Goal: Task Accomplishment & Management: Complete application form

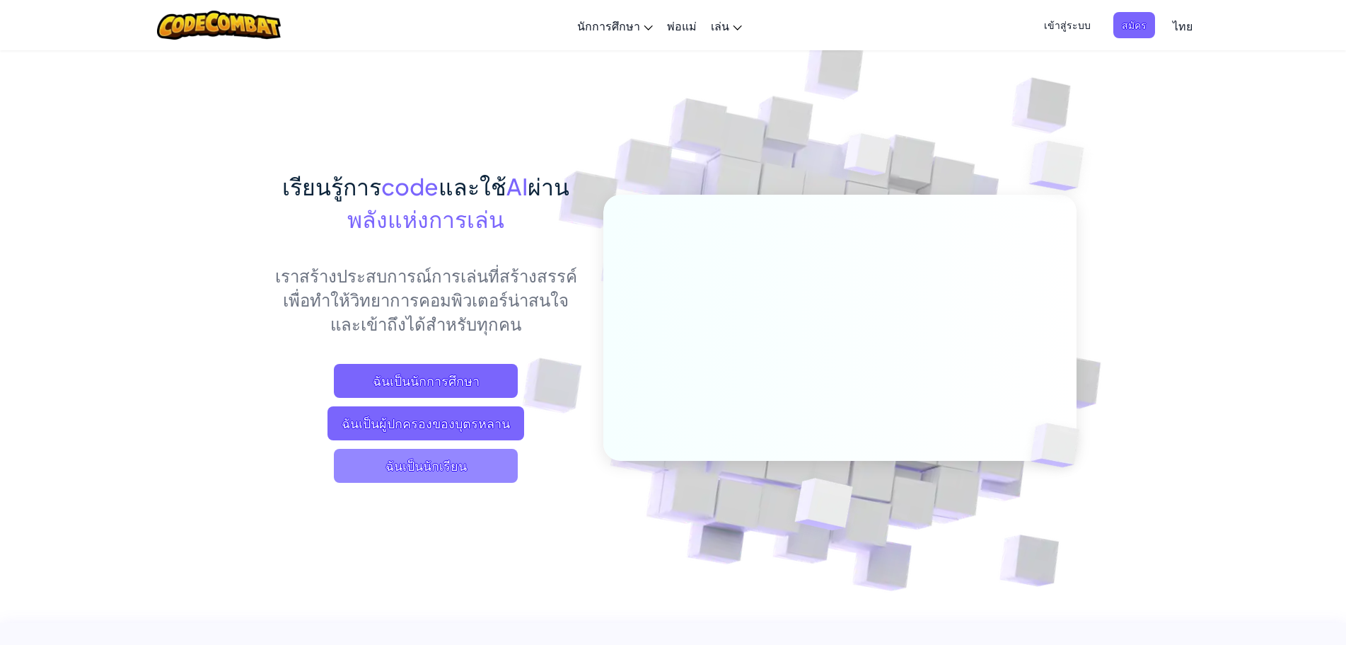
click at [441, 464] on span "ฉันเป็นนักเรียน" at bounding box center [426, 466] width 184 height 34
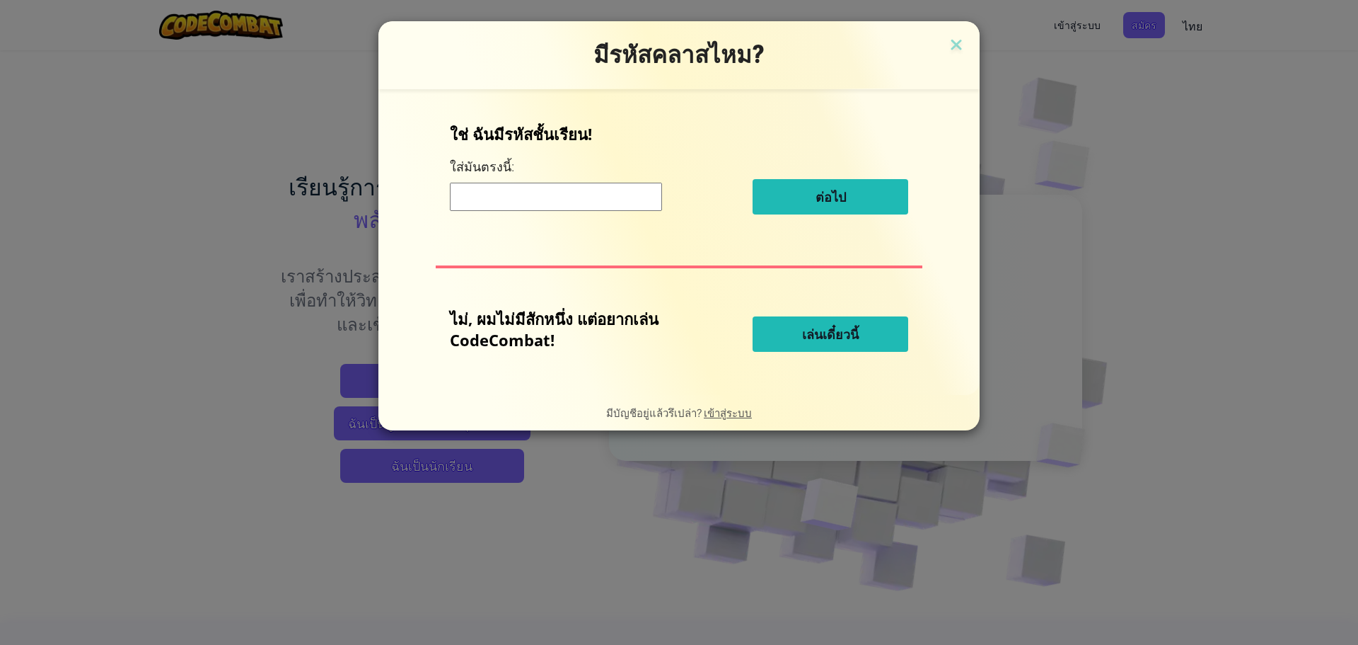
click at [568, 198] on input at bounding box center [556, 197] width 212 height 28
type input "d"
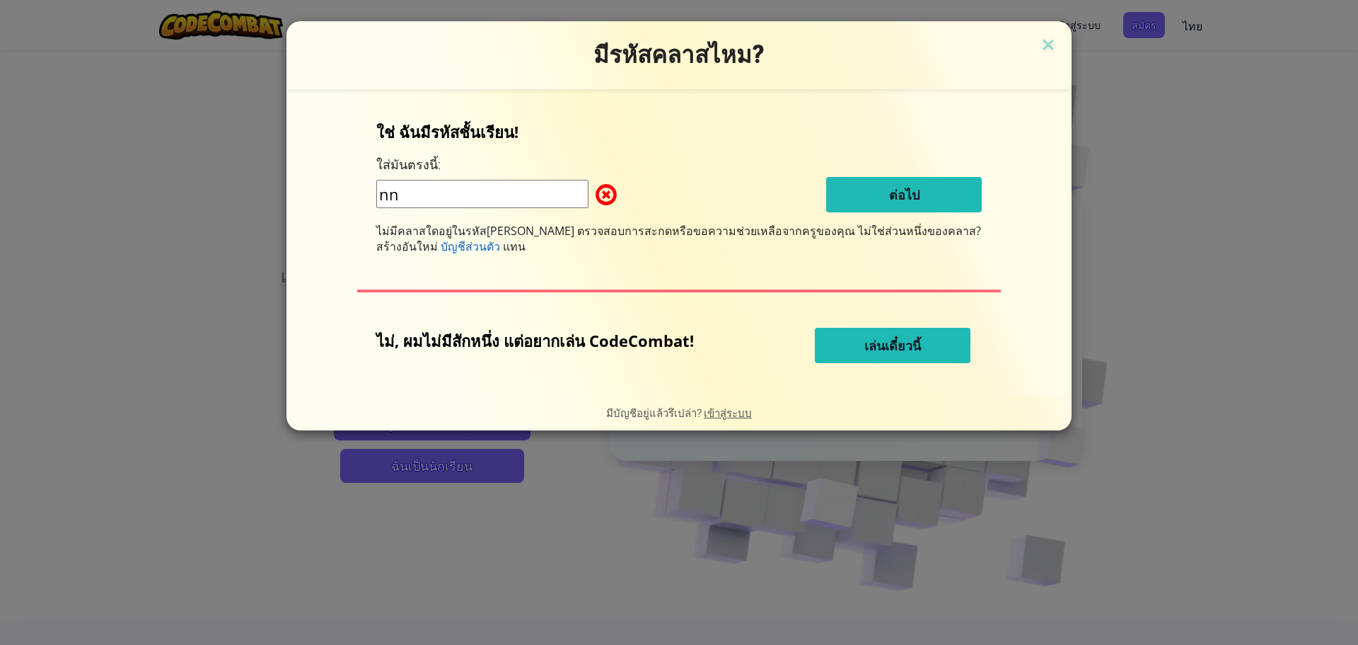
type input "n"
type input "e"
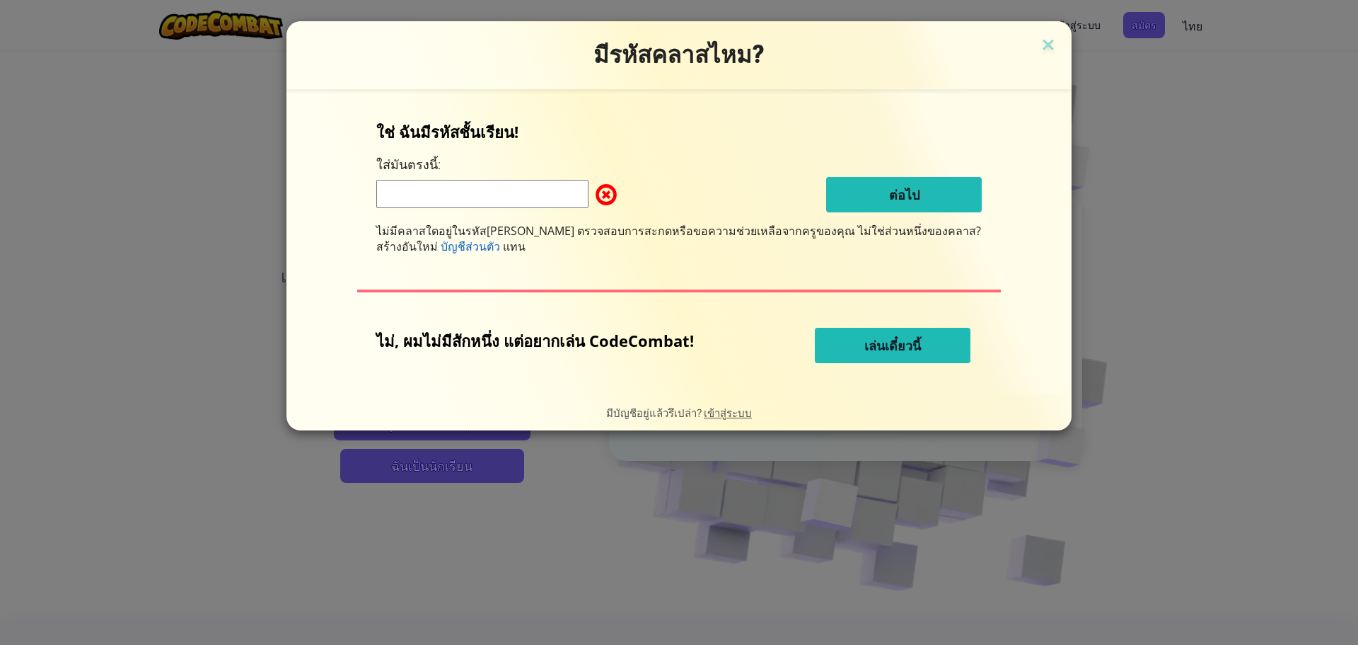
type input "e"
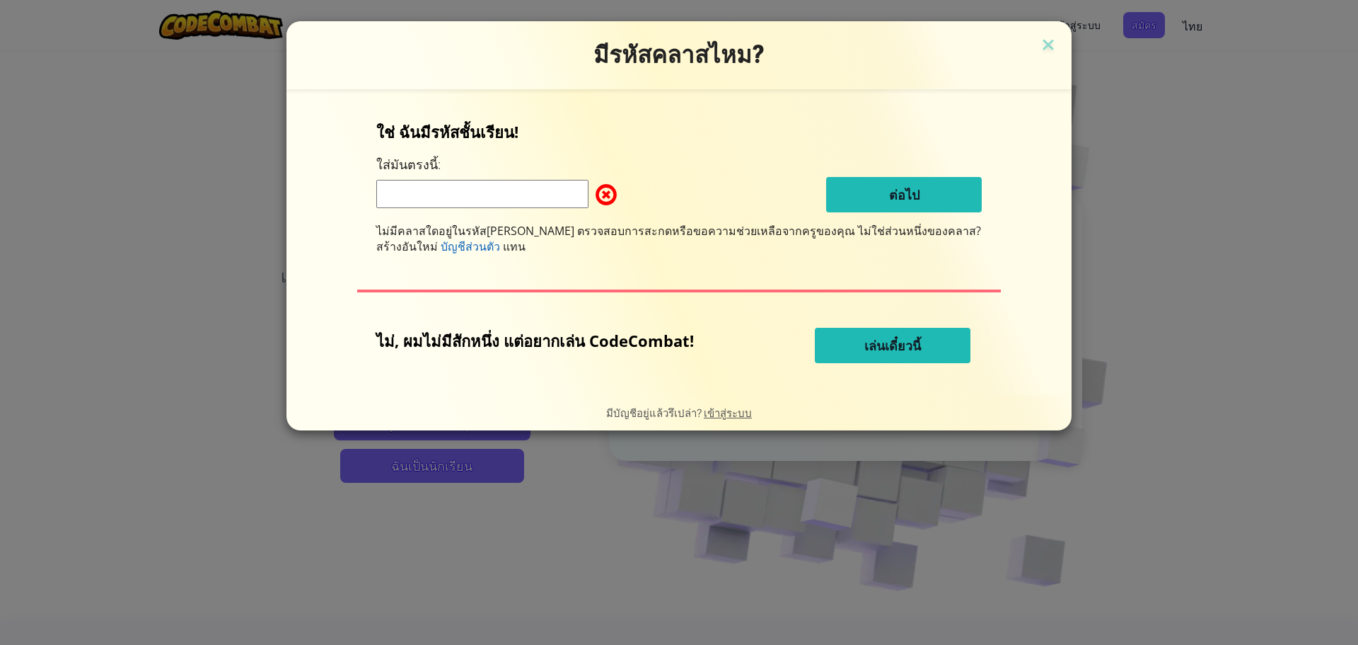
type input "e"
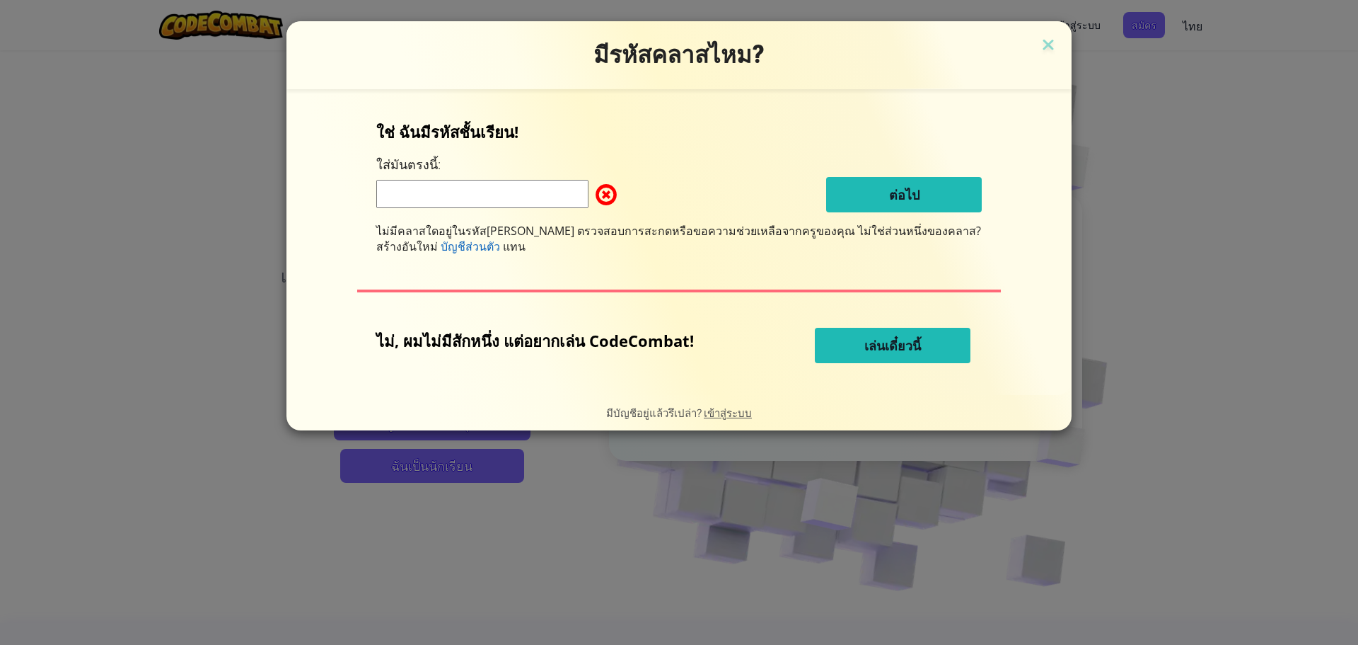
type input "e"
type input "s"
type input "SHELFDRINKFOOG"
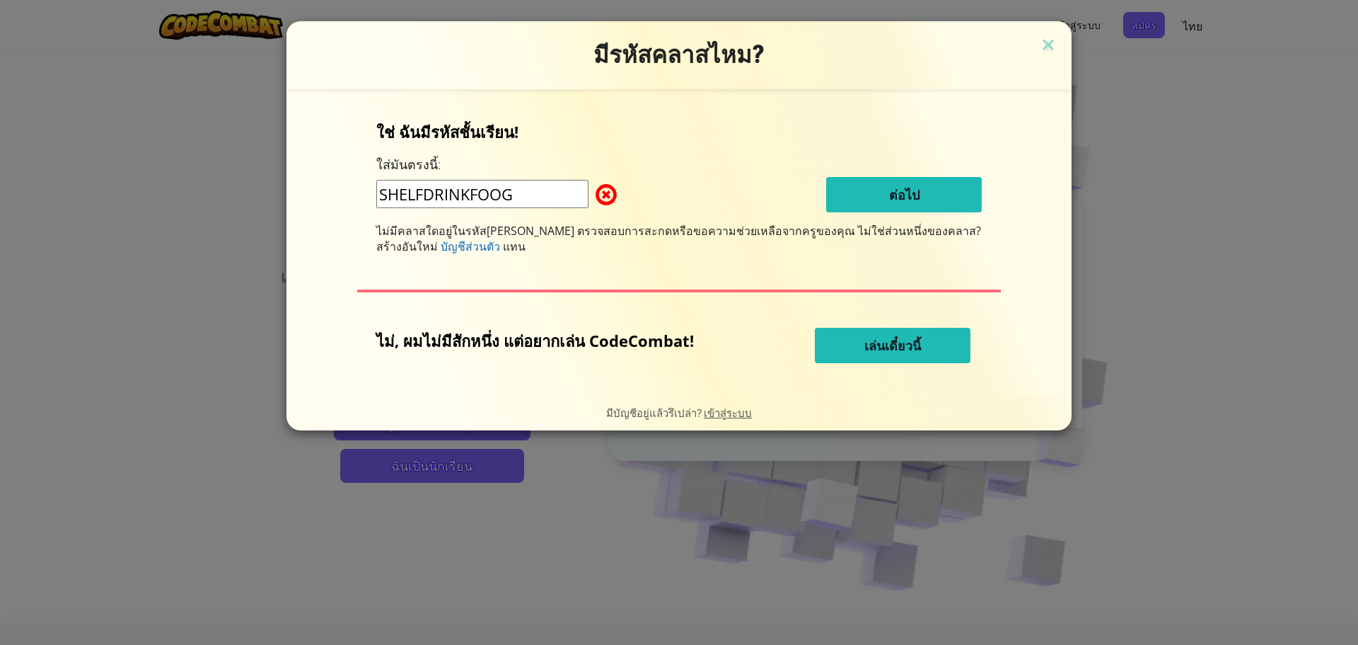
click at [879, 352] on button "เล่นเดี๋ยวนี้" at bounding box center [893, 345] width 156 height 35
click at [877, 339] on span "เล่นเดี๋ยวนี้" at bounding box center [893, 345] width 57 height 17
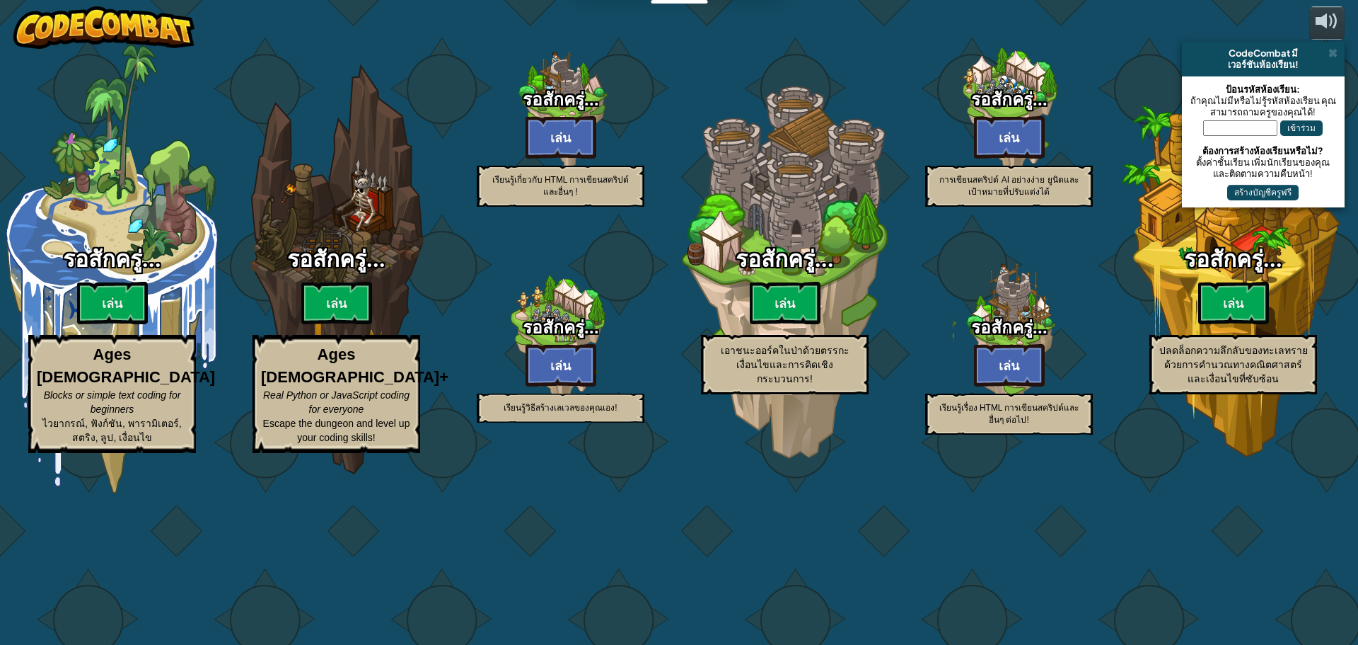
select select "th"
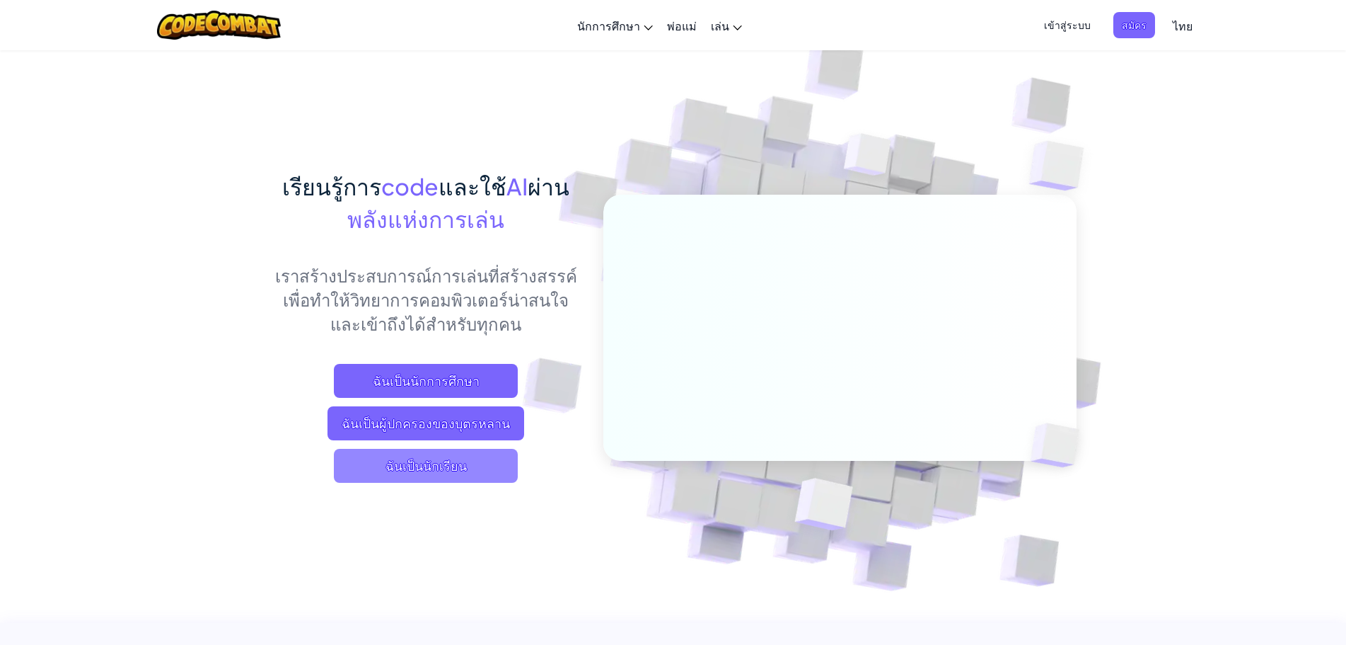
click at [463, 463] on span "ฉันเป็นนักเรียน" at bounding box center [426, 466] width 184 height 34
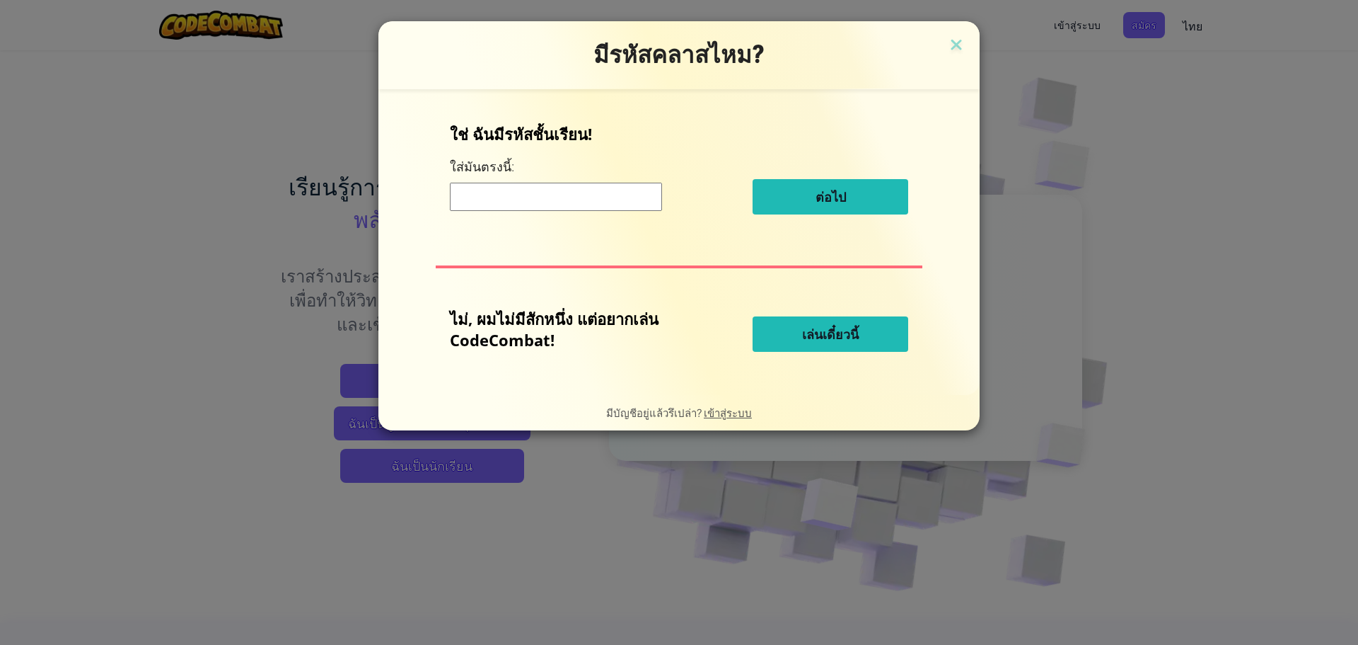
click at [571, 180] on div "ต่อไป" at bounding box center [679, 196] width 458 height 35
drag, startPoint x: 571, startPoint y: 180, endPoint x: 481, endPoint y: 212, distance: 95.3
click at [569, 181] on div "ต่อไป" at bounding box center [679, 196] width 458 height 35
type input "SHELFDRINKFOOG"
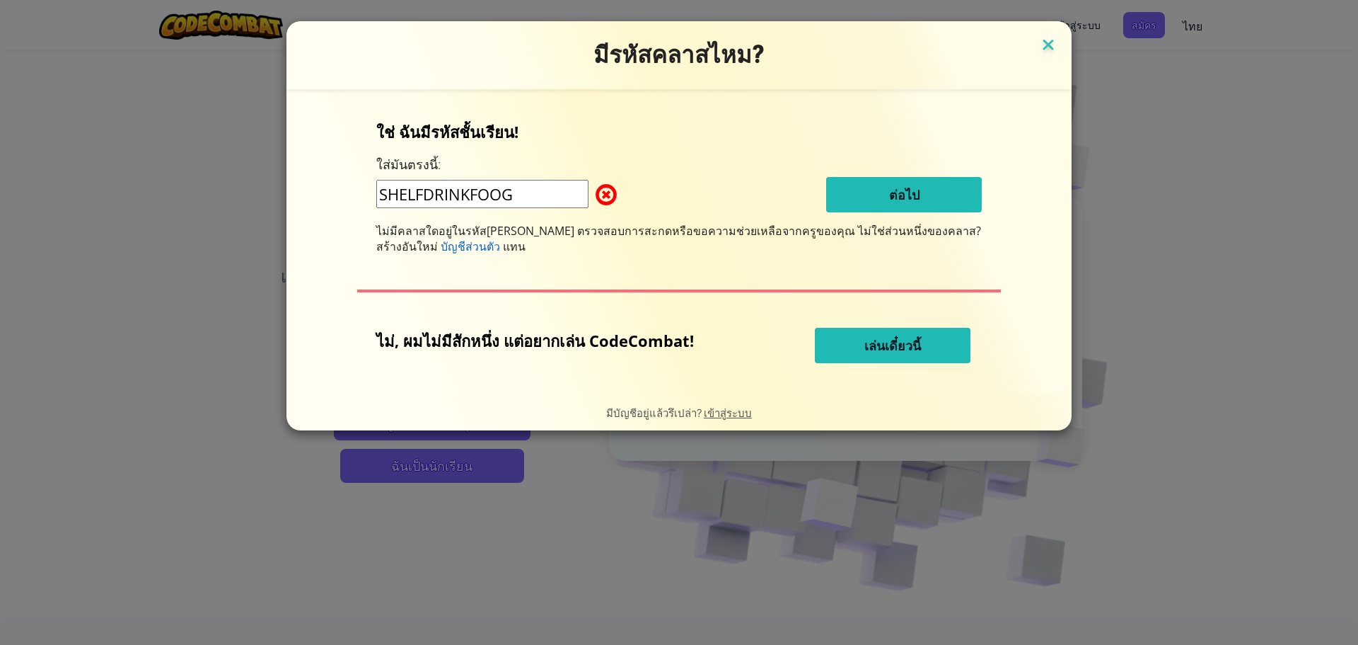
click at [1039, 41] on img at bounding box center [1048, 45] width 18 height 21
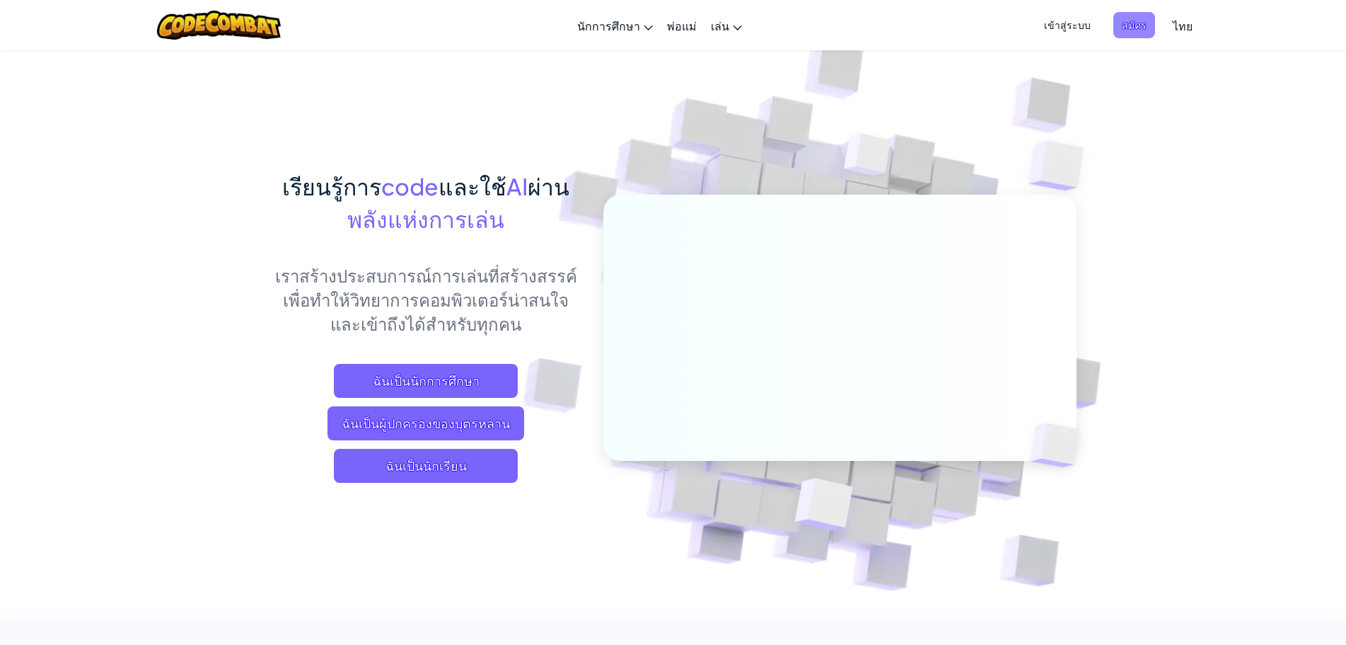
click at [1143, 23] on span "สมัคร" at bounding box center [1135, 25] width 42 height 26
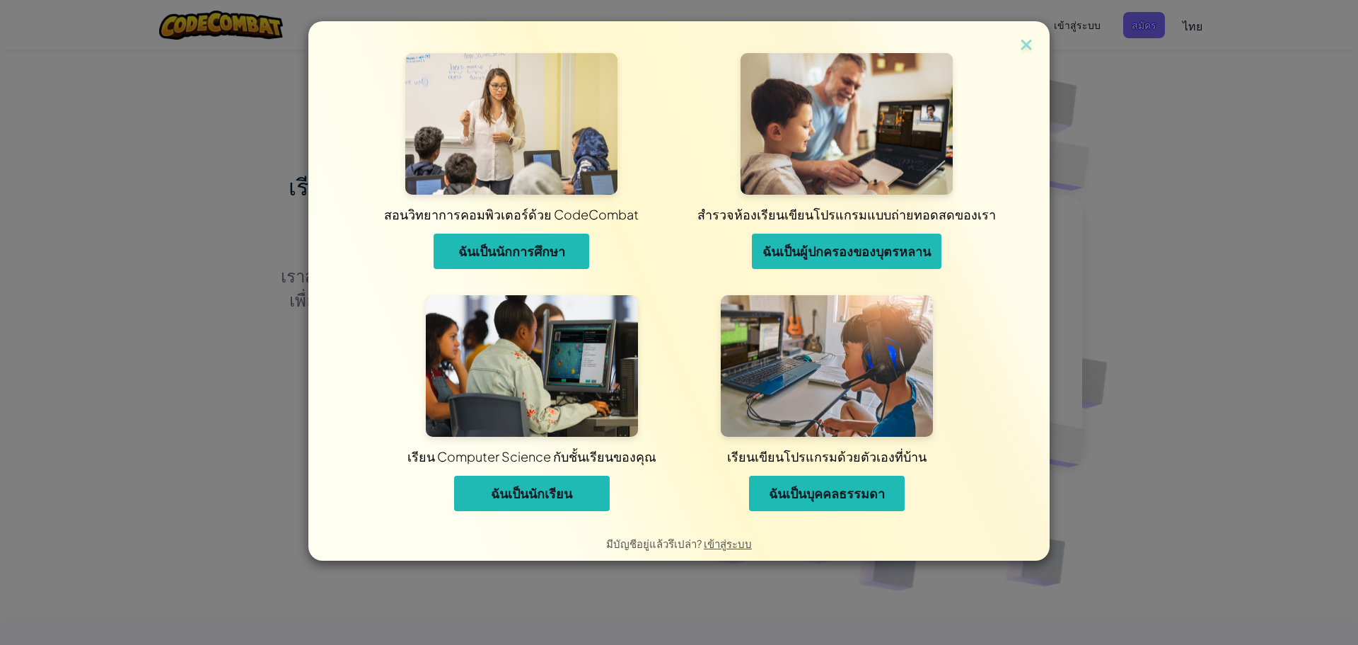
click at [511, 248] on span "ฉันเป็นนักการศึกษา" at bounding box center [511, 251] width 107 height 17
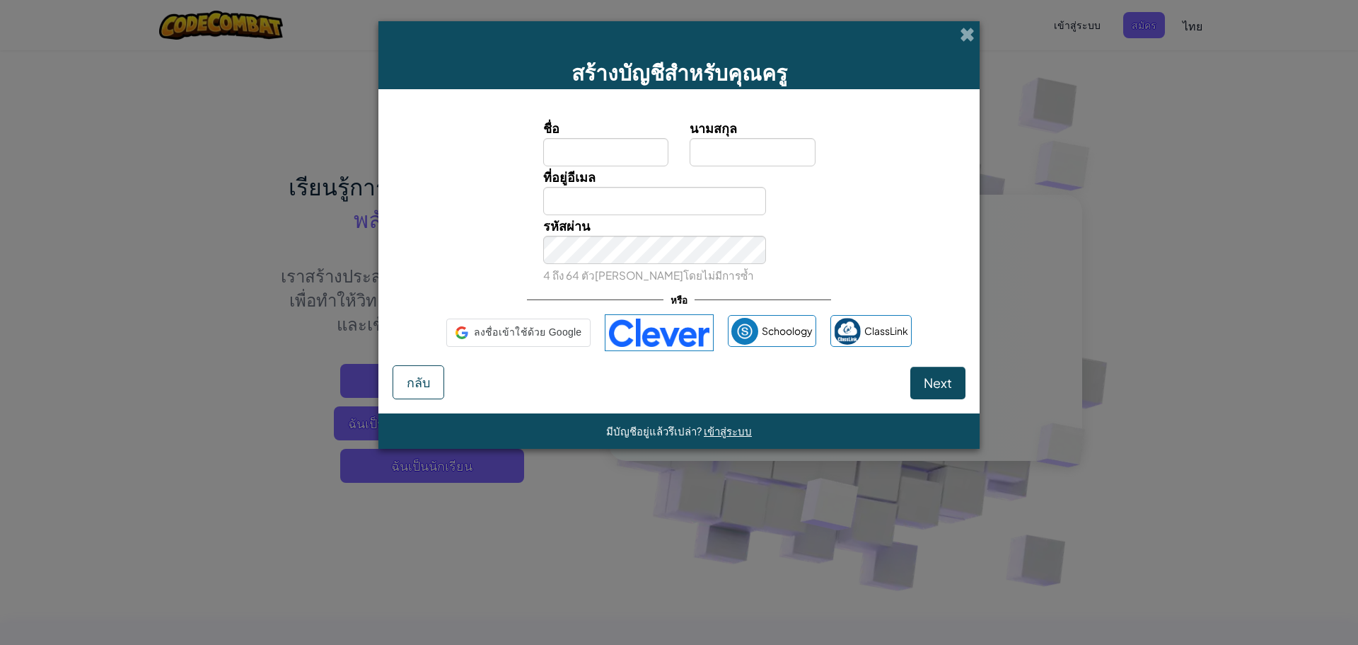
click at [641, 163] on input "ชื่อ" at bounding box center [606, 152] width 126 height 28
type input "L"
type input "ซ"
type input "สรธัญ"
click at [744, 160] on input "นามสกุล" at bounding box center [753, 152] width 126 height 28
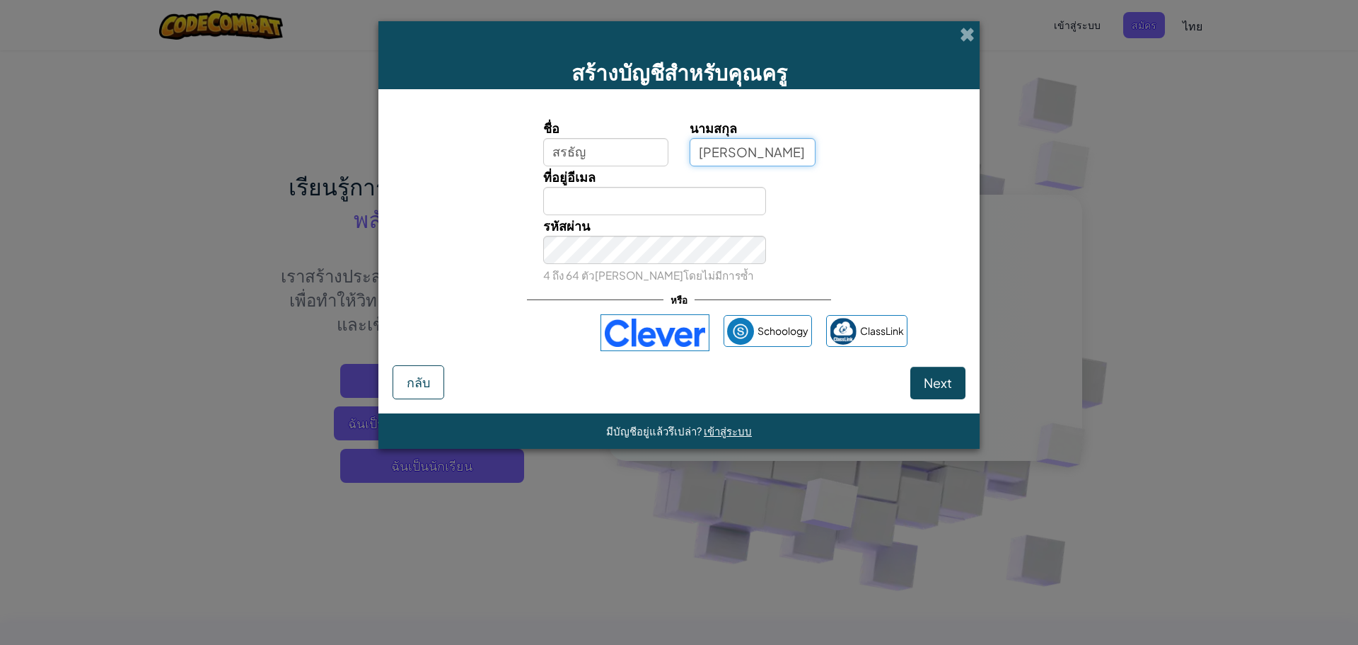
type input "[PERSON_NAME]"
click at [957, 38] on div "สร้างบัญชีสำหรับคุณครู" at bounding box center [679, 55] width 601 height 68
click at [966, 33] on span at bounding box center [967, 34] width 15 height 15
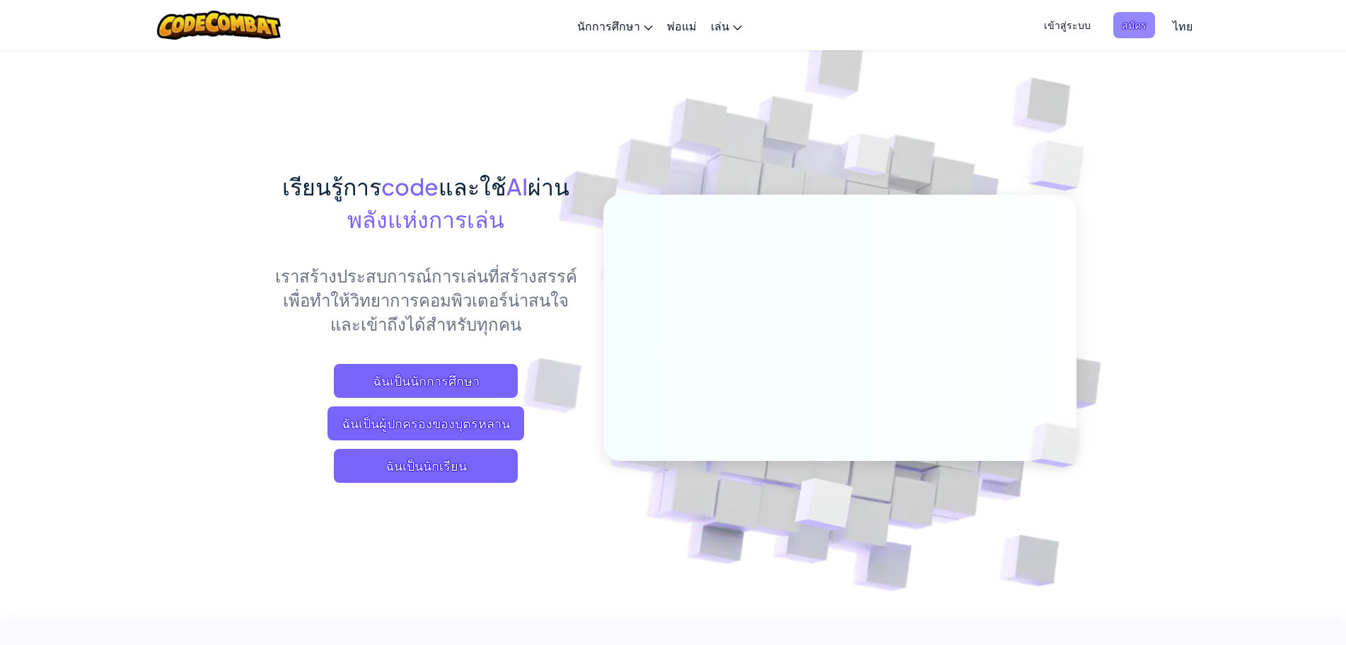
click at [1141, 16] on span "สมัคร" at bounding box center [1135, 25] width 42 height 26
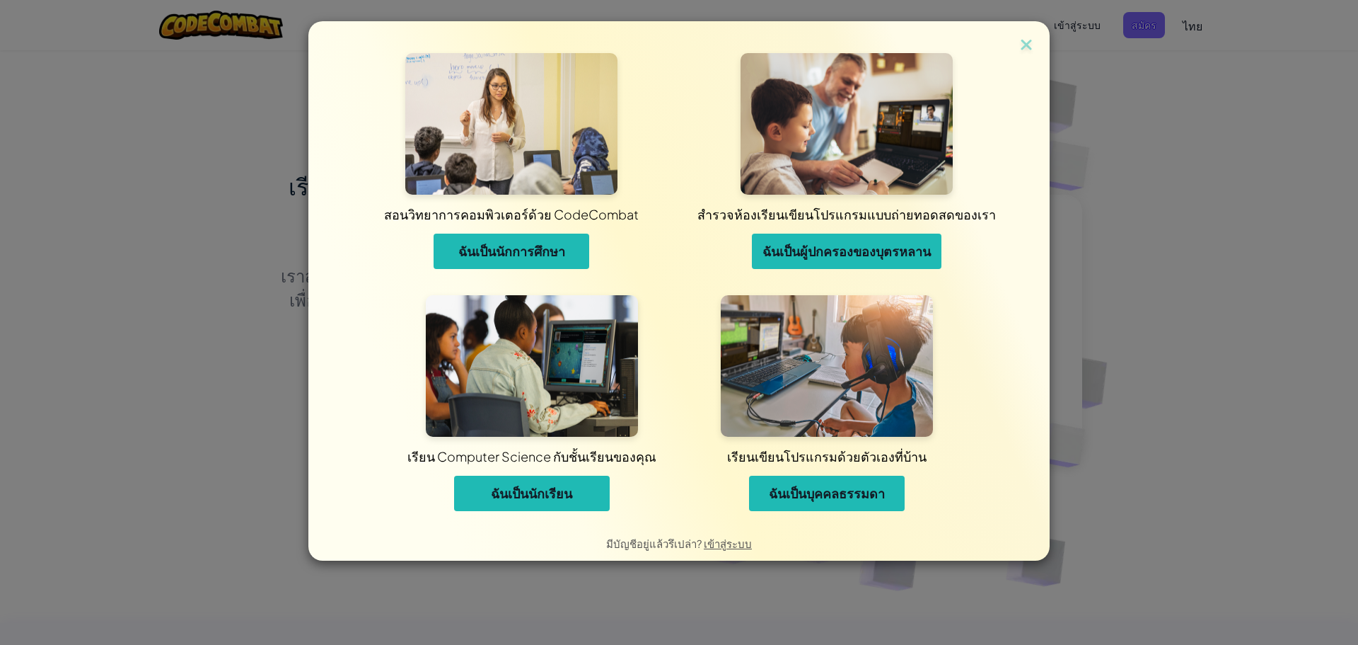
click at [578, 415] on img at bounding box center [532, 366] width 212 height 142
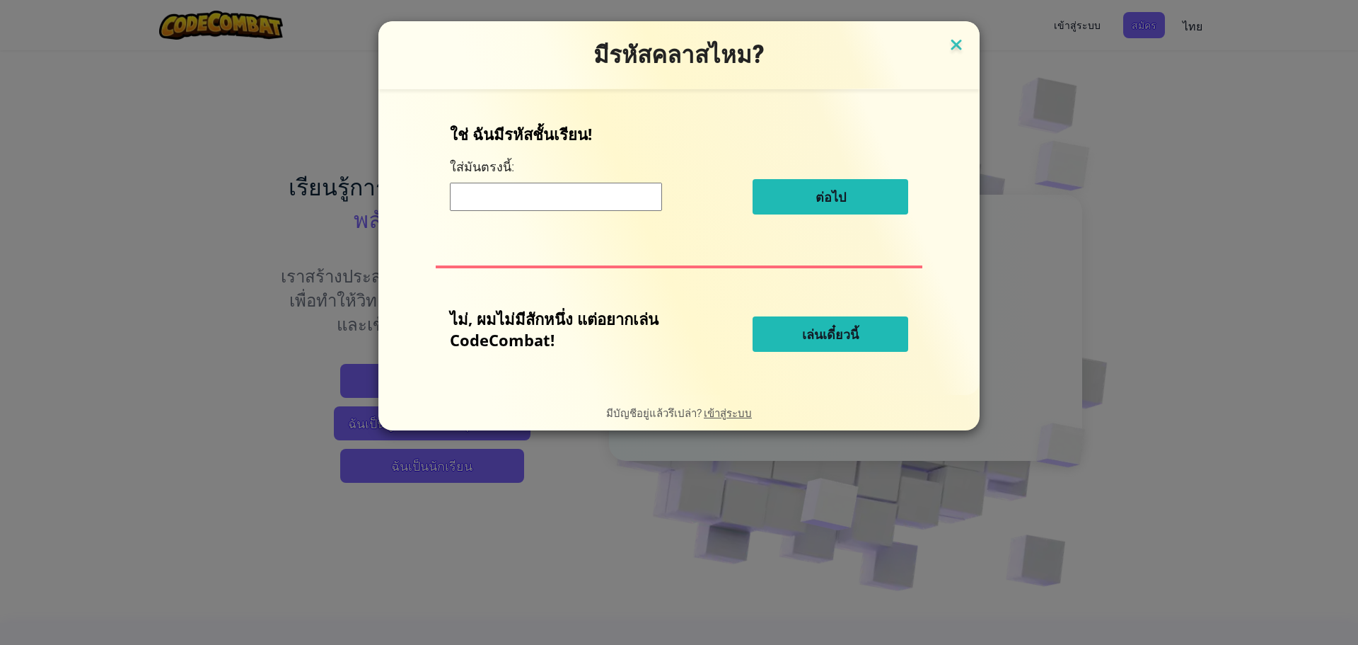
click at [959, 42] on img at bounding box center [956, 45] width 18 height 21
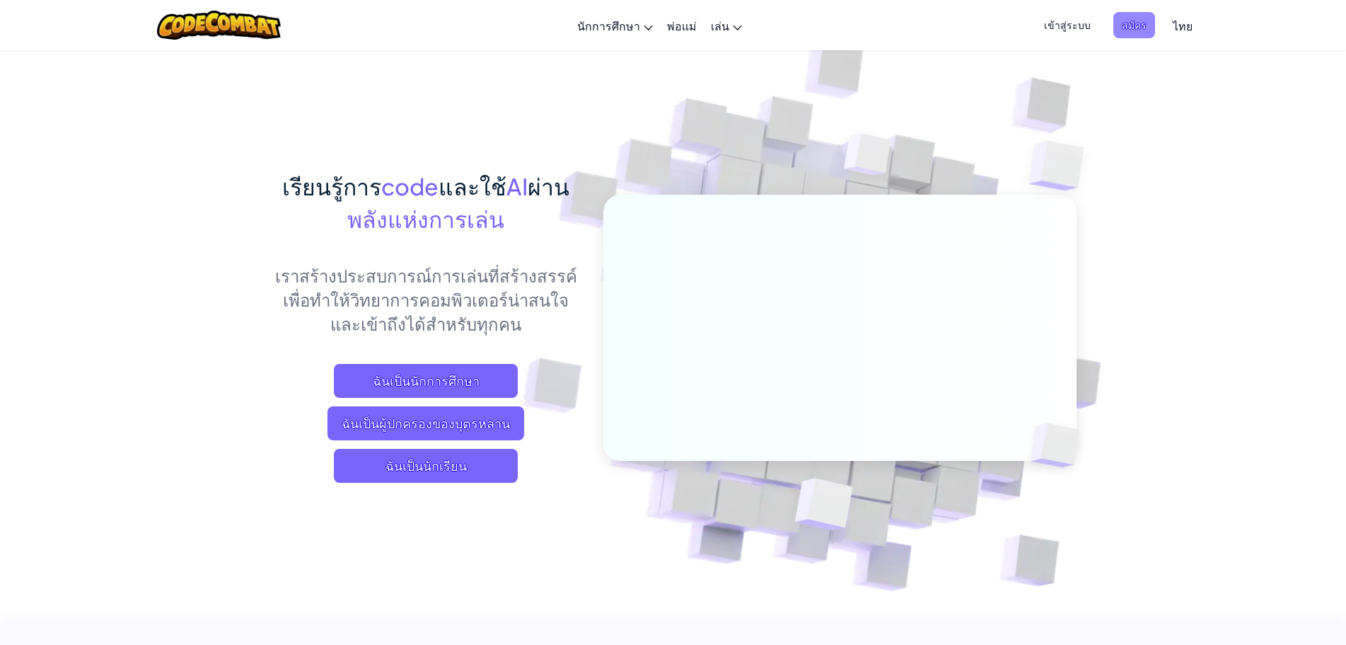
click at [1128, 19] on span "สมัคร" at bounding box center [1135, 25] width 42 height 26
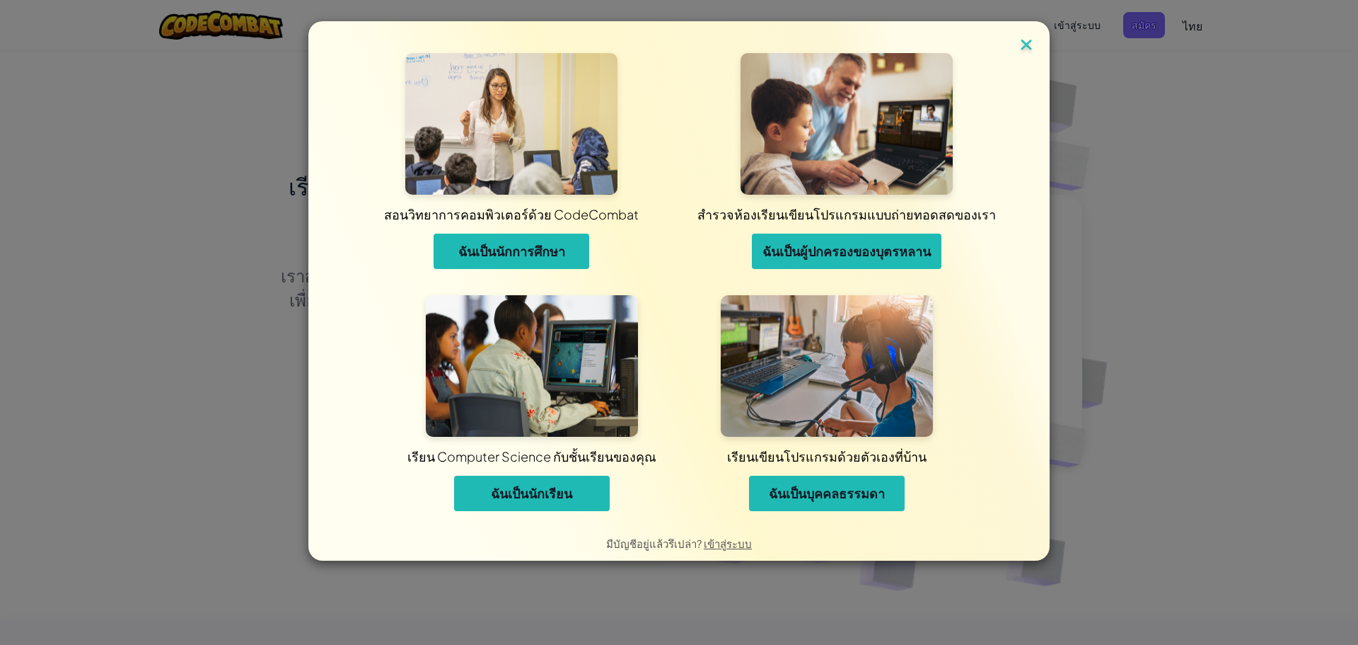
click at [1029, 49] on img at bounding box center [1026, 45] width 18 height 21
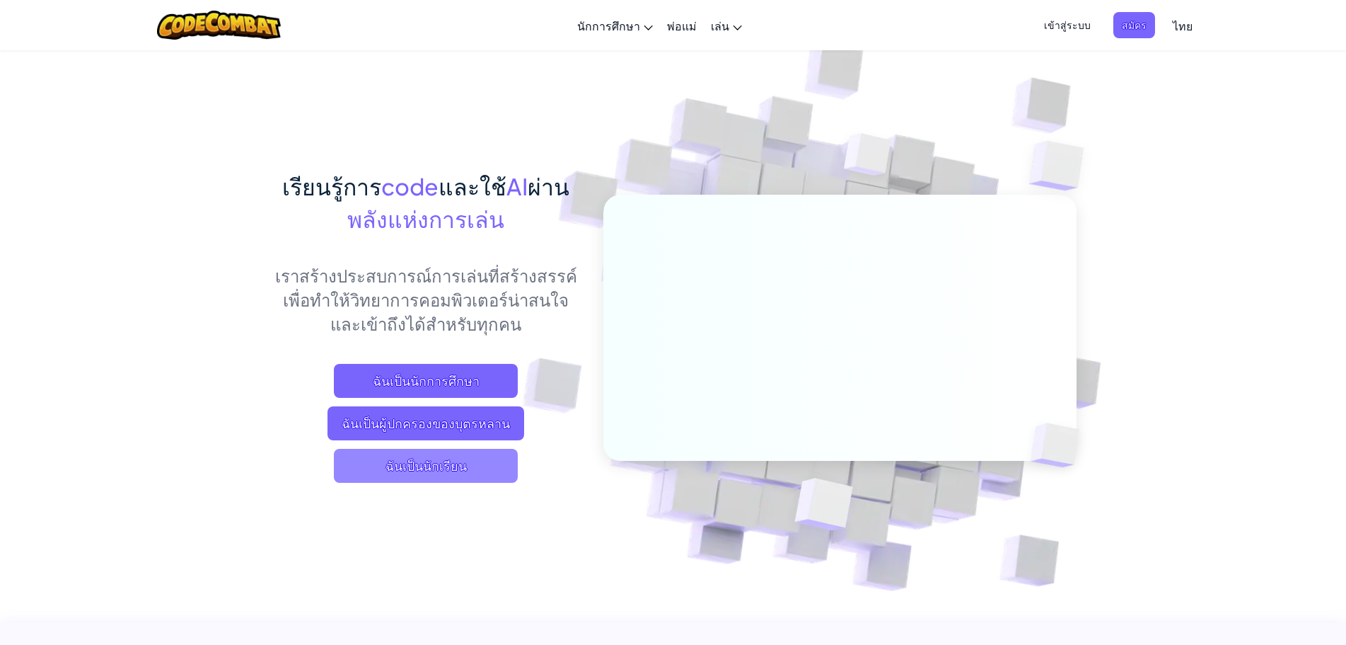
click at [415, 462] on span "ฉันเป็นนักเรียน" at bounding box center [426, 466] width 184 height 34
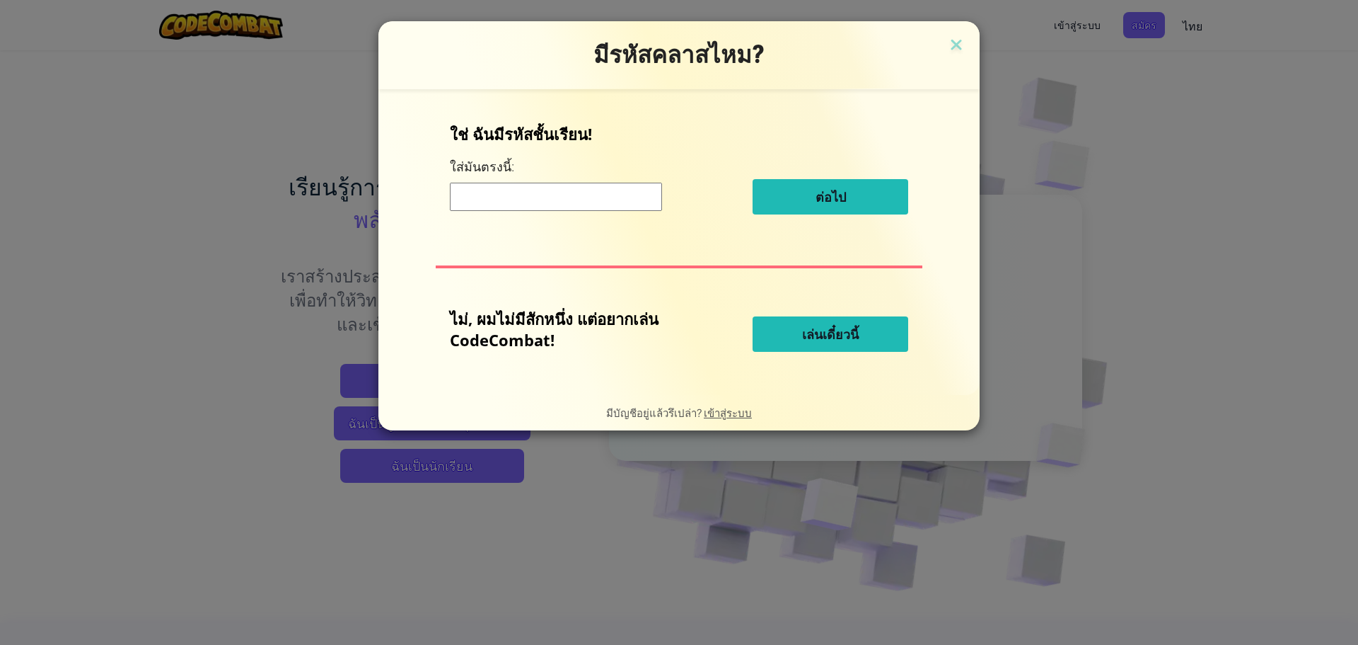
click at [623, 311] on p "ไม่, ผมไม่มีสักหนึ่ง แต่อยากเล่น CodeCombat!" at bounding box center [566, 329] width 232 height 42
click at [591, 209] on input at bounding box center [556, 197] width 212 height 28
type input "SHELFDRINKFOOG"
click at [908, 151] on div "ใช่ ฉันมีรหัสชั้นเรียน! ใส่[PERSON_NAME]นี้: SHELFDRINKFOOG ต่อไป ไม่, ผมไม่มีส…" at bounding box center [679, 241] width 573 height 277
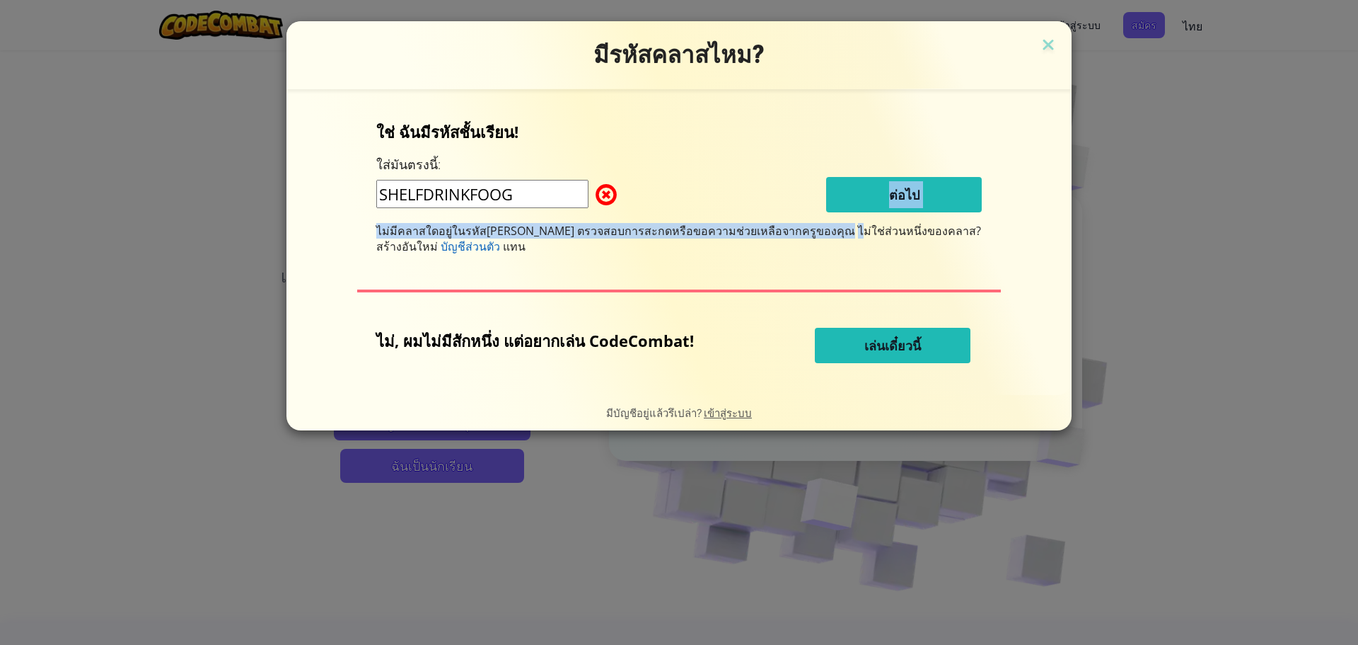
click at [825, 207] on div "ใช่ ฉันมีรหัสชั้นเรียน! ใส่[PERSON_NAME]นี้: SHELFDRINKFOOG ต่อไป ไม่มีคลาสใดอย…" at bounding box center [679, 187] width 606 height 133
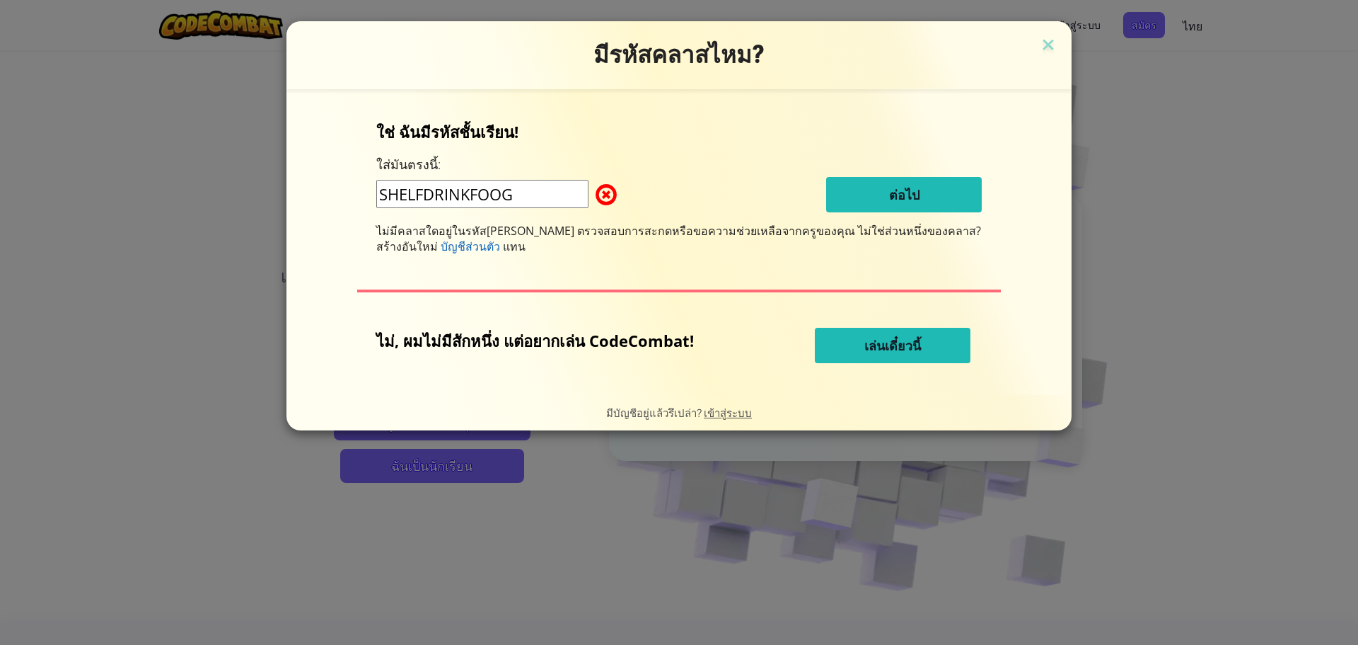
click at [845, 166] on div "ใช่ ฉันมีรหัสชั้นเรียน! ใส่[PERSON_NAME]นี้: SHELFDRINKFOOG ต่อไป ไม่มีคลาสใดอย…" at bounding box center [679, 187] width 606 height 133
click at [596, 187] on span at bounding box center [596, 194] width 0 height 28
click at [500, 249] on span "บัญชีส่วนตัว" at bounding box center [470, 246] width 59 height 16
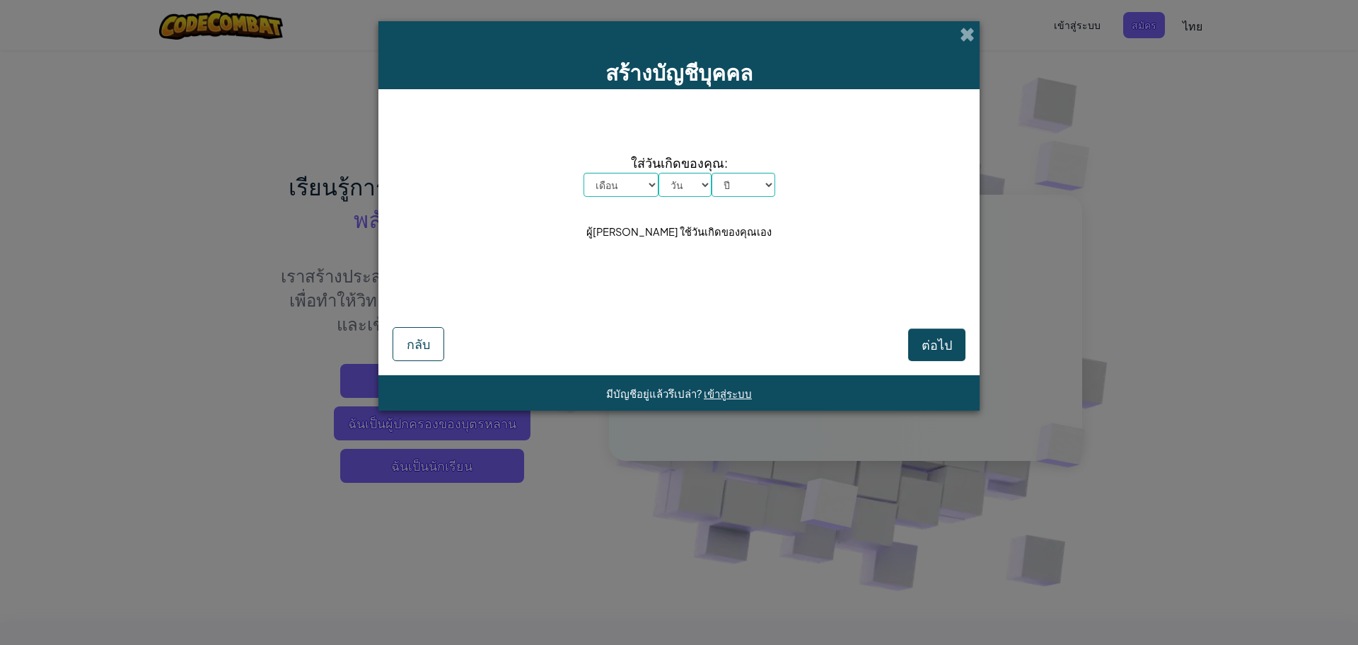
drag, startPoint x: 618, startPoint y: 189, endPoint x: 618, endPoint y: 175, distance: 13.4
click at [618, 175] on div "ใส่วันเกิดของคุณ: เดือน [PERSON_NAME] กุมภาพันธ์ มีนาคม เมษายน พฤษภาคม มิถุนายน…" at bounding box center [679, 197] width 573 height 189
click at [618, 175] on select "เดือน [PERSON_NAME] กุมภาพันธ์ มีนาคม เมษายน พฤษภาคม มิถุนายน กรกฎาคม สิงหาคม ก…" at bounding box center [621, 185] width 75 height 24
click at [621, 175] on select "เดือน [PERSON_NAME] กุมภาพันธ์ มีนาคม เมษายน พฤษภาคม มิถุนายน กรกฎาคม สิงหาคม ก…" at bounding box center [621, 185] width 75 height 24
click at [634, 177] on select "เดือน [PERSON_NAME] กุมภาพันธ์ มีนาคม เมษายน พฤษภาคม มิถุนายน กรกฎาคม สิงหาคม ก…" at bounding box center [621, 185] width 75 height 24
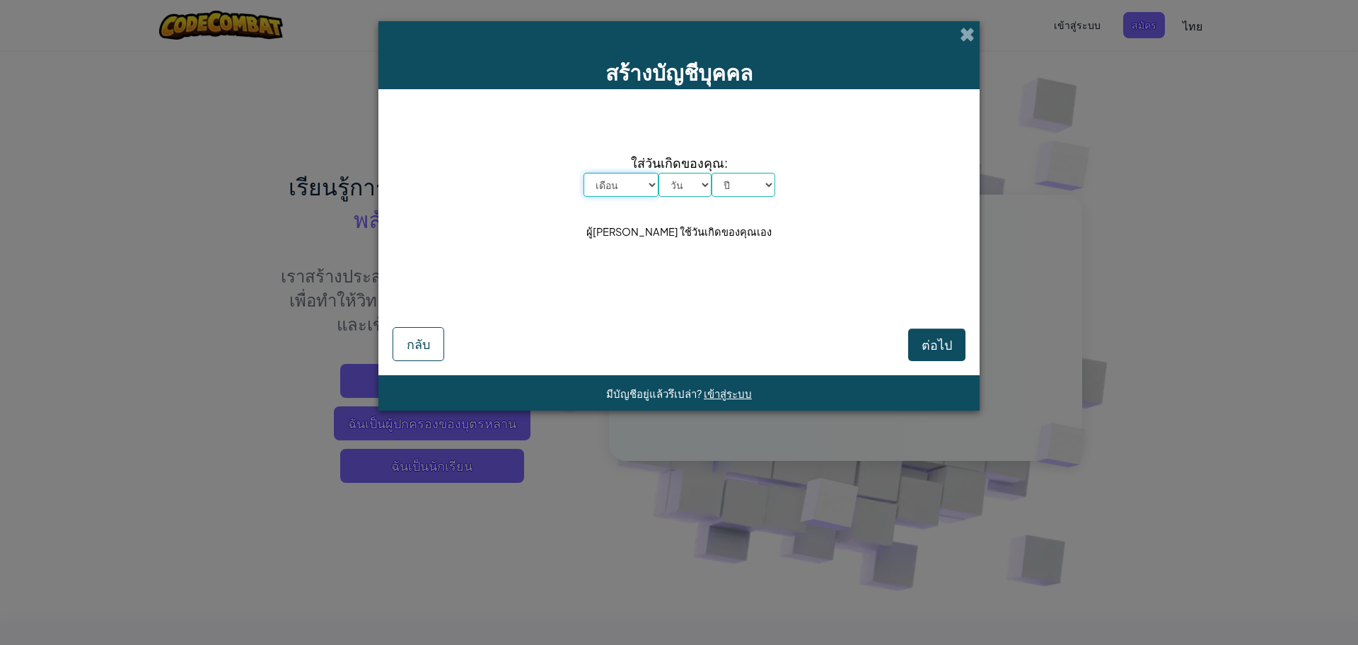
select select "2"
click at [584, 173] on select "เดือน [PERSON_NAME] กุมภาพันธ์ มีนาคม เมษายน พฤษภาคม มิถุนายน กรกฎาคม สิงหาคม ก…" at bounding box center [621, 185] width 75 height 24
click at [733, 135] on div "ใส่วันเกิดของคุณ: เดือน [PERSON_NAME] กุมภาพันธ์ มีนาคม เมษายน พฤษภาคม มิถุนายน…" at bounding box center [679, 197] width 573 height 189
drag, startPoint x: 697, startPoint y: 175, endPoint x: 682, endPoint y: 195, distance: 24.8
click at [697, 175] on select "วัน 1 2 3 4 5 6 7 8 9 10 11 12 13 14 15 16 17 18 19 20 21 22 23 24 25 26 27 28 …" at bounding box center [685, 185] width 53 height 24
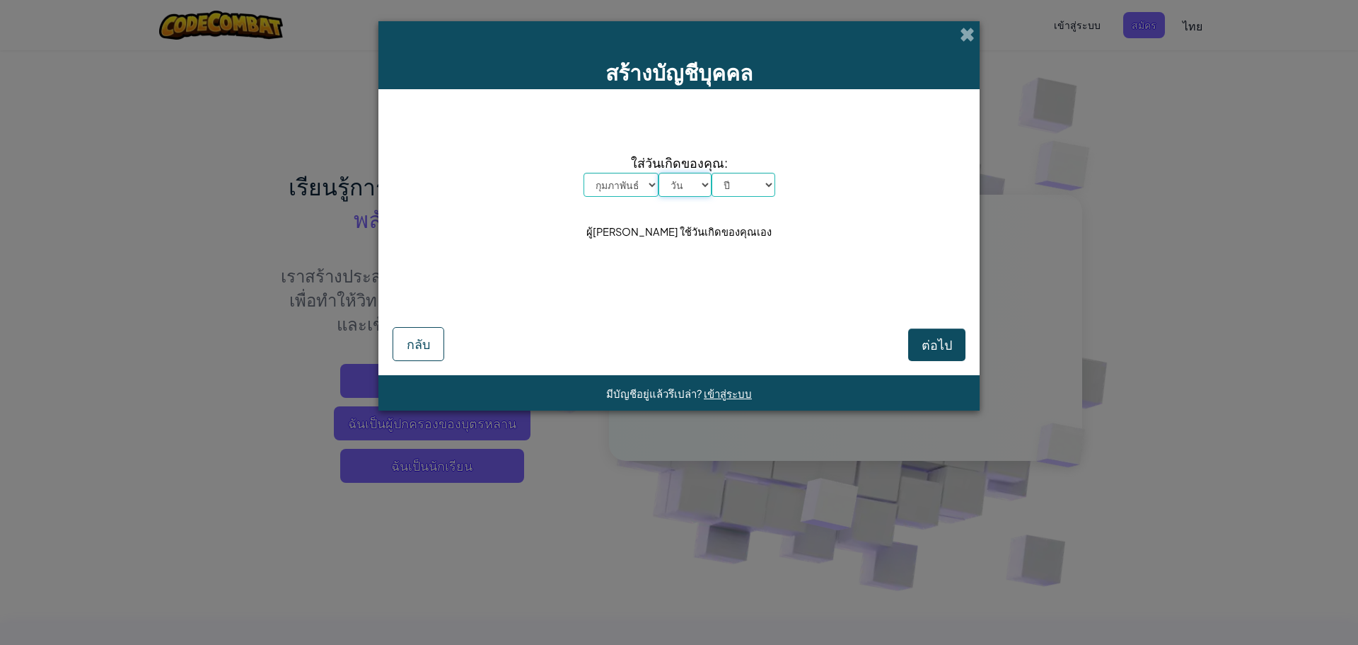
select select "2"
click at [659, 173] on select "วัน 1 2 3 4 5 6 7 8 9 10 11 12 13 14 15 16 17 18 19 20 21 22 23 24 25 26 27 28 …" at bounding box center [685, 185] width 53 height 24
drag, startPoint x: 770, startPoint y: 168, endPoint x: 756, endPoint y: 190, distance: 25.7
click at [766, 180] on div "ใส่วันเกิดของคุณ: เดือน [PERSON_NAME] กุมภาพันธ์ มีนาคม เมษายน พฤษภาคม มิถุนายน…" at bounding box center [680, 174] width 192 height 45
click at [751, 192] on select "ปี [DATE] 2024 2023 2022 2021 2020 2019 2018 2017 2016 2015 2014 2013 2012 2011…" at bounding box center [744, 185] width 64 height 24
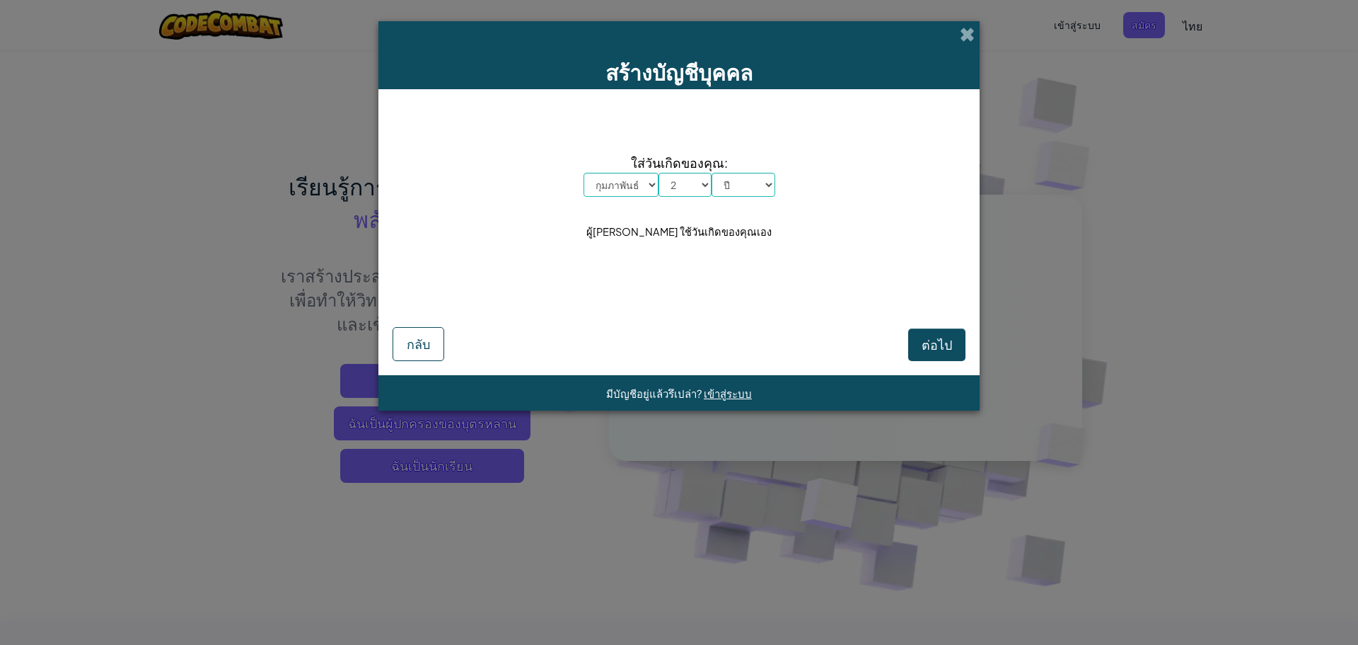
drag, startPoint x: 703, startPoint y: 318, endPoint x: 725, endPoint y: 307, distance: 24.7
click at [706, 311] on div "ต่อไป กลับ" at bounding box center [679, 325] width 573 height 69
drag, startPoint x: 727, startPoint y: 178, endPoint x: 727, endPoint y: 192, distance: 14.9
click at [727, 178] on select "ปี [DATE] 2024 2023 2022 2021 2020 2019 2018 2017 2016 2015 2014 2013 2012 2011…" at bounding box center [744, 185] width 64 height 24
select select "2013"
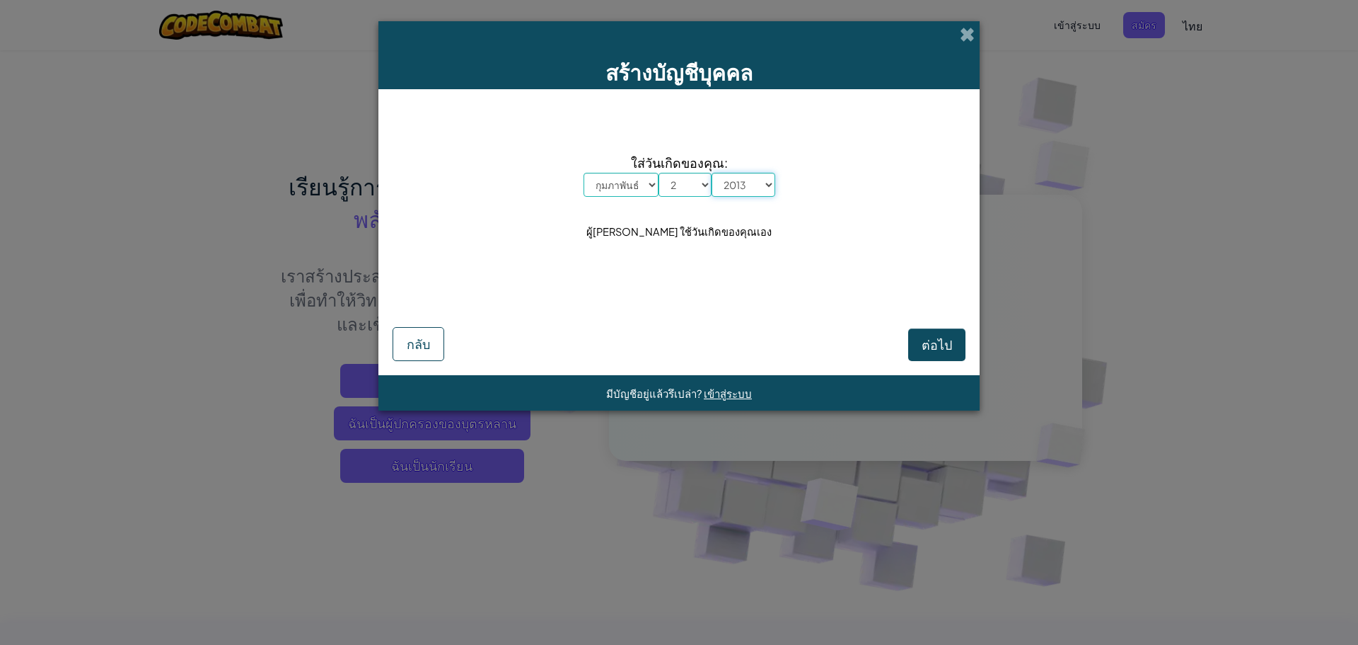
click at [712, 173] on select "ปี [DATE] 2024 2023 2022 2021 2020 2019 2018 2017 2016 2015 2014 2013 2012 2011…" at bounding box center [744, 185] width 64 height 24
click at [937, 335] on button "ต่อไป" at bounding box center [936, 344] width 57 height 33
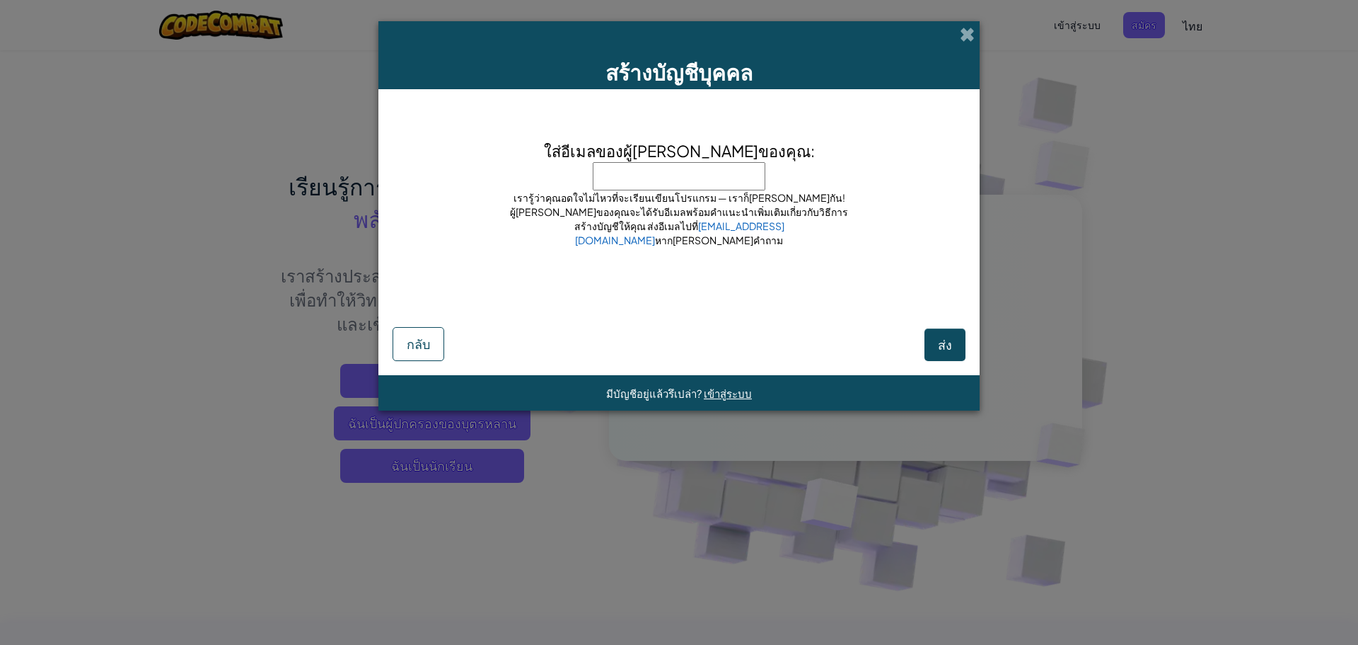
click at [959, 25] on div "สร้างบัญชีบุคคล" at bounding box center [679, 55] width 601 height 68
click at [966, 33] on span at bounding box center [967, 34] width 15 height 15
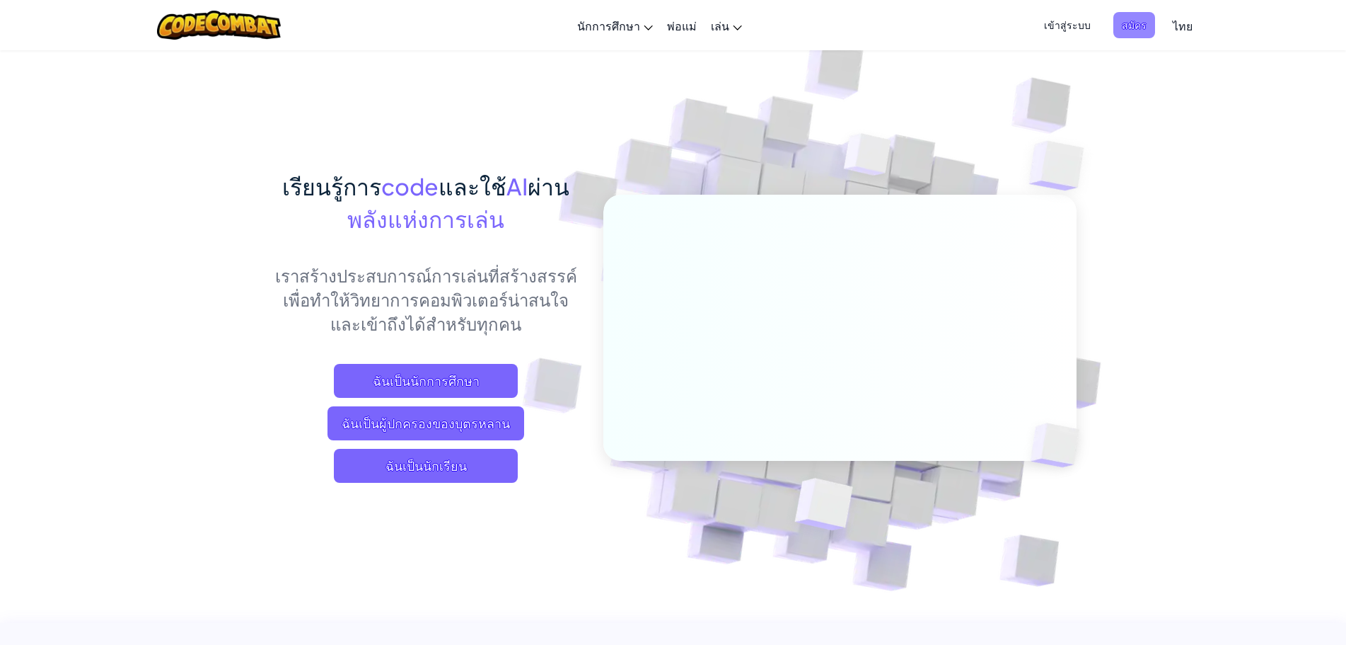
click at [1144, 18] on span "สมัคร" at bounding box center [1135, 25] width 42 height 26
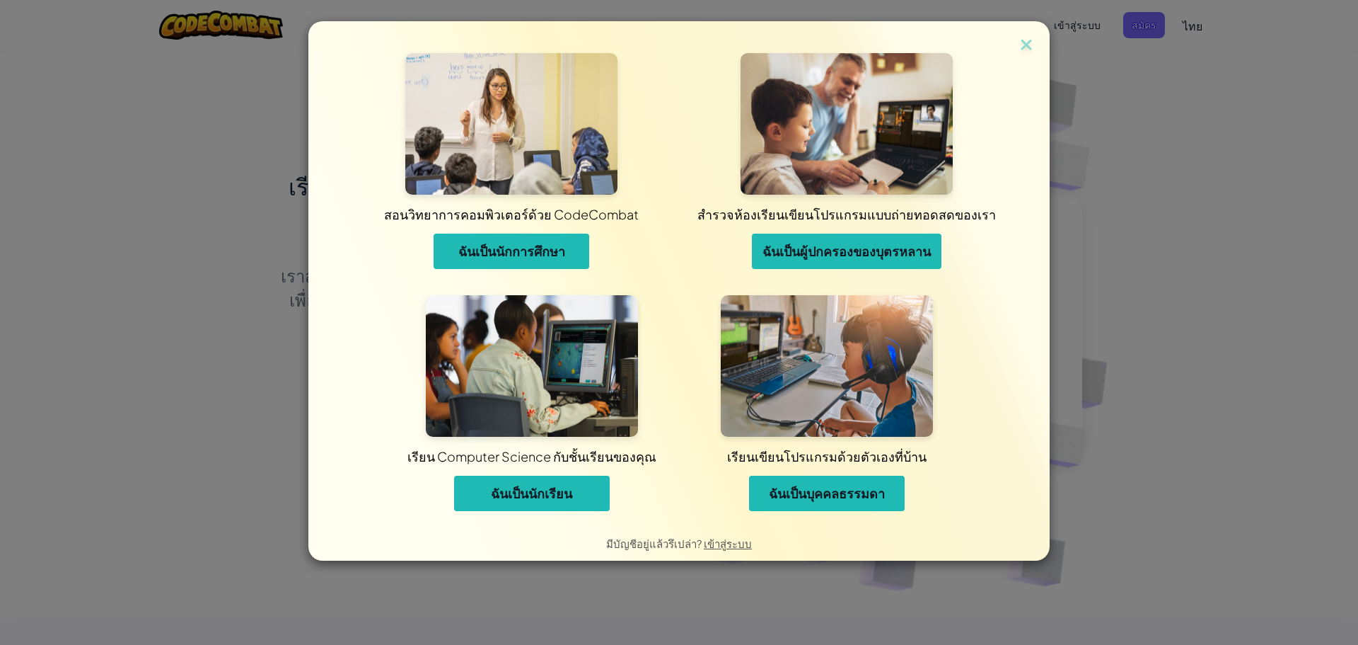
click at [571, 126] on img at bounding box center [511, 124] width 212 height 142
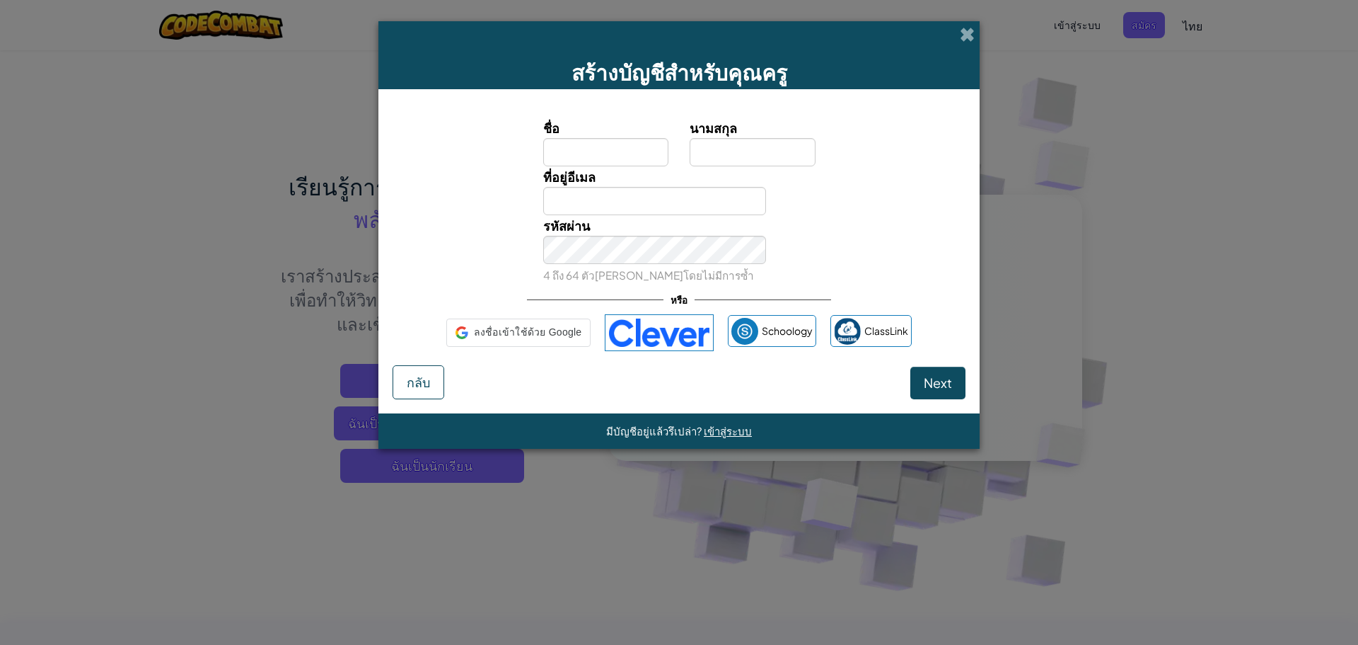
type input "สรธัญ"
click at [702, 144] on input "นามสกุล" at bounding box center [753, 152] width 126 height 28
type input "[PERSON_NAME]"
click at [952, 379] on span "Next" at bounding box center [938, 382] width 28 height 16
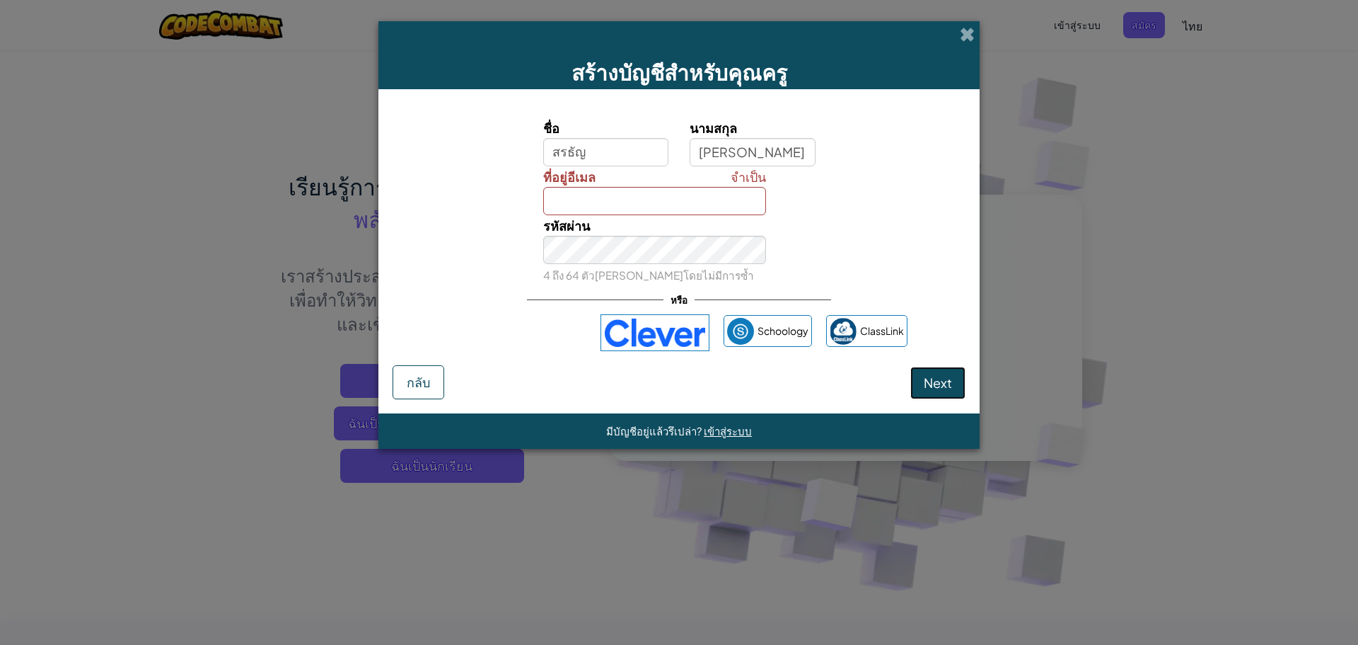
click at [952, 379] on span "Next" at bounding box center [938, 382] width 28 height 16
click at [951, 379] on span "Next" at bounding box center [938, 382] width 28 height 16
click at [949, 379] on span "Next" at bounding box center [938, 382] width 28 height 16
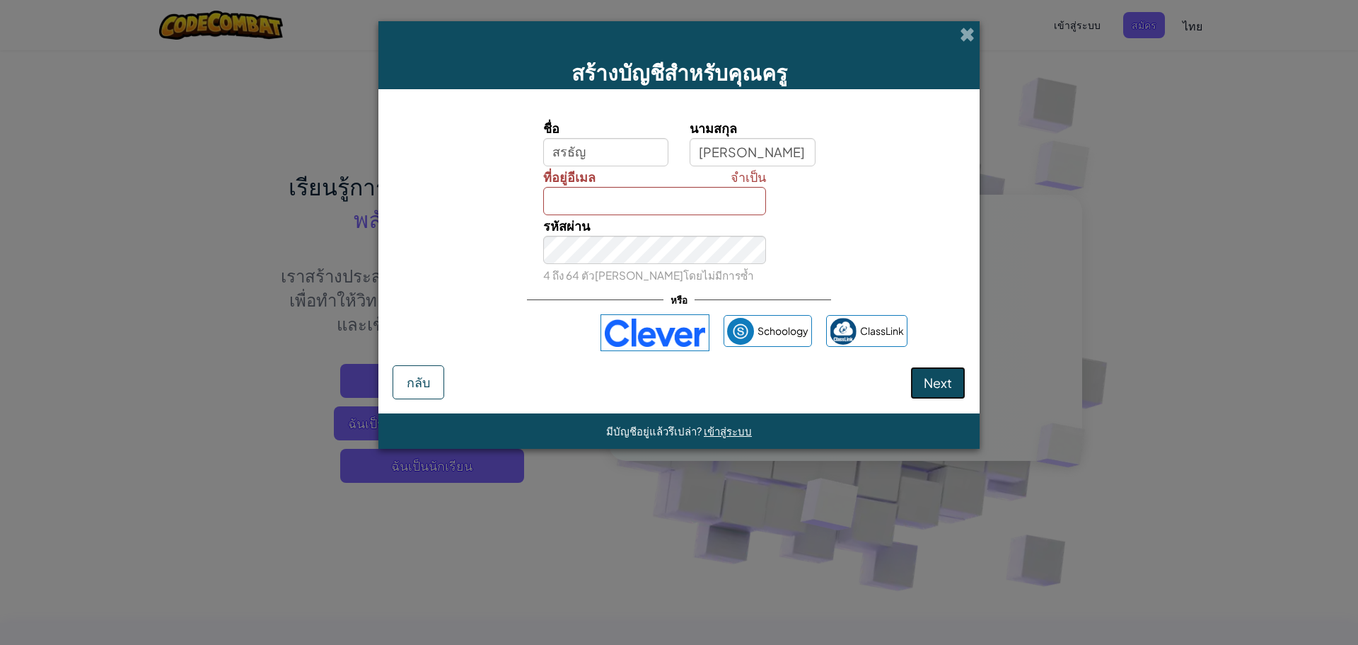
click at [943, 377] on span "Next" at bounding box center [938, 382] width 28 height 16
drag, startPoint x: 940, startPoint y: 374, endPoint x: 949, endPoint y: 372, distance: 9.3
click at [949, 369] on button "Next" at bounding box center [938, 382] width 55 height 33
click at [966, 30] on span at bounding box center [967, 34] width 15 height 15
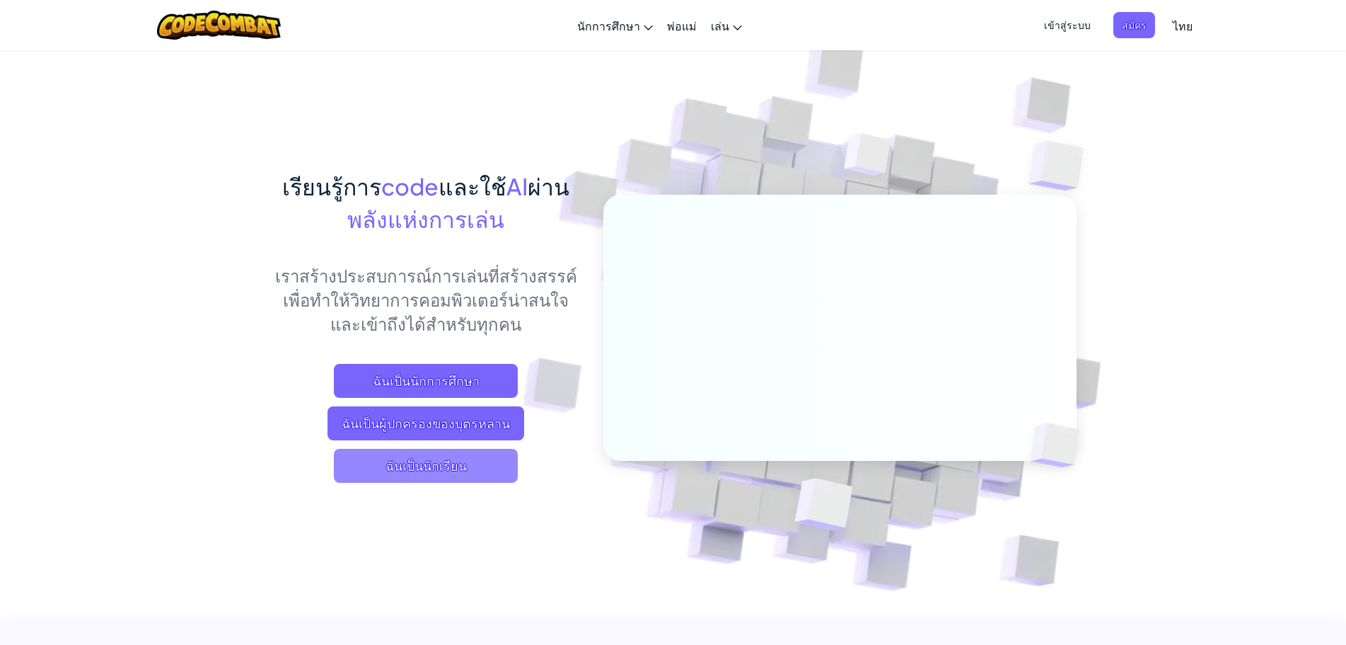
click at [473, 474] on span "ฉันเป็นนักเรียน" at bounding box center [426, 466] width 184 height 34
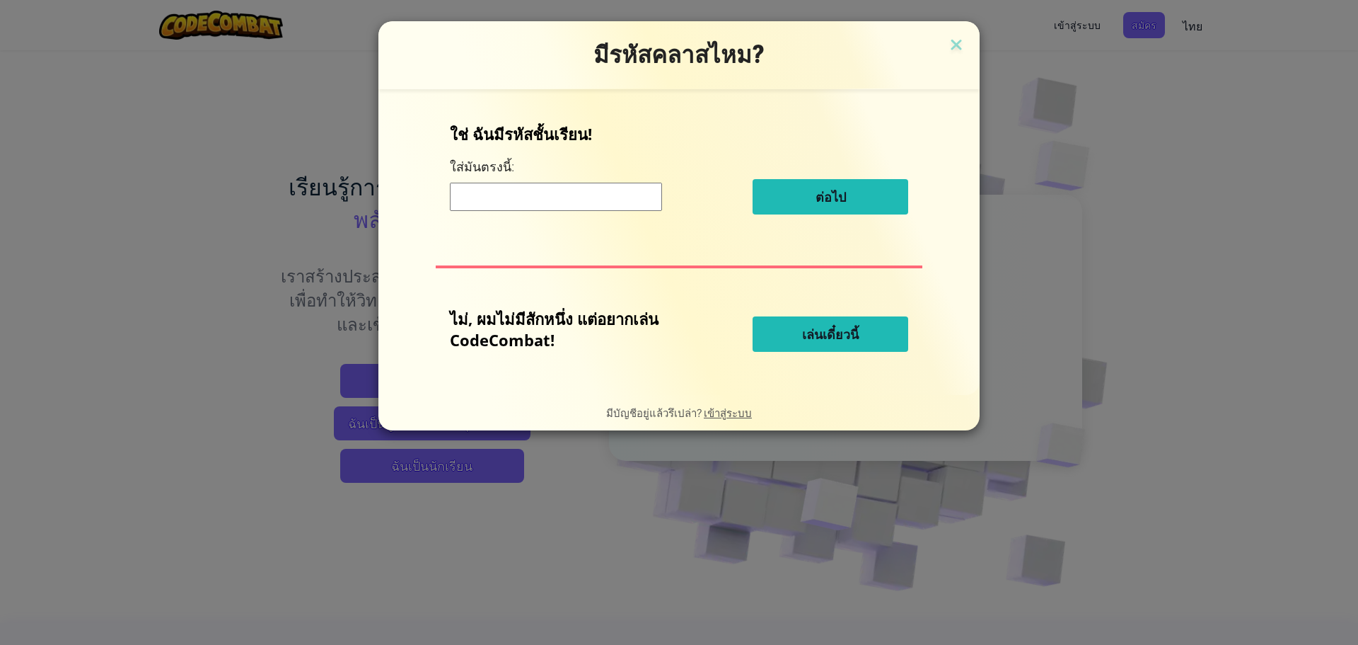
drag, startPoint x: 611, startPoint y: 179, endPoint x: 599, endPoint y: 192, distance: 17.5
click at [602, 188] on div "ต่อไป" at bounding box center [679, 196] width 458 height 35
click at [594, 204] on input at bounding box center [556, 197] width 212 height 28
click at [589, 251] on div "ใช่ ฉันมีรหัสชั้นเรียน! ใส่[PERSON_NAME]นี้: ต่อไป ไม่, ผมไม่มีสักหนึ่ง แต่อยาก…" at bounding box center [679, 241] width 573 height 277
drag, startPoint x: 601, startPoint y: 242, endPoint x: 599, endPoint y: 224, distance: 17.7
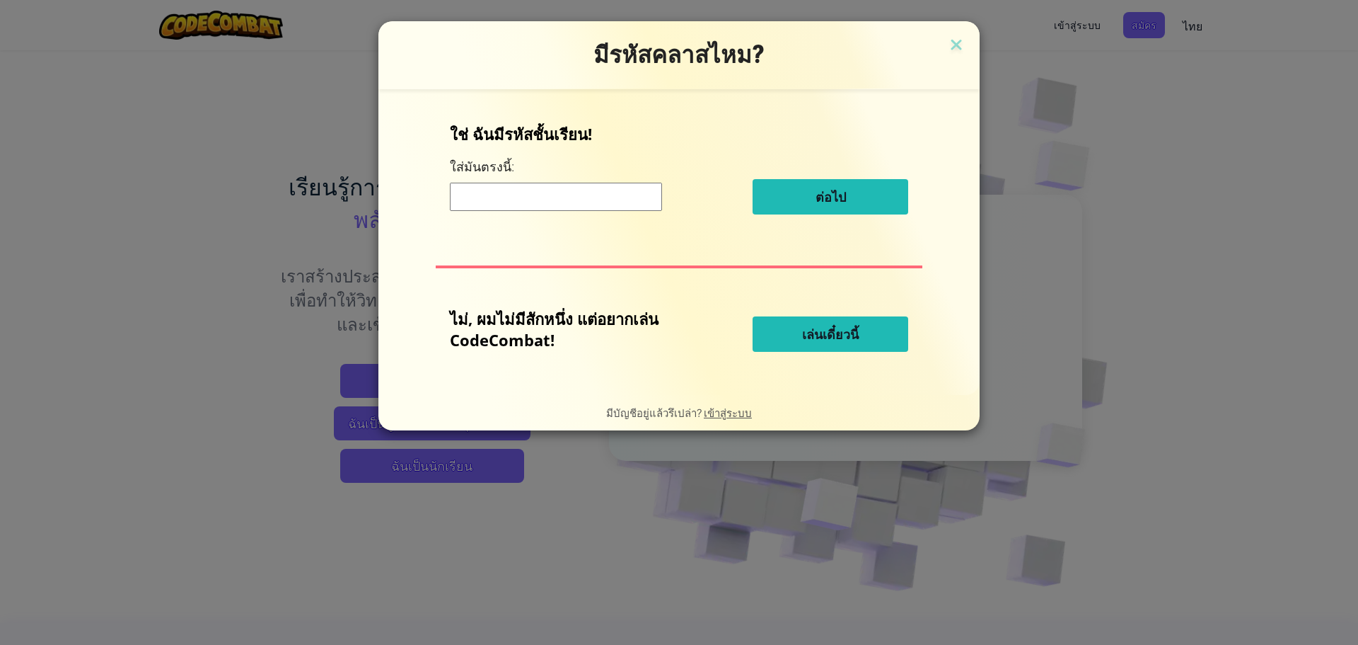
click at [601, 239] on div "ใช่ ฉันมีรหัสชั้นเรียน! ใส่[PERSON_NAME]นี้: ต่อไป ไม่, ผมไม่มีสักหนึ่ง แต่อยาก…" at bounding box center [679, 241] width 573 height 277
click at [588, 201] on input at bounding box center [556, 197] width 212 height 28
type input "SHELFDRINKFOOG"
click at [801, 328] on button "เล่นเดี๋ยวนี้" at bounding box center [831, 333] width 156 height 35
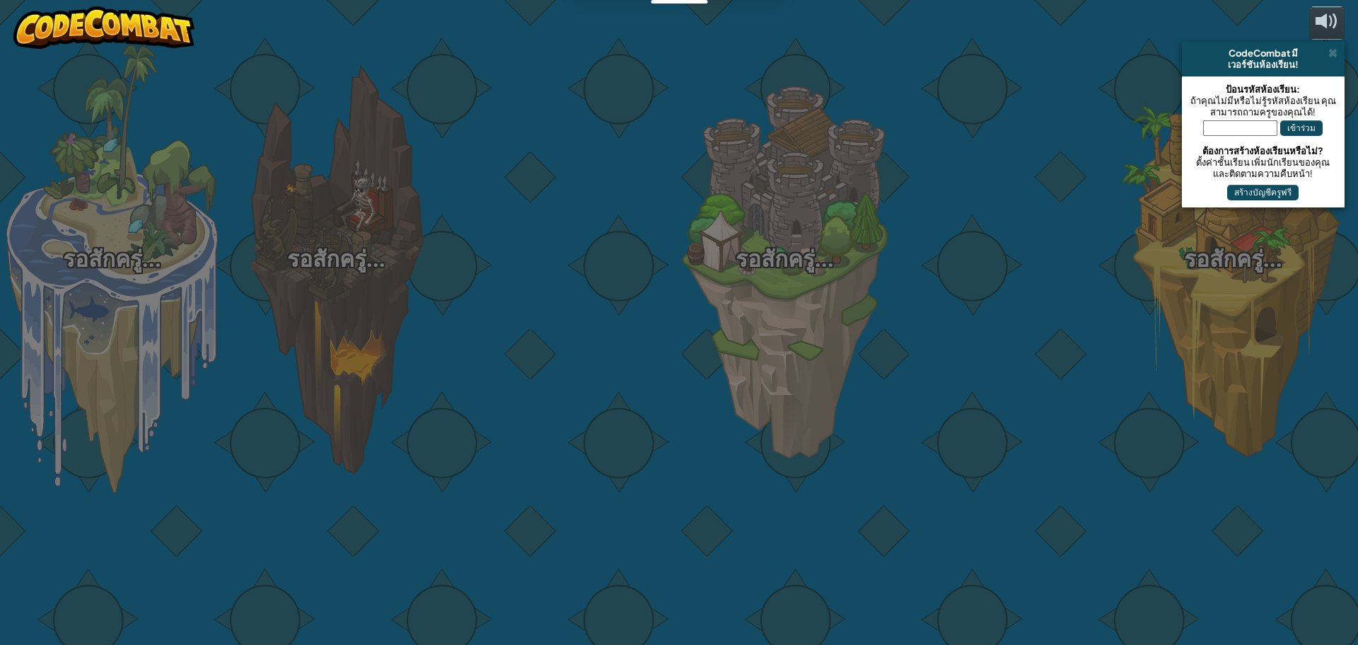
click at [614, 181] on div at bounding box center [561, 224] width 224 height 449
drag, startPoint x: 621, startPoint y: 187, endPoint x: 814, endPoint y: 232, distance: 198.4
click at [689, 231] on div "รอสักครู่... รอสักครู่... รอสักครู่... รอสักครู่... รอสักครู่... รอสักครู่... ร…" at bounding box center [679, 322] width 1358 height 645
click at [1110, 242] on div at bounding box center [1009, 224] width 224 height 449
drag, startPoint x: 400, startPoint y: 249, endPoint x: 381, endPoint y: 262, distance: 23.6
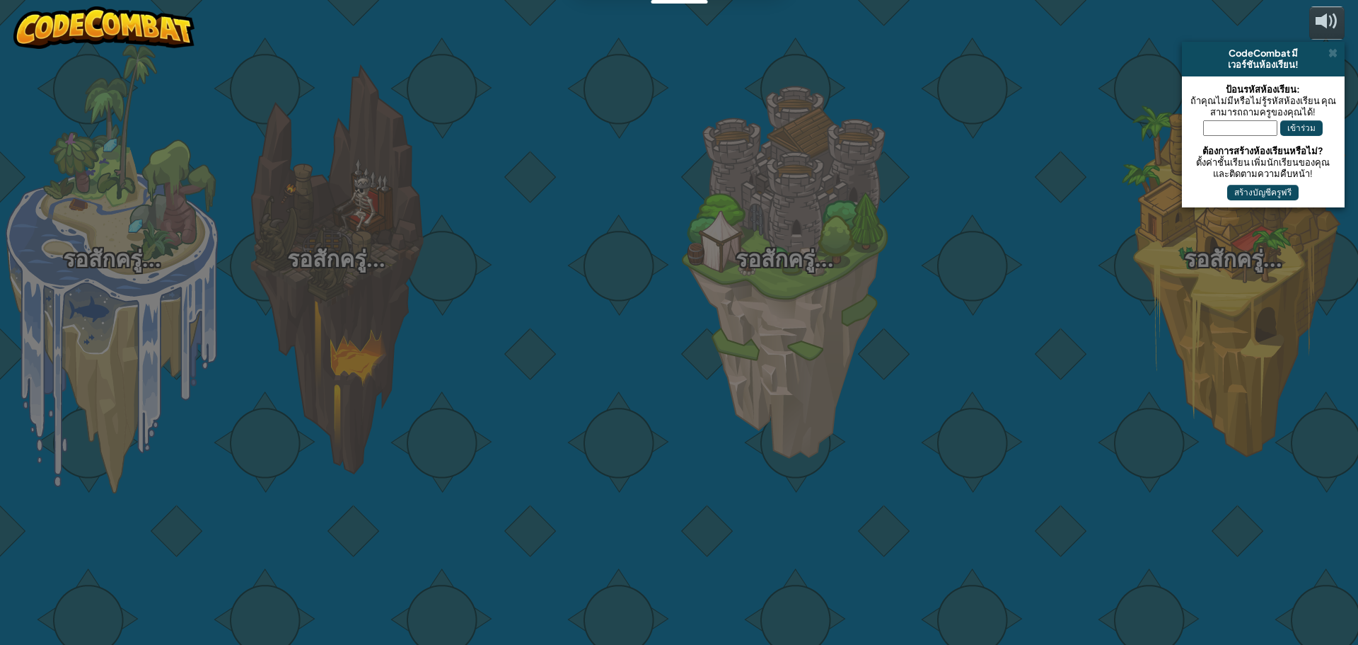
click at [389, 258] on div "รอสักครู่... รอสักครู่... รอสักครู่... รอสักครู่... รอสักครู่... รอสักครู่... ร…" at bounding box center [679, 322] width 1358 height 645
drag, startPoint x: 231, startPoint y: 296, endPoint x: 435, endPoint y: 304, distance: 204.6
click at [233, 297] on div "รอสักครู่... รอสักครู่... รอสักครู่... รอสักครู่... รอสักครู่... รอสักครู่... ร…" at bounding box center [679, 322] width 1358 height 645
drag, startPoint x: 435, startPoint y: 304, endPoint x: 130, endPoint y: 342, distance: 307.3
click at [345, 321] on div "รอสักครู่... รอสักครู่... รอสักครู่... รอสักครู่... รอสักครู่... รอสักครู่... ร…" at bounding box center [679, 322] width 1358 height 645
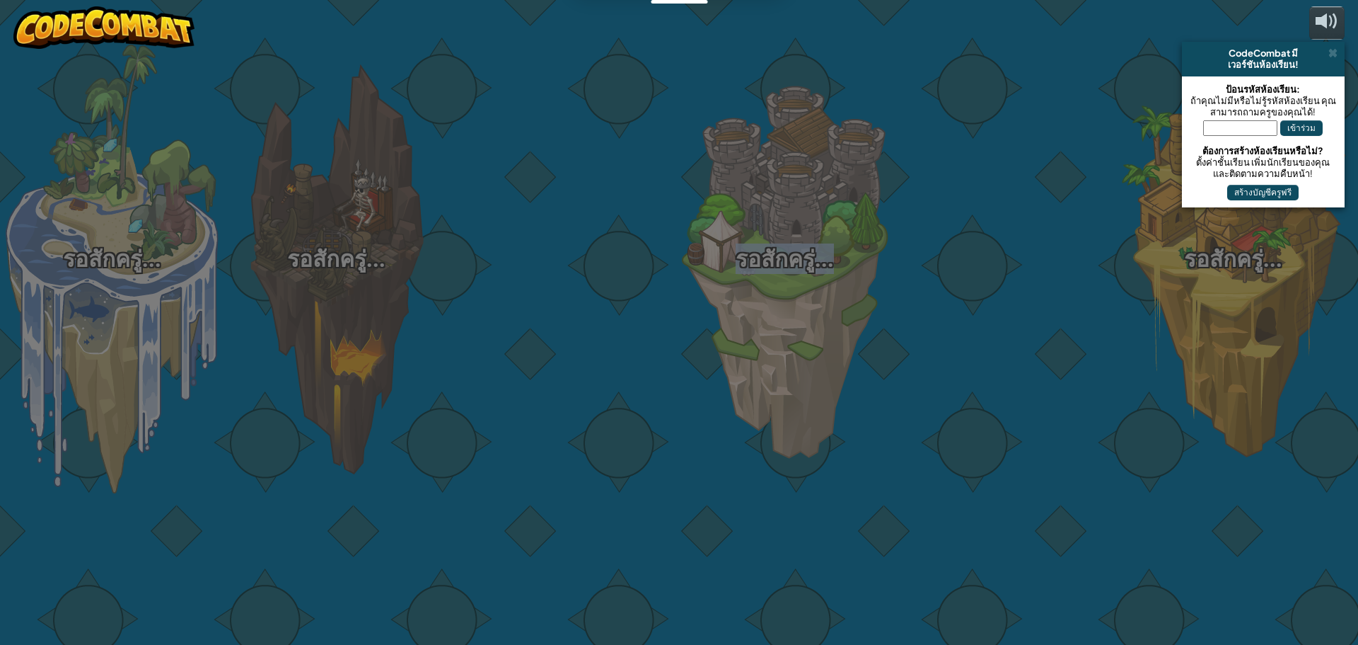
drag, startPoint x: 966, startPoint y: 311, endPoint x: 17, endPoint y: 426, distance: 956.4
click at [224, 434] on div "รอสักครู่... รอสักครู่... รอสักครู่... รอสักครู่... รอสักครู่... รอสักครู่... ร…" at bounding box center [679, 322] width 1358 height 645
select select "th"
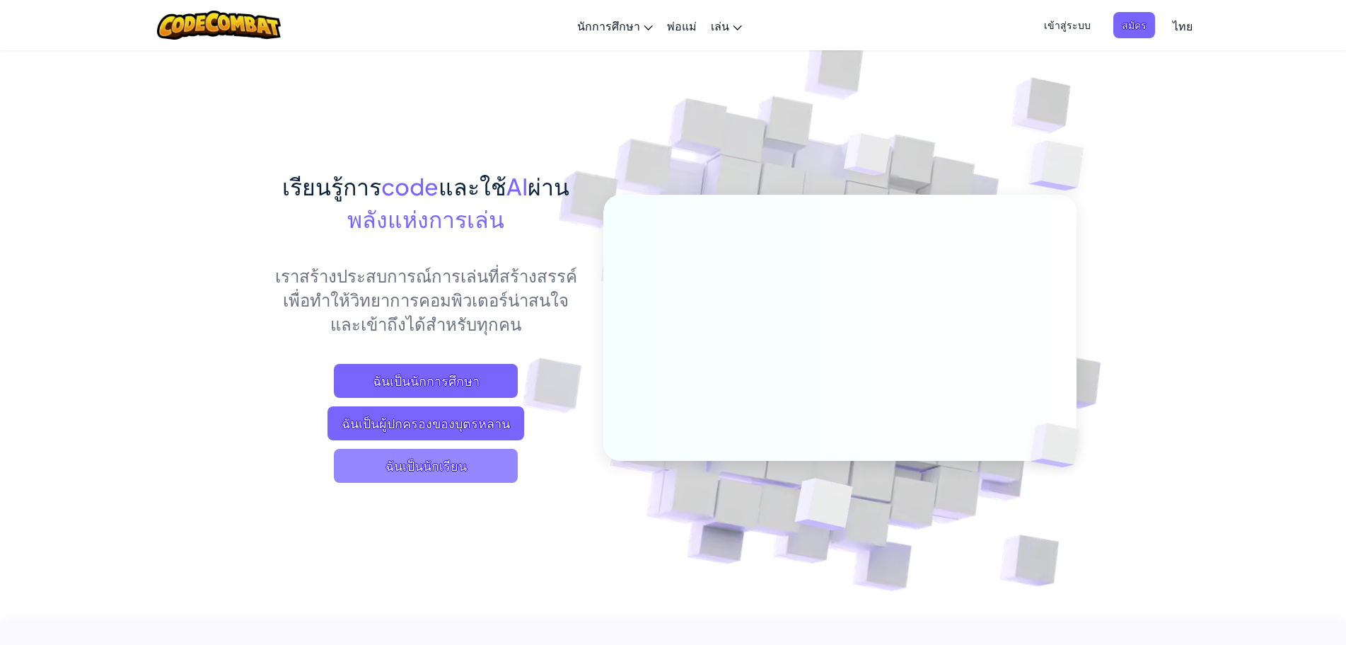
click at [450, 458] on span "ฉันเป็นนักเรียน" at bounding box center [426, 466] width 184 height 34
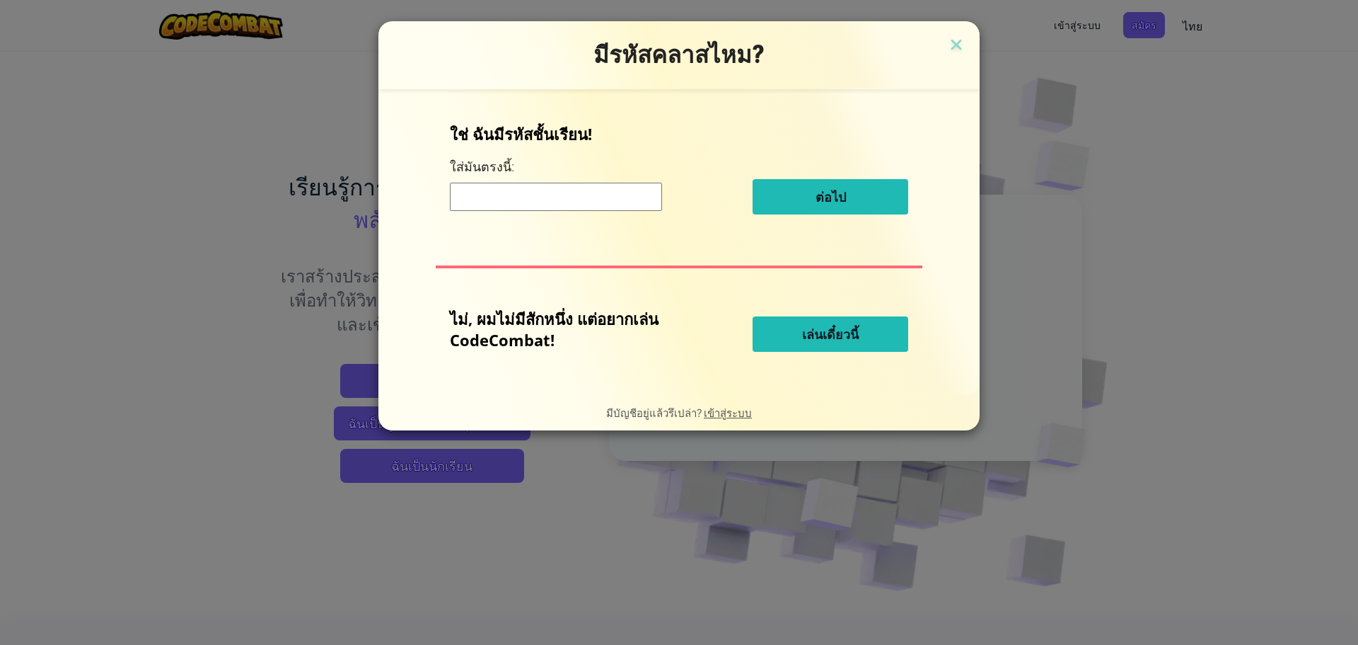
drag, startPoint x: 584, startPoint y: 348, endPoint x: 592, endPoint y: 340, distance: 11.0
click at [584, 349] on p "ไม่, ผมไม่มีสักหนึ่ง แต่อยากเล่น CodeCombat!" at bounding box center [566, 329] width 232 height 42
drag, startPoint x: 595, startPoint y: 337, endPoint x: 635, endPoint y: 330, distance: 41.1
click at [634, 330] on p "ไม่, ผมไม่มีสักหนึ่ง แต่อยากเล่น CodeCombat!" at bounding box center [566, 329] width 232 height 42
click at [817, 325] on button "เล่นเดี๋ยวนี้" at bounding box center [831, 333] width 156 height 35
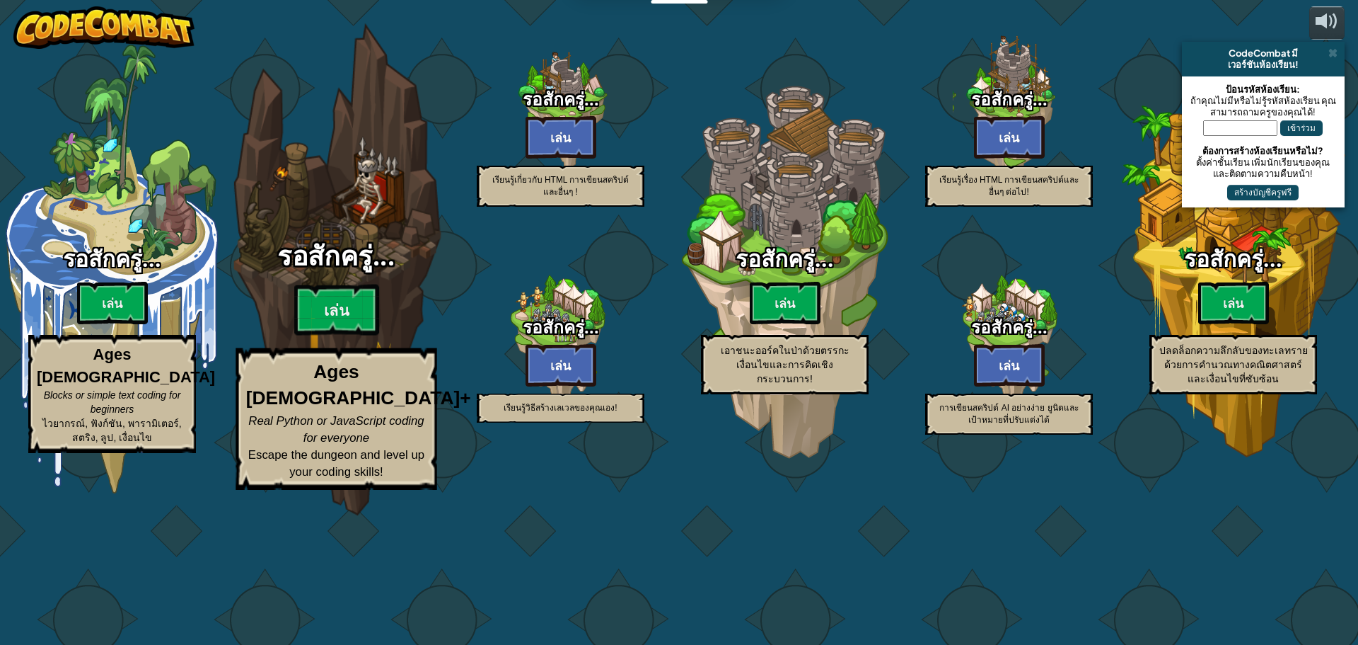
select select "th"
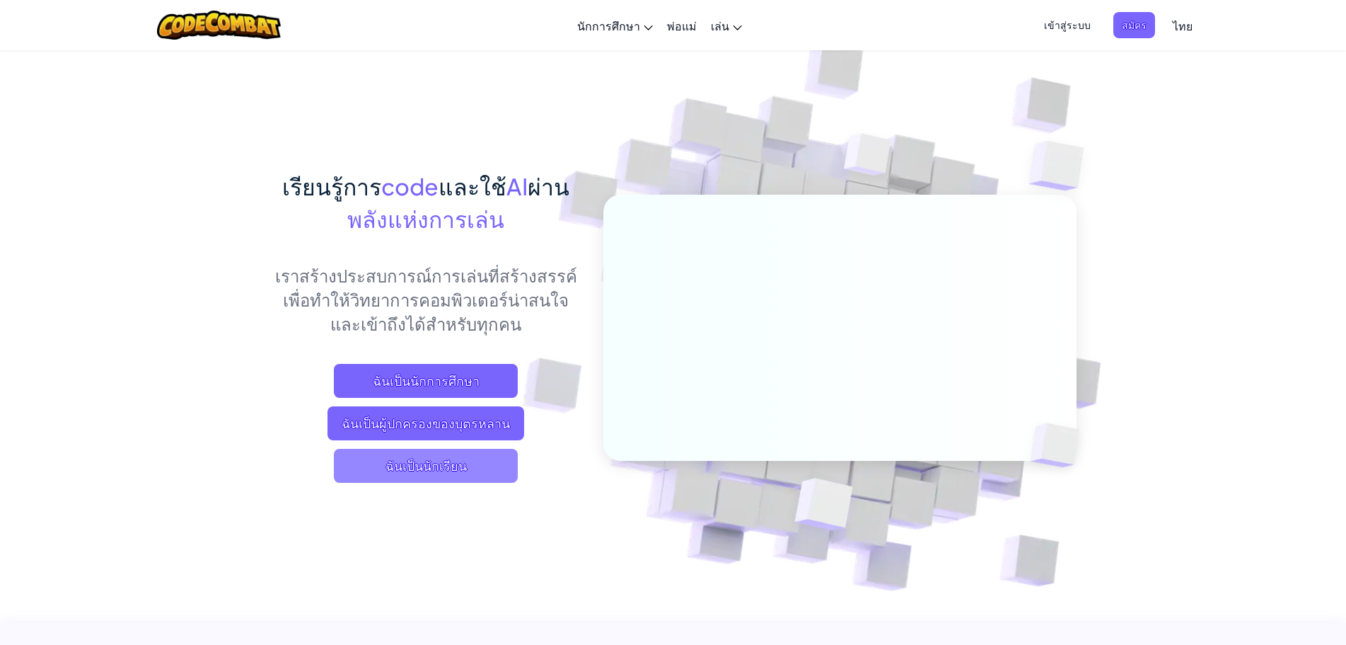
click at [461, 463] on span "ฉันเป็นนักเรียน" at bounding box center [426, 466] width 184 height 34
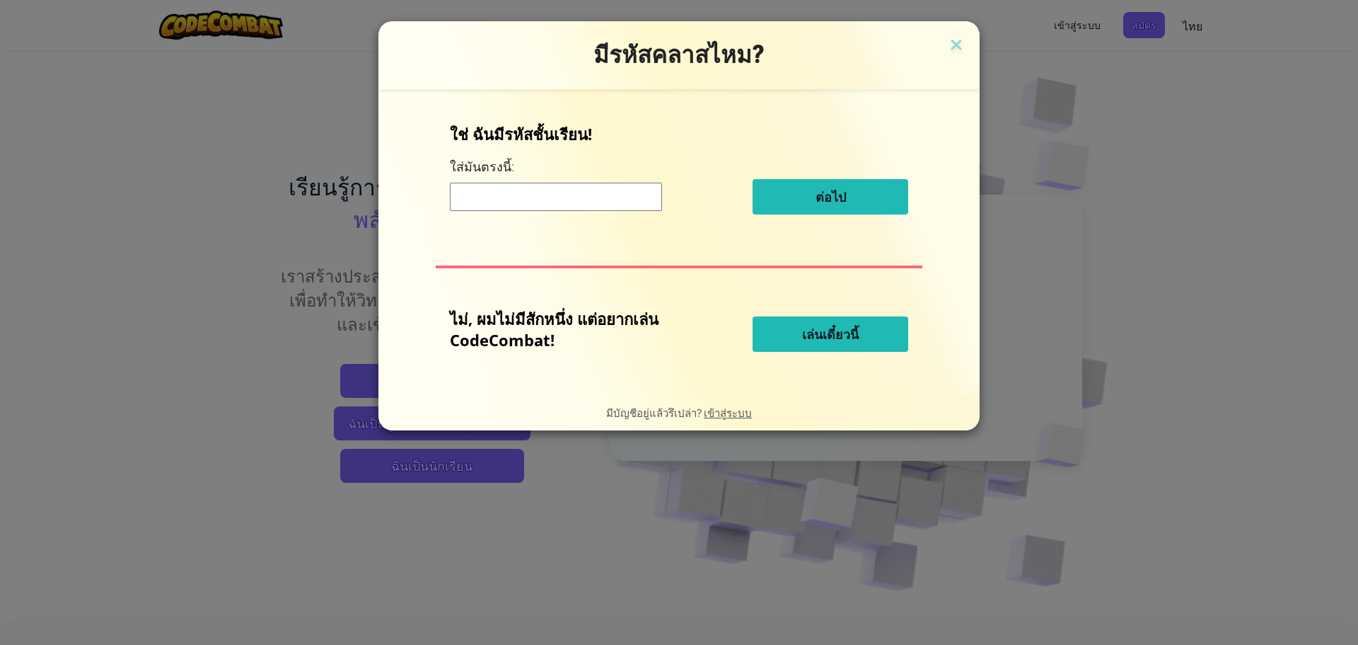
drag, startPoint x: 982, startPoint y: 25, endPoint x: 971, endPoint y: 26, distance: 10.6
click at [974, 25] on div "มีรหัสคลาสไหม? ใช่ ฉันมีรหัสชั้นเรียน! ใส่[PERSON_NAME]นี้: ต่อไป ไม่, ผมไม่มีส…" at bounding box center [679, 322] width 1358 height 645
click at [964, 33] on div "มีรหัสคลาสไหม?" at bounding box center [679, 55] width 601 height 68
click at [961, 36] on img at bounding box center [956, 45] width 18 height 21
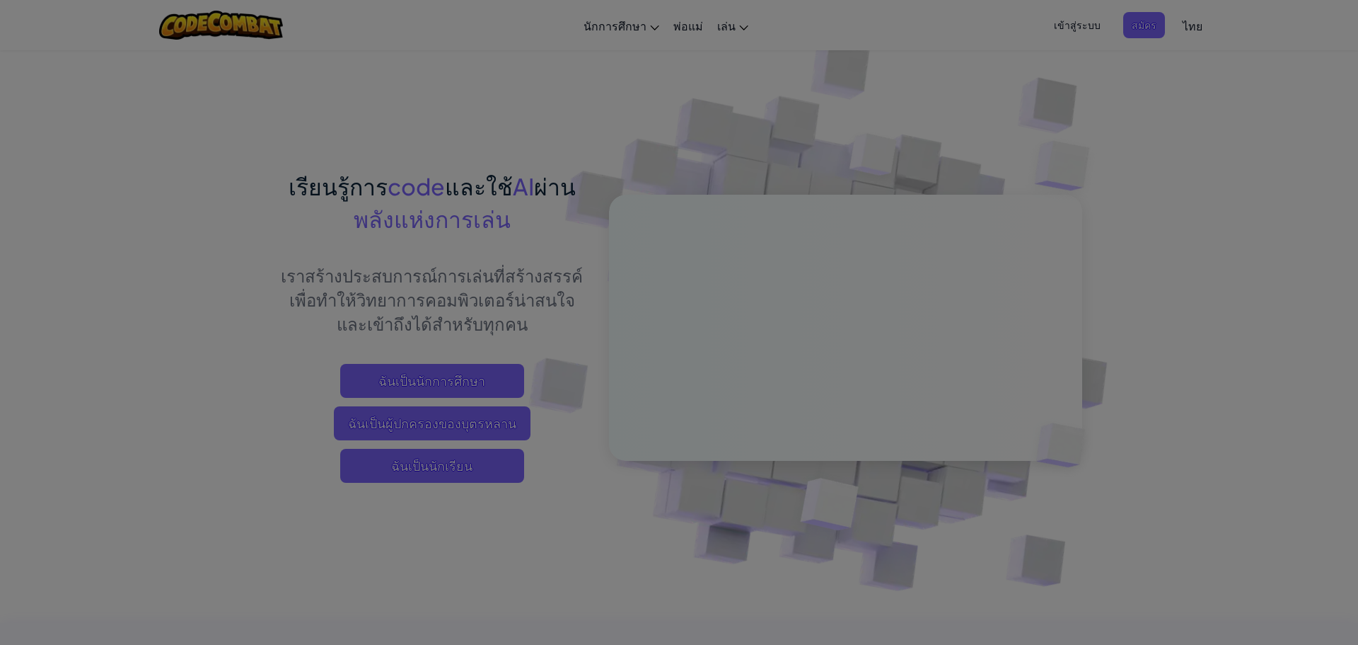
drag, startPoint x: 961, startPoint y: 36, endPoint x: 940, endPoint y: 39, distance: 20.7
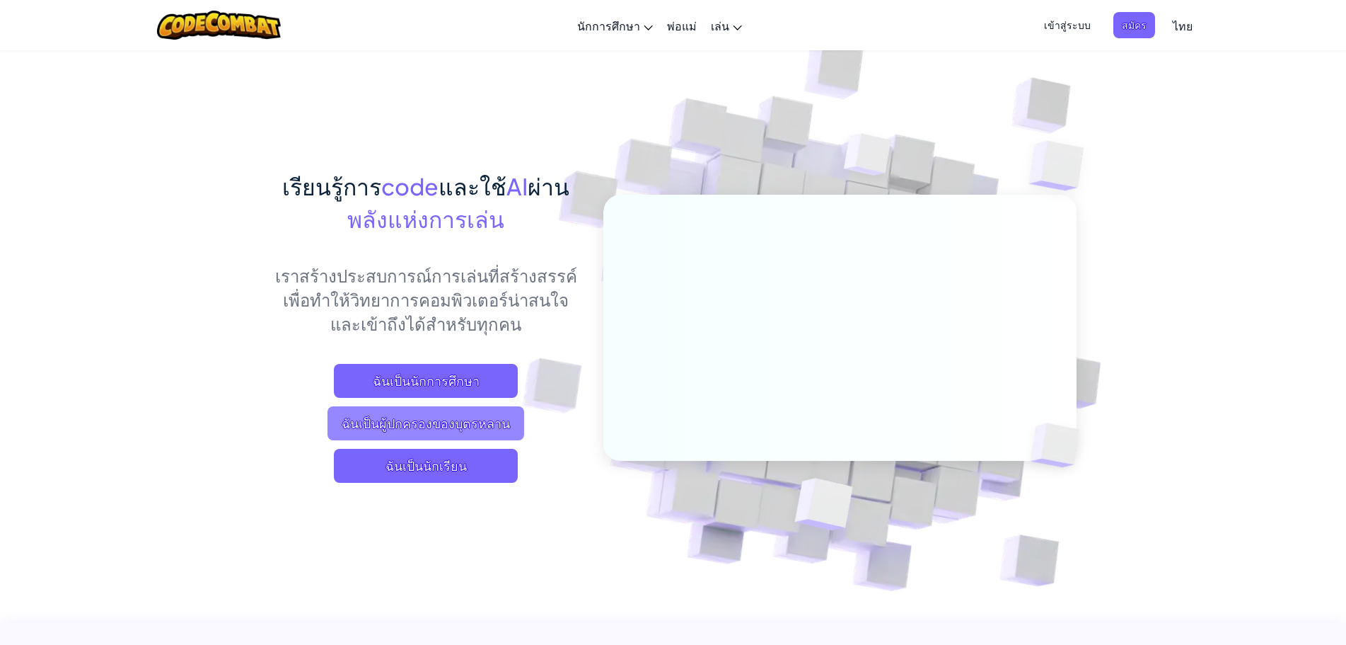
click at [445, 416] on span "ฉันเป็นผู้ปกครองของบุตรหลาน" at bounding box center [426, 423] width 197 height 34
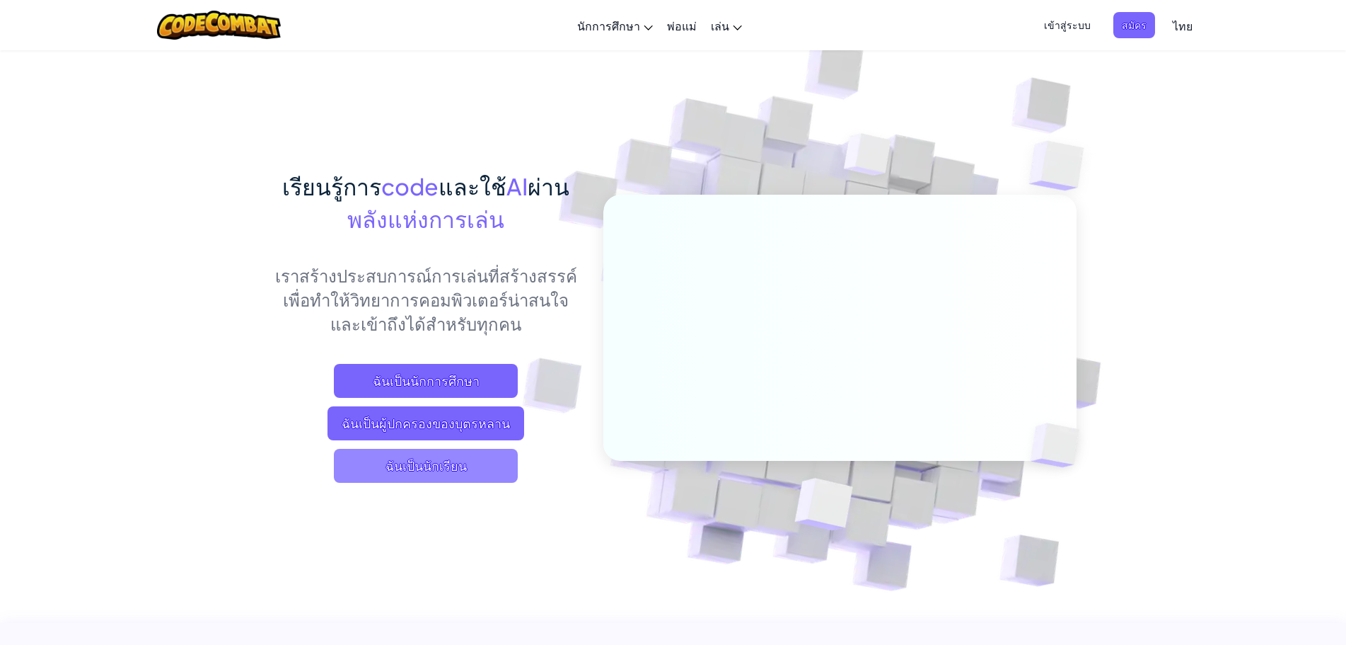
click at [397, 468] on span "ฉันเป็นนักเรียน" at bounding box center [426, 466] width 184 height 34
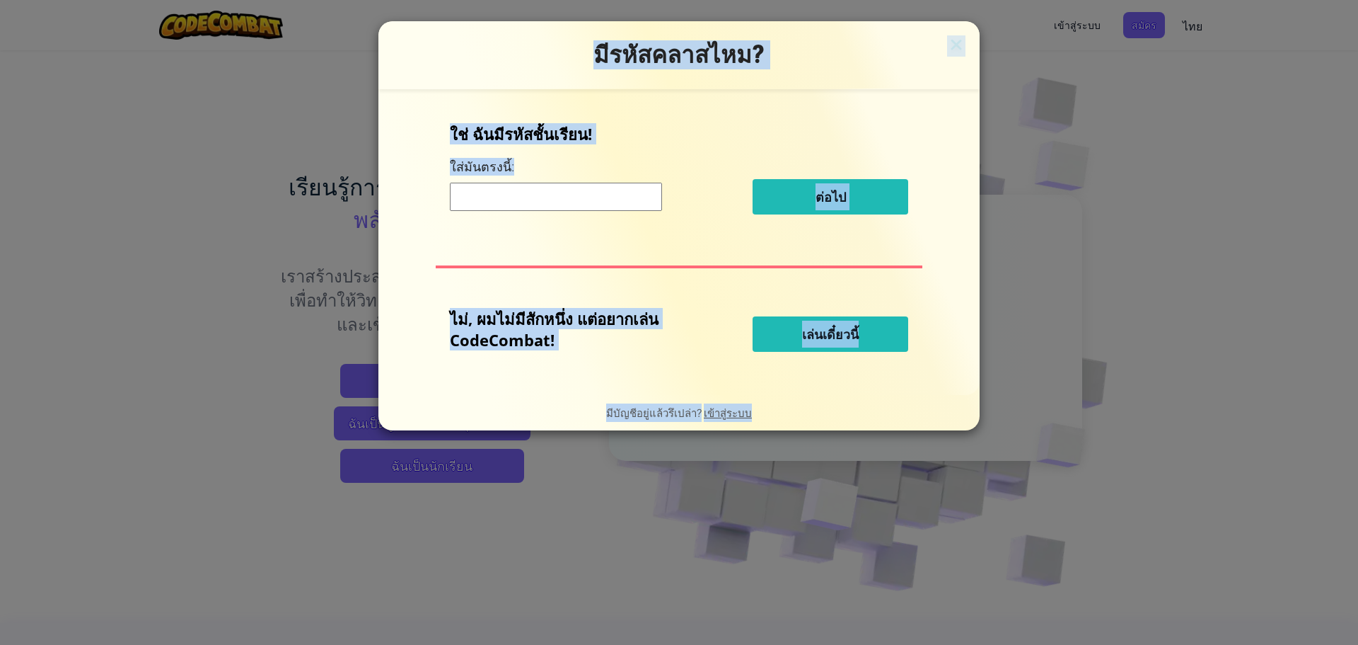
click at [666, 282] on div "ใช่ ฉันมีรหัสชั้นเรียน! ใส่[PERSON_NAME]นี้: ต่อไป ไม่, ผมไม่มีสักหนึ่ง แต่อยาก…" at bounding box center [679, 241] width 573 height 277
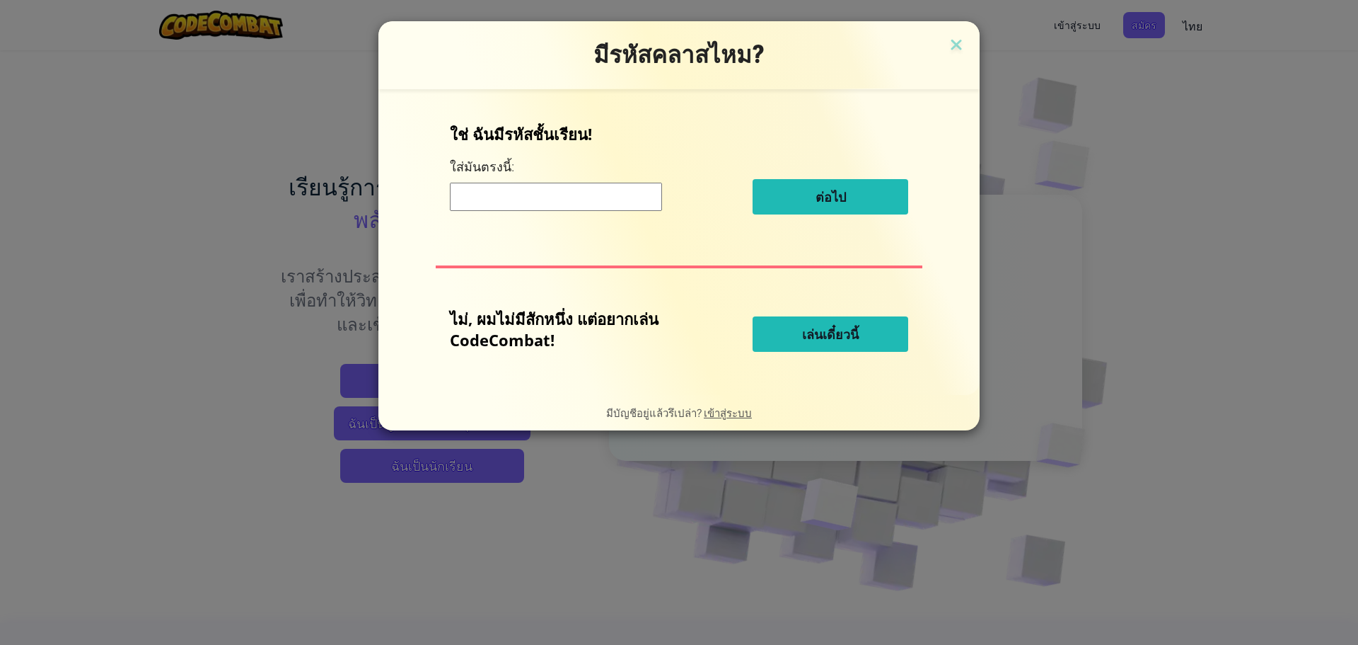
drag, startPoint x: 616, startPoint y: 197, endPoint x: 607, endPoint y: 202, distance: 10.4
click at [612, 200] on input at bounding box center [556, 197] width 212 height 28
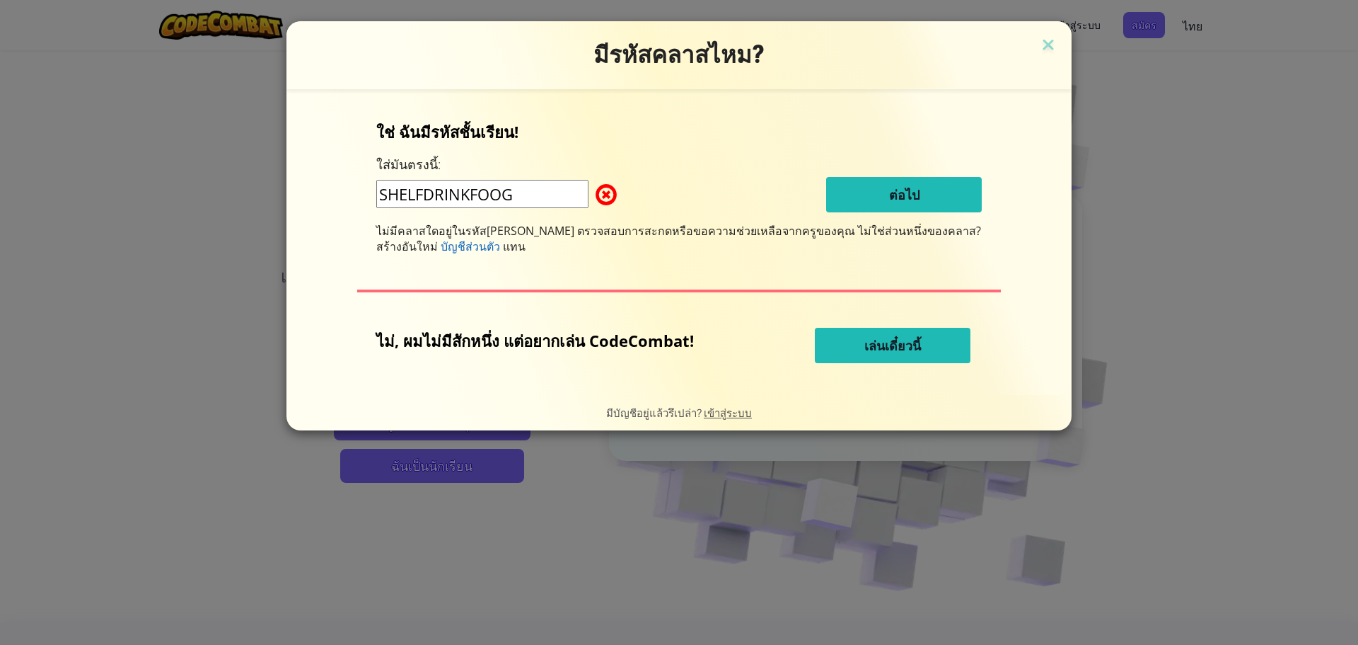
click at [553, 191] on input "SHELFDRINKFOOG" at bounding box center [482, 194] width 212 height 28
type input "SHELFDRINKFOOD"
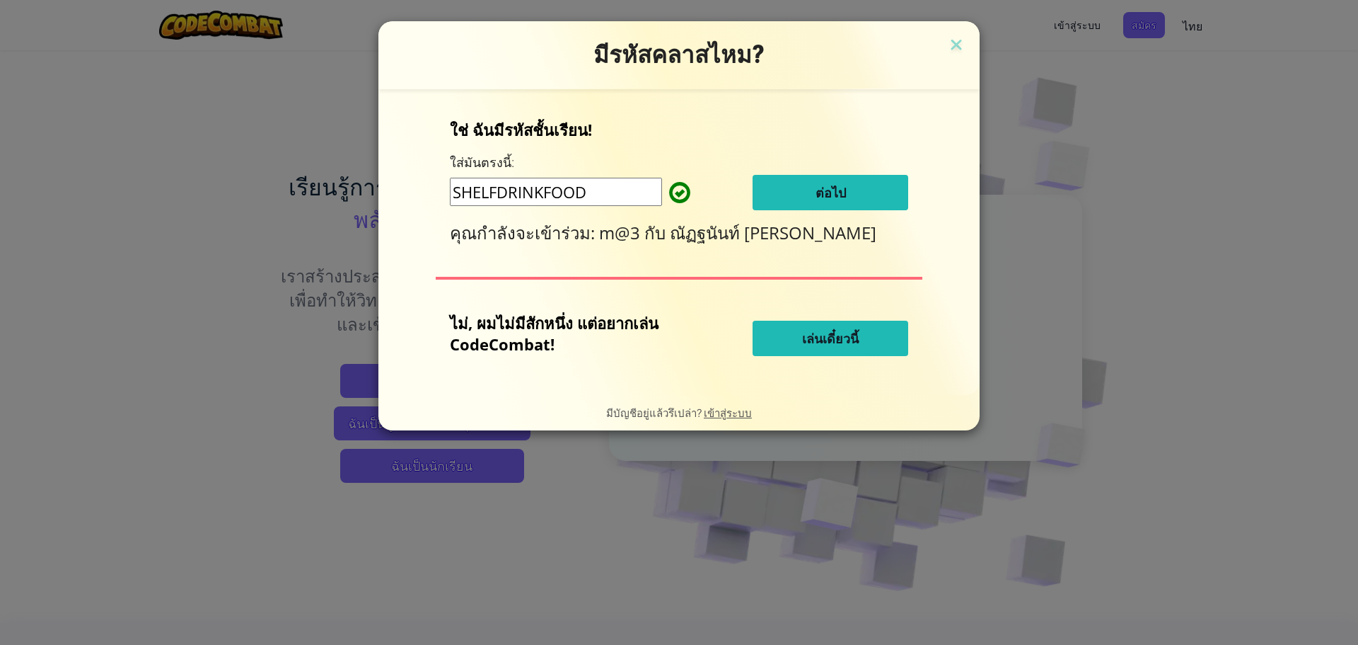
click at [867, 188] on button "ต่อไป" at bounding box center [831, 192] width 156 height 35
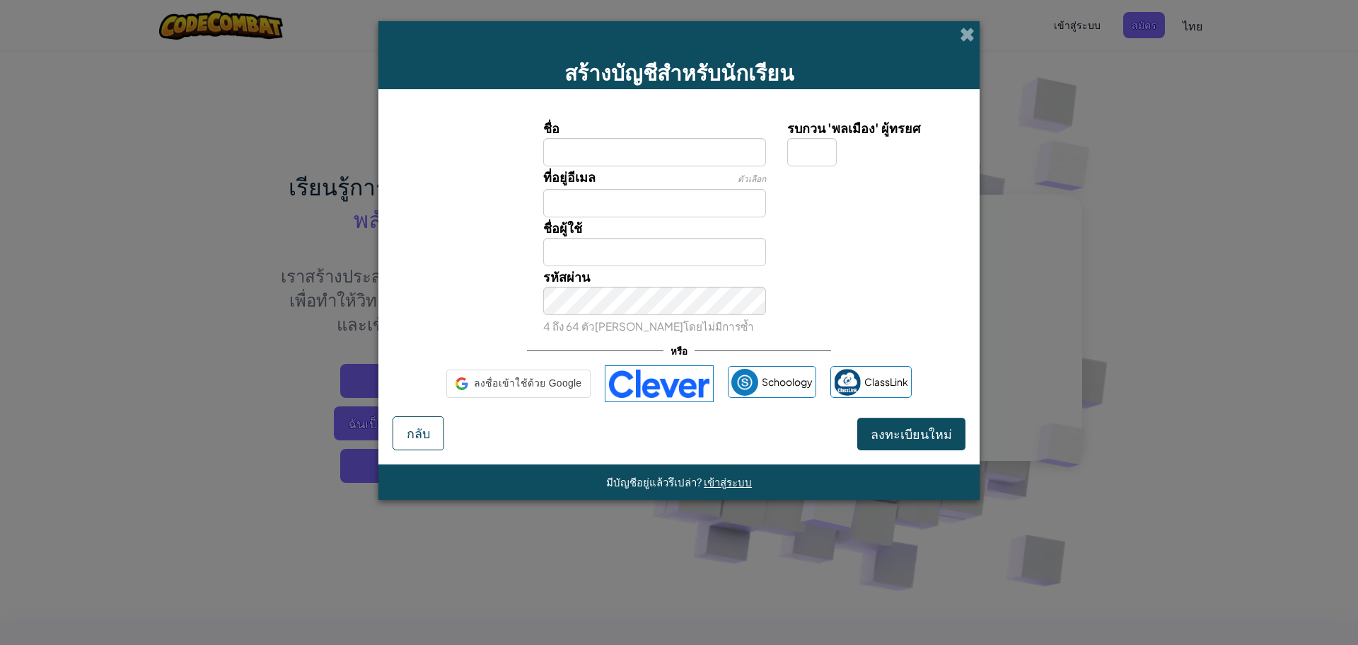
click at [869, 188] on div "ที่อยู่อีเมล ตัวเลือก" at bounding box center [679, 191] width 587 height 51
click at [872, 188] on div "ที่อยู่อีเมล ตัวเลือก" at bounding box center [679, 191] width 587 height 51
click at [654, 149] on input "ชื่อ" at bounding box center [655, 152] width 224 height 28
type input "สรธัญ"
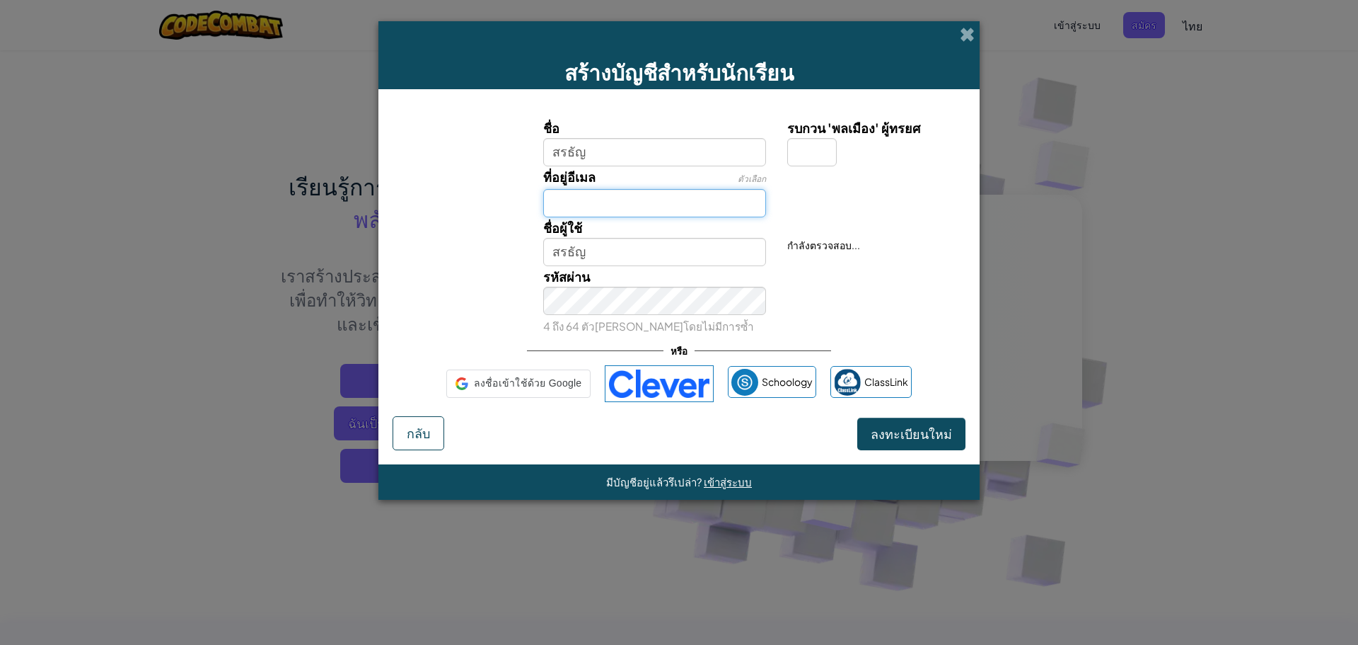
click at [630, 213] on input "ที่อยู่อีเมล" at bounding box center [655, 203] width 224 height 28
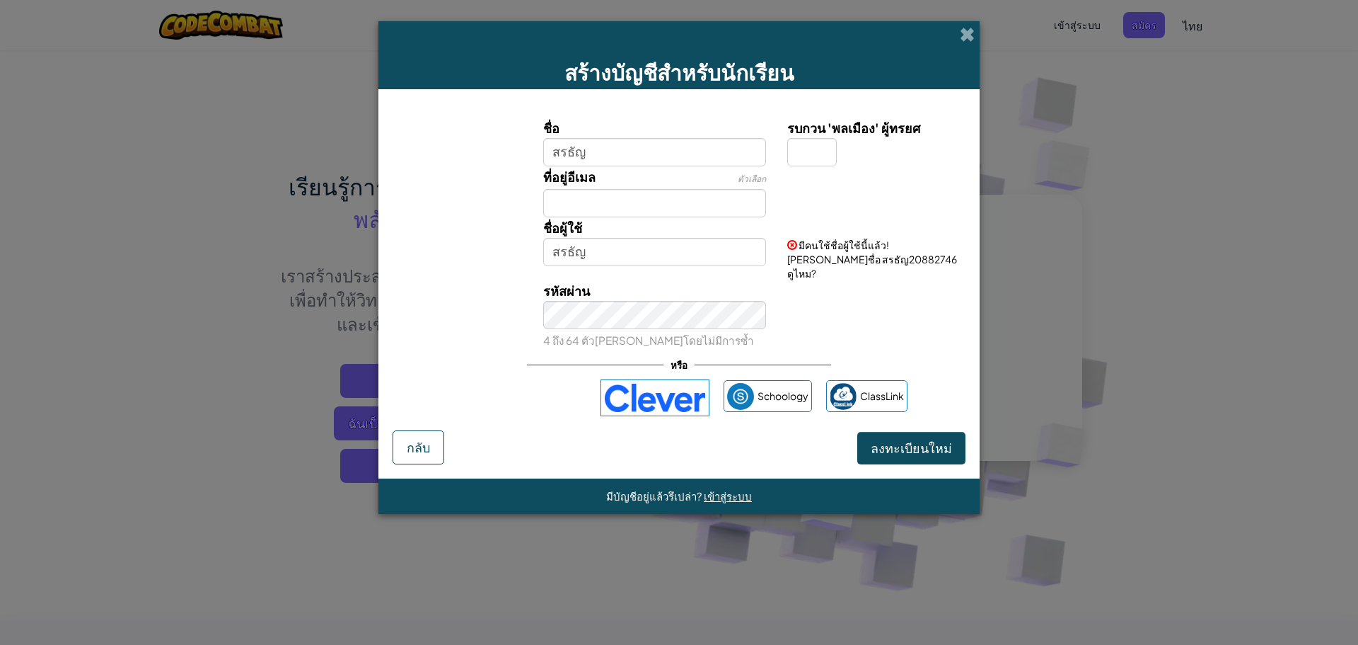
click at [804, 190] on div "ที่อยู่อีเมล ตัวเลือก" at bounding box center [679, 191] width 587 height 51
click at [824, 143] on input "รบกวน 'พลเมือง' ผู้ทรยศ" at bounding box center [812, 152] width 50 height 28
click at [816, 142] on input "รบกวน 'พลเมือง' ผู้ทรยศ" at bounding box center [812, 152] width 50 height 28
type input "แ"
type input "สรธัญแ"
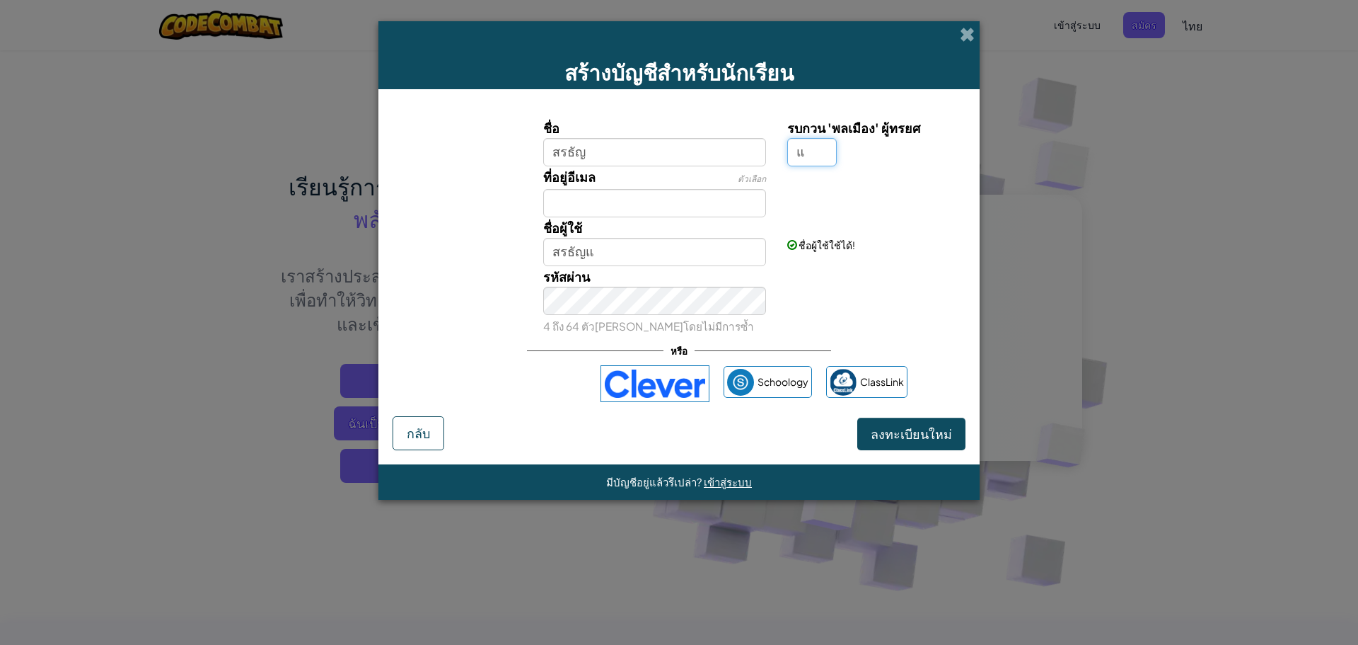
click at [826, 145] on input "แ" at bounding box center [812, 152] width 50 height 28
click at [812, 157] on input "แ" at bounding box center [812, 152] width 50 height 28
type input "สรธัญ"
click at [622, 253] on input "สรธัญ" at bounding box center [655, 252] width 224 height 28
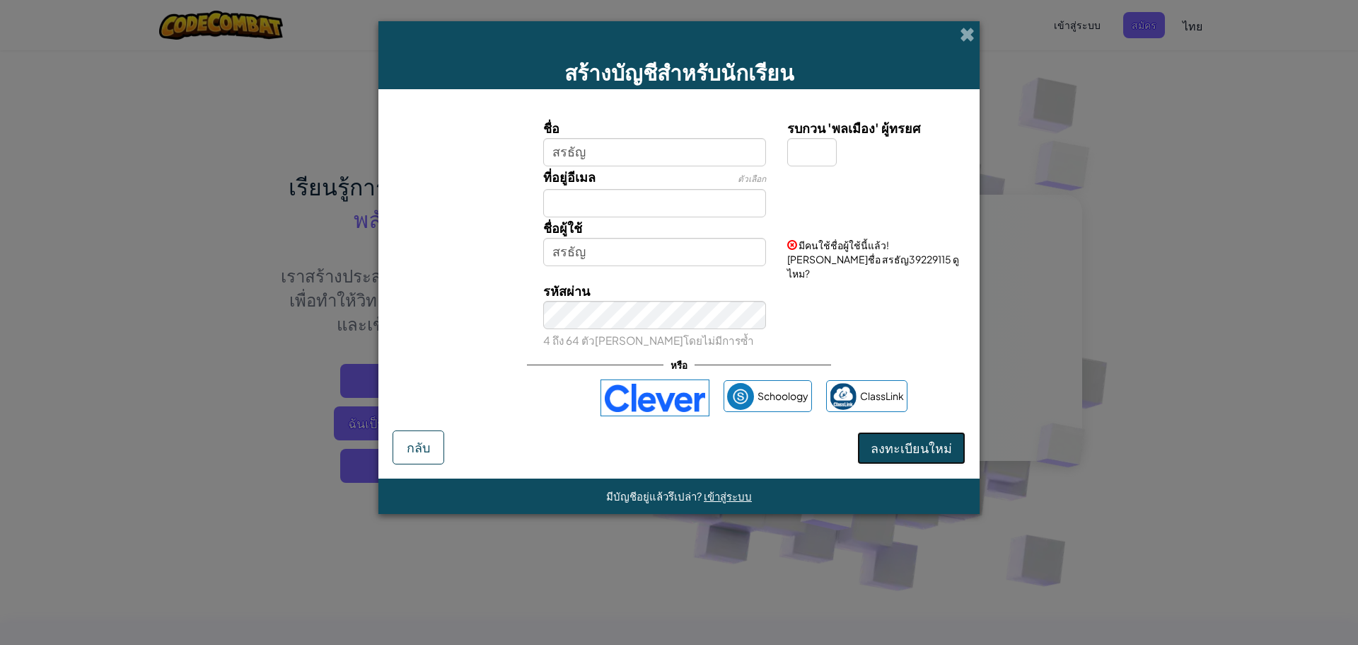
click at [901, 432] on button "ลงทะเบียนใหม่" at bounding box center [912, 448] width 108 height 33
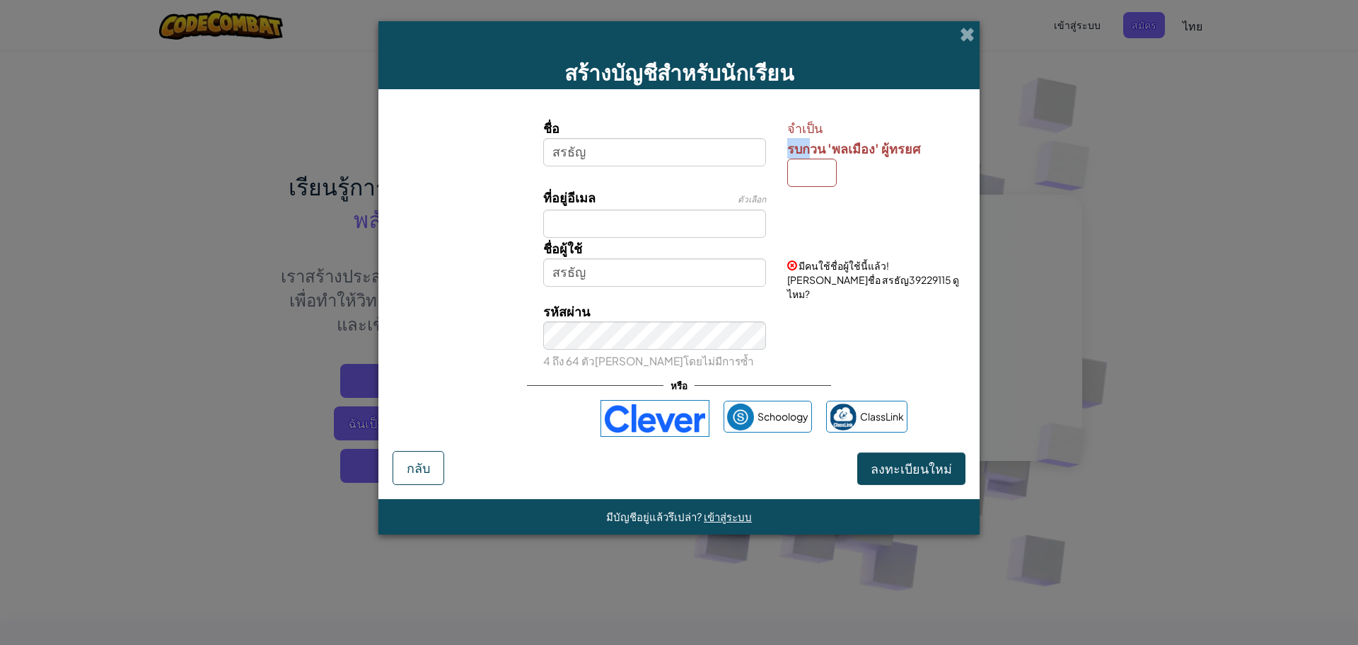
drag, startPoint x: 814, startPoint y: 156, endPoint x: 813, endPoint y: 166, distance: 10.7
click at [814, 160] on div "จำเป็น รบกวน 'พลเมือง' ผู้ทรยศ" at bounding box center [874, 151] width 175 height 69
click at [809, 183] on input "รบกวน 'พลเมือง' ผู้ทรยศ" at bounding box center [812, 172] width 50 height 28
type input "แ"
type input "สรธัญแ"
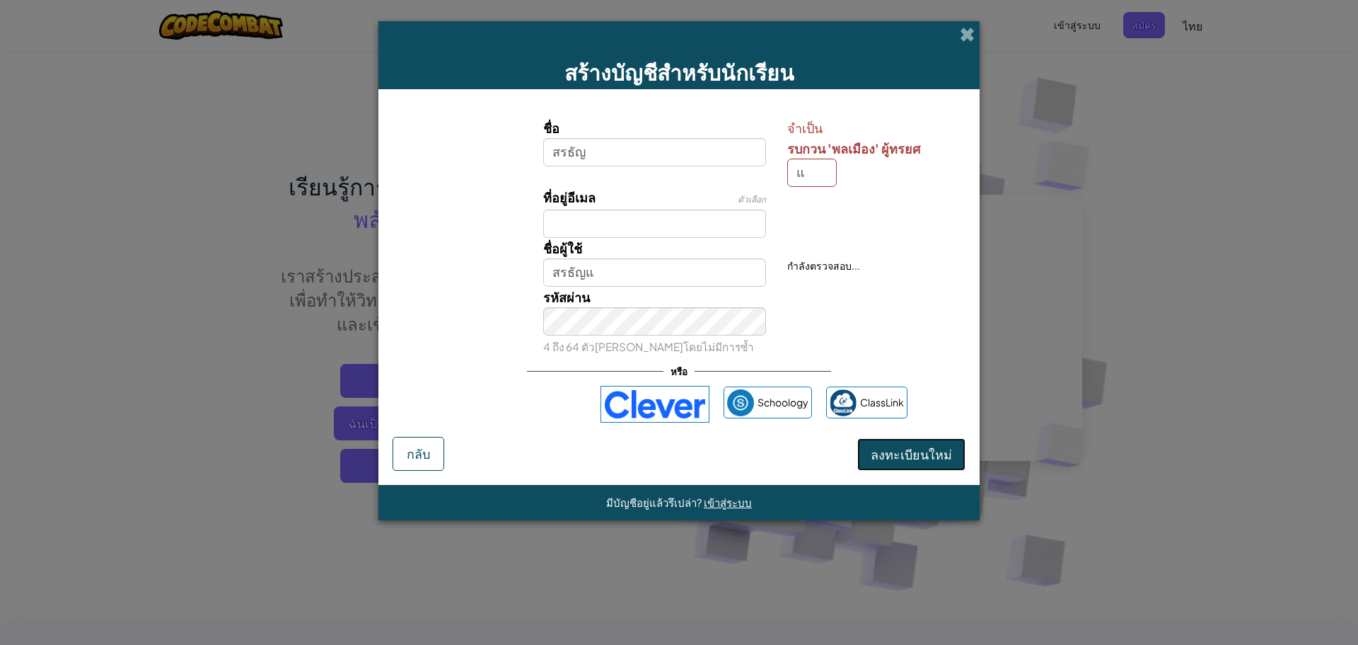
click at [879, 451] on span "ลงทะเบียนใหม่" at bounding box center [911, 454] width 81 height 16
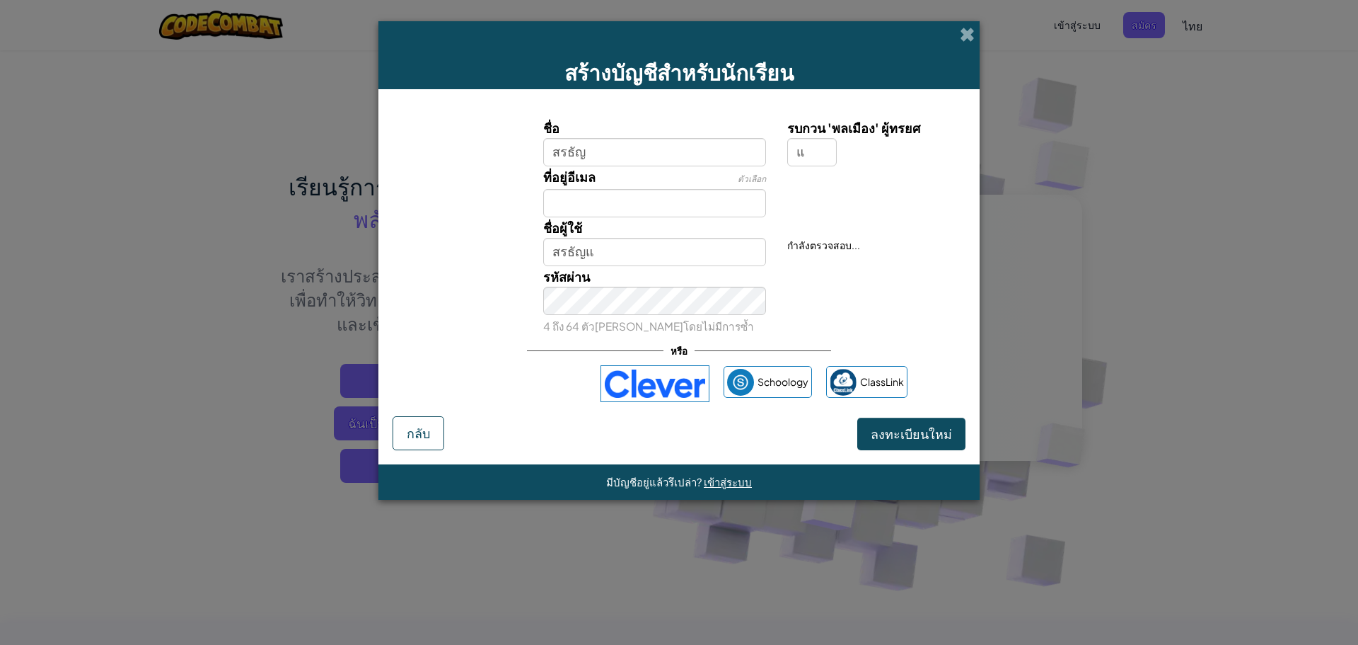
click at [879, 451] on form "ชื่อ สรธัญ รบกวน 'พลเมือง' ผู้ทรยศ แ ที่อยู่อีเมล ตัวเลือก ชื่อผู้ใช้ สรธัญแ กำ…" at bounding box center [679, 276] width 601 height 375
click at [886, 443] on button "ลงทะเบียนใหม่" at bounding box center [912, 433] width 108 height 33
click at [891, 438] on button "ลงทะเบียนใหม่" at bounding box center [912, 433] width 108 height 33
drag, startPoint x: 892, startPoint y: 436, endPoint x: 903, endPoint y: 433, distance: 11.0
click at [895, 436] on button "ลงทะเบียนใหม่" at bounding box center [912, 433] width 108 height 33
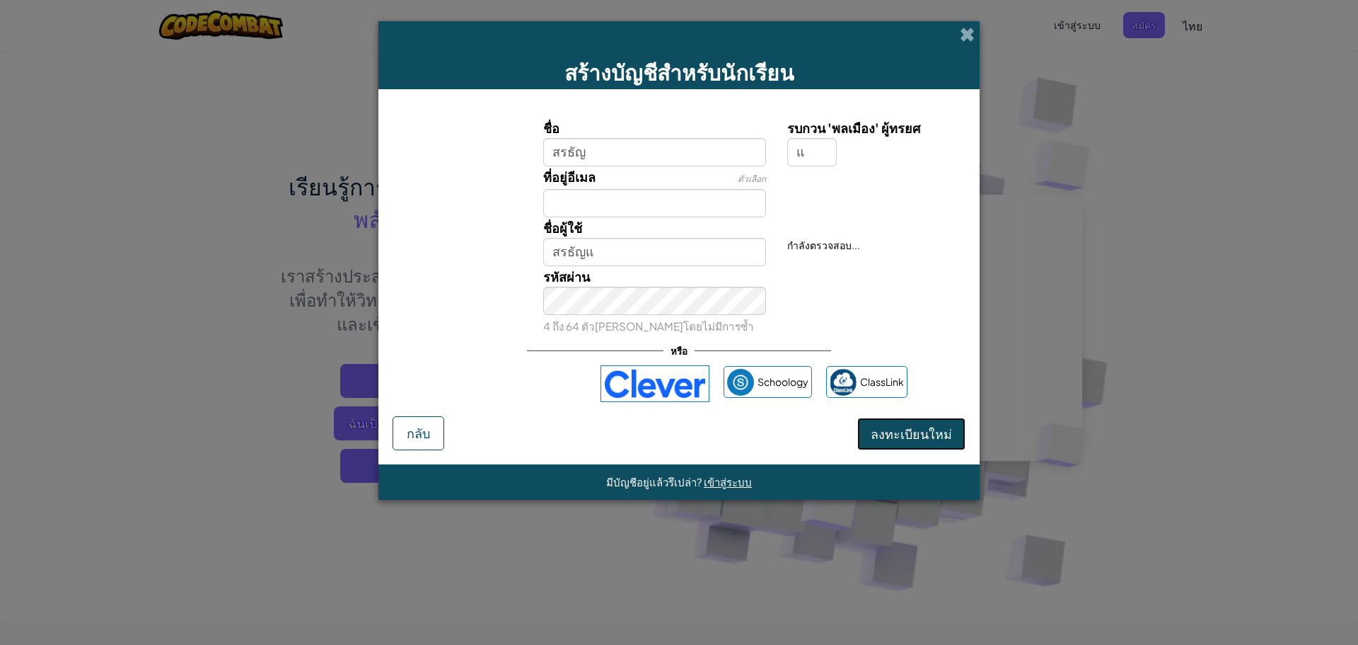
click at [903, 433] on button "ลงทะเบียนใหม่" at bounding box center [912, 433] width 108 height 33
click at [904, 432] on button "ลงทะเบียนใหม่" at bounding box center [912, 433] width 108 height 33
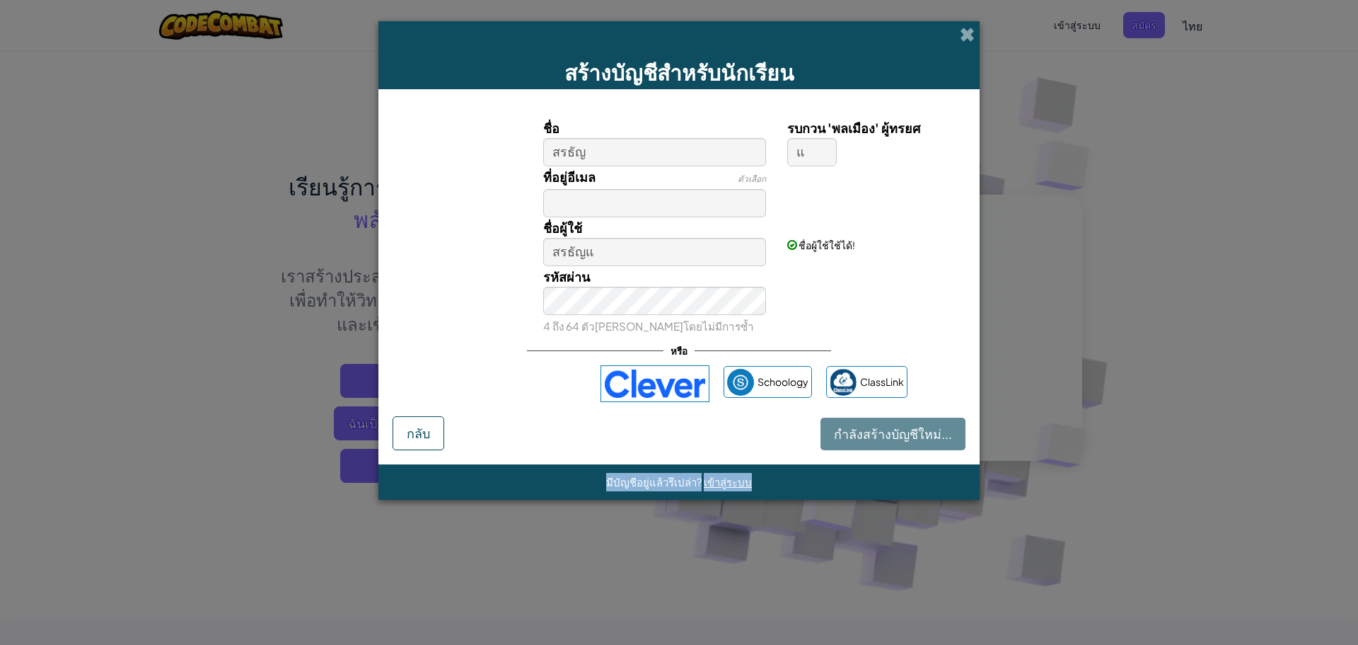
click at [904, 432] on div "กำลังสร้างบัญชีใหม่... กลับ" at bounding box center [679, 433] width 573 height 34
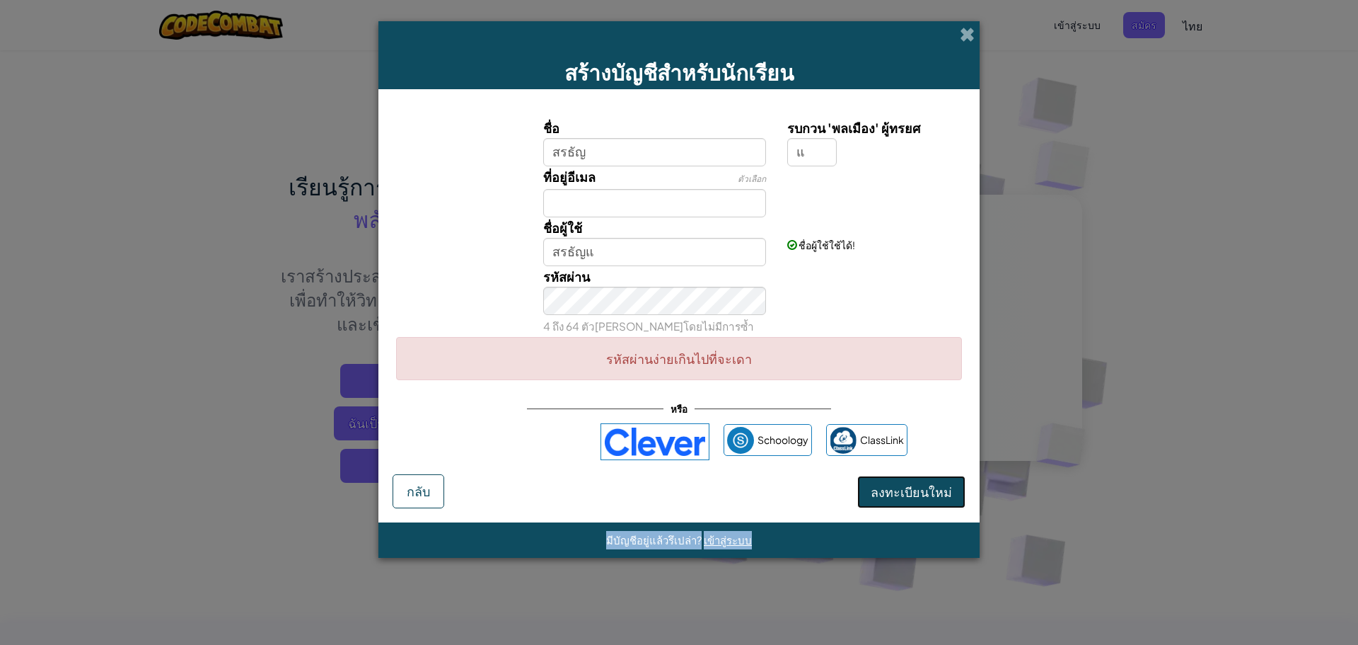
click at [876, 482] on button "ลงทะเบียนใหม่" at bounding box center [912, 491] width 108 height 33
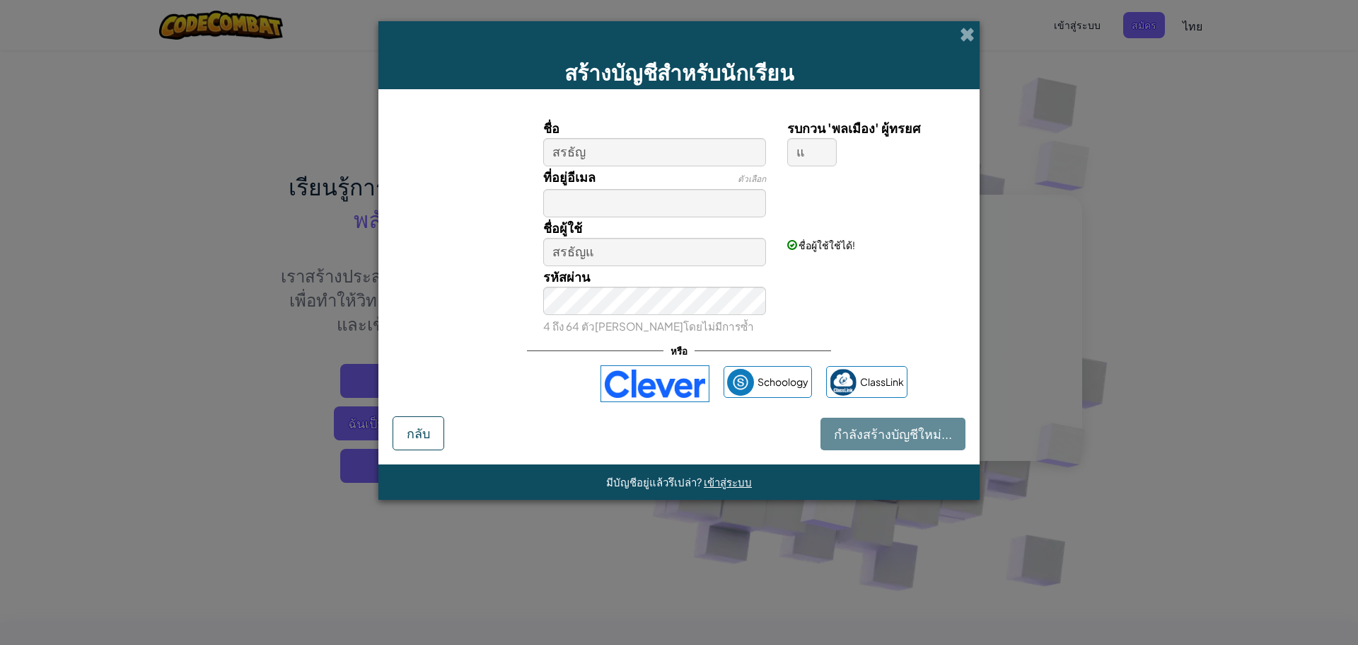
click at [944, 299] on div "รหัสผ่าน 4 ถึง 64 ตัว[PERSON_NAME]โดยไม่มีการซ้ำ" at bounding box center [679, 301] width 587 height 70
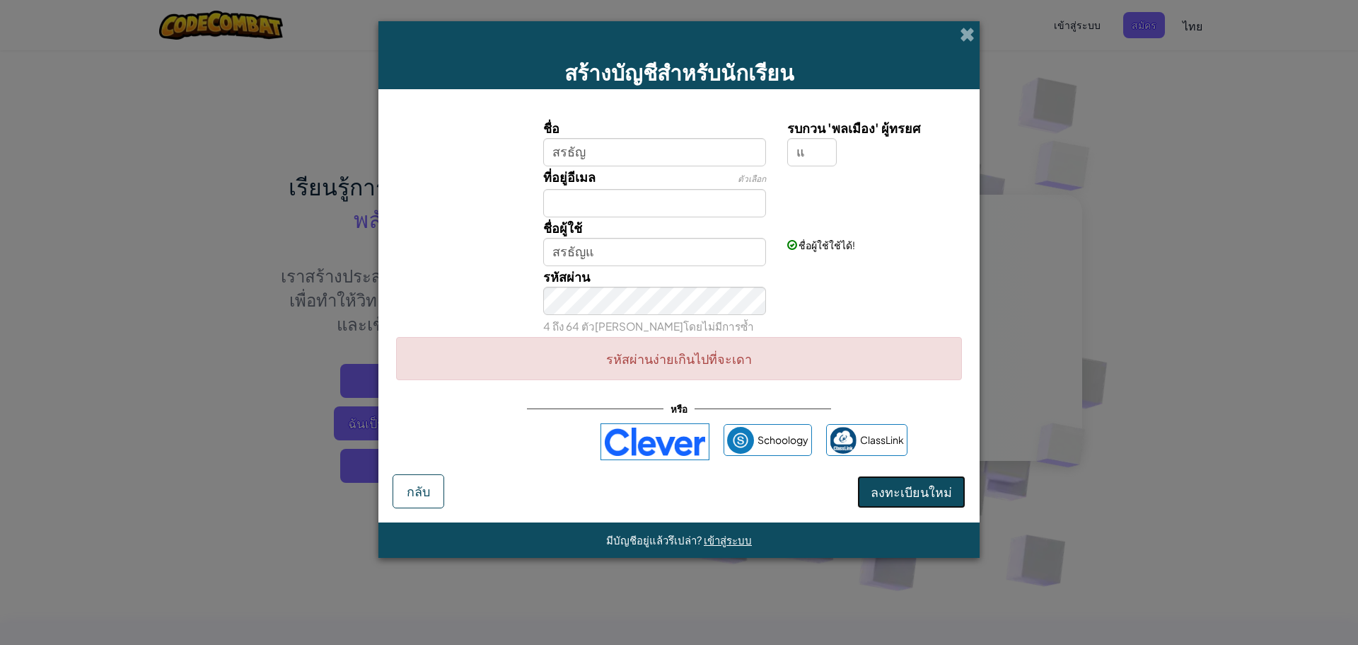
click at [927, 486] on button "ลงทะเบียนใหม่" at bounding box center [912, 491] width 108 height 33
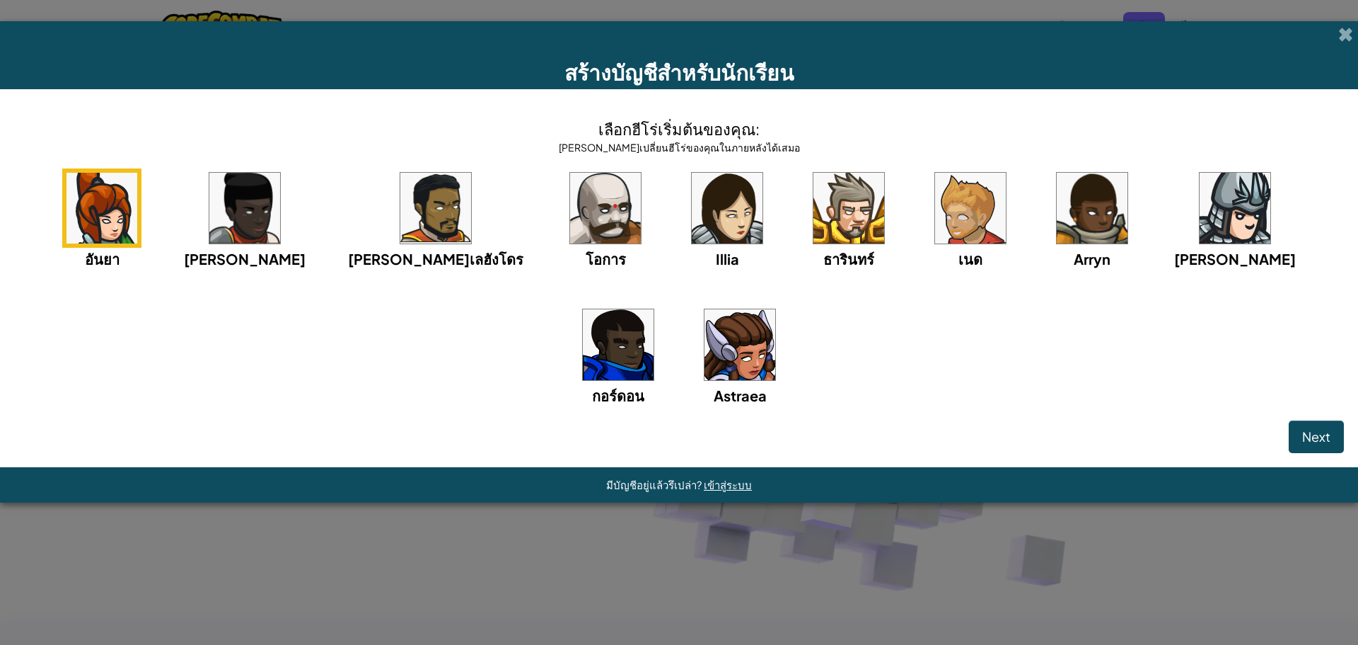
click at [654, 309] on img at bounding box center [618, 344] width 71 height 71
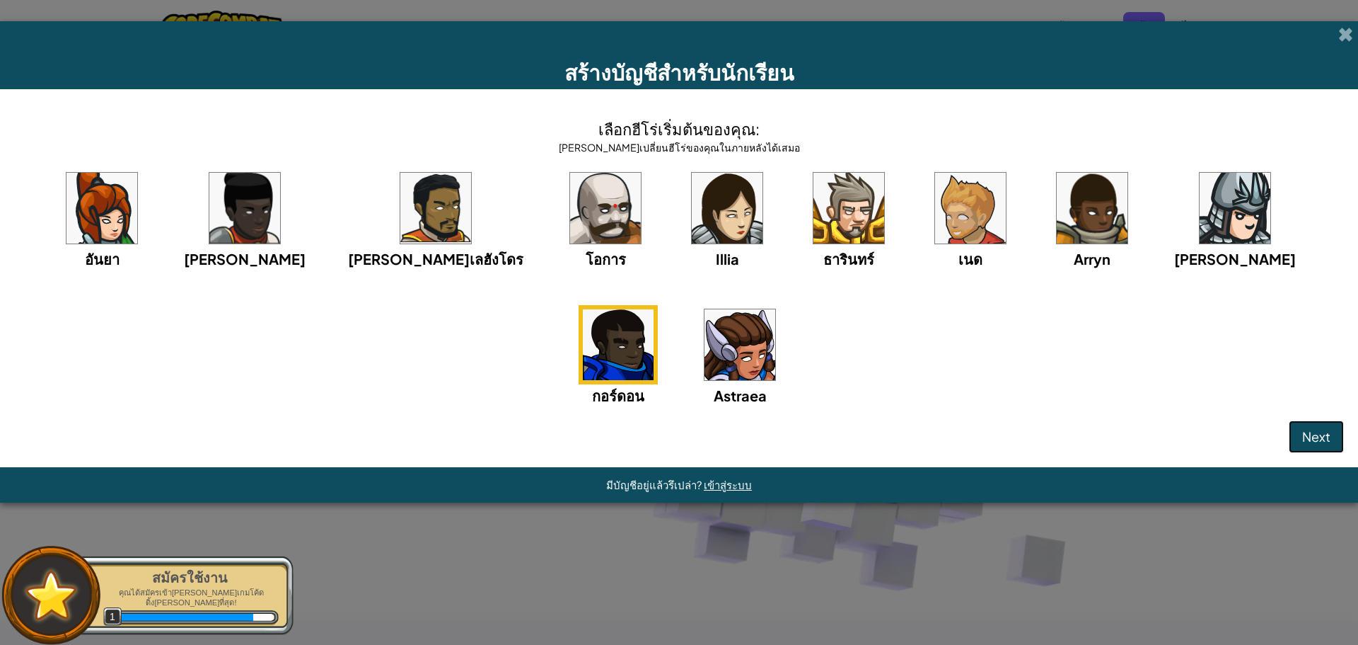
click at [1317, 435] on span "Next" at bounding box center [1317, 436] width 28 height 16
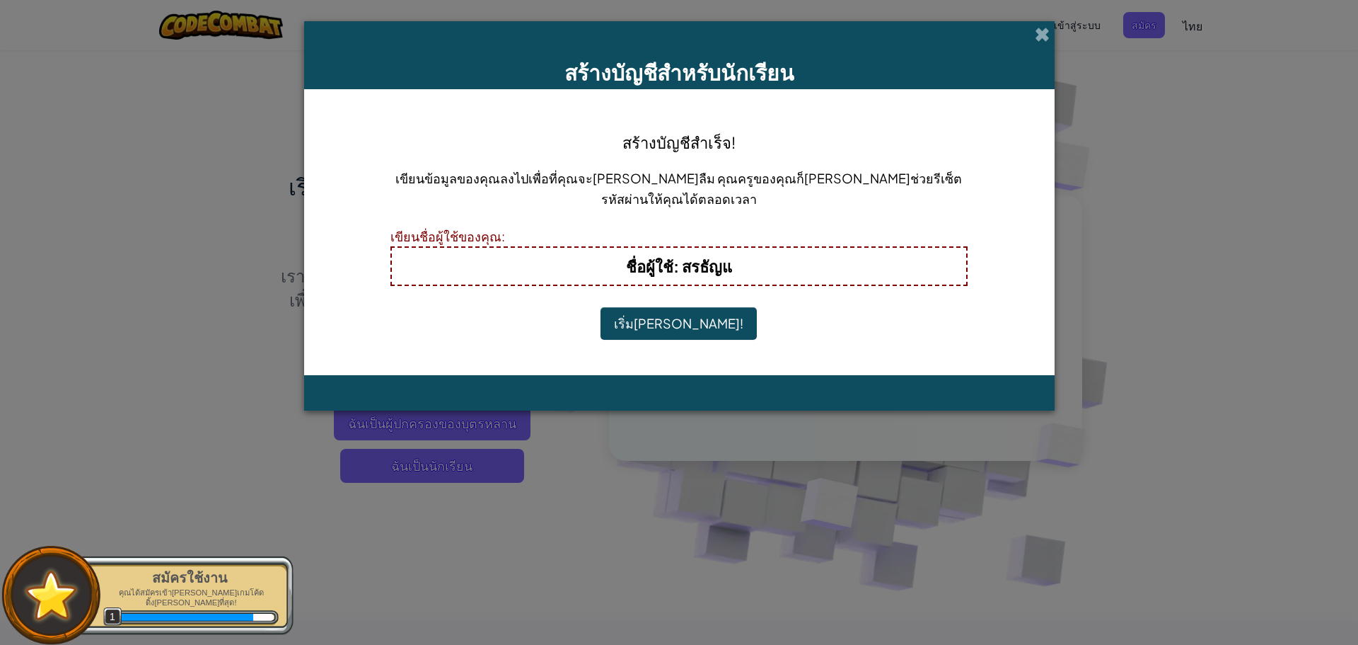
click at [672, 321] on button "เริ่ม[PERSON_NAME]!" at bounding box center [679, 323] width 156 height 33
click at [674, 320] on button "เริ่ม[PERSON_NAME]!" at bounding box center [679, 323] width 156 height 33
click at [675, 313] on button "เริ่ม[PERSON_NAME]!" at bounding box center [679, 323] width 156 height 33
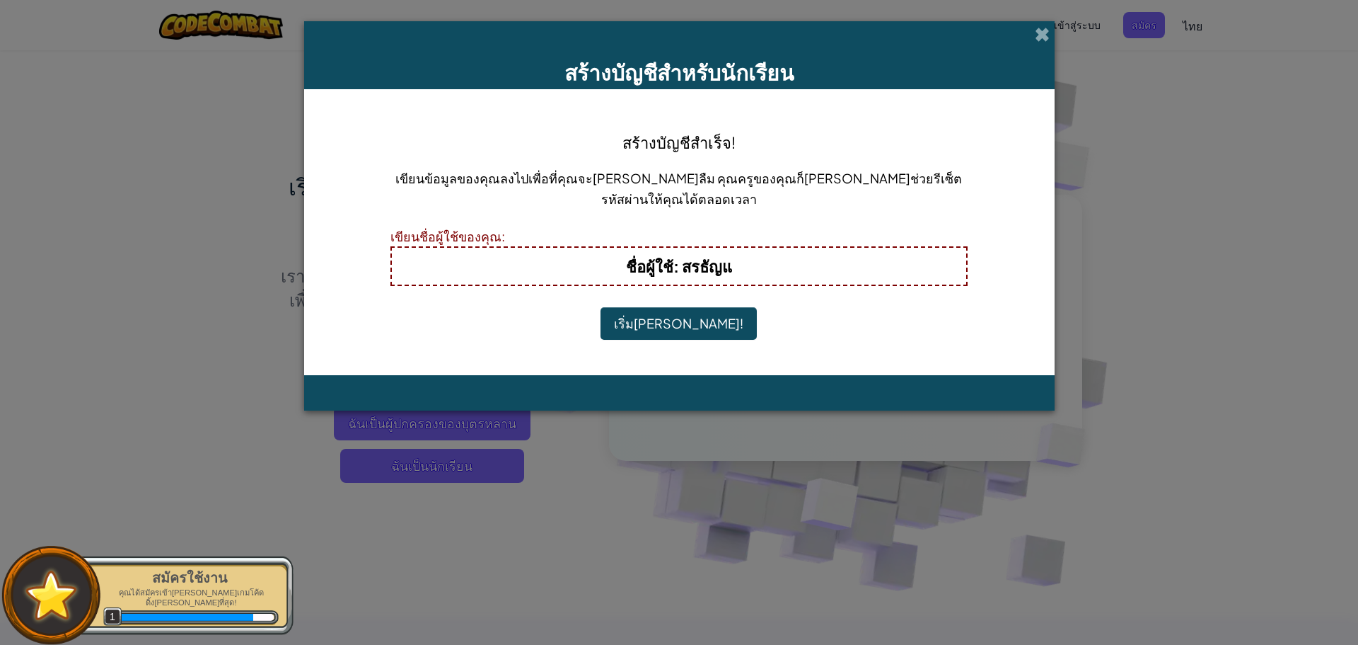
click at [675, 313] on button "เริ่ม[PERSON_NAME]!" at bounding box center [679, 323] width 156 height 33
click at [676, 314] on button "เริ่ม[PERSON_NAME]!" at bounding box center [679, 323] width 156 height 33
click at [719, 276] on b "ชื่อผู้ใช้ : สรธัญแ" at bounding box center [679, 266] width 106 height 20
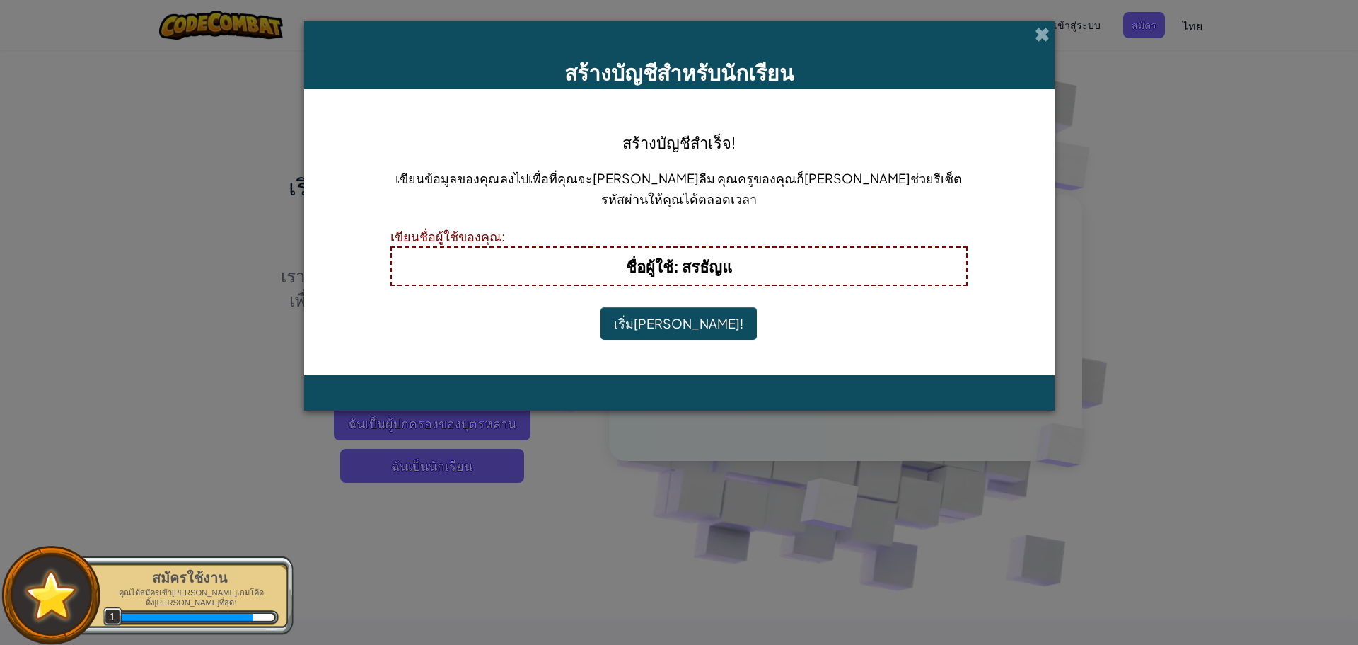
click at [743, 261] on h4 "ชื่อผู้ใช้ : สรธัญแ" at bounding box center [679, 266] width 547 height 23
click at [679, 325] on button "เริ่ม[PERSON_NAME]!" at bounding box center [679, 323] width 156 height 33
click at [751, 277] on h4 "ชื่อผู้ใช้ : สรธัญแ" at bounding box center [679, 266] width 547 height 23
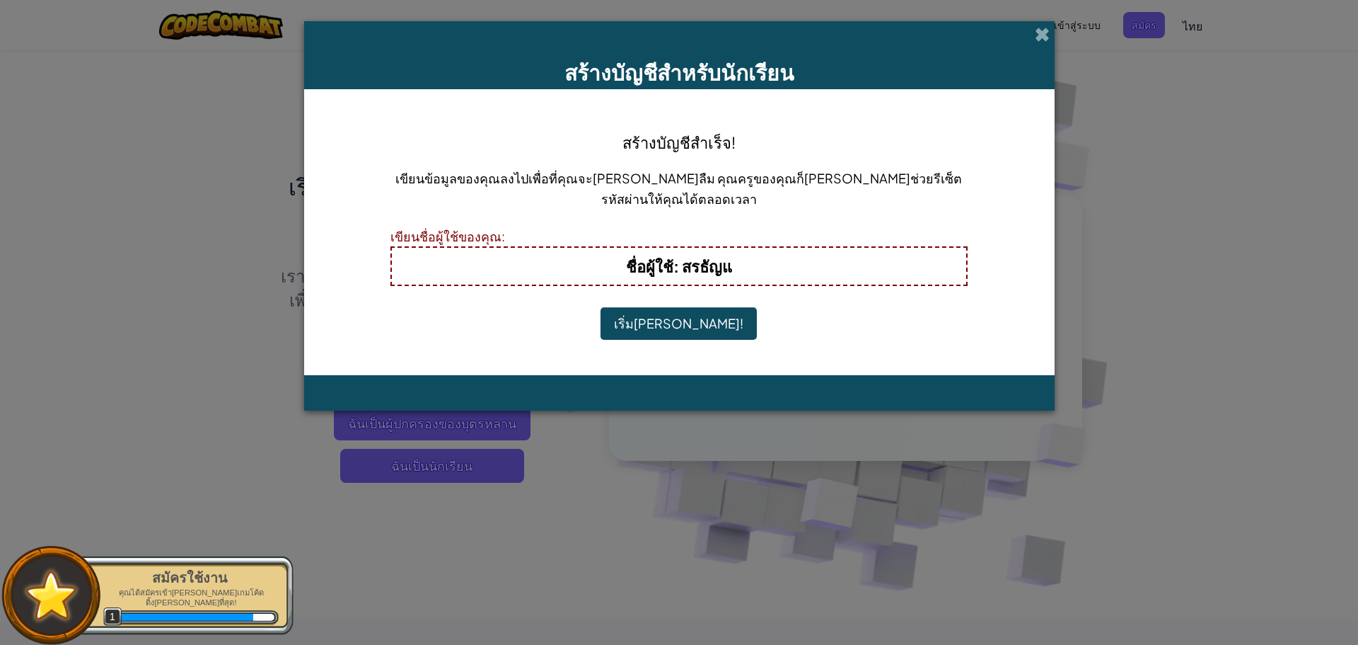
click at [751, 262] on h4 "ชื่อผู้ใช้ : สรธัญแ" at bounding box center [679, 266] width 547 height 23
click at [751, 260] on h4 "ชื่อผู้ใช้ : สรธัญแ" at bounding box center [679, 266] width 547 height 23
click at [748, 260] on h4 "ชื่อผู้ใช้ : สรธัญแ" at bounding box center [679, 266] width 547 height 23
drag, startPoint x: 748, startPoint y: 260, endPoint x: 737, endPoint y: 274, distance: 17.7
click at [747, 260] on h4 "ชื่อผู้ใช้ : สรธัญแ" at bounding box center [679, 266] width 547 height 23
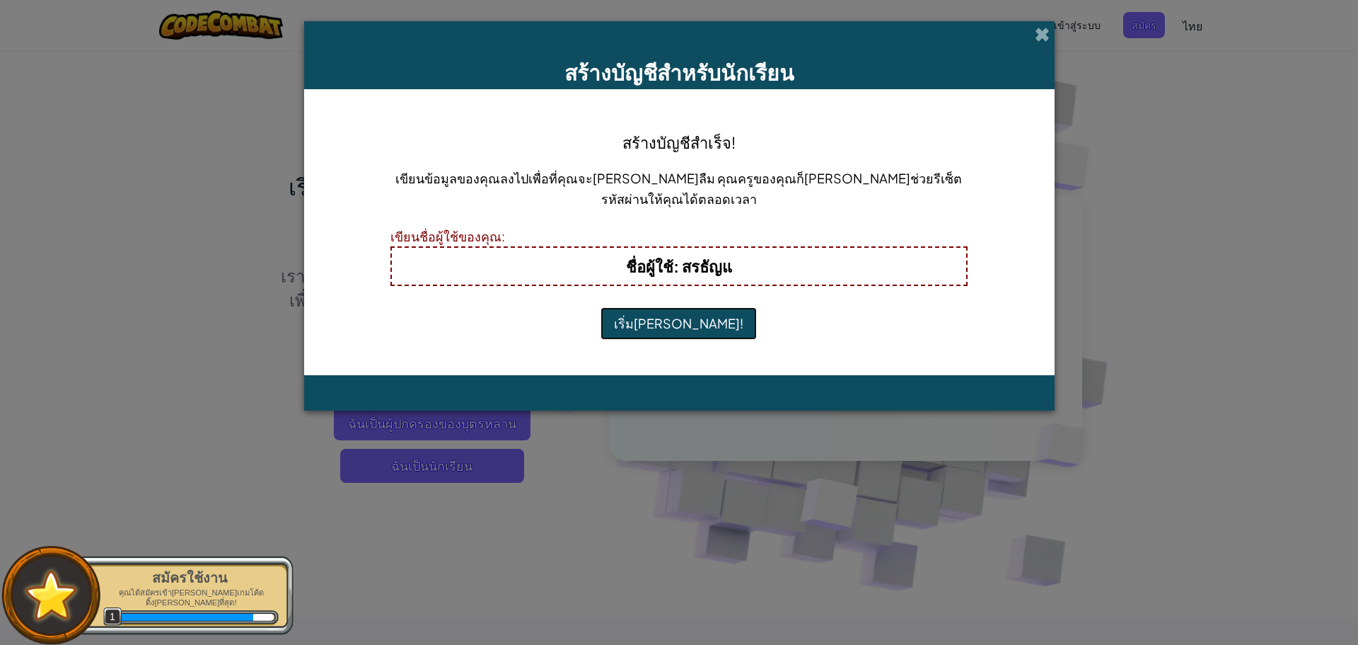
click at [681, 324] on button "เริ่ม[PERSON_NAME]!" at bounding box center [679, 323] width 156 height 33
click at [681, 323] on button "เริ่ม[PERSON_NAME]!" at bounding box center [679, 323] width 156 height 33
click at [682, 322] on button "เริ่ม[PERSON_NAME]!" at bounding box center [679, 323] width 156 height 33
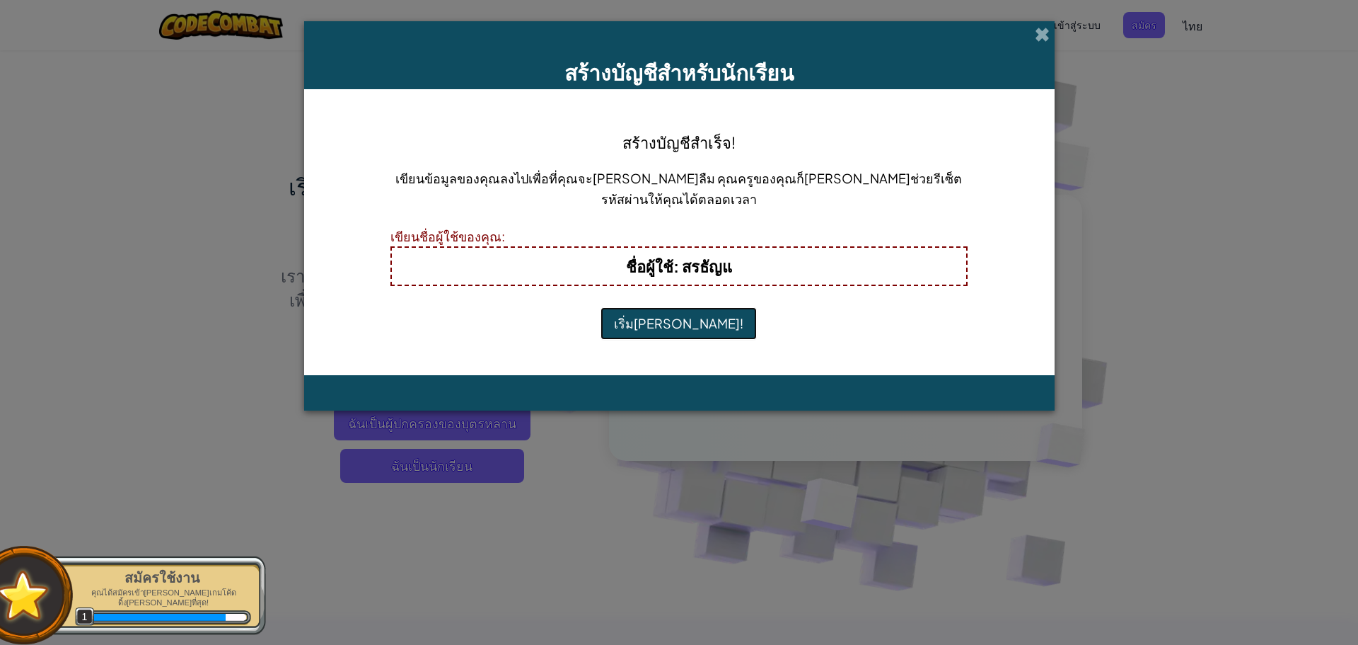
click at [683, 320] on button "เริ่ม[PERSON_NAME]!" at bounding box center [679, 323] width 156 height 33
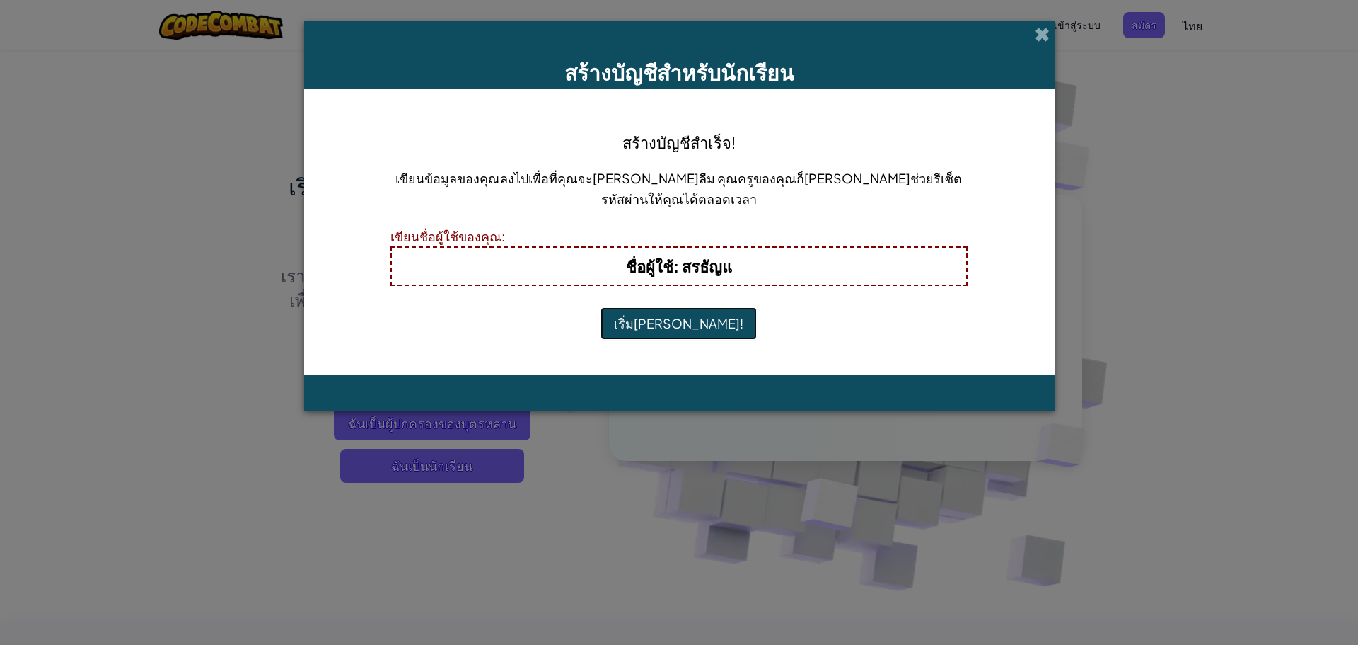
click at [683, 320] on button "เริ่ม[PERSON_NAME]!" at bounding box center [679, 323] width 156 height 33
click at [690, 314] on button "เริ่ม[PERSON_NAME]!" at bounding box center [679, 323] width 156 height 33
click at [694, 313] on button "เริ่ม[PERSON_NAME]!" at bounding box center [679, 323] width 156 height 33
drag, startPoint x: 560, startPoint y: 255, endPoint x: 553, endPoint y: 245, distance: 12.8
click at [557, 249] on div "ชื่อผู้ใช้ : สรธัญแ" at bounding box center [680, 266] width 578 height 40
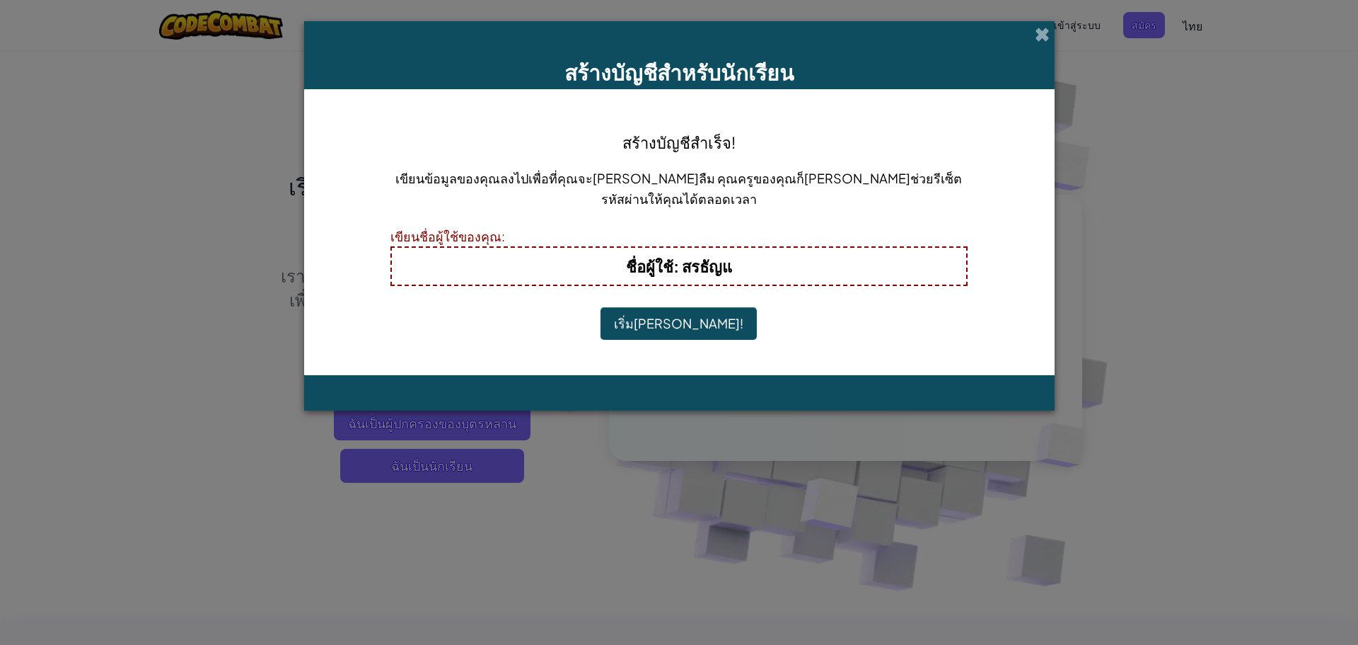
click at [534, 255] on h4 "ชื่อผู้ใช้ : สรธัญแ" at bounding box center [679, 266] width 547 height 23
click at [529, 256] on h4 "ชื่อผู้ใช้ : สรธัญแ" at bounding box center [679, 266] width 547 height 23
click at [577, 268] on h4 "ชื่อผู้ใช้ : สรธัญแ" at bounding box center [679, 266] width 547 height 23
drag, startPoint x: 611, startPoint y: 263, endPoint x: 657, endPoint y: 257, distance: 47.1
click at [650, 258] on h4 "ชื่อผู้ใช้ : สรธัญแ" at bounding box center [679, 266] width 547 height 23
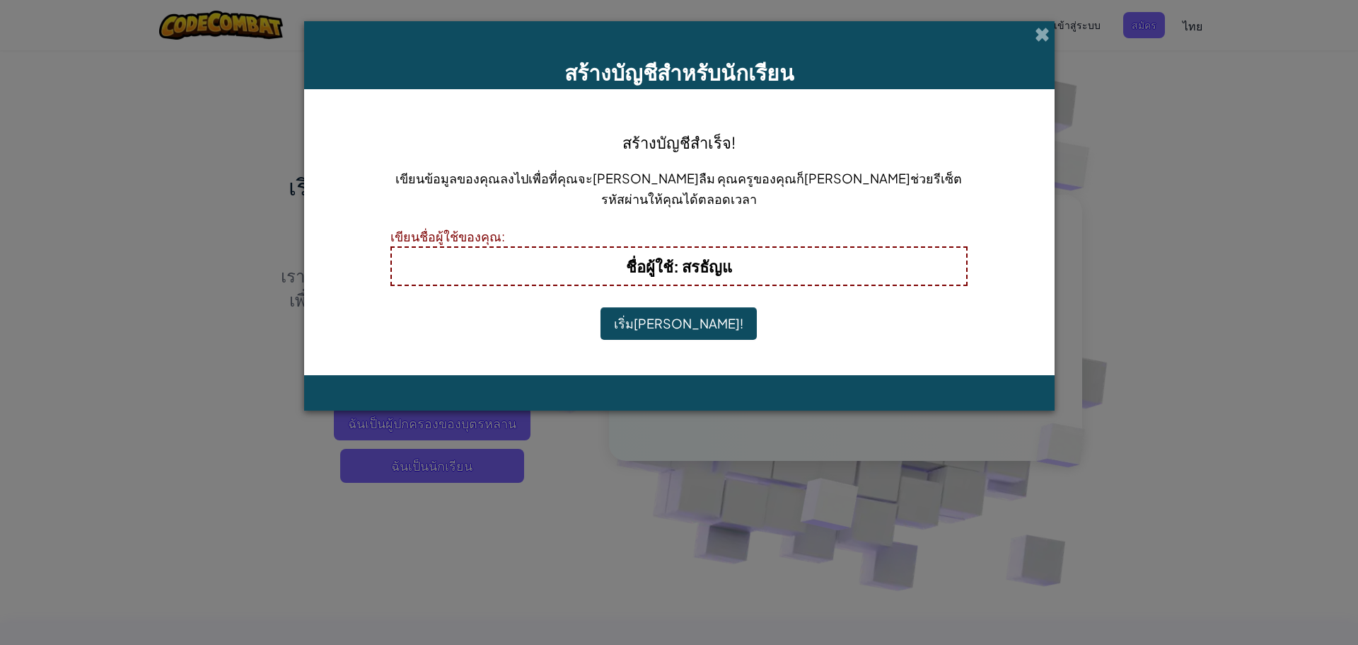
click at [673, 257] on span "ชื่อผู้ใช้" at bounding box center [649, 266] width 47 height 20
click at [722, 269] on b "ชื่อผู้ใช้ : สรธัญแ" at bounding box center [679, 266] width 106 height 20
drag, startPoint x: 733, startPoint y: 268, endPoint x: 718, endPoint y: 269, distance: 14.9
click at [718, 269] on b "ชื่อผู้ใช้ : สรธัญแ" at bounding box center [679, 266] width 106 height 20
drag, startPoint x: 729, startPoint y: 360, endPoint x: 700, endPoint y: 342, distance: 33.4
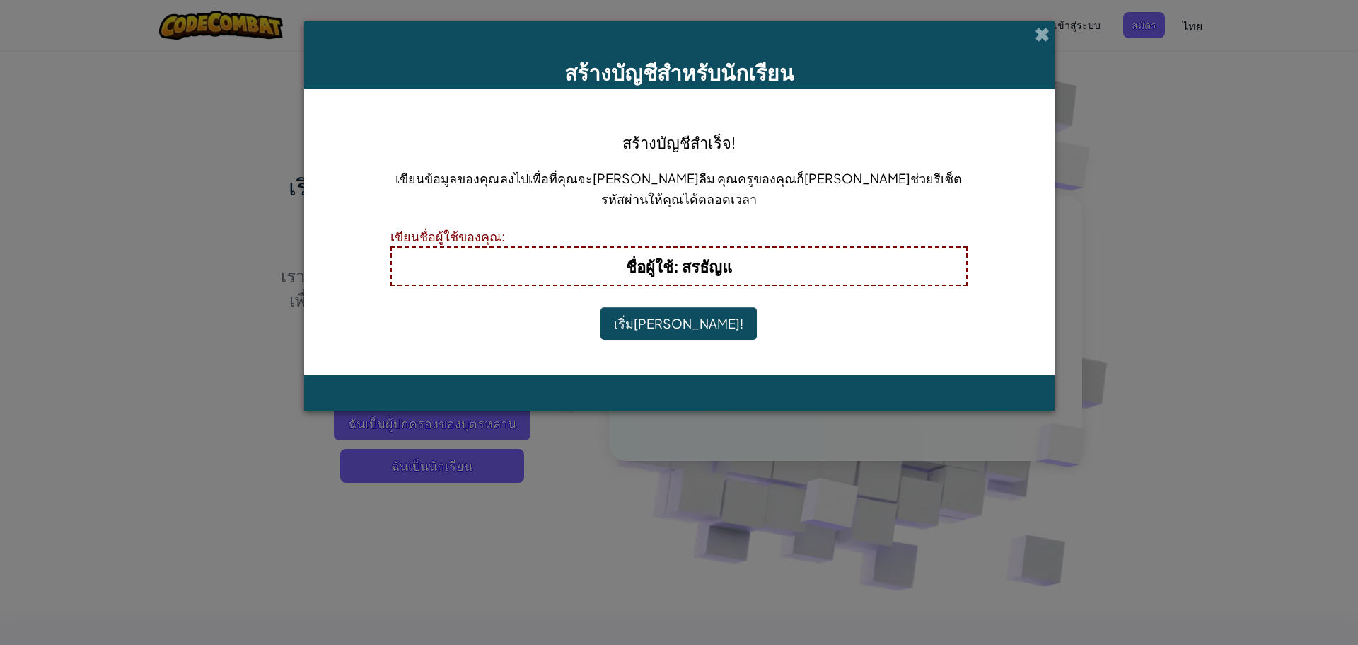
click at [729, 357] on div "สร้างบัญชีสำเร็จ! เขียนข้อมูลของคุณลงไปเพื่อที่คุณจะ[PERSON_NAME]ลืม คุณครูของค…" at bounding box center [680, 232] width 578 height 258
click at [693, 336] on button "เริ่ม[PERSON_NAME]!" at bounding box center [679, 323] width 156 height 33
drag, startPoint x: 692, startPoint y: 335, endPoint x: 688, endPoint y: 325, distance: 9.9
click at [691, 331] on button "เริ่ม[PERSON_NAME]!" at bounding box center [679, 323] width 156 height 33
click at [688, 325] on button "เริ่ม[PERSON_NAME]!" at bounding box center [679, 323] width 156 height 33
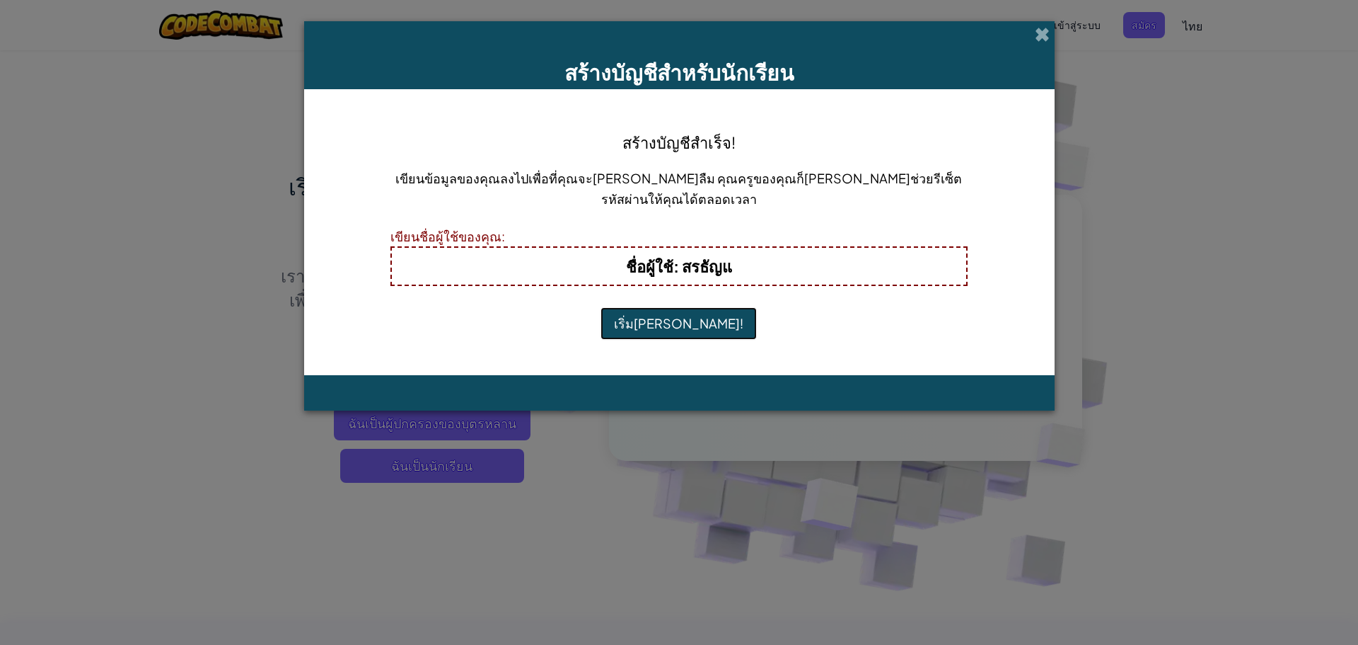
click at [688, 325] on button "เริ่ม[PERSON_NAME]!" at bounding box center [679, 323] width 156 height 33
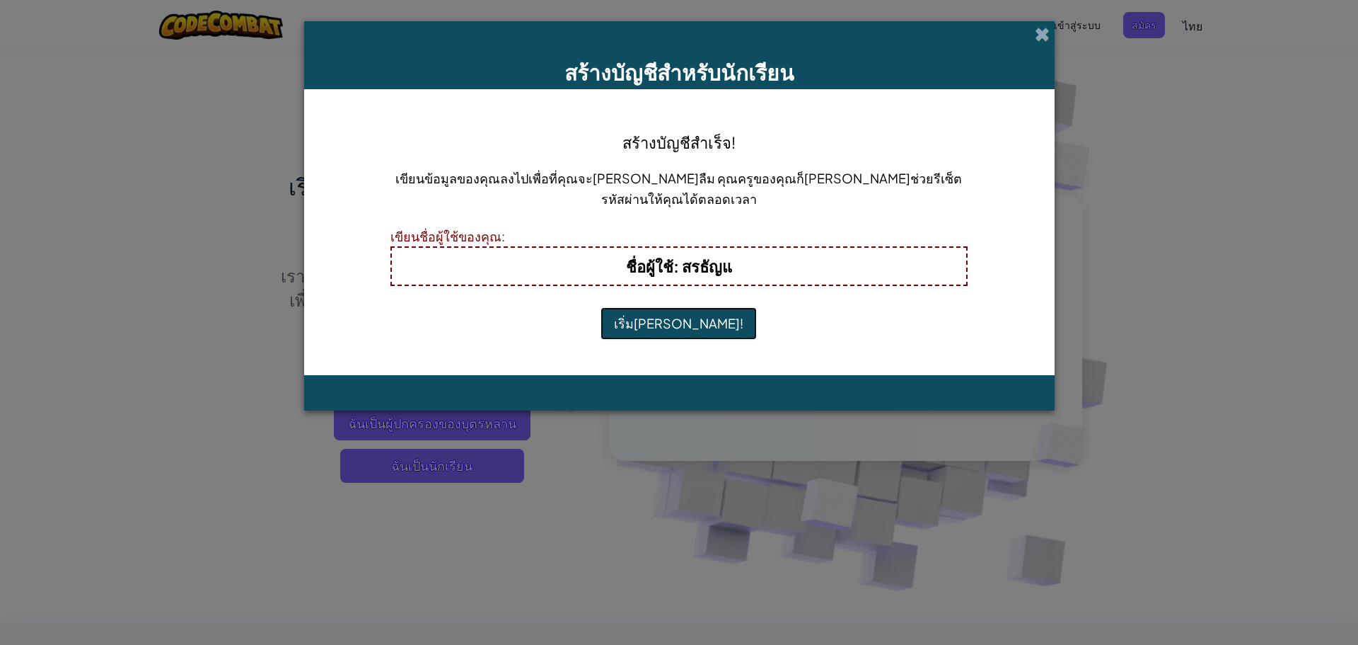
click at [688, 324] on button "เริ่ม[PERSON_NAME]!" at bounding box center [679, 323] width 156 height 33
click at [688, 323] on button "เริ่ม[PERSON_NAME]!" at bounding box center [679, 323] width 156 height 33
click at [686, 325] on button "เริ่ม[PERSON_NAME]!" at bounding box center [679, 323] width 156 height 33
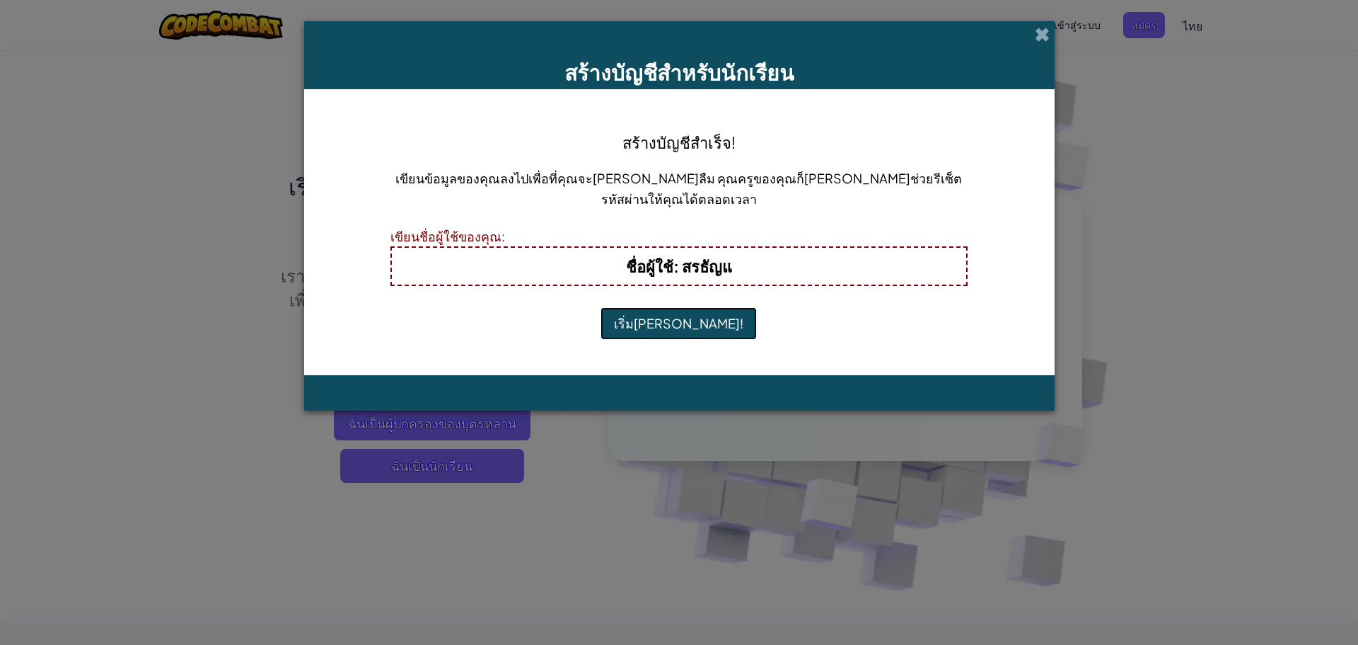
click at [686, 325] on button "เริ่ม[PERSON_NAME]!" at bounding box center [679, 323] width 156 height 33
click at [737, 264] on h4 "ชื่อผู้ใช้ : สรธัญแ" at bounding box center [679, 266] width 547 height 23
click at [676, 323] on button "เริ่ม[PERSON_NAME]!" at bounding box center [679, 323] width 156 height 33
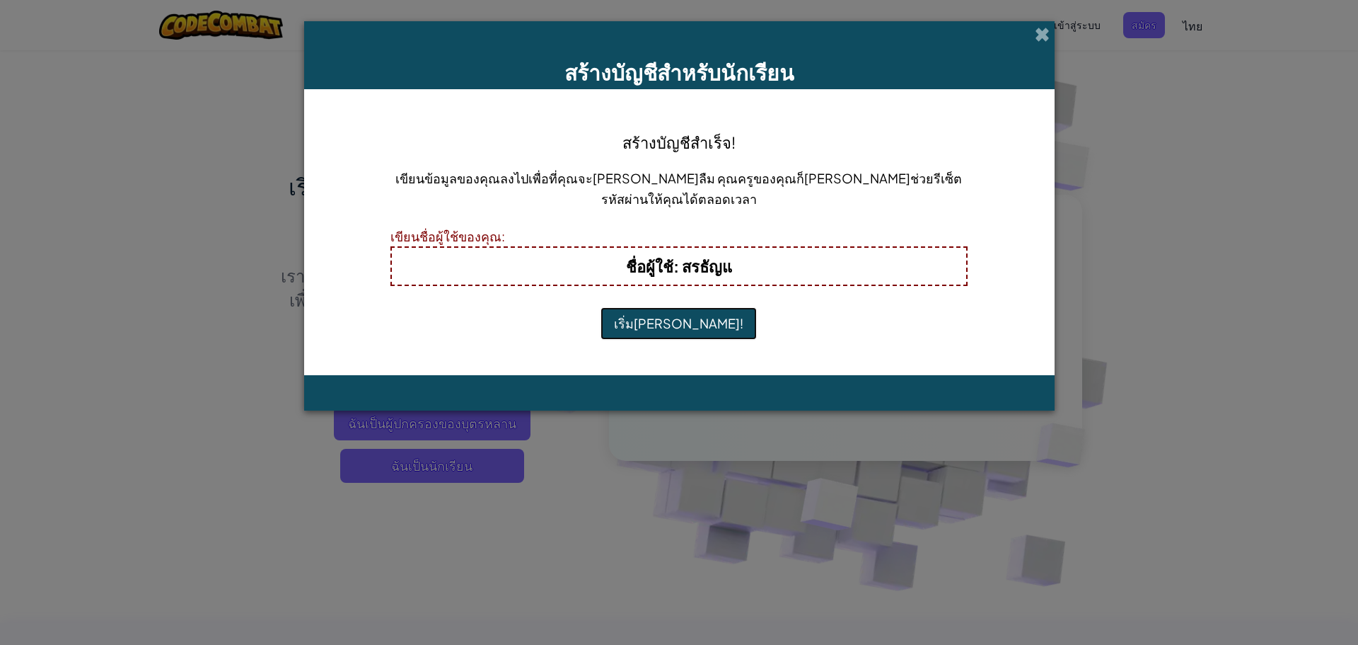
click at [669, 323] on button "เริ่ม[PERSON_NAME]!" at bounding box center [679, 323] width 156 height 33
click at [669, 322] on button "เริ่ม[PERSON_NAME]!" at bounding box center [679, 323] width 156 height 33
click at [673, 321] on button "เริ่ม[PERSON_NAME]!" at bounding box center [679, 323] width 156 height 33
click at [674, 321] on button "เริ่ม[PERSON_NAME]!" at bounding box center [679, 323] width 156 height 33
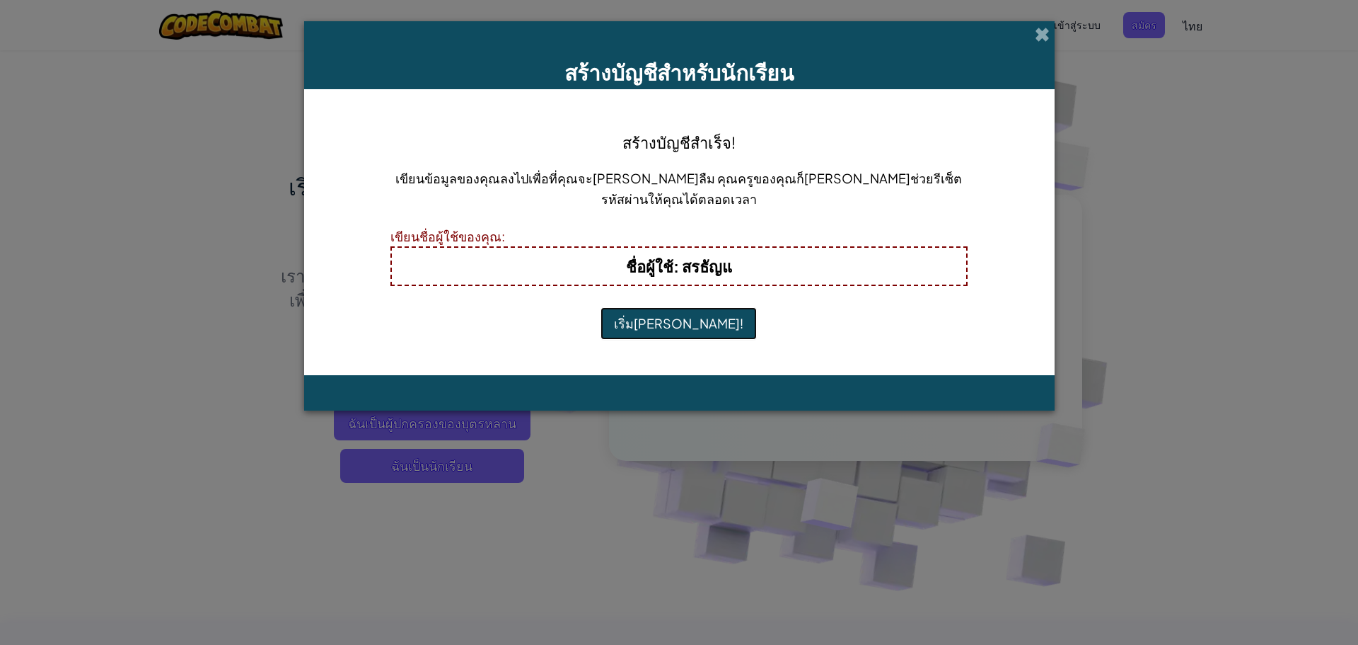
click at [674, 321] on button "เริ่ม[PERSON_NAME]!" at bounding box center [679, 323] width 156 height 33
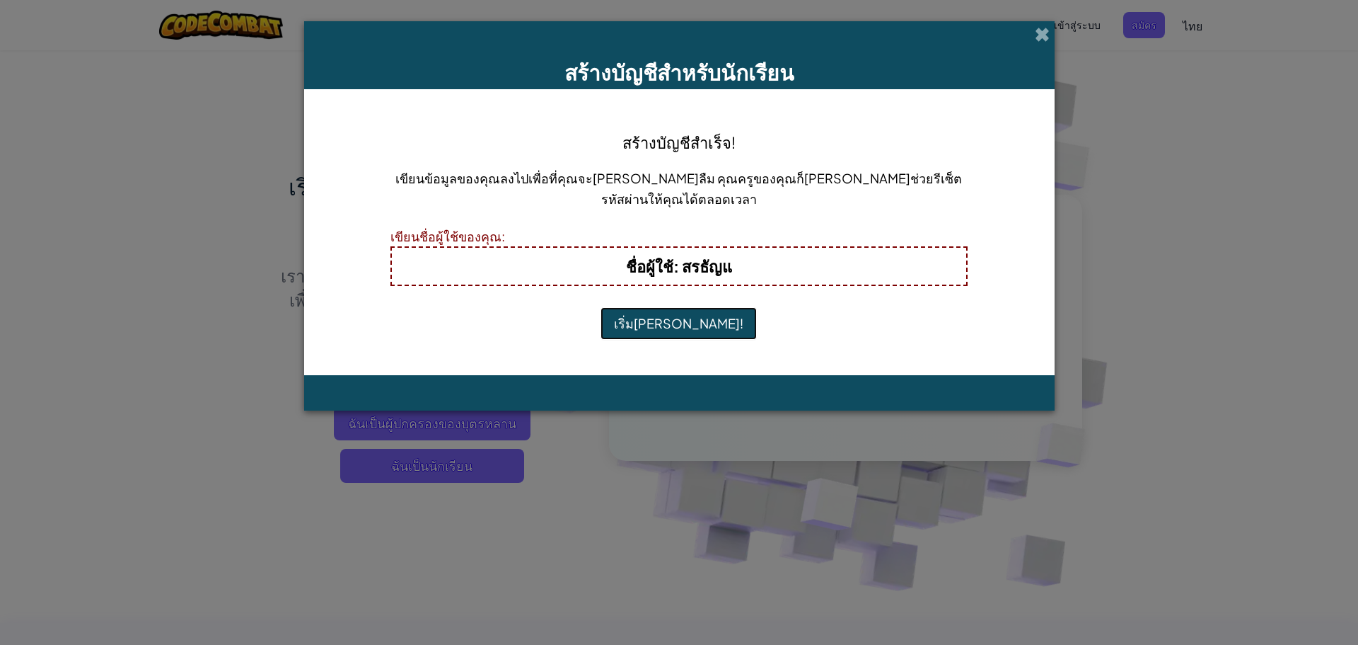
click at [674, 321] on button "เริ่ม[PERSON_NAME]!" at bounding box center [679, 323] width 156 height 33
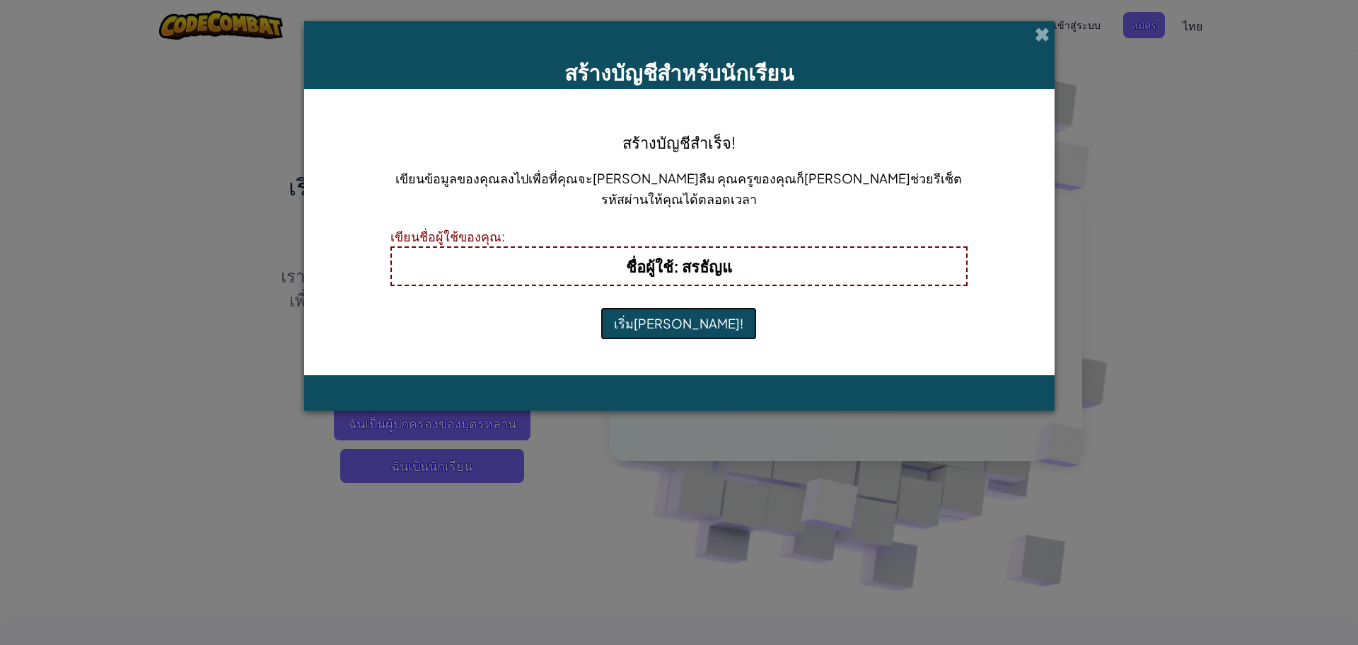
click at [674, 321] on button "เริ่ม[PERSON_NAME]!" at bounding box center [679, 323] width 156 height 33
drag, startPoint x: 733, startPoint y: 265, endPoint x: 725, endPoint y: 269, distance: 8.9
click at [725, 269] on b "ชื่อผู้ใช้ : สรธัญแ" at bounding box center [679, 266] width 106 height 20
click at [736, 265] on h4 "ชื่อผู้ใช้ : สรธัญแ" at bounding box center [679, 266] width 547 height 23
drag, startPoint x: 733, startPoint y: 267, endPoint x: 716, endPoint y: 270, distance: 17.3
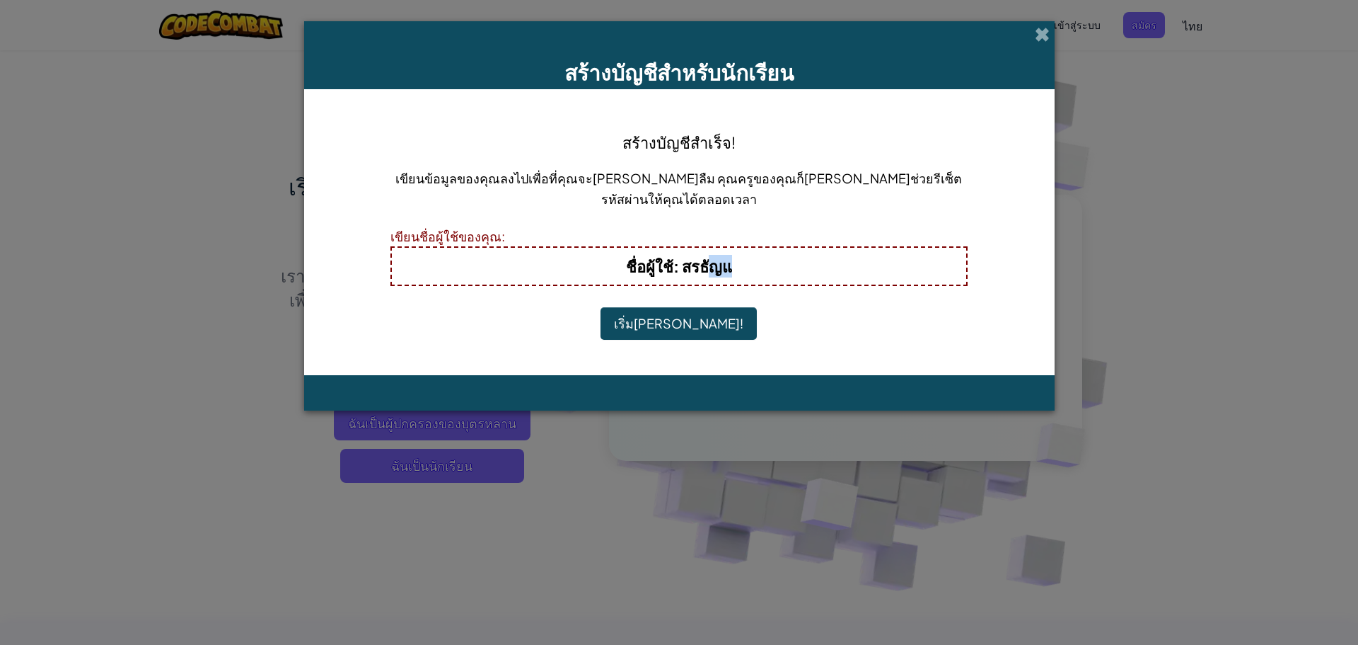
click at [716, 270] on b "ชื่อผู้ใช้ : สรธัญแ" at bounding box center [679, 266] width 106 height 20
drag, startPoint x: 734, startPoint y: 246, endPoint x: 751, endPoint y: 243, distance: 17.8
click at [748, 244] on div "เขียนชื่อผู้ใช้ของคุณ:" at bounding box center [680, 236] width 578 height 21
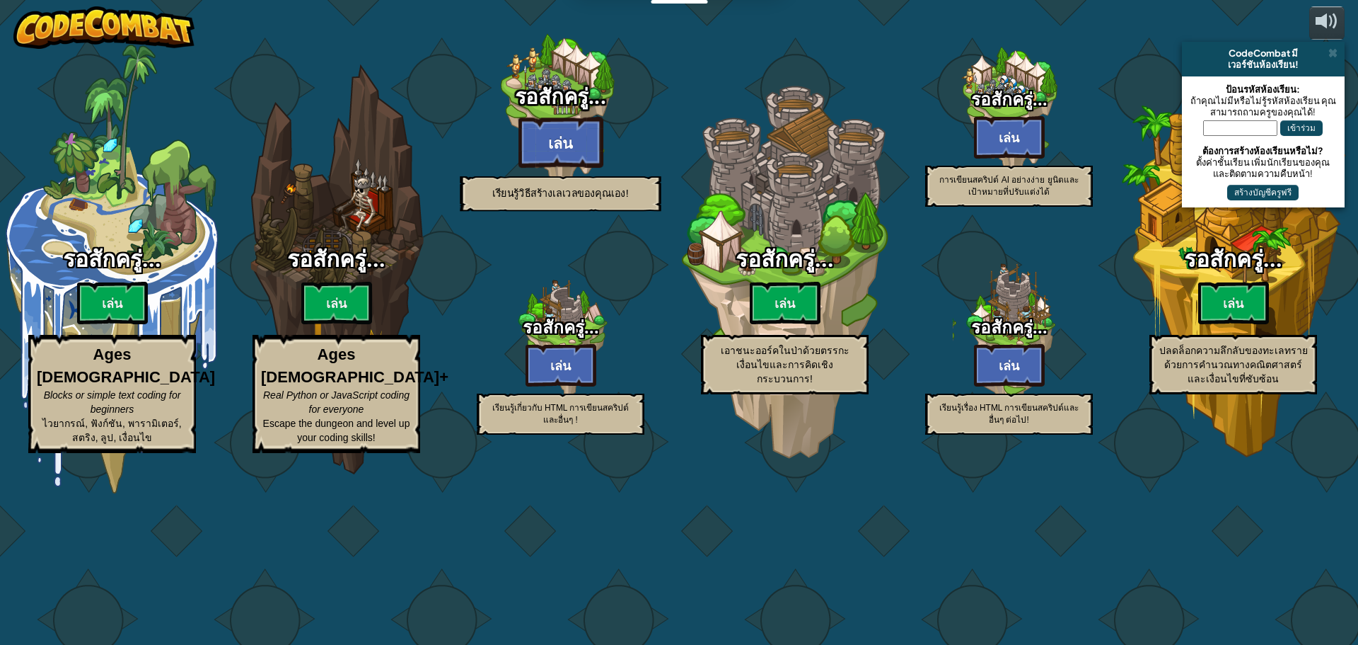
select select "th"
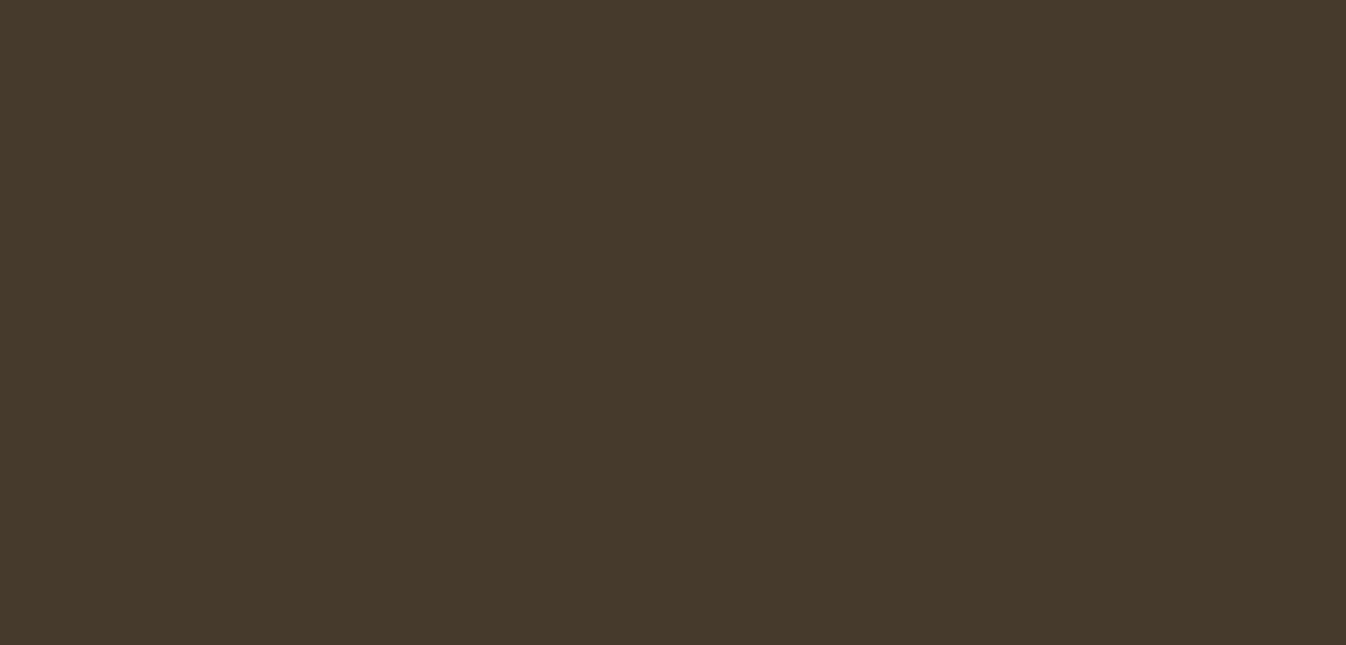
click at [674, 0] on html at bounding box center [673, 0] width 1346 height 0
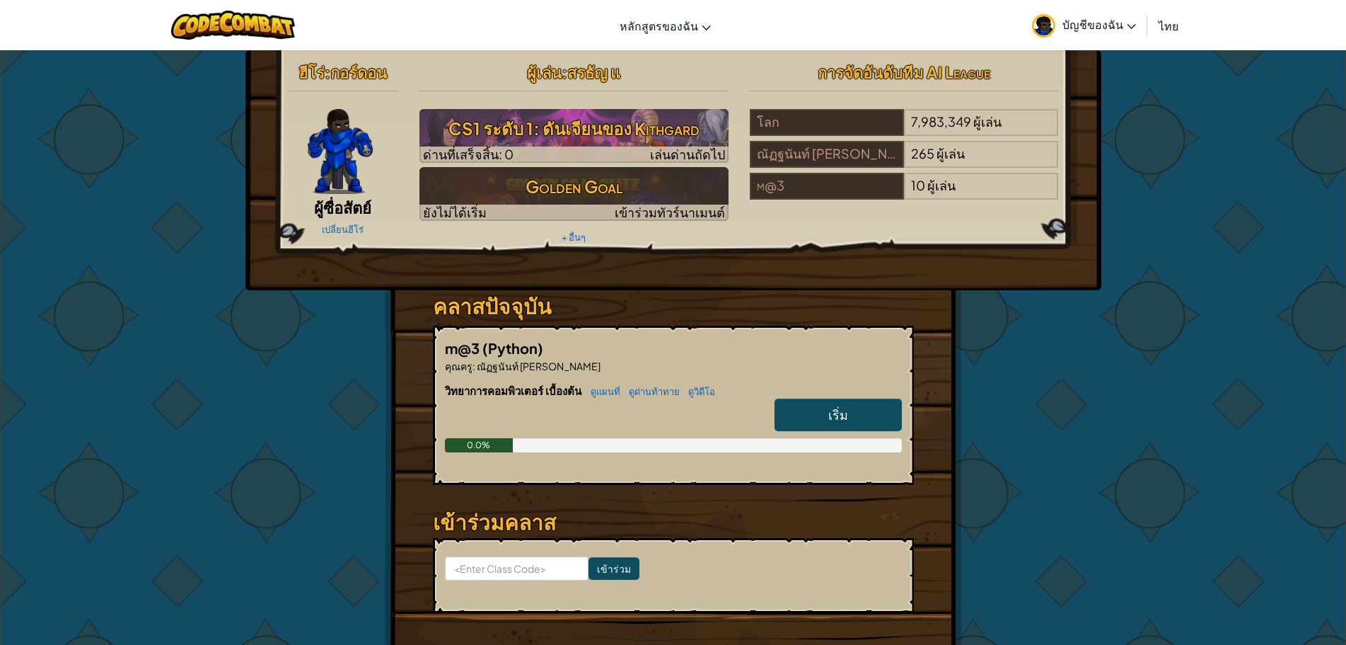
click at [841, 417] on span "เริ่ม" at bounding box center [838, 414] width 20 height 16
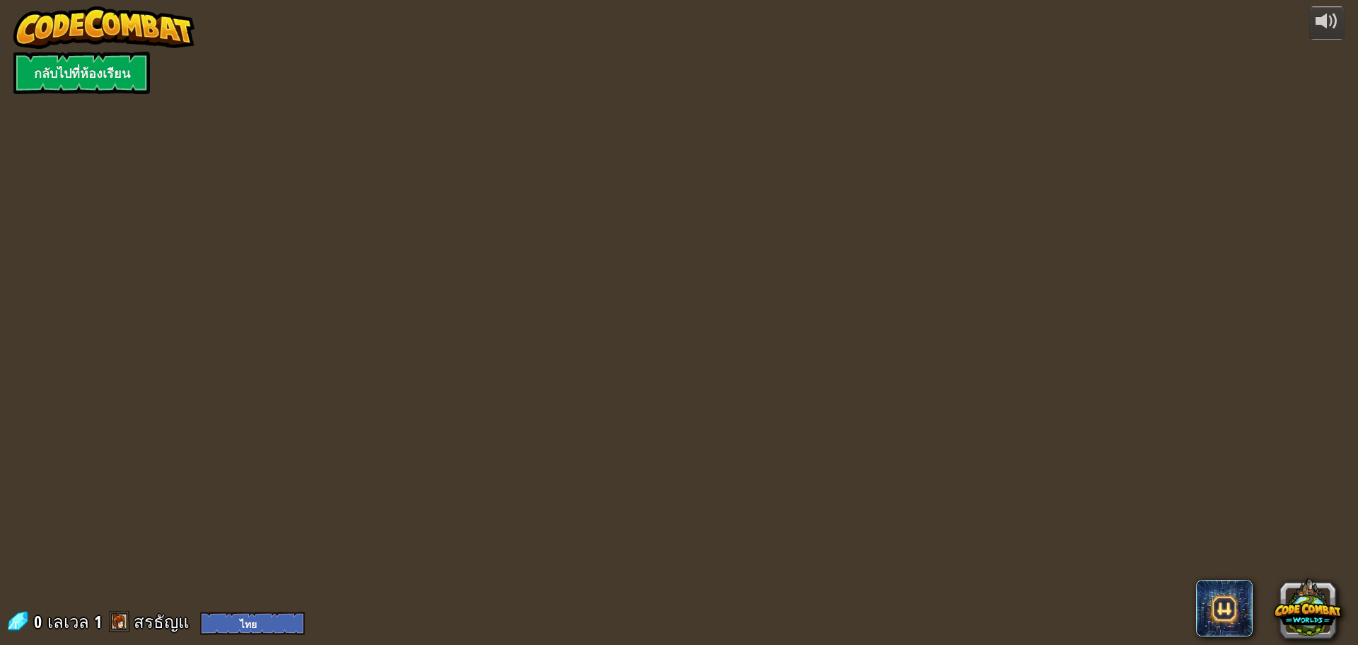
select select "th"
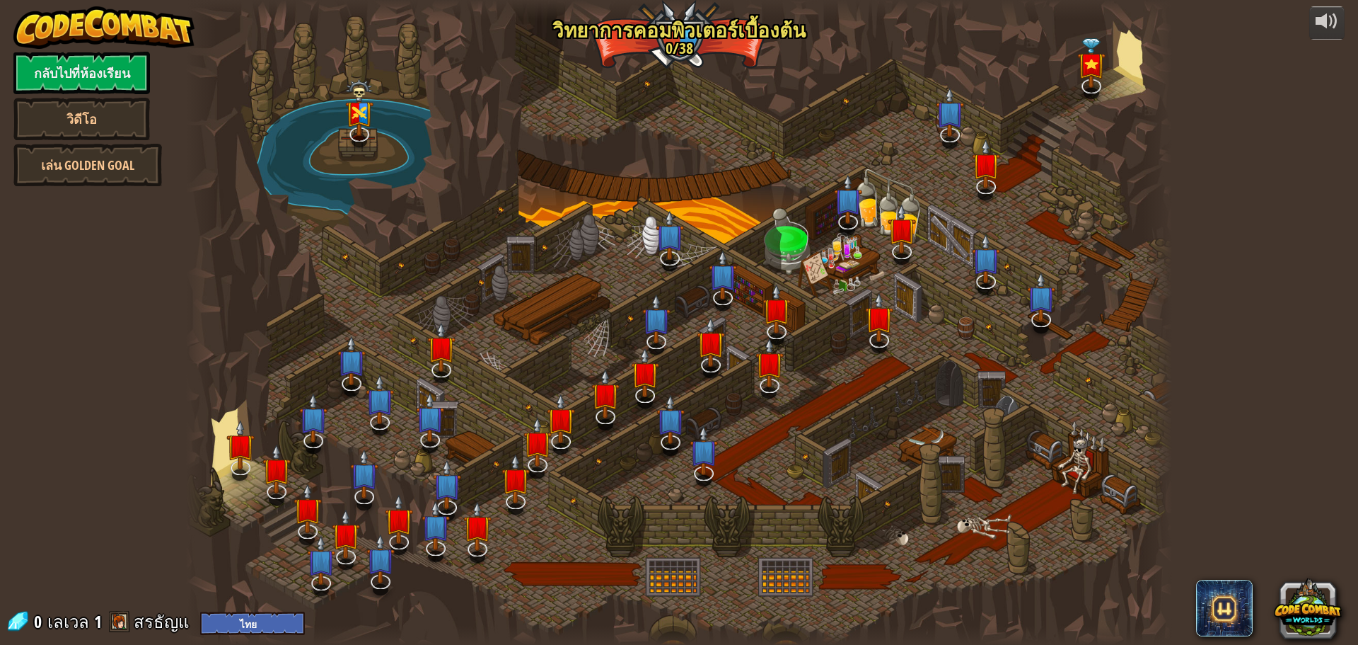
select select "th"
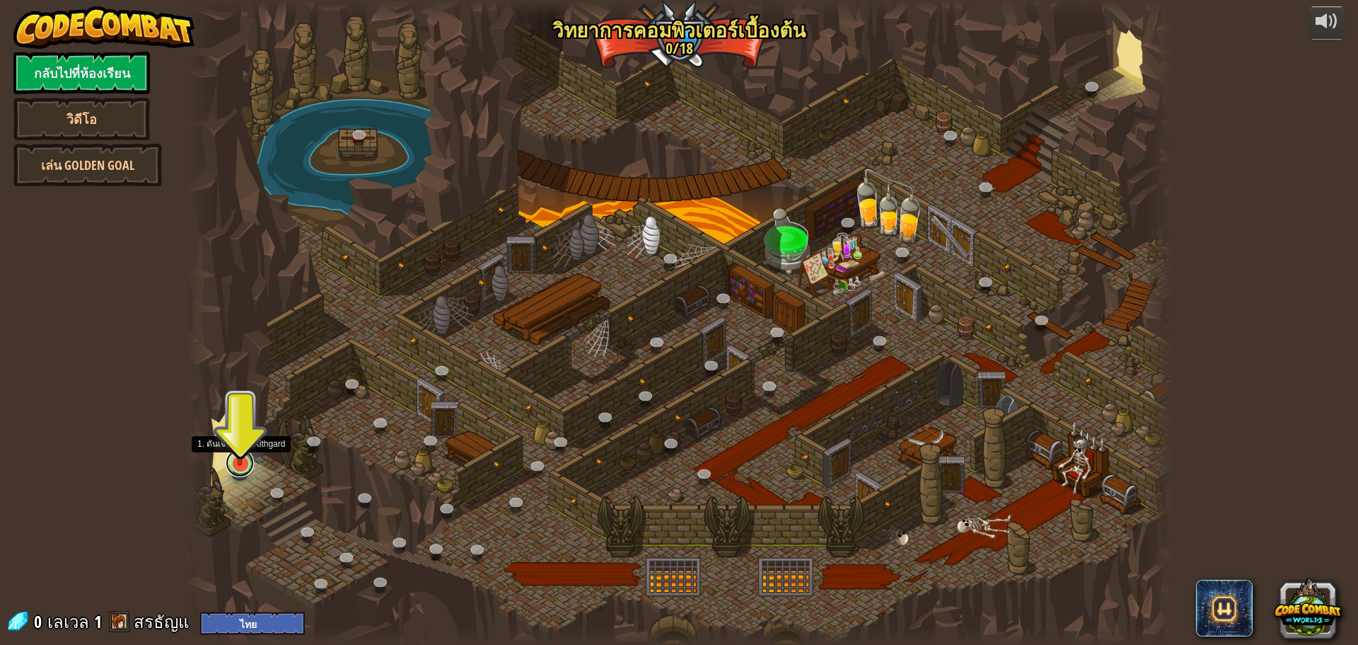
click at [248, 466] on link at bounding box center [240, 463] width 28 height 28
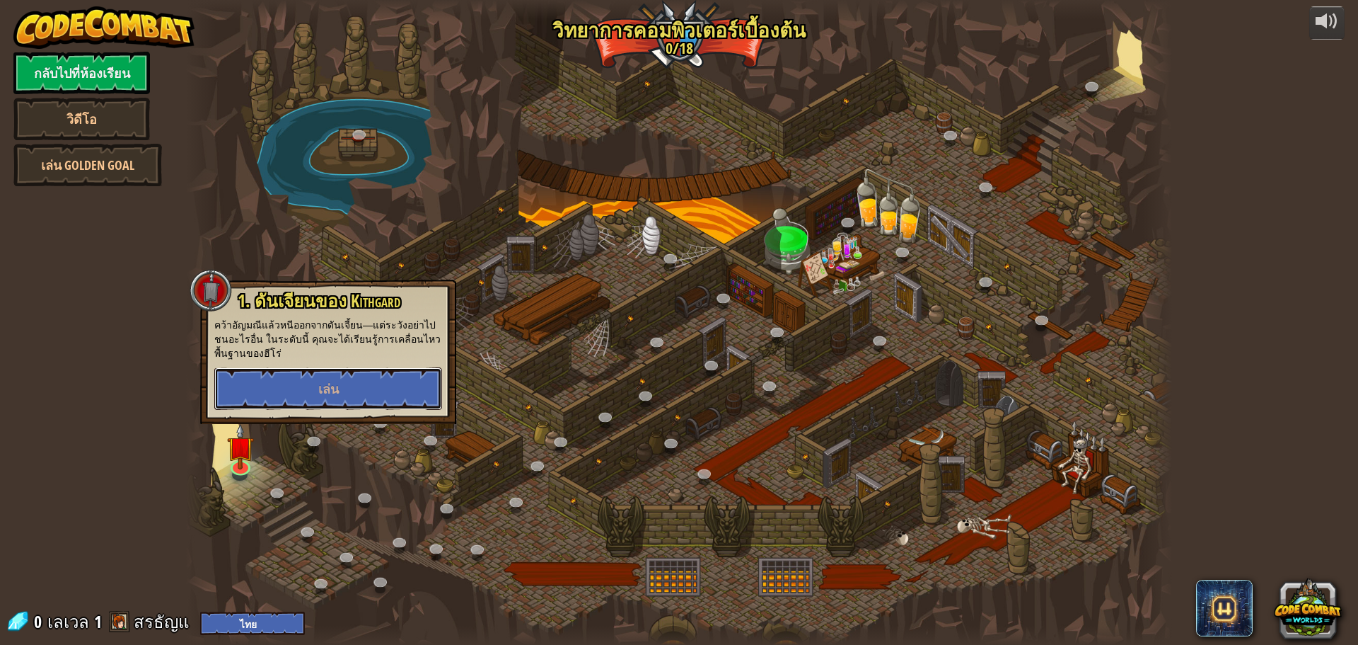
drag, startPoint x: 345, startPoint y: 385, endPoint x: 355, endPoint y: 386, distance: 10.0
click at [354, 386] on button "เล่น" at bounding box center [328, 388] width 228 height 42
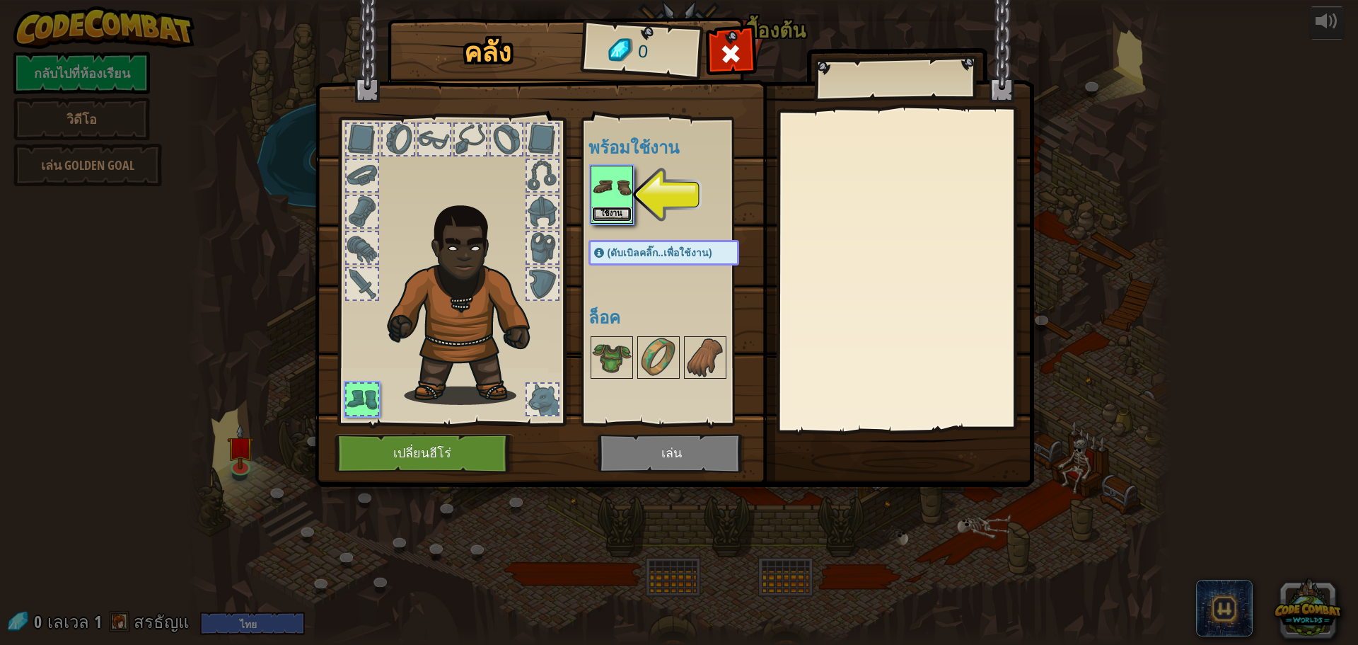
drag, startPoint x: 621, startPoint y: 212, endPoint x: 626, endPoint y: 223, distance: 12.4
click at [622, 213] on button "ใช้งาน" at bounding box center [612, 214] width 40 height 15
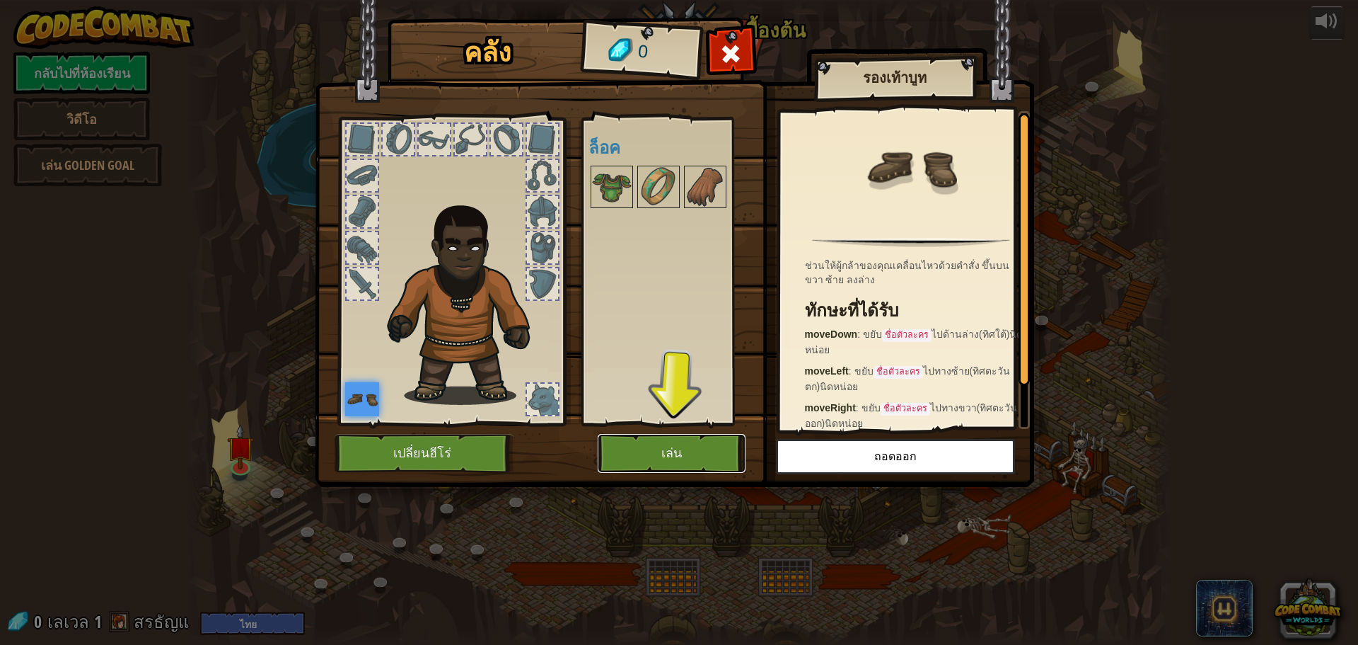
click at [682, 461] on button "เล่น" at bounding box center [672, 453] width 148 height 39
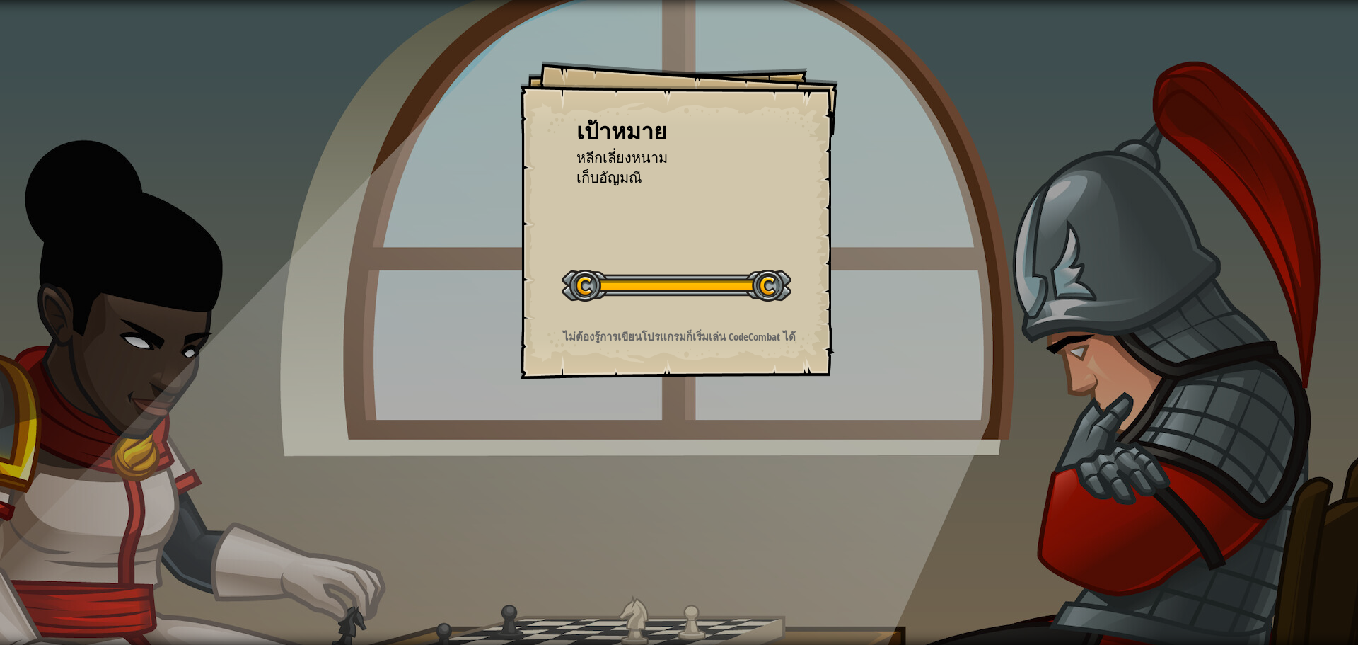
click at [1010, 401] on div "เป้าหมาย หลีกเลี่ยงหนาม เก็บอัญมณี เริ่มด่าน เกิดข้อผิดพลาดในการโหลดจากเซิร์ฟเว…" at bounding box center [679, 322] width 1358 height 645
click at [758, 283] on div at bounding box center [677, 286] width 230 height 32
drag, startPoint x: 765, startPoint y: 280, endPoint x: 981, endPoint y: 284, distance: 216.5
click at [981, 284] on div "เป้าหมาย หลีกเลี่ยงหนาม เก็บอัญมณี เริ่มด่าน เกิดข้อผิดพลาดในการโหลดจากเซิร์ฟเว…" at bounding box center [679, 322] width 1358 height 645
drag, startPoint x: 1297, startPoint y: 337, endPoint x: 1281, endPoint y: 350, distance: 20.2
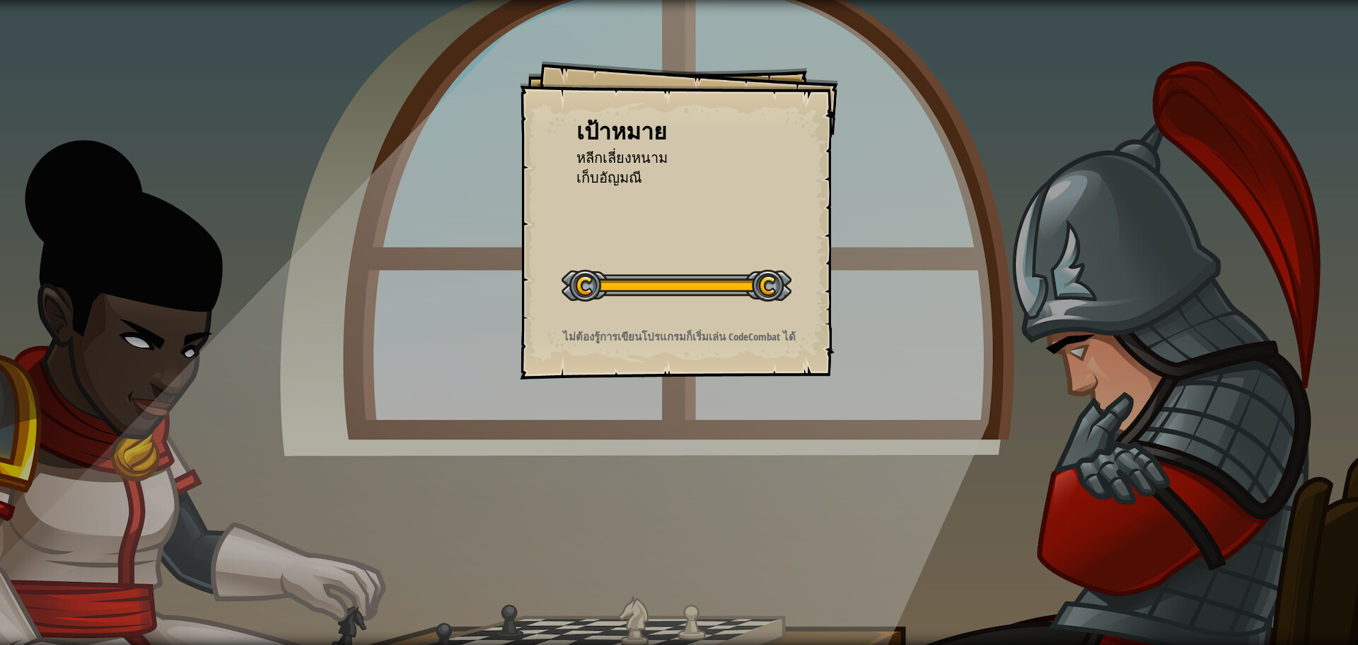
click at [1292, 345] on div "เป้าหมาย หลีกเลี่ยงหนาม เก็บอัญมณี เริ่มด่าน เกิดข้อผิดพลาดในการโหลดจากเซิร์ฟเว…" at bounding box center [679, 322] width 1358 height 645
click at [1267, 353] on div "เป้าหมาย หลีกเลี่ยงหนาม เก็บอัญมณี เริ่มด่าน เกิดข้อผิดพลาดในการโหลดจากเซิร์ฟเว…" at bounding box center [679, 322] width 1358 height 645
click at [1200, 386] on div "วิ่ง ส่ง เสร็จสิ้น" at bounding box center [1060, 318] width 595 height 637
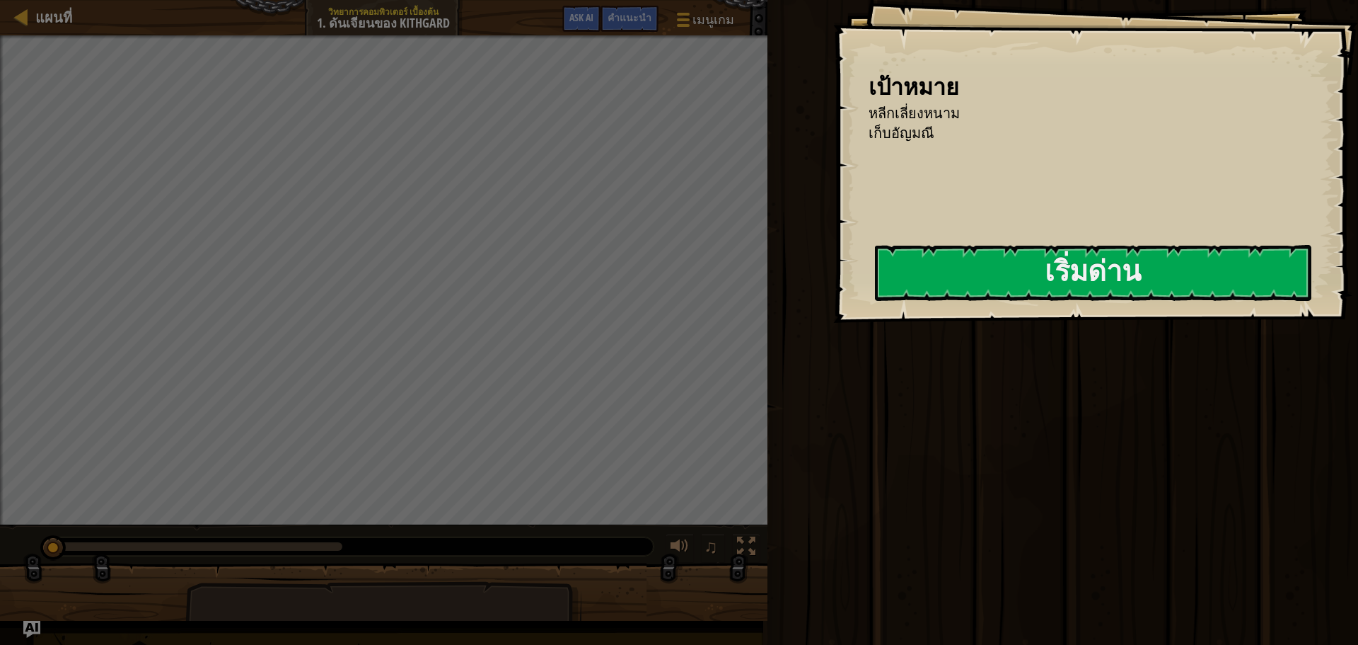
click at [1209, 389] on div "วิ่ง ส่ง เสร็จสิ้น" at bounding box center [1060, 318] width 595 height 637
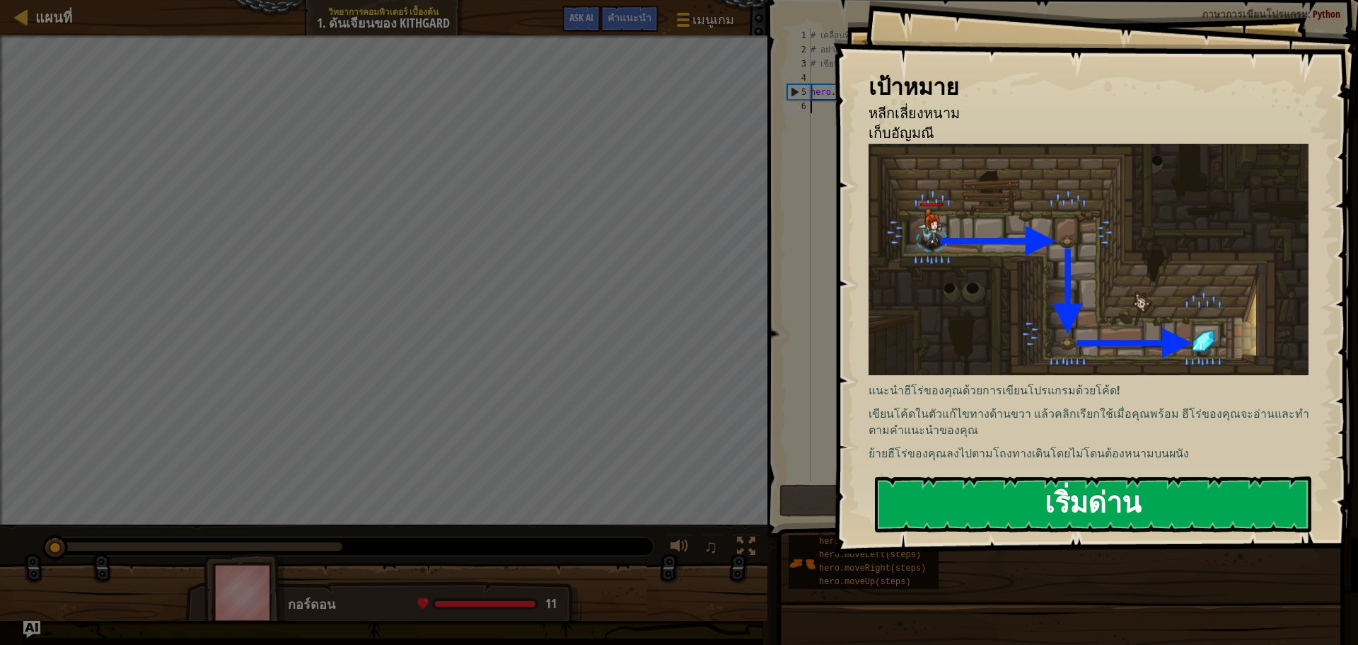
click at [1019, 476] on button "เริ่มด่าน" at bounding box center [1093, 504] width 437 height 56
click at [1019, 277] on div "เป้าหมาย หลีกเลี่ยงหนาม เก็บอัญมณี แนะนำฮีโร่ของคุณด้วยการเขียนโปรแกรมด้วยโค้ด!…" at bounding box center [1095, 277] width 525 height 554
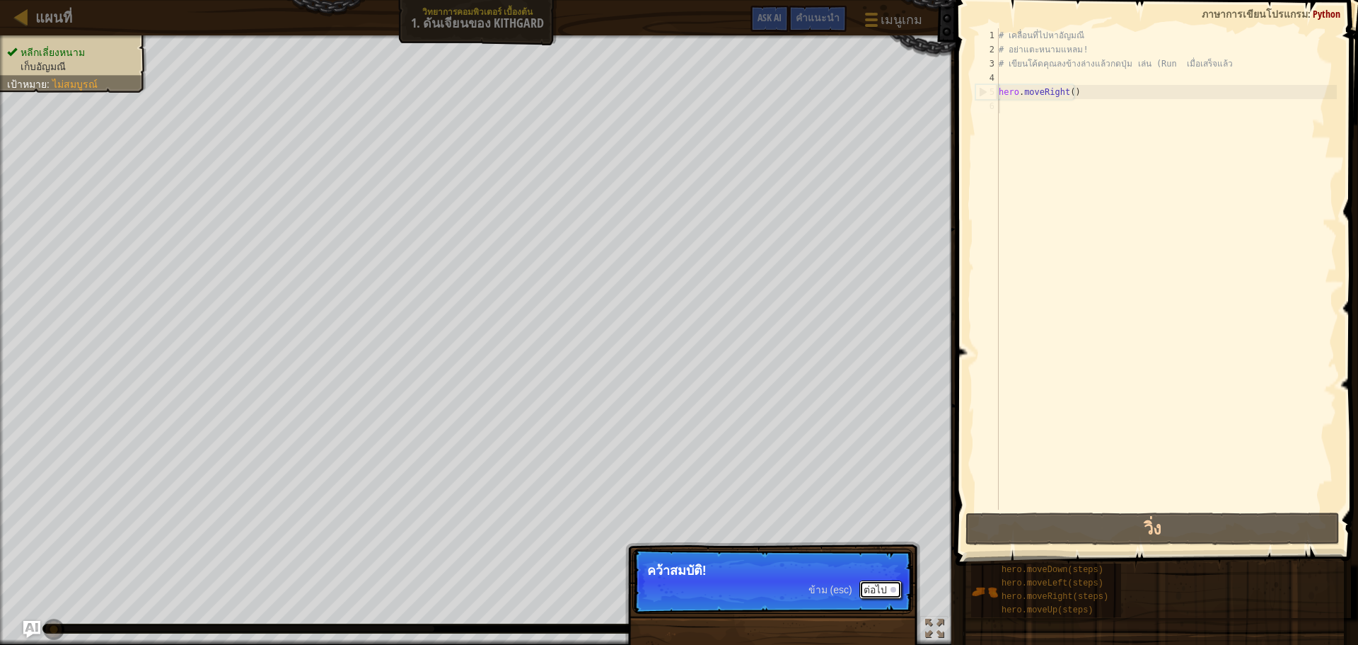
click at [864, 582] on button "ต่อไป" at bounding box center [881, 589] width 42 height 18
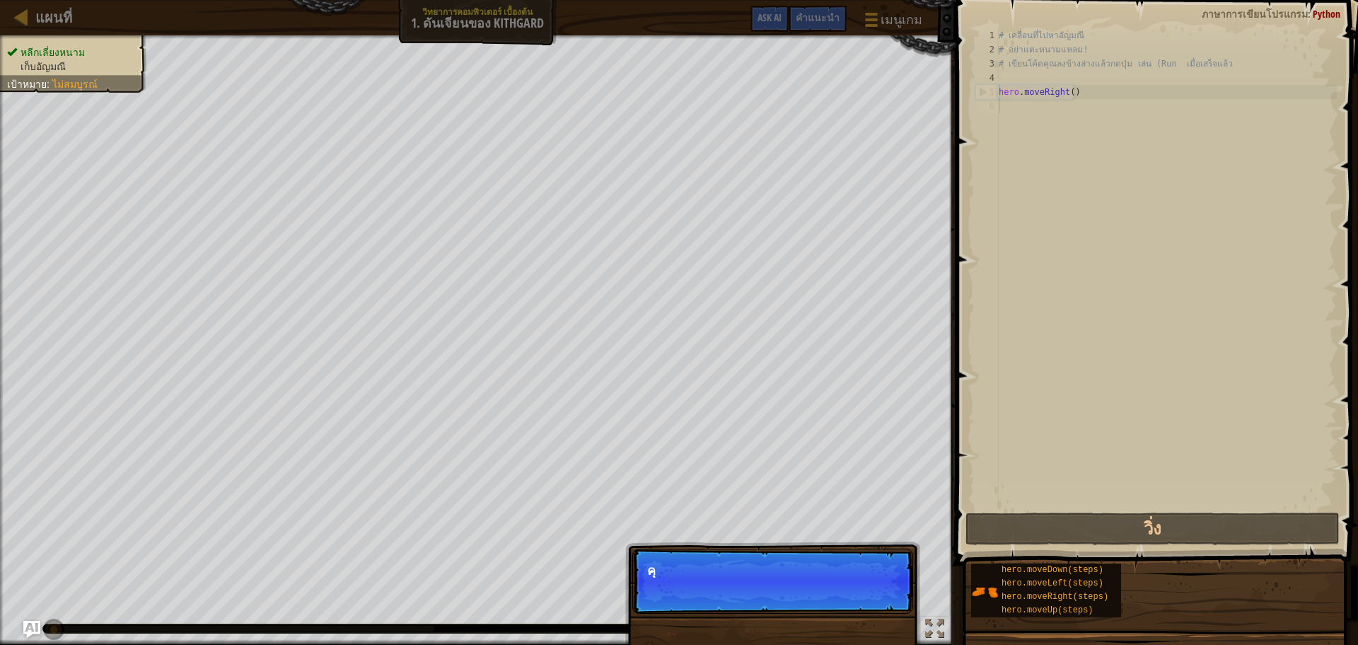
scroll to position [6, 0]
click at [871, 587] on p "ข้าม (esc) ต่อไป คุ" at bounding box center [773, 580] width 281 height 65
click at [874, 587] on p "ข้าม (esc) ต่อไป คุ" at bounding box center [773, 580] width 281 height 65
click at [855, 574] on p "คุณสามารถใช้วิธ" at bounding box center [772, 570] width 251 height 14
drag, startPoint x: 847, startPoint y: 570, endPoint x: 780, endPoint y: 551, distance: 69.2
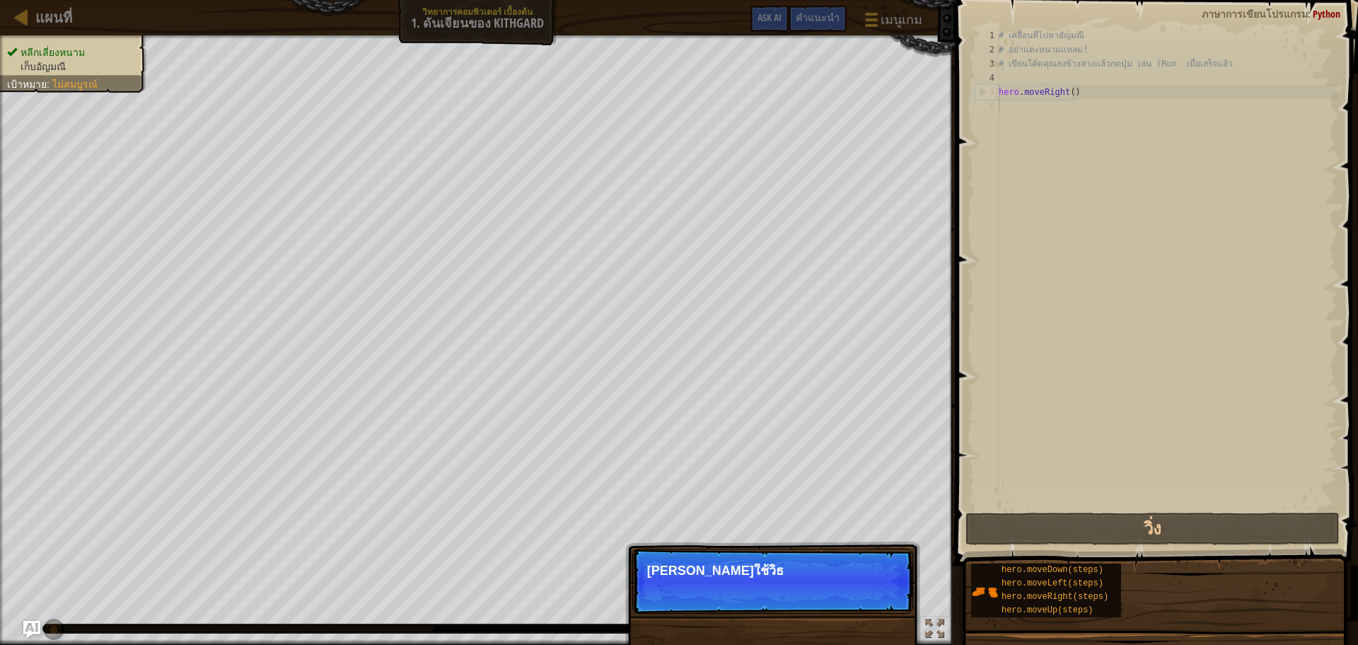
click at [831, 567] on p "คุณสามารถใช้วิธ" at bounding box center [772, 570] width 251 height 14
drag, startPoint x: 758, startPoint y: 543, endPoint x: 778, endPoint y: 558, distance: 24.8
click at [762, 547] on div "ข้าม (esc) ต่อไป คุณสามารถใช้วิธีเหล่าน" at bounding box center [772, 645] width 295 height 209
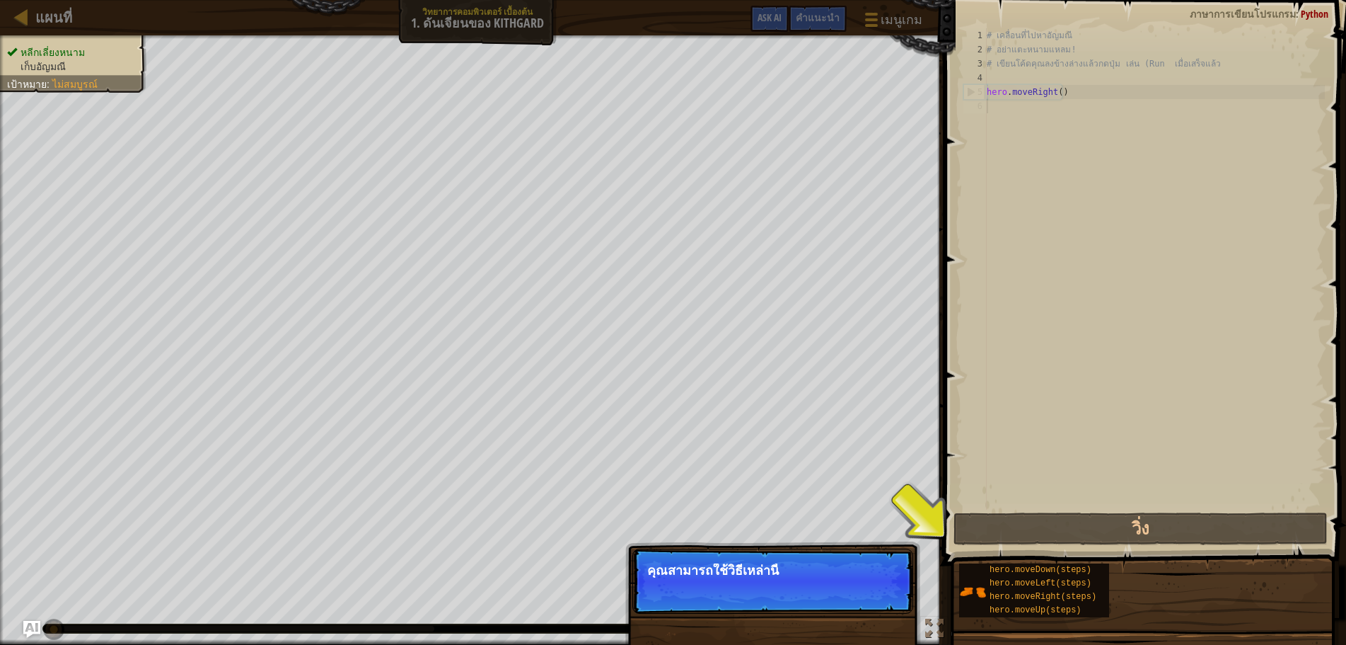
click at [796, 573] on p "คุณสามารถใช้วิธีเหล่านี้" at bounding box center [772, 570] width 251 height 14
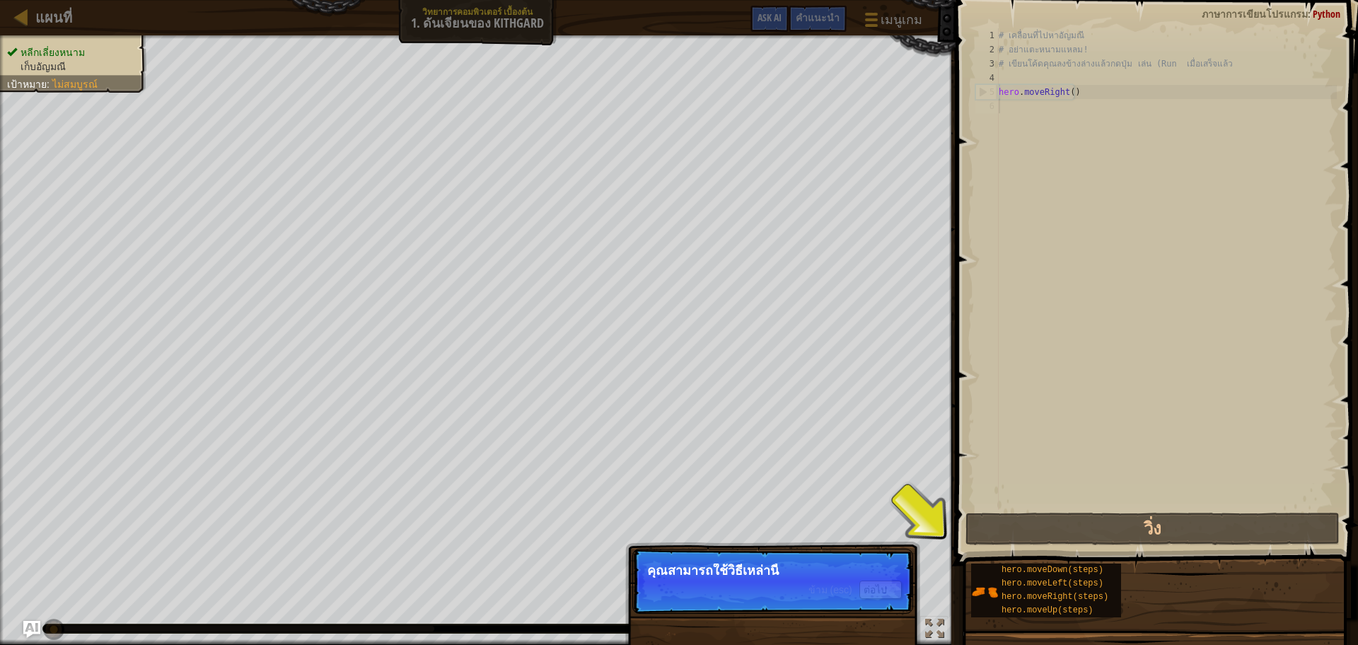
drag, startPoint x: 829, startPoint y: 571, endPoint x: 872, endPoint y: 567, distance: 42.6
click at [838, 571] on p "คุณสามารถใช้วิธีเหล่านี้" at bounding box center [772, 570] width 251 height 14
drag, startPoint x: 873, startPoint y: 567, endPoint x: 919, endPoint y: 556, distance: 47.4
click at [891, 563] on p "คุณสามารถใช้วิธีเหล่านี้" at bounding box center [772, 570] width 251 height 14
click at [891, 583] on button "ต่อไป" at bounding box center [881, 589] width 42 height 18
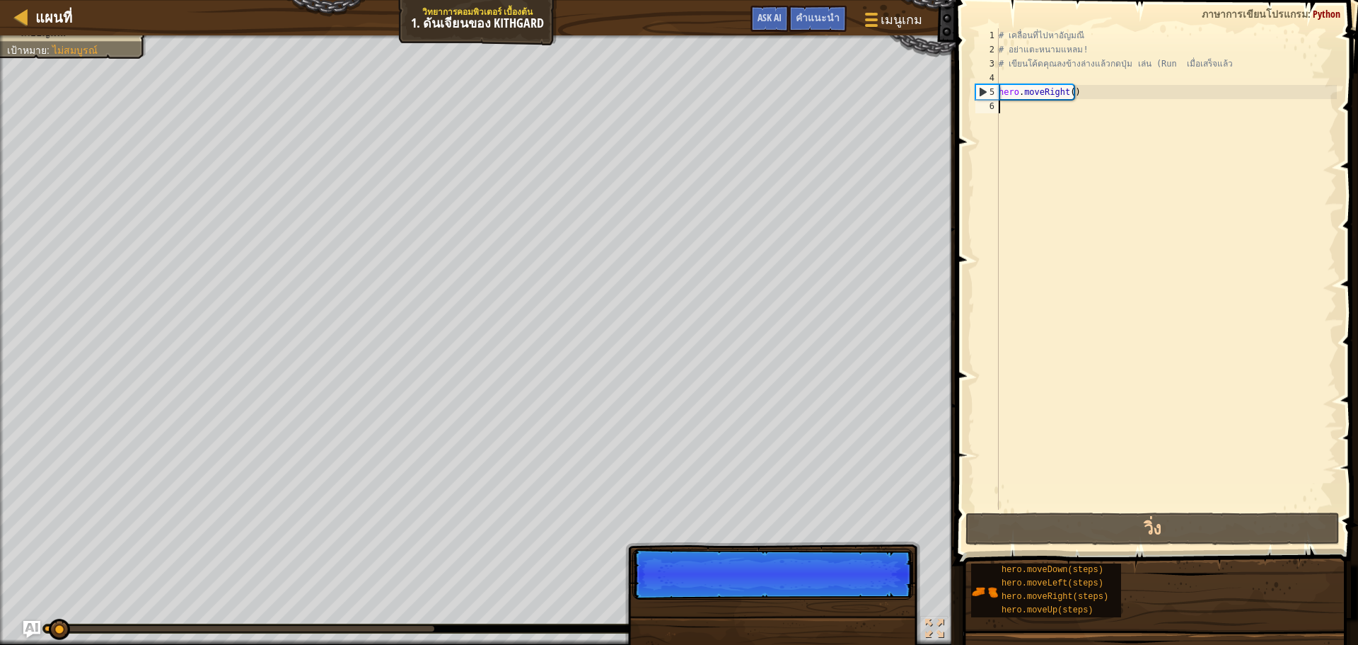
click at [884, 585] on p "ข้าม (esc) ต่อไป" at bounding box center [773, 573] width 281 height 51
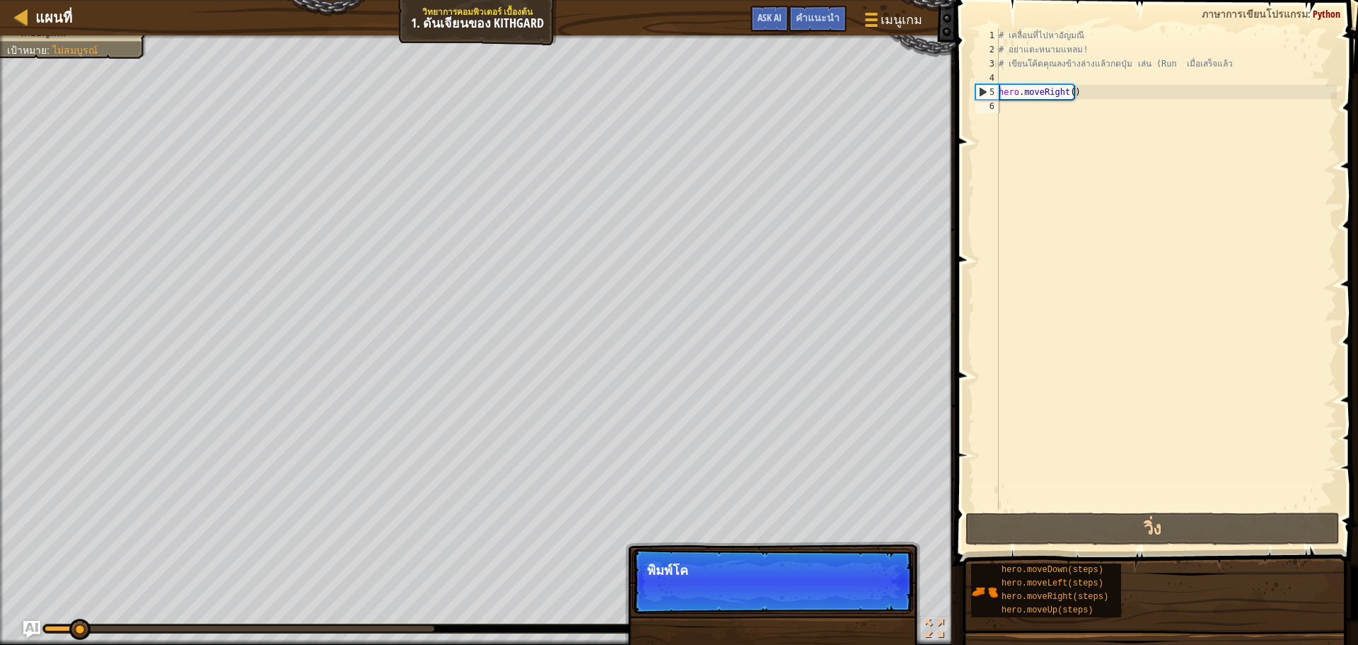
click at [883, 585] on p "ข้าม (esc) ต่อไป พิมพ์โค" at bounding box center [773, 580] width 281 height 65
click at [884, 584] on p "ข้าม (esc) ต่อไป พิมพ์โค" at bounding box center [773, 580] width 281 height 65
click at [884, 584] on p "ข้าม (esc) ต่อไป พิมพ์โค้ดของคุ" at bounding box center [773, 580] width 281 height 65
click at [884, 584] on p "ข้าม (esc) ต่อไป พิมพ์โค้ดของคุณทางด้" at bounding box center [773, 580] width 281 height 65
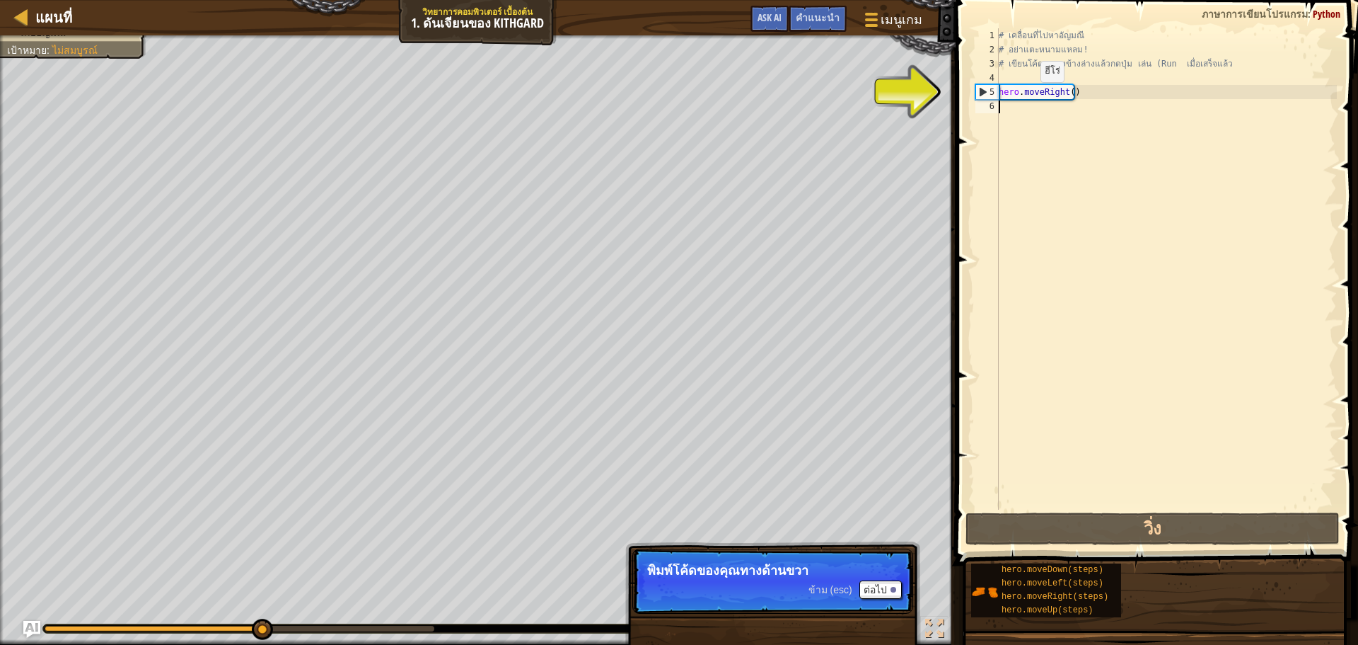
click at [1029, 96] on div "# เคลื่อนที่ไปหาอัญมณี # อย่าแตะหนามแหลม! # เขียนโค้ดคุณลงข้างล่างแล้วกดปุ่ม เล…" at bounding box center [1166, 282] width 341 height 509
type textarea "hero.moveRight()"
click at [1081, 167] on div "# เคลื่อนที่ไปหาอัญมณี # อย่าแตะหนามแหลม! # เขียนโค้ดคุณลงข้างล่างแล้วกดปุ่ม เล…" at bounding box center [1166, 282] width 341 height 509
click at [988, 88] on div "5" at bounding box center [987, 92] width 23 height 14
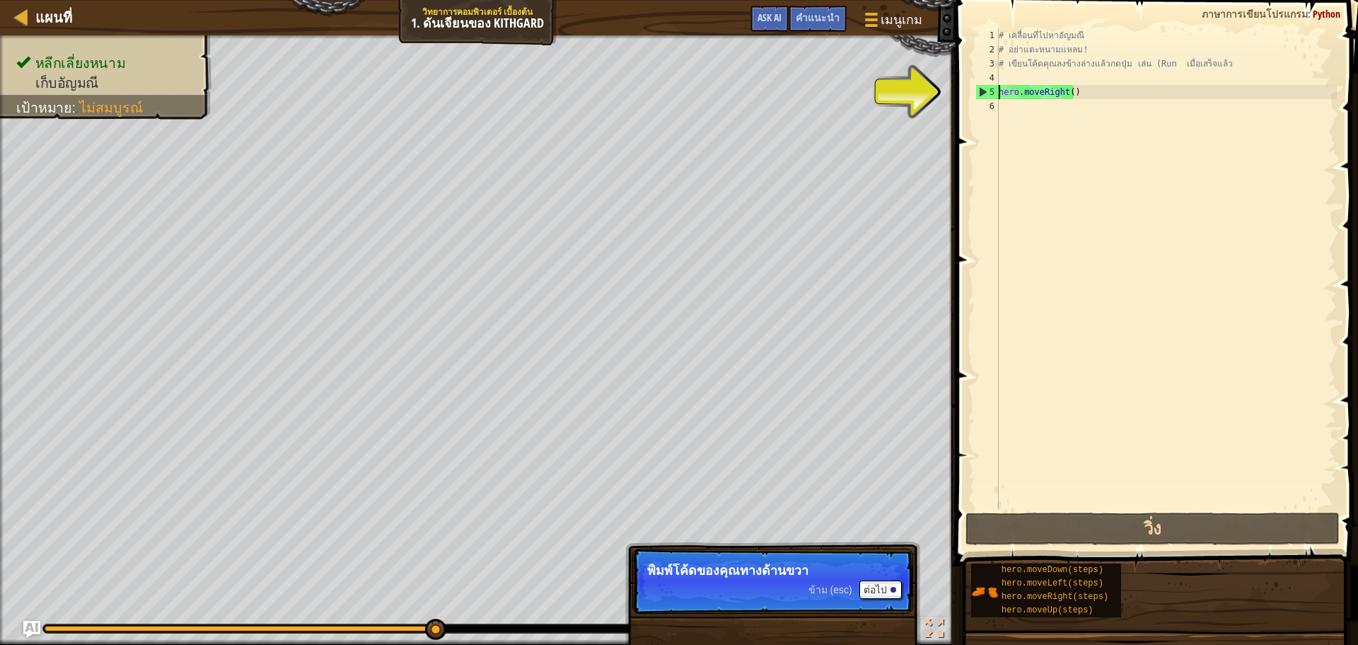
click at [991, 85] on div "5" at bounding box center [987, 92] width 23 height 14
click at [979, 87] on div "5" at bounding box center [987, 92] width 23 height 14
type textarea "hero.moveRight()"
click at [882, 582] on button "ต่อไป" at bounding box center [881, 589] width 42 height 18
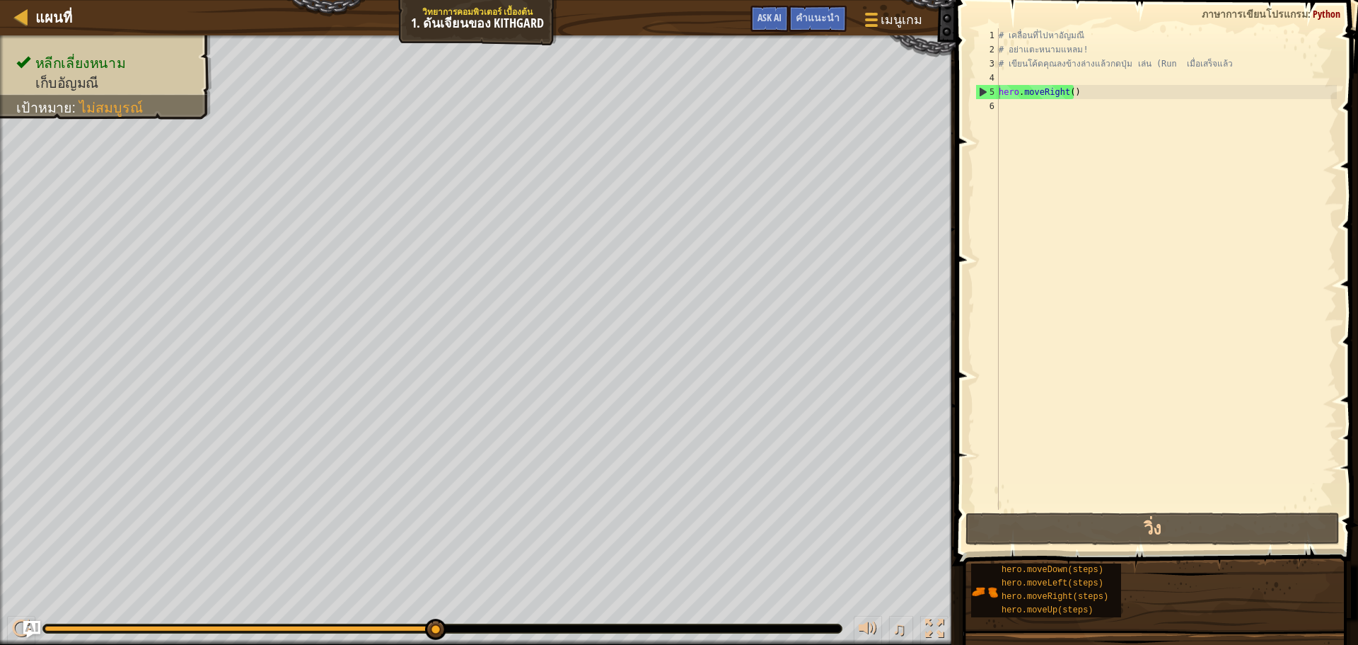
click at [874, 581] on div "หลีกเลี่ยงหนาม เก็บอัญมณี เป้าหมาย : ไม่สมบูรณ์ ♫ กอร์ดอน 11 x: 18 y: 18 No tar…" at bounding box center [679, 339] width 1358 height 609
click at [1072, 98] on div "# เคลื่อนที่ไปหาอัญมณี # อย่าแตะหนามแหลม! # เขียนโค้ดคุณลงข้างล่างแล้วกดปุ่ม เล…" at bounding box center [1166, 282] width 341 height 509
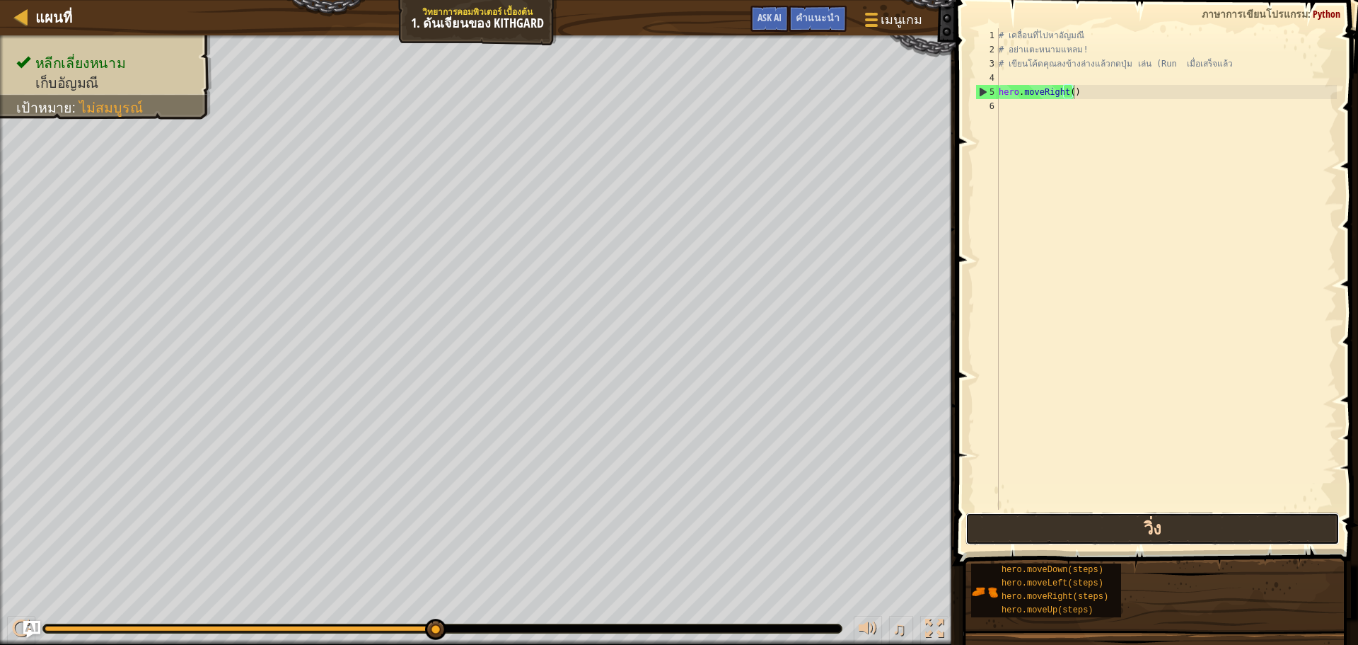
click at [1122, 532] on button "วิ่ง" at bounding box center [1153, 528] width 374 height 33
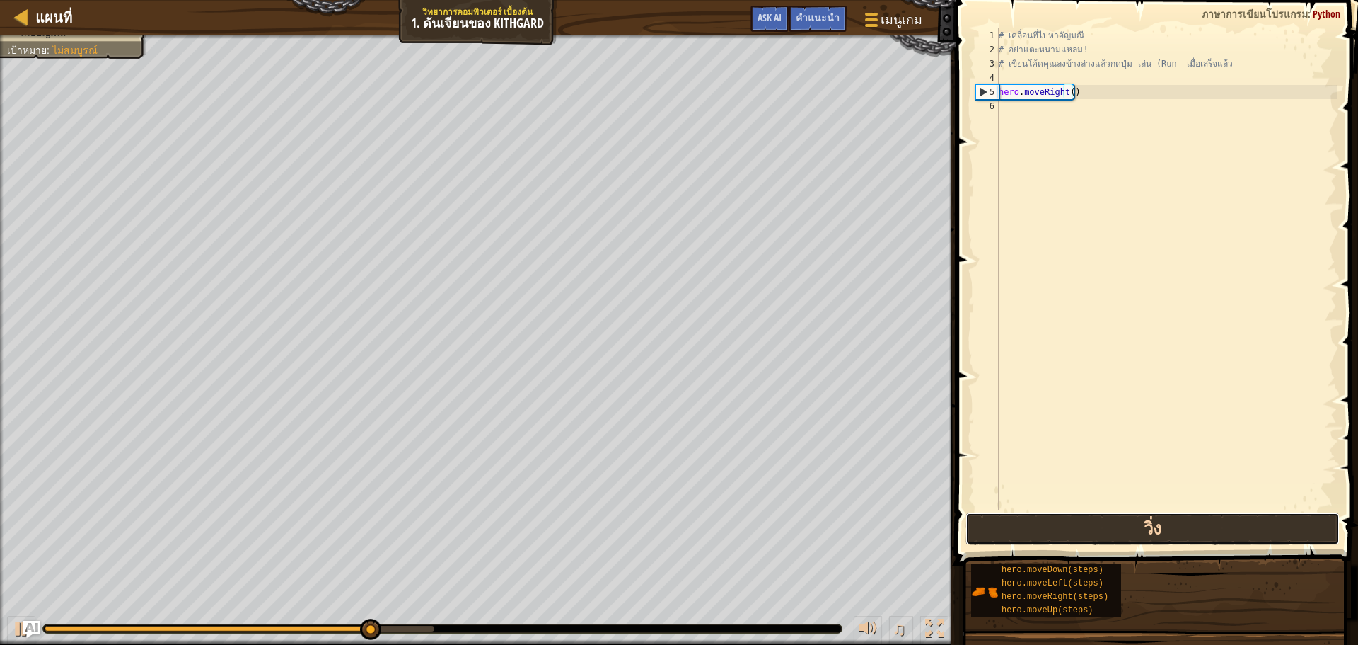
click at [1124, 512] on button "วิ่ง" at bounding box center [1153, 528] width 374 height 33
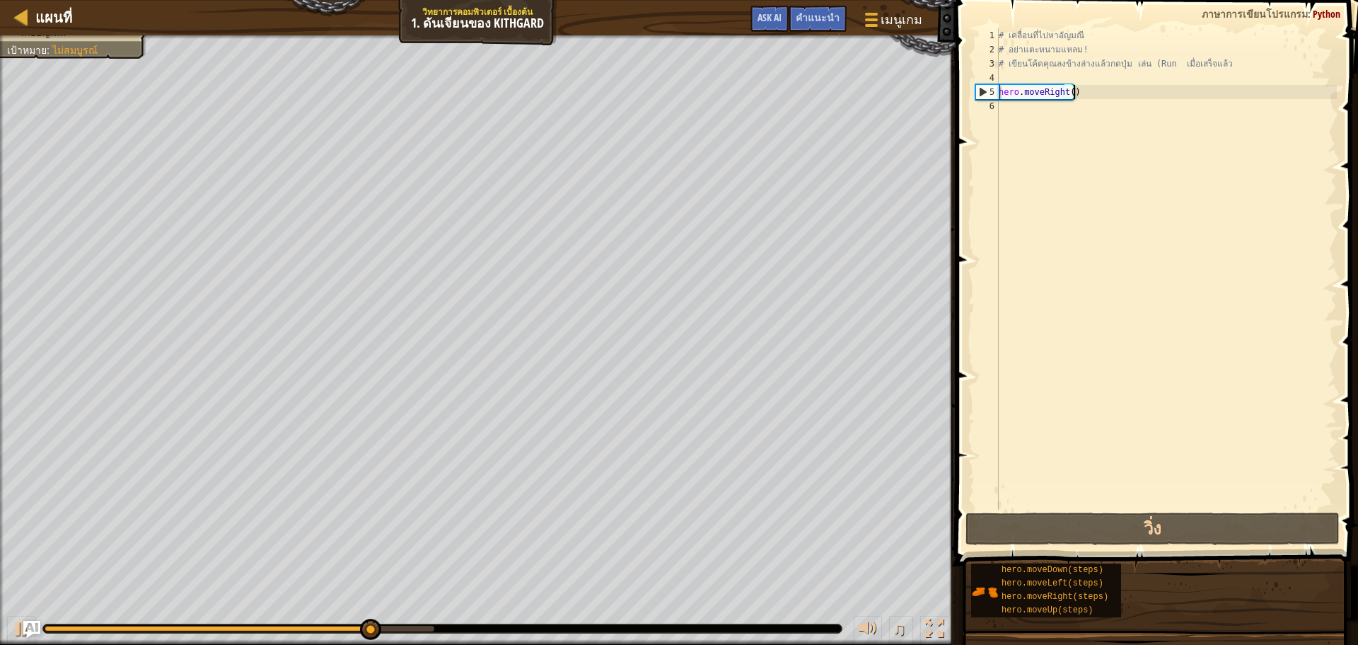
click at [1078, 92] on div "# เคลื่อนที่ไปหาอัญมณี # อย่าแตะหนามแหลม! # เขียนโค้ดคุณลงข้างล่างแล้วกดปุ่ม เล…" at bounding box center [1166, 282] width 341 height 509
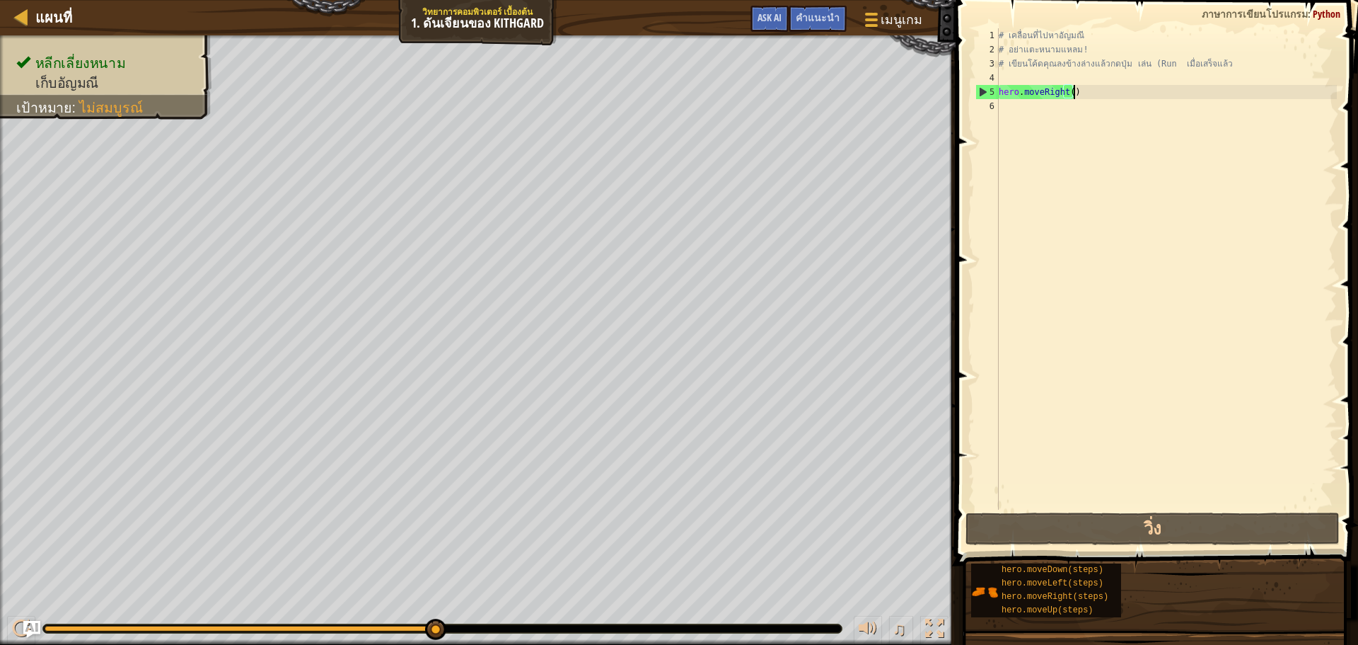
click at [1076, 91] on div "# เคลื่อนที่ไปหาอัญมณี # อย่าแตะหนามแหลม! # เขียนโค้ดคุณลงข้างล่างแล้วกดปุ่ม เล…" at bounding box center [1166, 282] width 341 height 509
click at [1072, 93] on div "# เคลื่อนที่ไปหาอัญมณี # อย่าแตะหนามแหลม! # เขียนโค้ดคุณลงข้างล่างแล้วกดปุ่ม เล…" at bounding box center [1166, 282] width 341 height 509
drag, startPoint x: 1029, startPoint y: 68, endPoint x: 1007, endPoint y: 76, distance: 24.2
click at [1029, 69] on div "# เคลื่อนที่ไปหาอัญมณี # อย่าแตะหนามแหลม! # เขียนโค้ดคุณลงข้างล่างแล้วกดปุ่ม เล…" at bounding box center [1166, 282] width 341 height 509
type textarea "# เขียนโค้ดคุณลงข้างล่างแล้วกดปุ่ม เล่น (Run เมื่อเสร็จแล้ว"
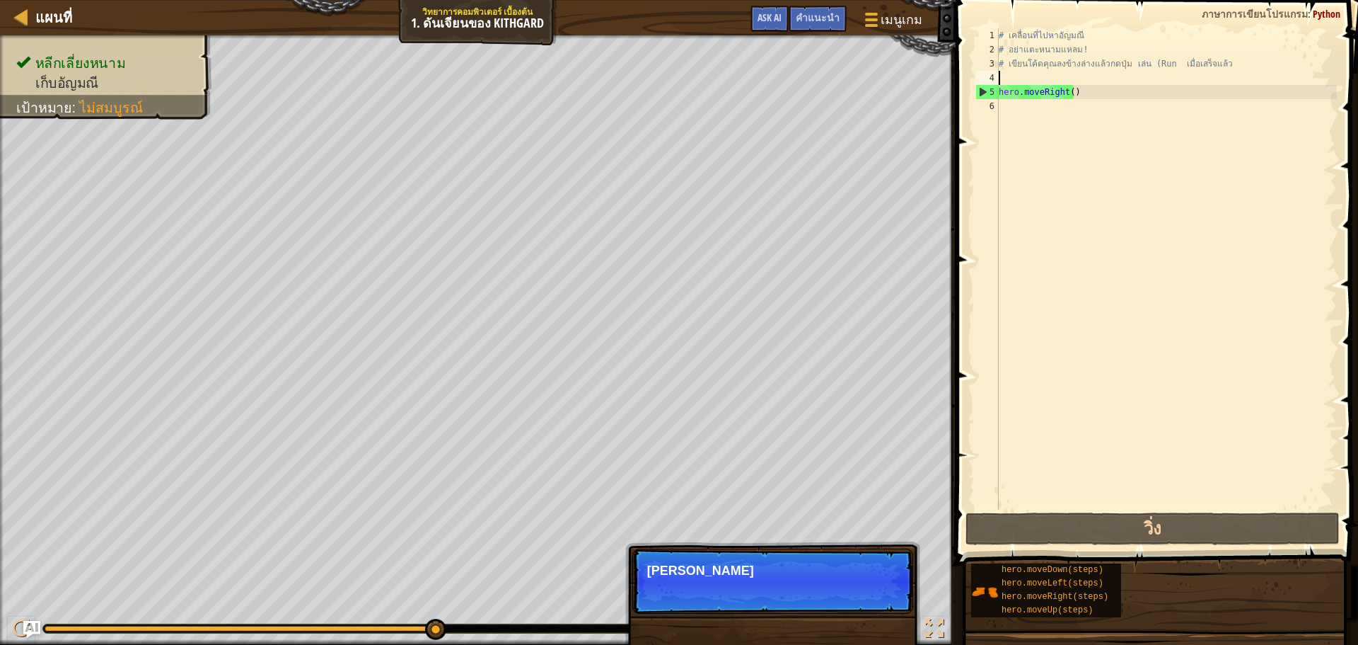
click at [1003, 78] on div "# เคลื่อนที่ไปหาอัญมณี # อย่าแตะหนามแหลม! # เขียนโค้ดคุณลงข้างล่างแล้วกดปุ่ม เล…" at bounding box center [1166, 282] width 341 height 509
click at [1003, 109] on div "# เคลื่อนที่ไปหาอัญมณี # อย่าแตะหนามแหลม! # เขียนโค้ดคุณลงข้างล่างแล้วกดปุ่ม เล…" at bounding box center [1166, 282] width 341 height 509
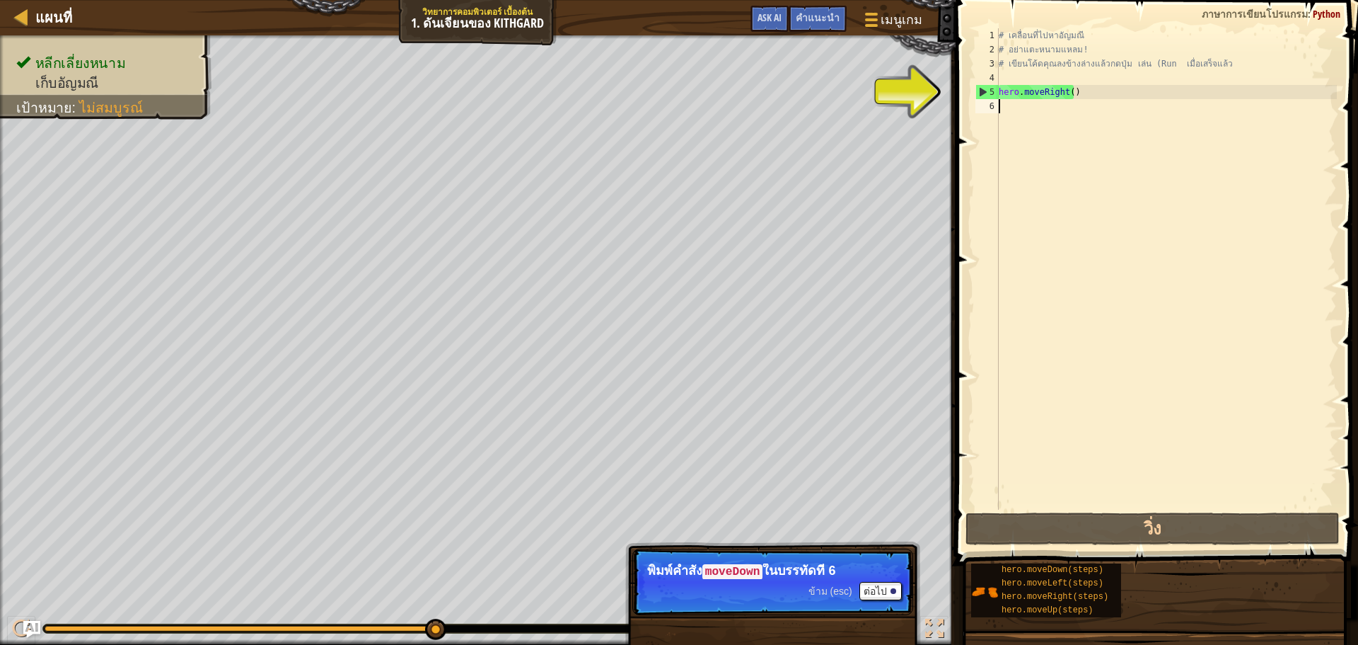
type textarea ";"
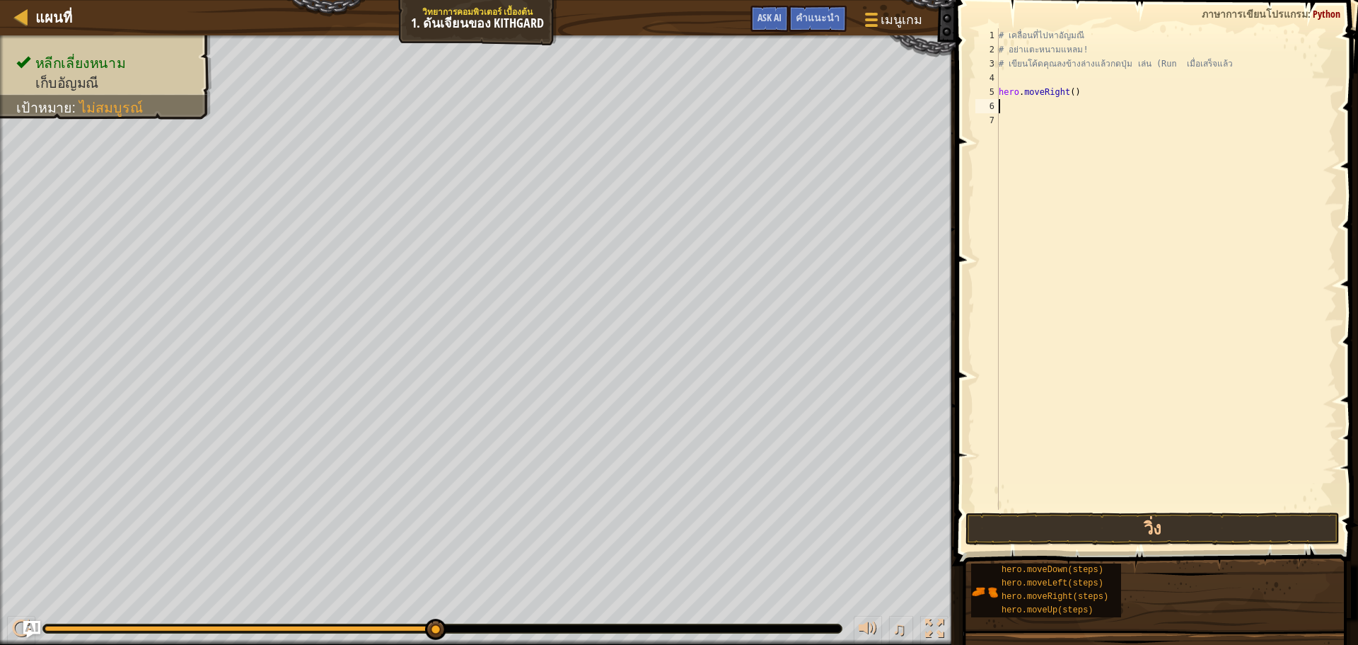
type textarea "ซ"
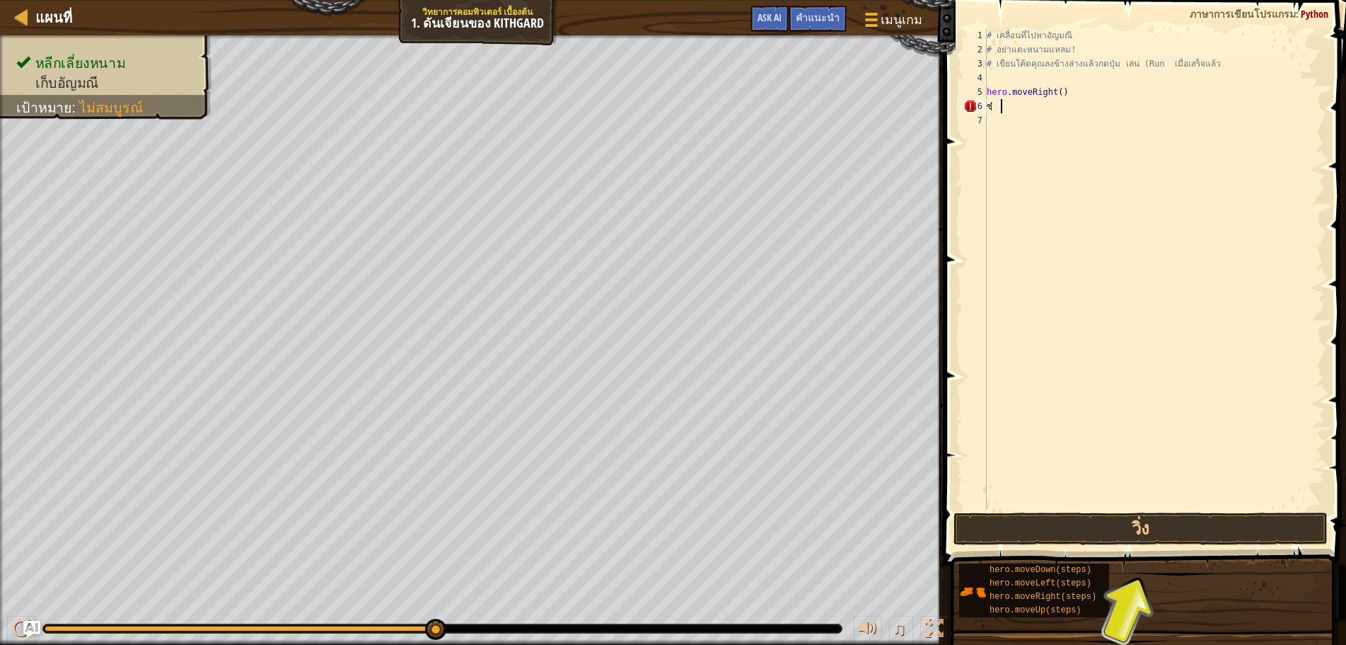
type textarea "ซ"
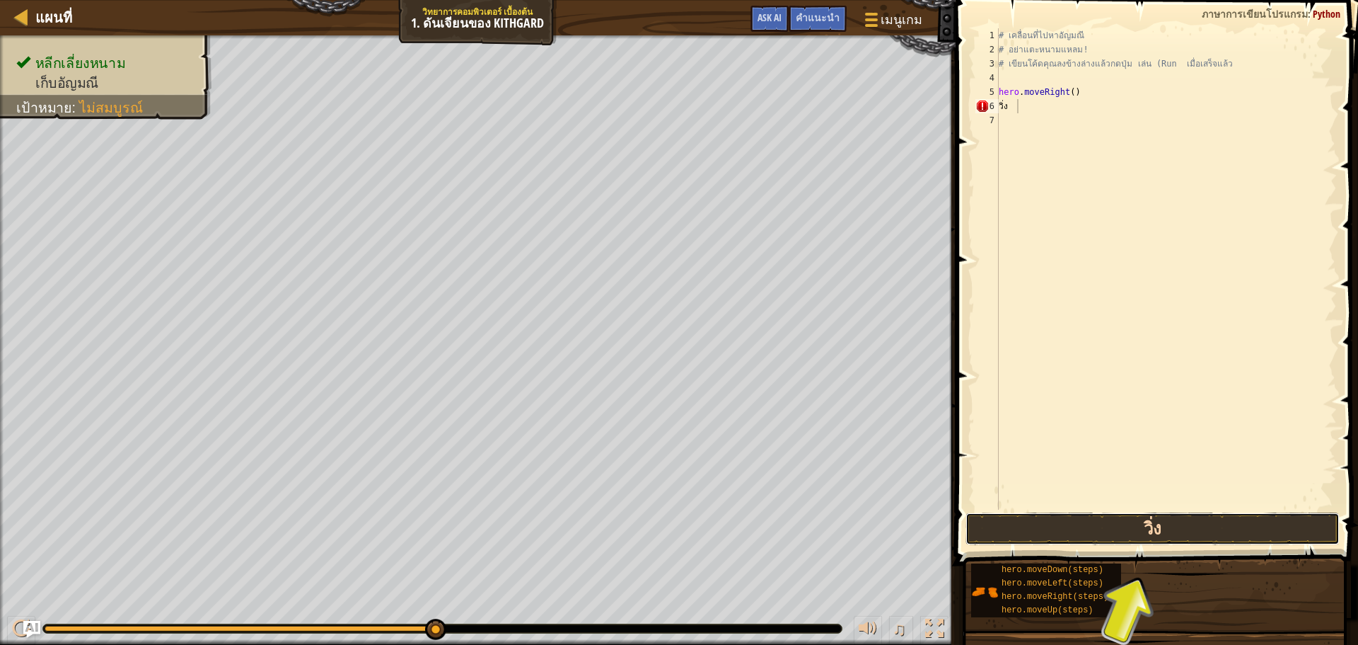
click at [1160, 540] on button "วิ่ง" at bounding box center [1153, 528] width 374 height 33
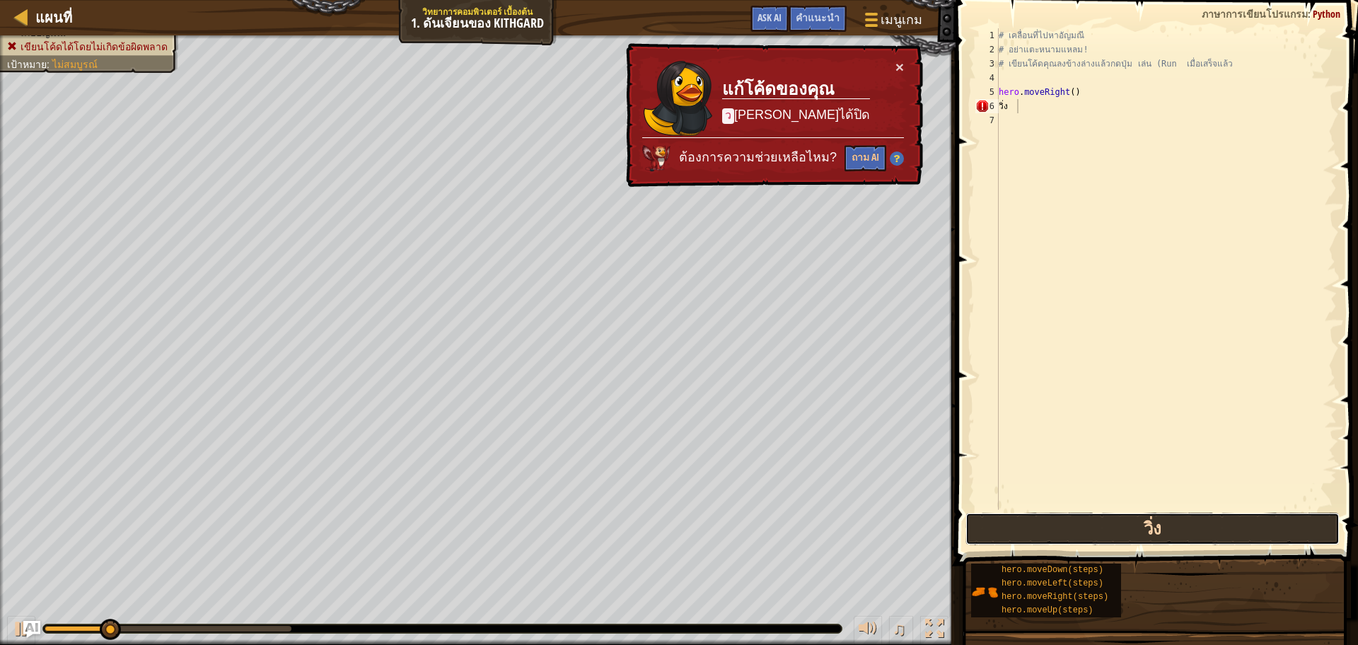
click at [1165, 537] on button "วิ่ง" at bounding box center [1153, 528] width 374 height 33
click at [1166, 534] on button "วิ่ง" at bounding box center [1153, 528] width 374 height 33
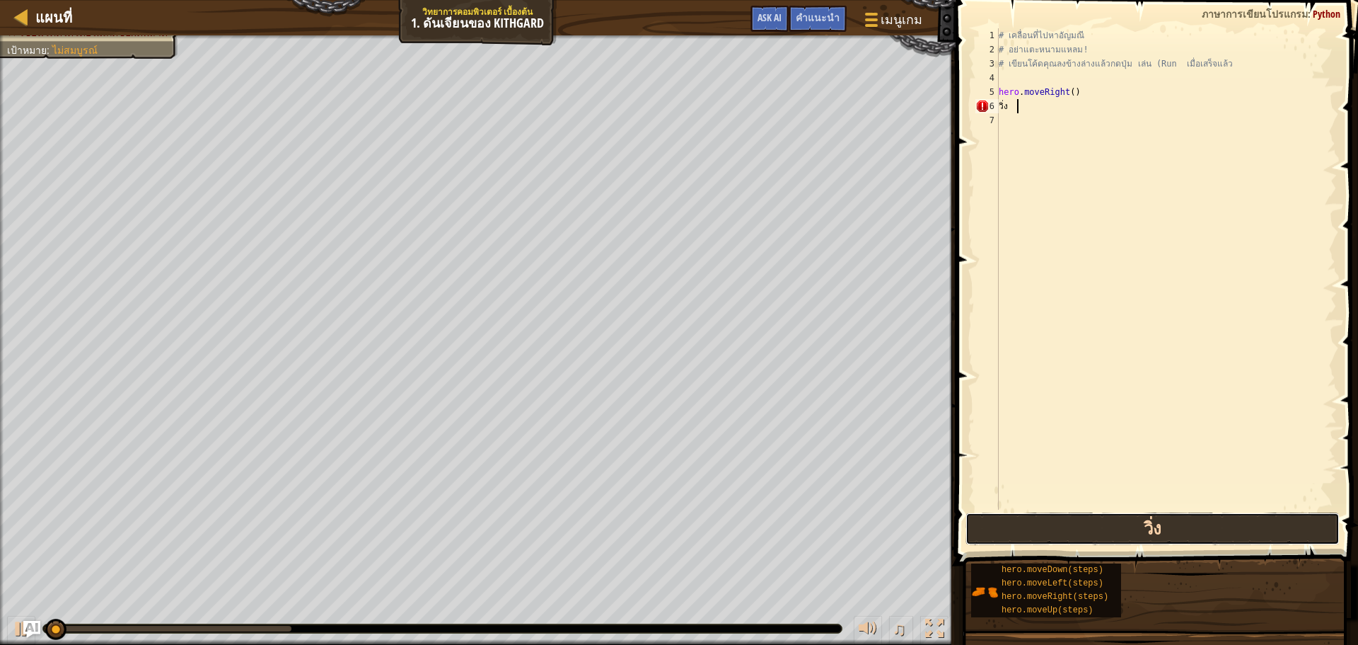
click at [1166, 532] on button "วิ่ง" at bounding box center [1153, 528] width 374 height 33
type textarea "ว"
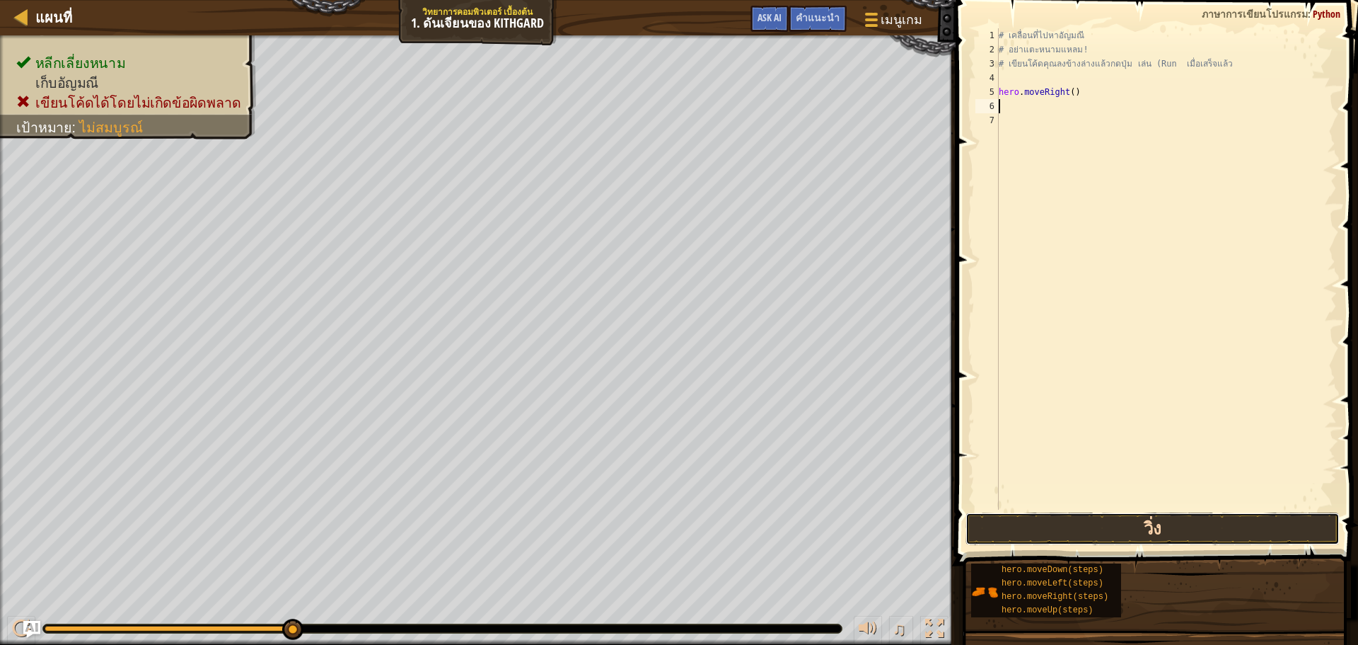
click at [1149, 521] on button "วิ่ง" at bounding box center [1153, 528] width 374 height 33
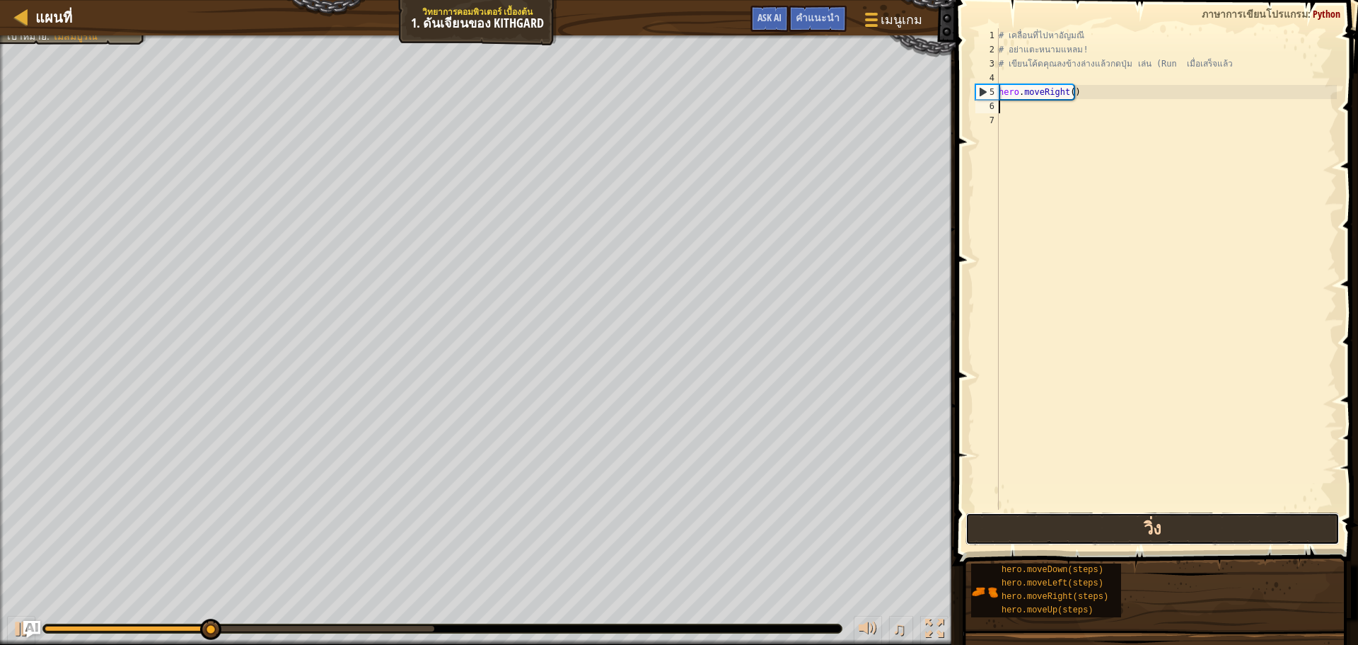
click at [1148, 521] on button "วิ่ง" at bounding box center [1153, 528] width 374 height 33
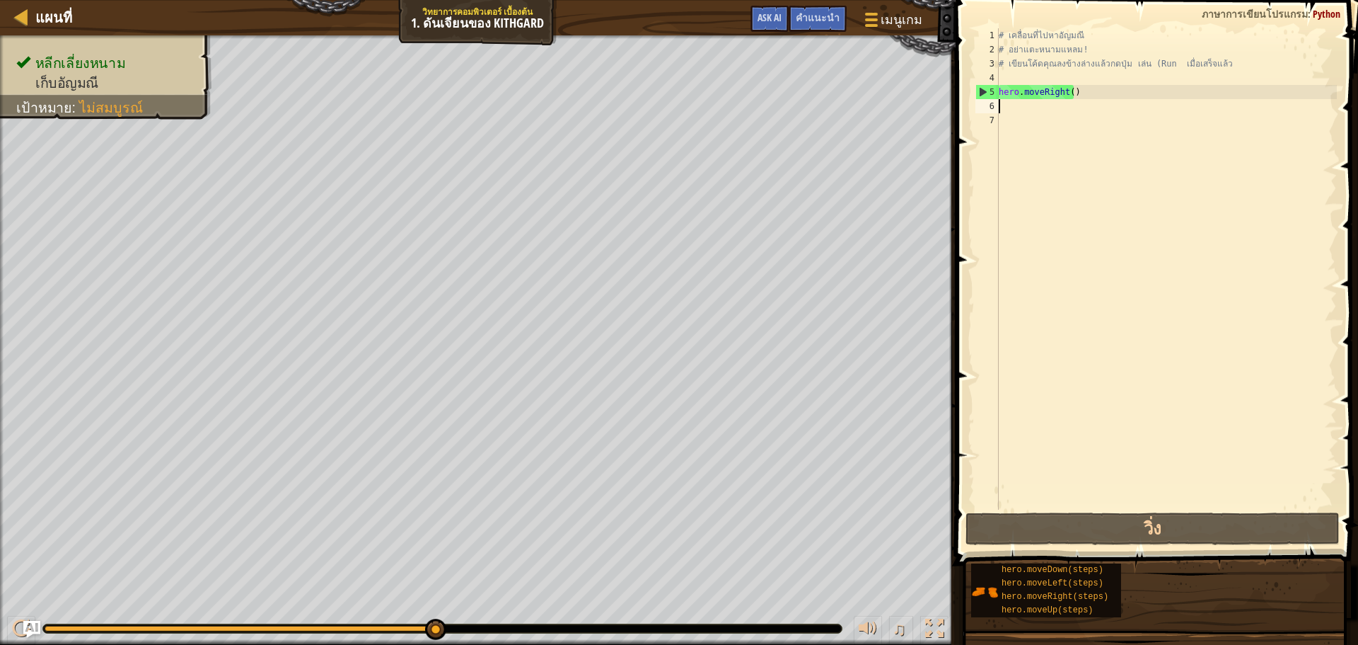
click at [1010, 107] on div "# เคลื่อนที่ไปหาอัญมณี # อย่าแตะหนามแหลม! # เขียนโค้ดคุณลงข้างล่างแล้วกดปุ่ม เล…" at bounding box center [1166, 282] width 341 height 509
click at [1007, 93] on div "# เคลื่อนที่ไปหาอัญมณี # อย่าแตะหนามแหลม! # เขียนโค้ดคุณลงข้างล่างแล้วกดปุ่ม เล…" at bounding box center [1166, 282] width 341 height 509
click at [993, 93] on div "5" at bounding box center [987, 92] width 23 height 14
type textarea "hero.moveRight()"
drag, startPoint x: 1008, startPoint y: 98, endPoint x: 1239, endPoint y: 198, distance: 251.6
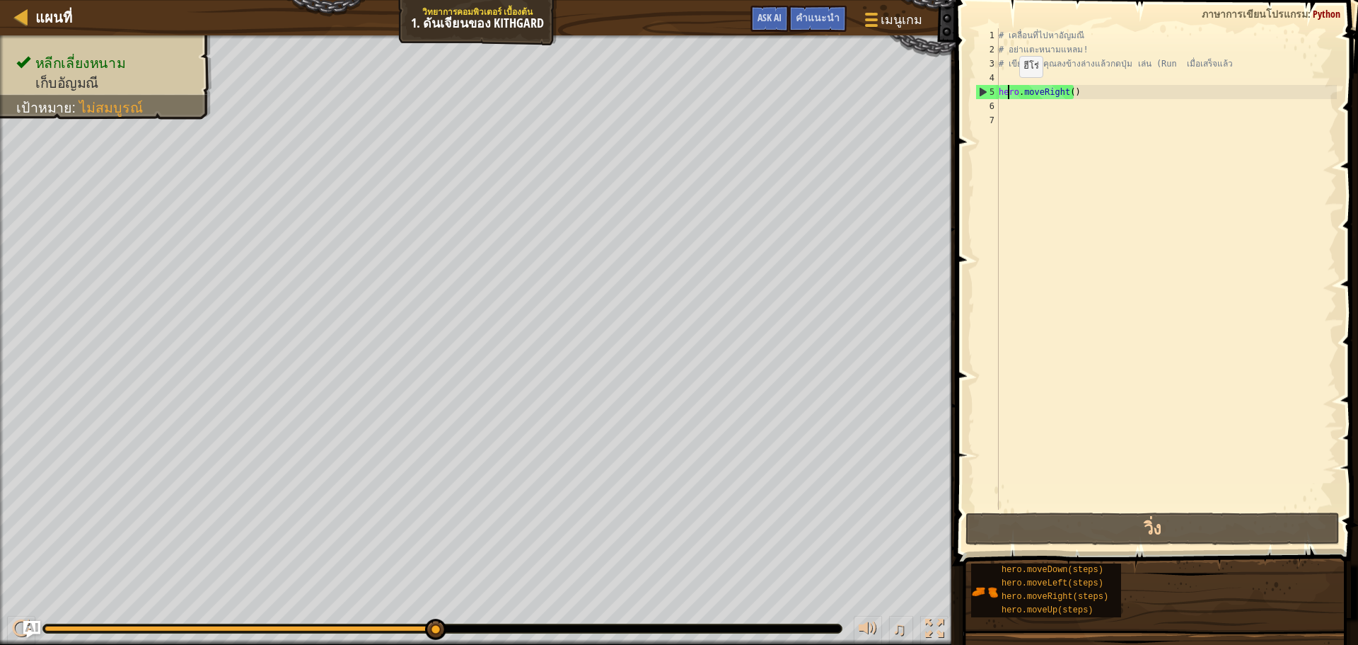
click at [1242, 206] on div "# เคลื่อนที่ไปหาอัญมณี # อย่าแตะหนามแหลม! # เขียนโค้ดคุณลงข้างล่างแล้วกดปุ่ม เล…" at bounding box center [1166, 282] width 341 height 509
drag, startPoint x: 1113, startPoint y: 90, endPoint x: 1090, endPoint y: 91, distance: 23.4
click at [1112, 90] on div "# เคลื่อนที่ไปหาอัญมณี # อย่าแตะหนามแหลม! # เขียนโค้ดคุณลงข้างล่างแล้วกดปุ่ม เล…" at bounding box center [1166, 282] width 341 height 509
type textarea "hero.moveRight()"
click at [1058, 94] on div "# เคลื่อนที่ไปหาอัญมณี # อย่าแตะหนามแหลม! # เขียนโค้ดคุณลงข้างล่างแล้วกดปุ่ม เล…" at bounding box center [1166, 282] width 341 height 509
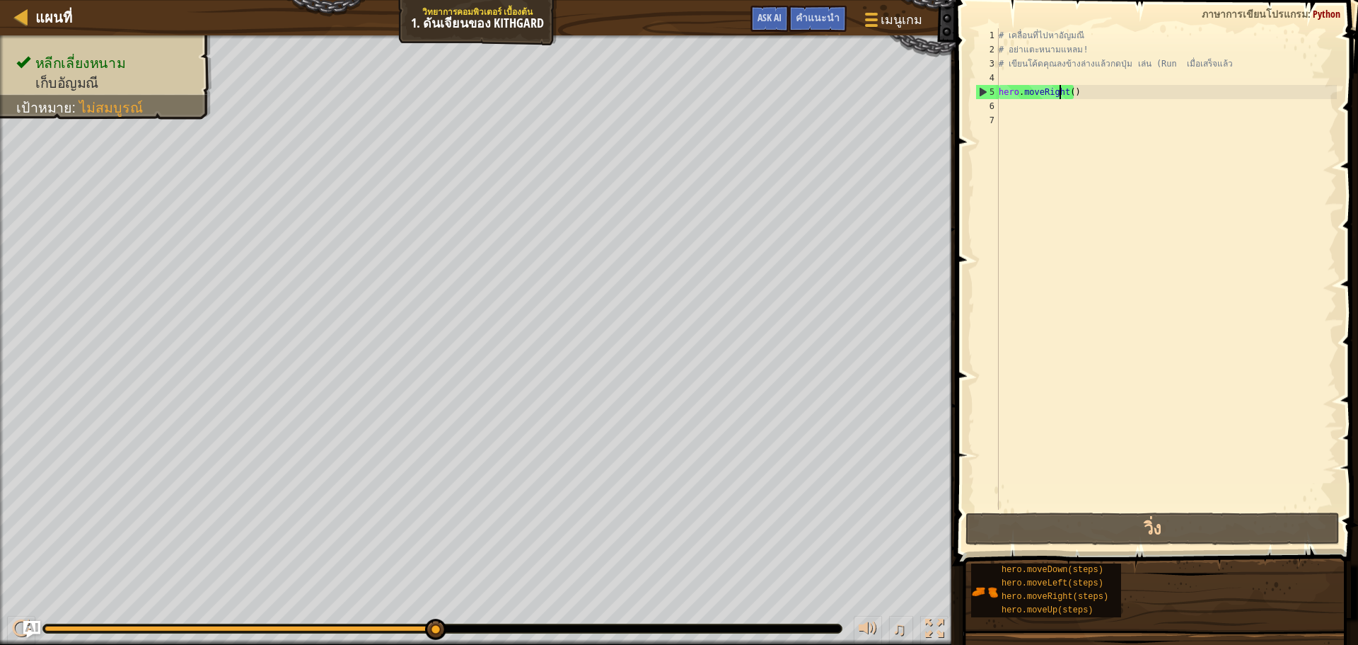
click at [1090, 96] on div "# เคลื่อนที่ไปหาอัญมณี # อย่าแตะหนามแหลม! # เขียนโค้ดคุณลงข้างล่างแล้วกดปุ่ม เล…" at bounding box center [1166, 282] width 341 height 509
click at [1035, 93] on div "# เคลื่อนที่ไปหาอัญมณี # อย่าแตะหนามแหลม! # เขียนโค้ดคุณลงข้างล่างแล้วกดปุ่ม เล…" at bounding box center [1166, 282] width 341 height 509
click at [1019, 92] on div "# เคลื่อนที่ไปหาอัญมณี # อย่าแตะหนามแหลม! # เขียนโค้ดคุณลงข้างล่างแล้วกดปุ่ม เล…" at bounding box center [1166, 282] width 341 height 509
click at [1006, 105] on div "# เคลื่อนที่ไปหาอัญมณี # อย่าแตะหนามแหลม! # เขียนโค้ดคุณลงข้างล่างแล้วกดปุ่ม เล…" at bounding box center [1166, 282] width 341 height 509
type textarea "h"
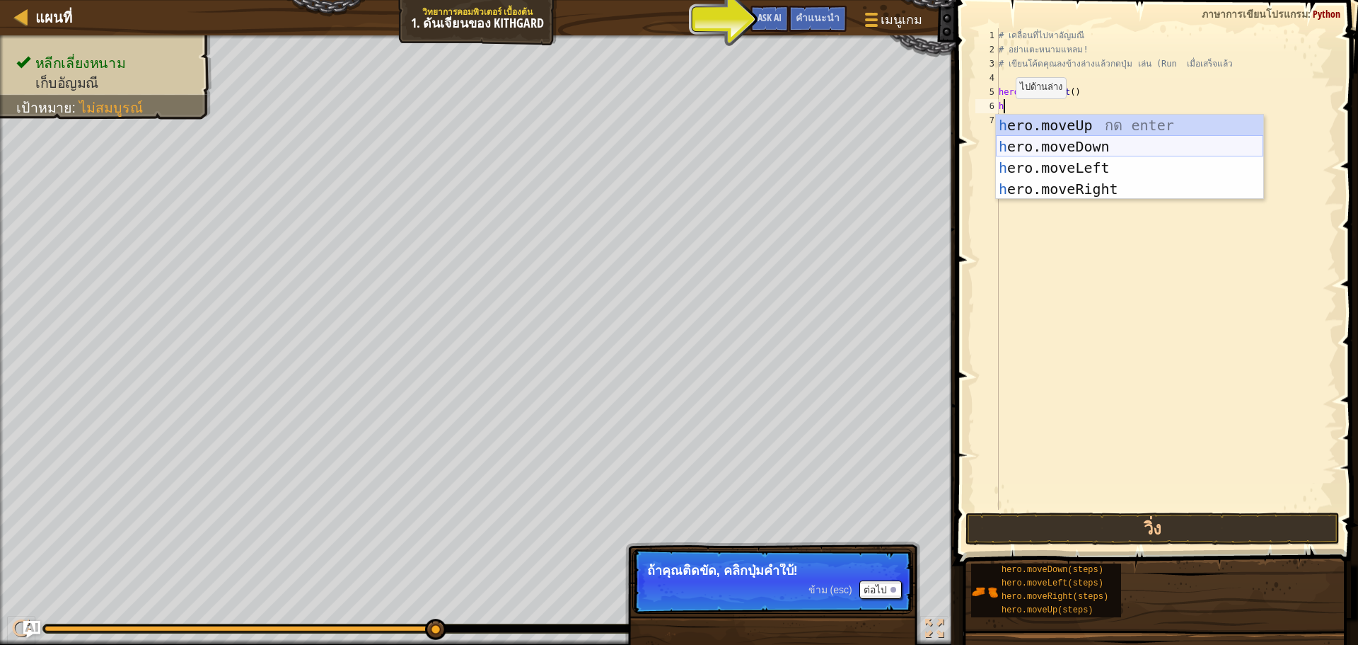
click at [1079, 143] on div "h ero.moveUp กด enter h ero.moveDown กด enter h ero.moveLeft กด enter h ero.mov…" at bounding box center [1129, 178] width 267 height 127
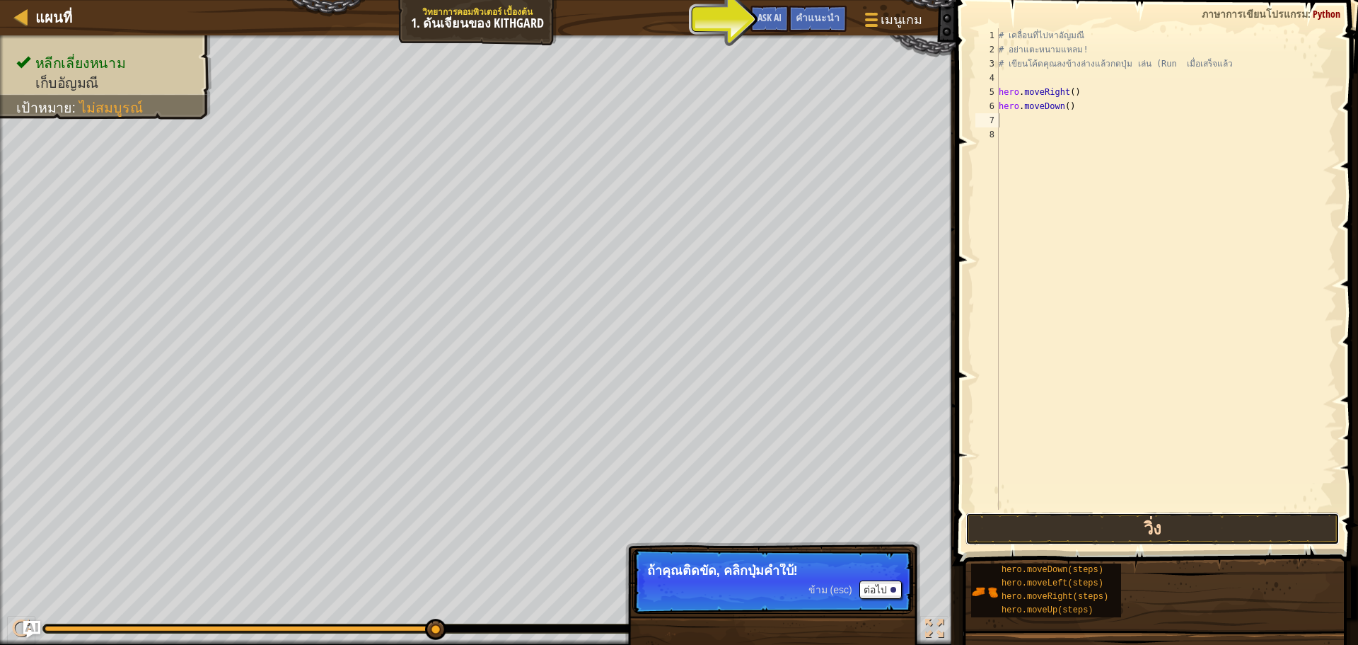
click at [1110, 526] on button "วิ่ง" at bounding box center [1153, 528] width 374 height 33
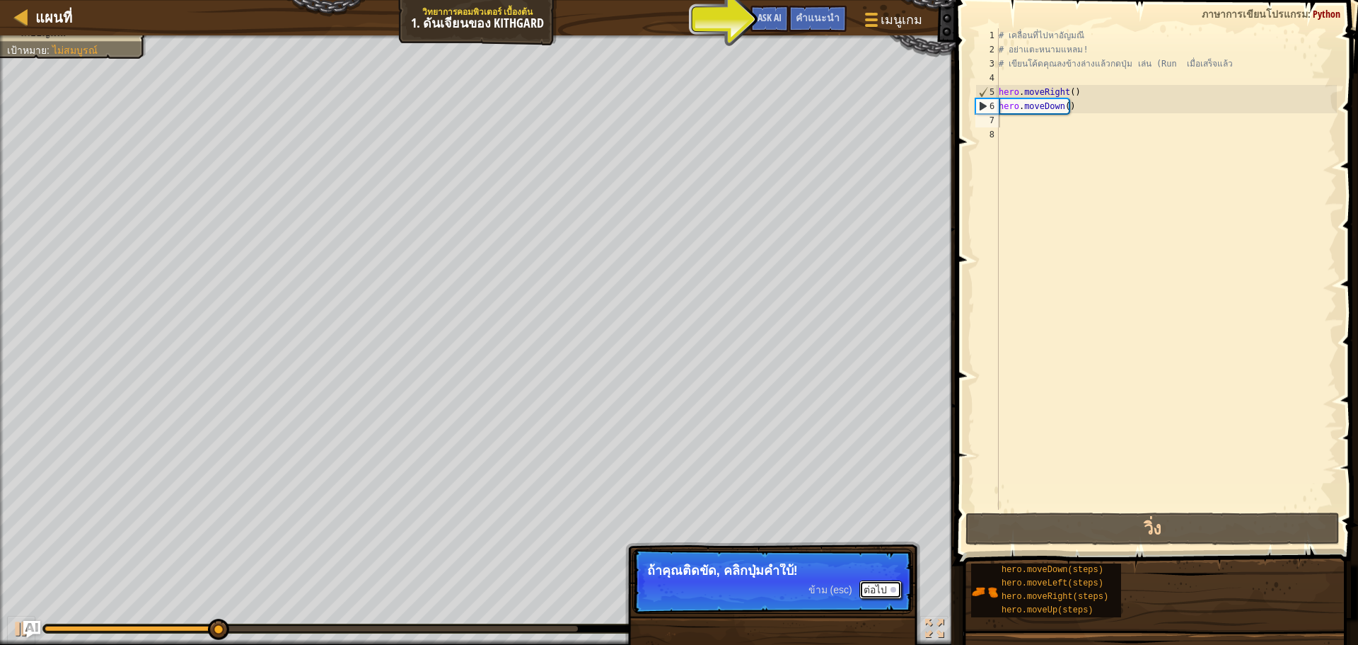
click at [874, 586] on button "ต่อไป" at bounding box center [881, 589] width 42 height 18
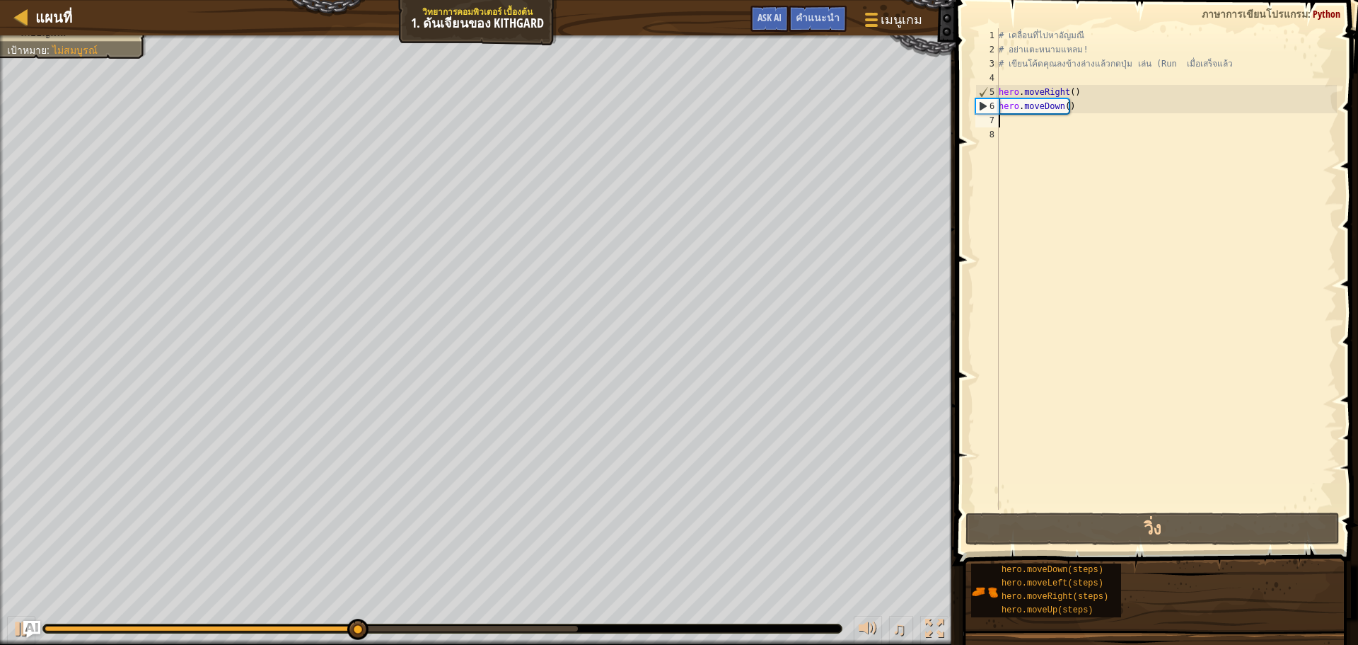
click at [1027, 131] on div "# เคลื่อนที่ไปหาอัญมณี # อย่าแตะหนามแหลม! # เขียนโค้ดคุณลงข้างล่างแล้วกดปุ่ม เล…" at bounding box center [1166, 282] width 341 height 509
click at [1027, 128] on div "# เคลื่อนที่ไปหาอัญมณี # อย่าแตะหนามแหลม! # เขียนโค้ดคุณลงข้างล่างแล้วกดปุ่ม เล…" at bounding box center [1166, 282] width 341 height 509
click at [1017, 122] on div "# เคลื่อนที่ไปหาอัญมณี # อย่าแตะหนามแหลม! # เขียนโค้ดคุณลงข้างล่างแล้วกดปุ่ม เล…" at bounding box center [1166, 282] width 341 height 509
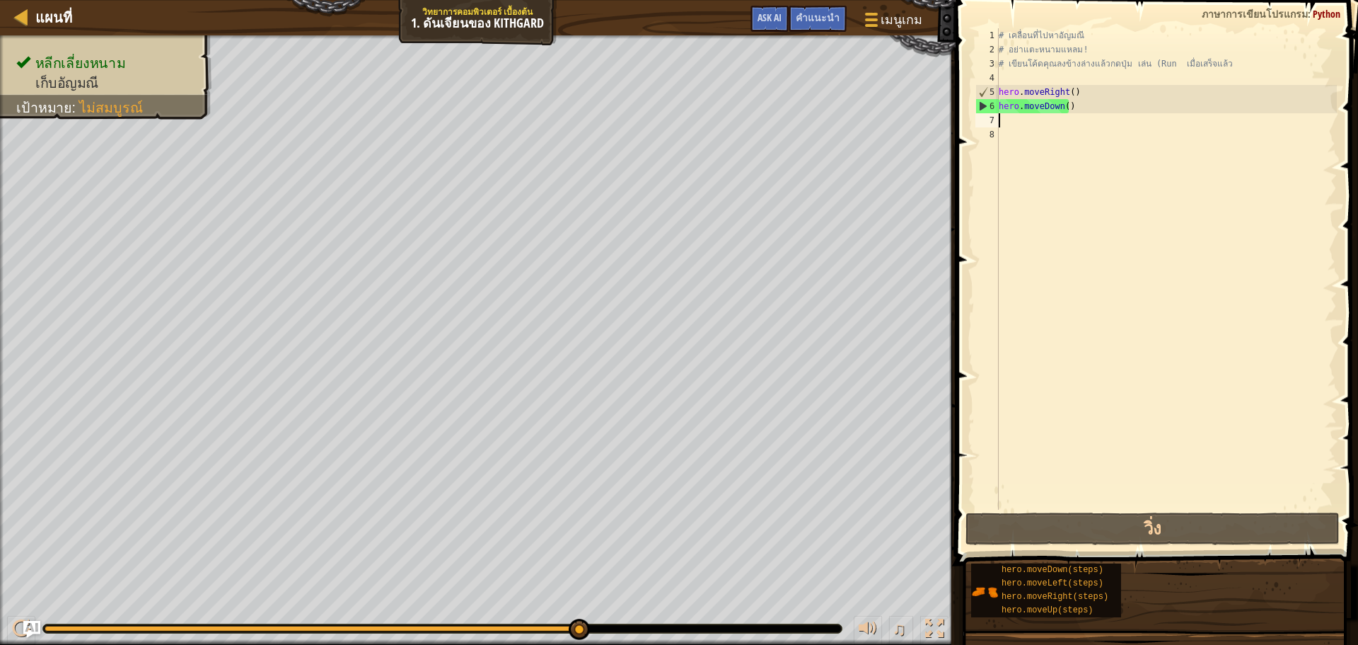
type textarea "h"
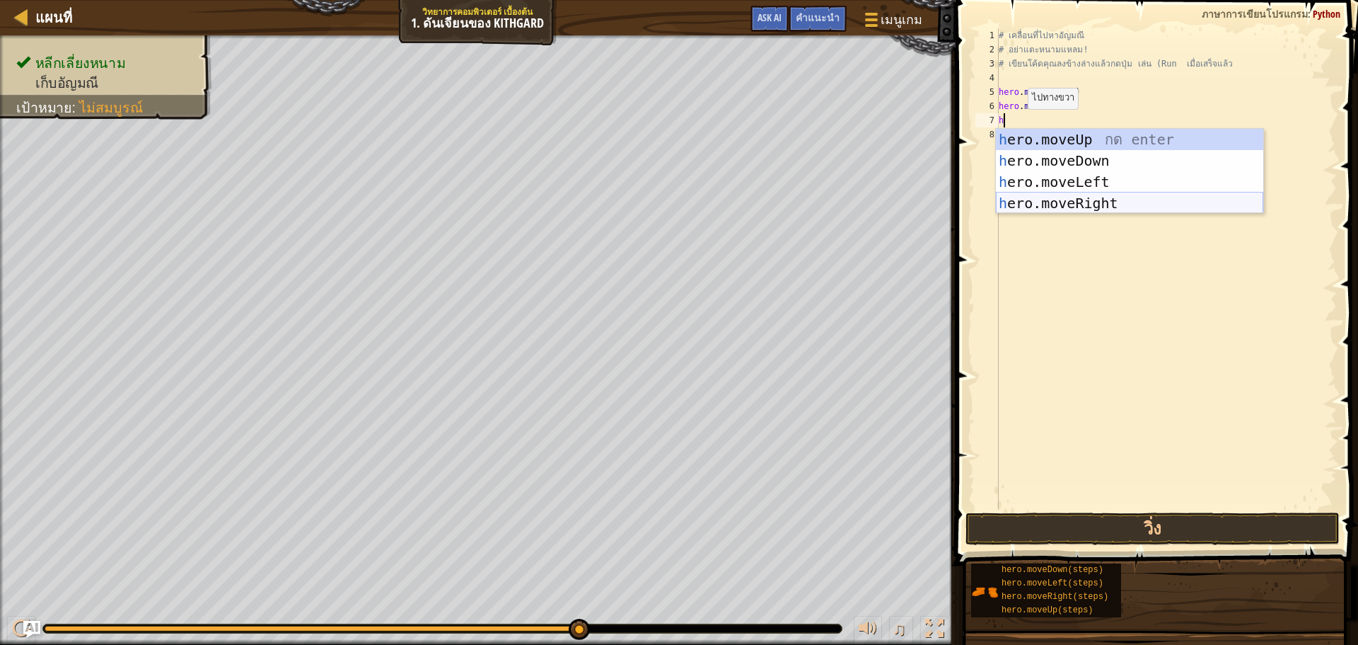
click at [1063, 197] on div "h ero.moveUp กด enter h ero.moveDown กด enter h ero.moveLeft กด enter h ero.mov…" at bounding box center [1129, 192] width 267 height 127
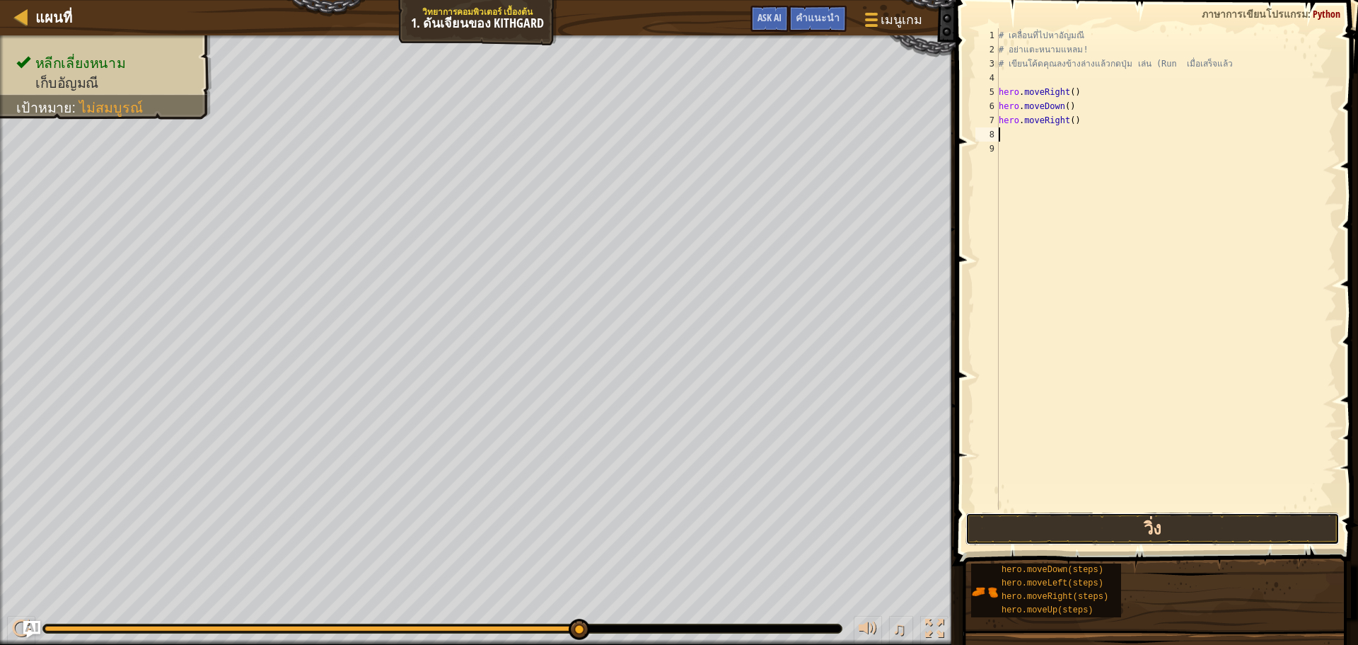
click at [1073, 512] on button "วิ่ง" at bounding box center [1153, 528] width 374 height 33
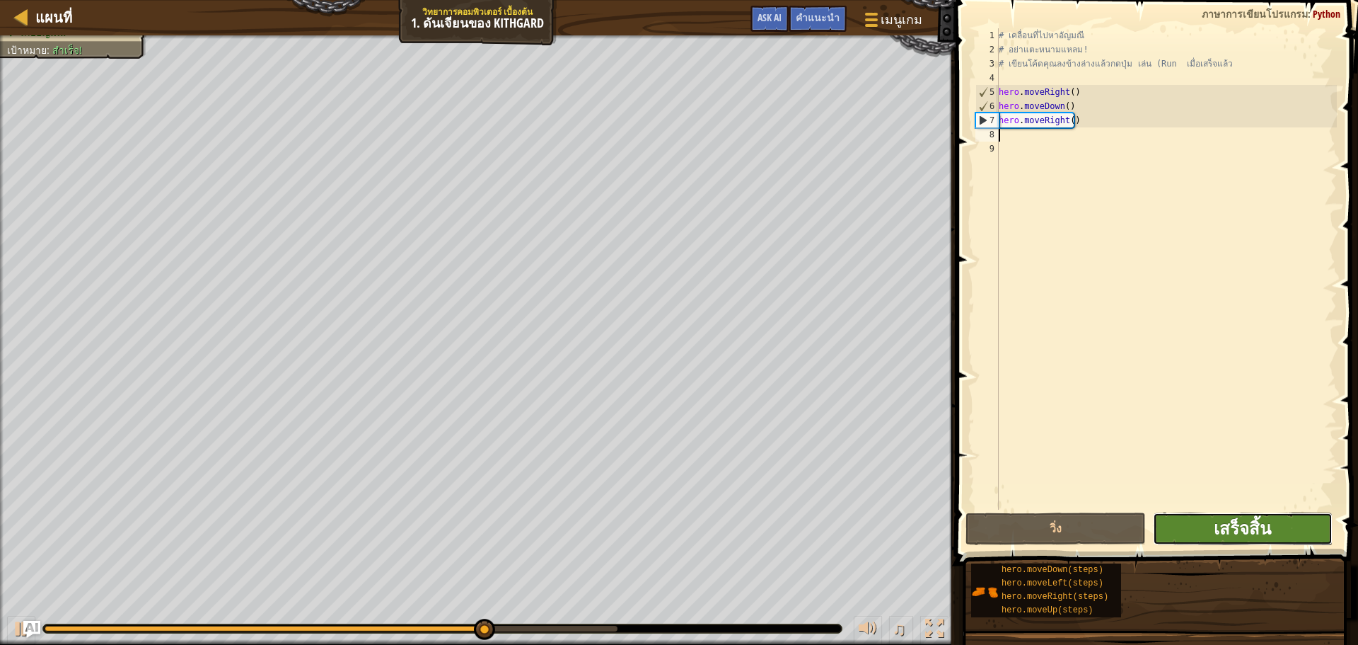
click at [1242, 524] on span "เสร็จสิ้น" at bounding box center [1242, 527] width 57 height 23
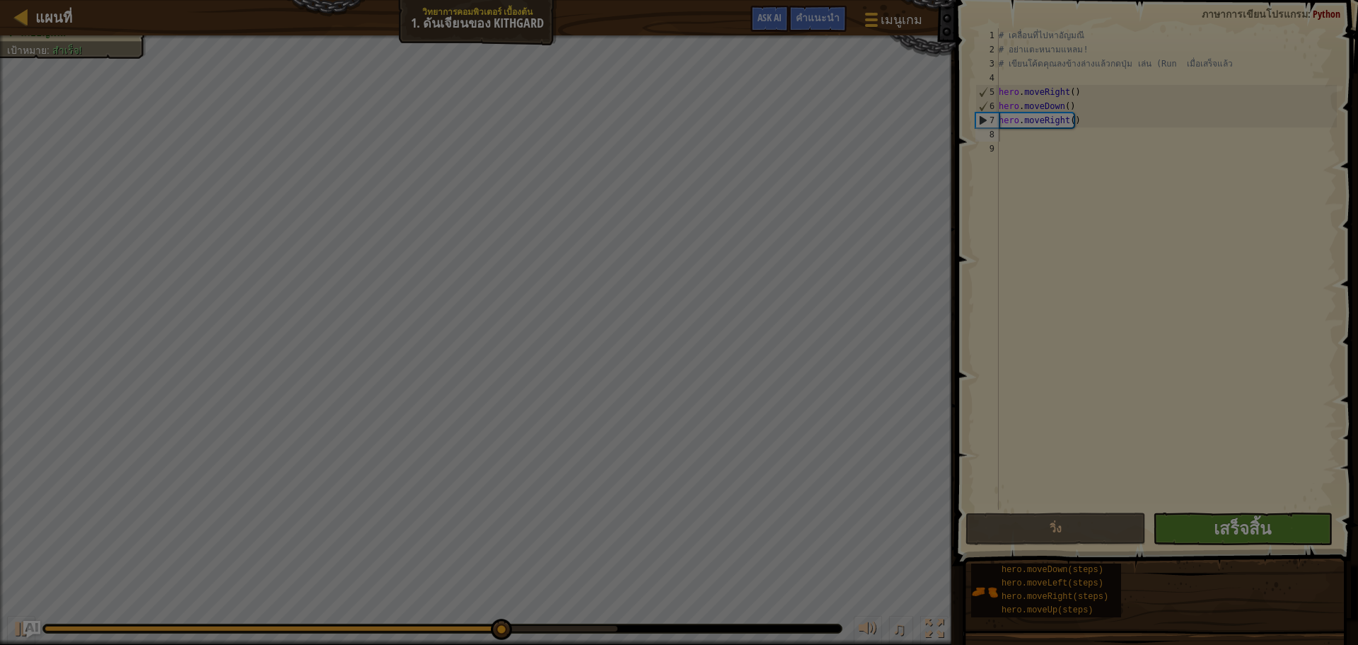
click at [1242, 1] on body "แผนที่ วิทยาการคอมพิวเตอร์ เบื้องต้น 1. ดันเจียนของ Kithgard เมนูเกม เสร็จสิ้น …" at bounding box center [679, 0] width 1358 height 1
click at [0, 0] on div "รอสักครู่..." at bounding box center [0, 0] width 0 height 0
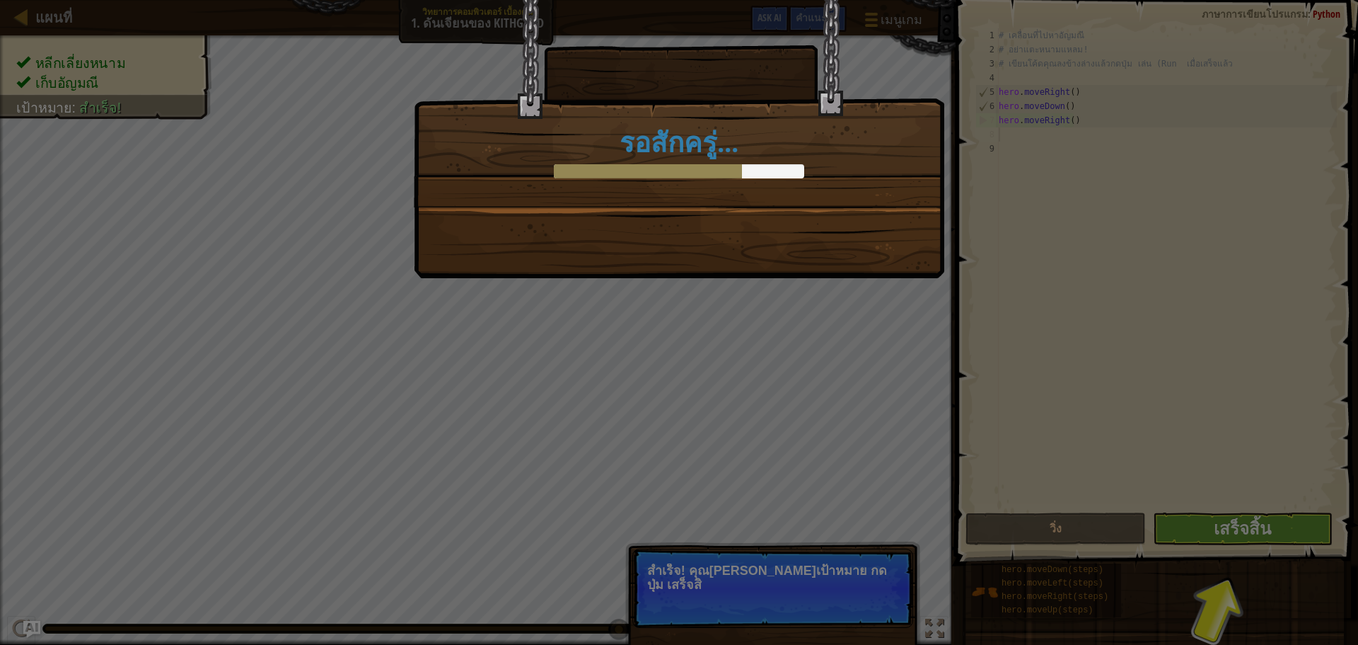
drag, startPoint x: 763, startPoint y: 503, endPoint x: 779, endPoint y: 500, distance: 15.8
click at [768, 502] on div "รอสักครู่..." at bounding box center [679, 322] width 1358 height 645
drag, startPoint x: 808, startPoint y: 490, endPoint x: 894, endPoint y: 541, distance: 99.9
click at [841, 512] on div "รอสักครู่..." at bounding box center [679, 322] width 1358 height 645
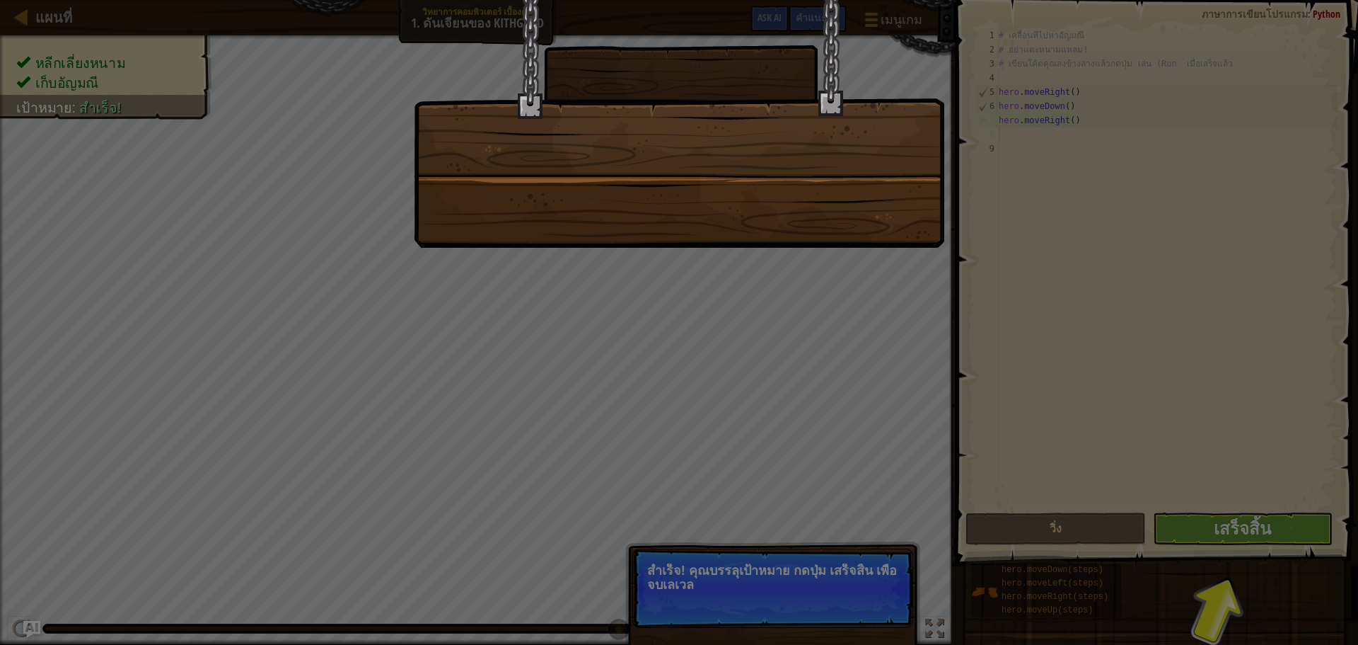
click at [1211, 531] on div at bounding box center [679, 322] width 1358 height 645
click at [1213, 529] on div at bounding box center [679, 322] width 1358 height 645
click at [1214, 529] on div at bounding box center [679, 322] width 1358 height 645
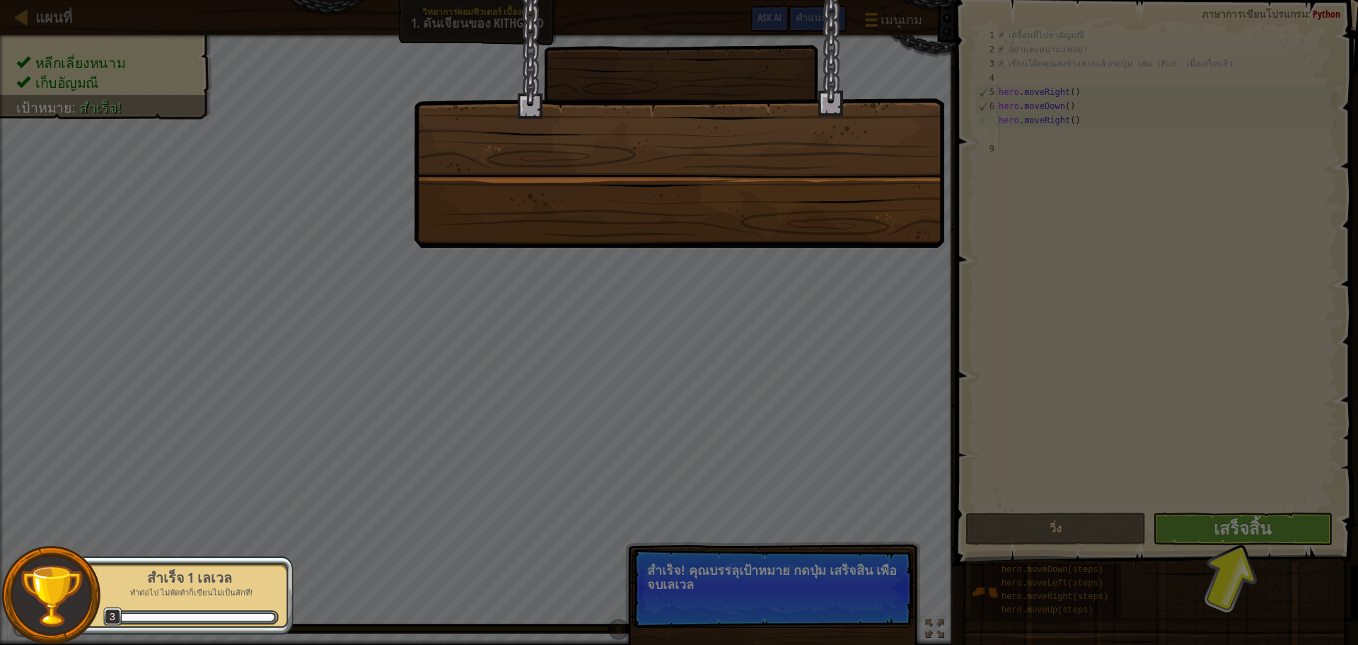
click at [1214, 529] on div at bounding box center [679, 322] width 1358 height 645
click at [1215, 528] on div at bounding box center [679, 322] width 1358 height 645
drag, startPoint x: 1213, startPoint y: 528, endPoint x: 982, endPoint y: 545, distance: 231.3
click at [1198, 536] on div at bounding box center [679, 322] width 1358 height 645
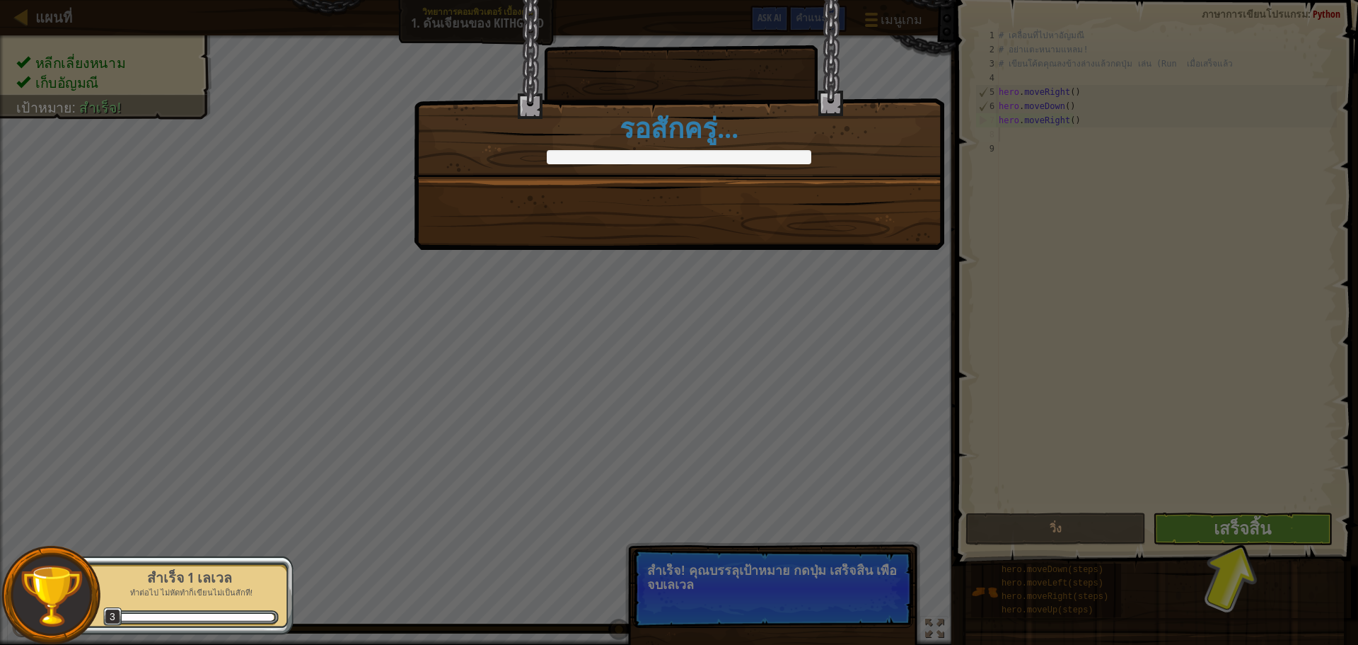
click at [237, 596] on p "ทำต่อไป ไม่หัดทำก็เขียนไม่เป็นสักที!" at bounding box center [189, 592] width 178 height 11
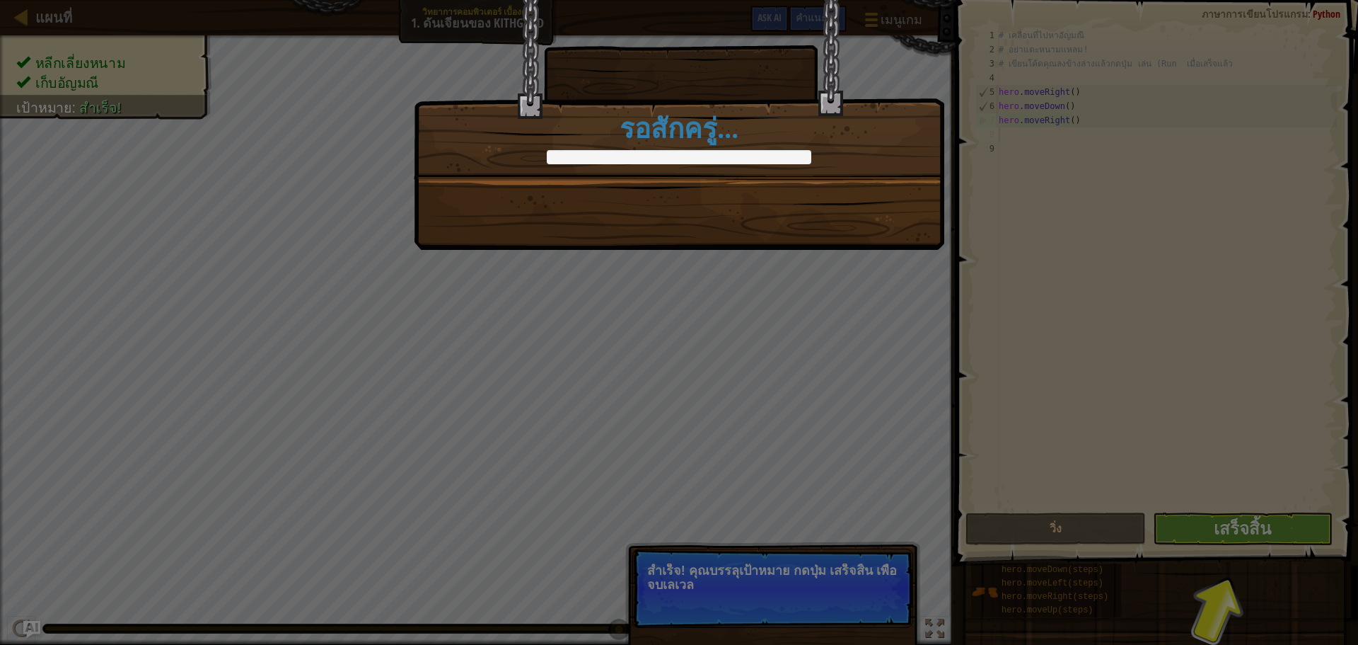
click at [725, 321] on div "ดันเจียนของ Kithgard สำเร็จแล้ว +0 +0 ไอเทมใหม่ คลีนโค้ด: ไม่มีข้อผิดพลาดหรือแจ…" at bounding box center [679, 322] width 1358 height 645
click at [884, 579] on div "ดันเจียนของ Kithgard สำเร็จแล้ว +2 +0 ไอเทมใหม่ คลีนโค้ด: ไม่มีข้อผิดพลาดหรือแจ…" at bounding box center [679, 322] width 1358 height 645
drag, startPoint x: 843, startPoint y: 593, endPoint x: 790, endPoint y: 588, distance: 53.3
click at [816, 606] on div "ดันเจียนของ Kithgard สำเร็จแล้ว +7 +0 ไอเทมใหม่ คลีนโค้ด: ไม่มีข้อผิดพลาดหรือแจ…" at bounding box center [679, 322] width 1358 height 645
drag, startPoint x: 790, startPoint y: 588, endPoint x: 945, endPoint y: 395, distance: 246.6
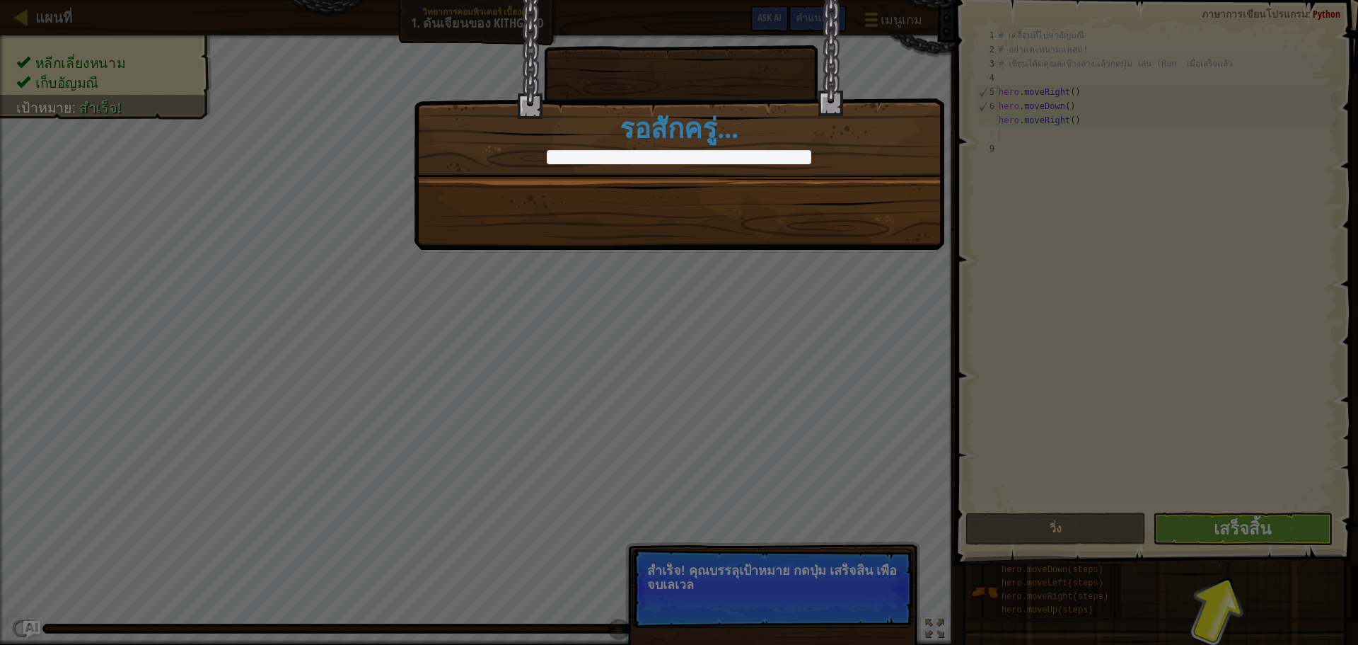
click at [831, 487] on div "ดันเจียนของ Kithgard สำเร็จแล้ว +9 +0 ไอเทมใหม่ คลีนโค้ด: ไม่มีข้อผิดพลาดหรือแจ…" at bounding box center [679, 322] width 1358 height 645
drag, startPoint x: 1159, startPoint y: 409, endPoint x: 1207, endPoint y: 513, distance: 114.6
click at [1213, 458] on div "ดันเจียนของ Kithgard สำเร็จแล้ว +10 +0 ไอเทมใหม่ คลีนโค้ด: ไม่มีข้อผิดพลาดหรือแ…" at bounding box center [679, 322] width 1358 height 645
drag, startPoint x: 1207, startPoint y: 513, endPoint x: 1274, endPoint y: 549, distance: 76.3
click at [1244, 533] on div "ดันเจียนของ Kithgard สำเร็จแล้ว +10 +2 ไอเทมใหม่ คลีนโค้ด: ไม่มีข้อผิดพลาดหรือแ…" at bounding box center [679, 322] width 1358 height 645
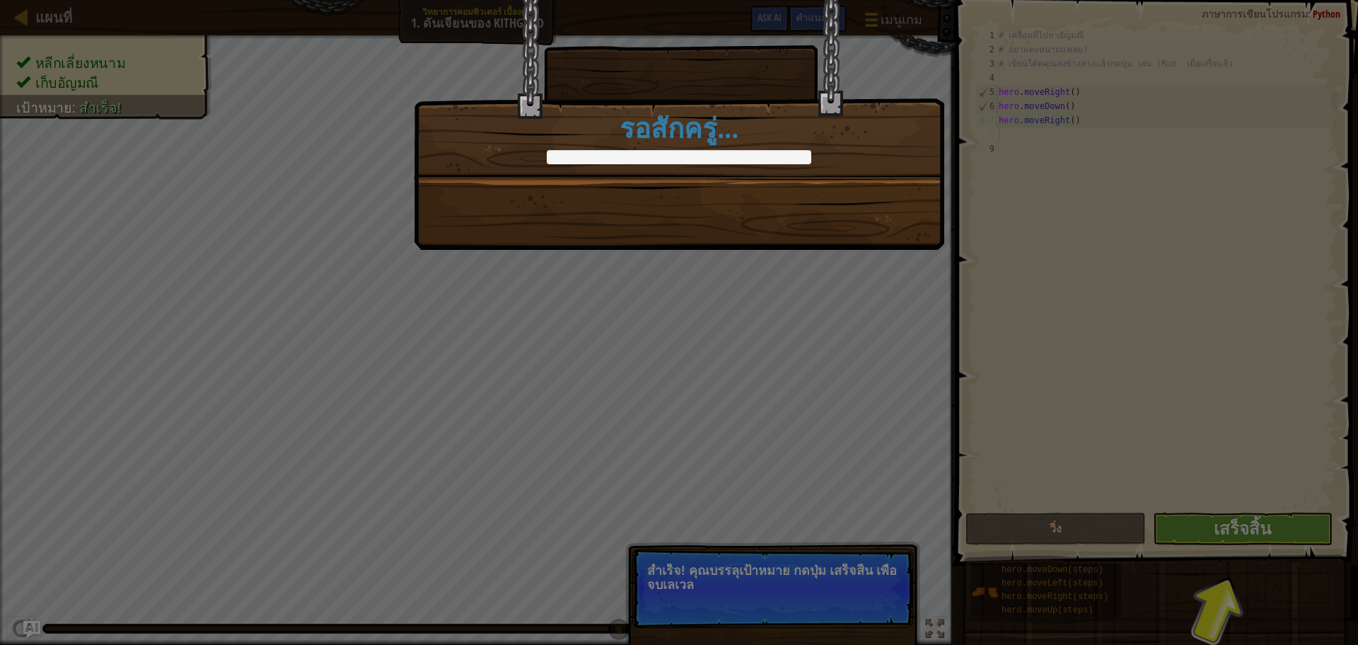
click at [1288, 558] on div "ดันเจียนของ Kithgard สำเร็จแล้ว +10 +2 ไอเทมใหม่ คลีนโค้ด: ไม่มีข้อผิดพลาดหรือแ…" at bounding box center [679, 322] width 1358 height 645
drag, startPoint x: 514, startPoint y: 154, endPoint x: 514, endPoint y: 127, distance: 26.9
click at [514, 132] on div "ดันเจียนของ Kithgard สำเร็จแล้ว +10 +7 ไอเทมใหม่ คลีนโค้ด: ไม่มีข้อผิดพลาดหรือแ…" at bounding box center [679, 89] width 531 height 180
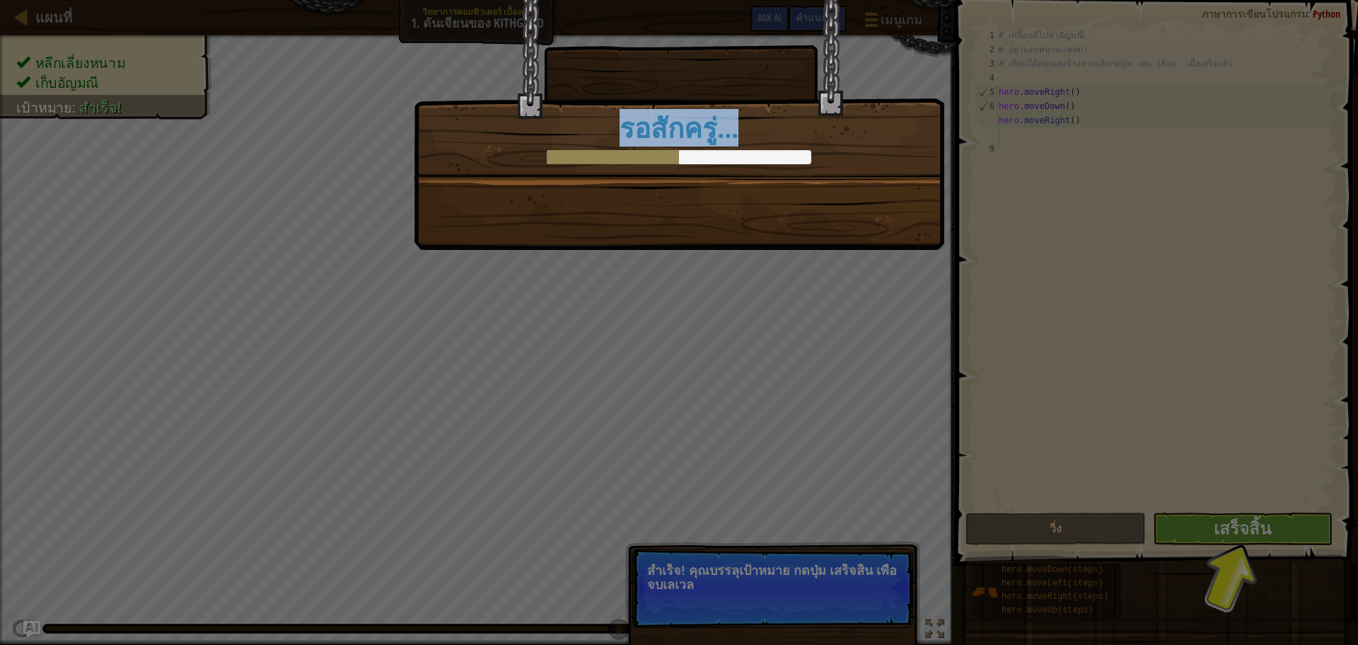
click at [695, 292] on div "ดันเจียนของ Kithgard สำเร็จแล้ว +10 +17 ไอเทมใหม่ คลีนโค้ด: ไม่มีข้อผิดพลาดหรือ…" at bounding box center [679, 322] width 1358 height 645
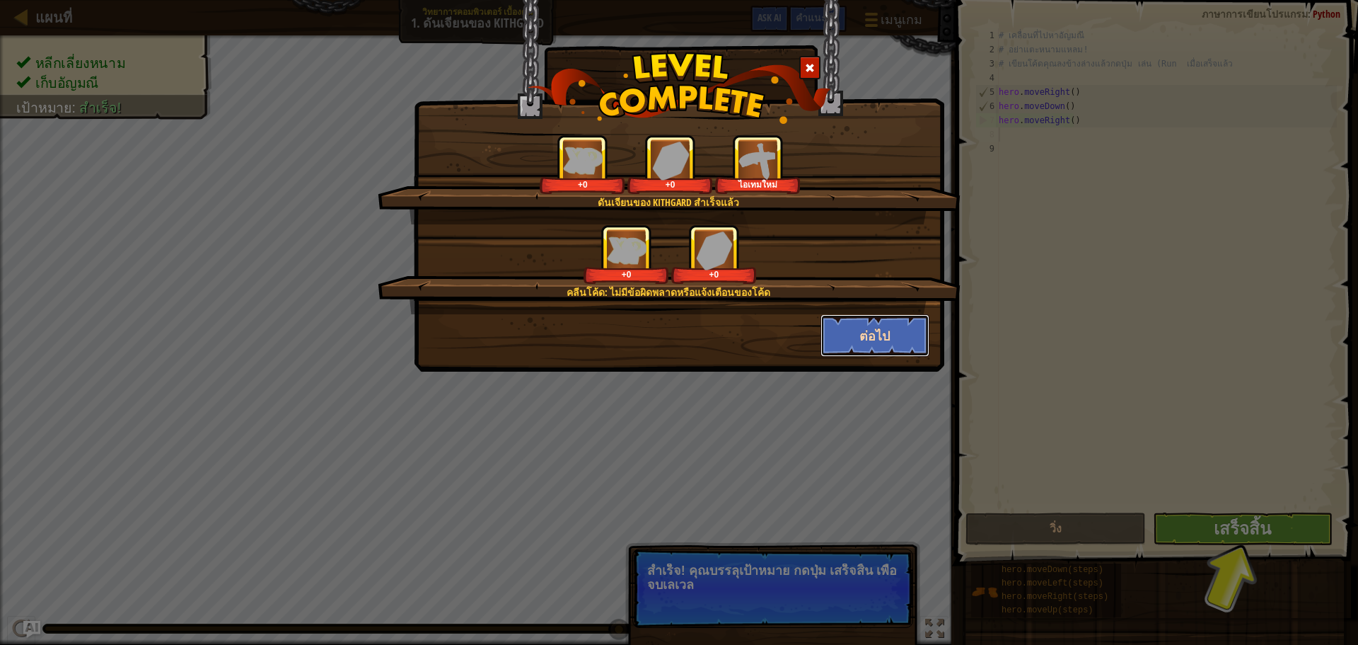
click at [923, 345] on button "ต่อไป" at bounding box center [876, 335] width 110 height 42
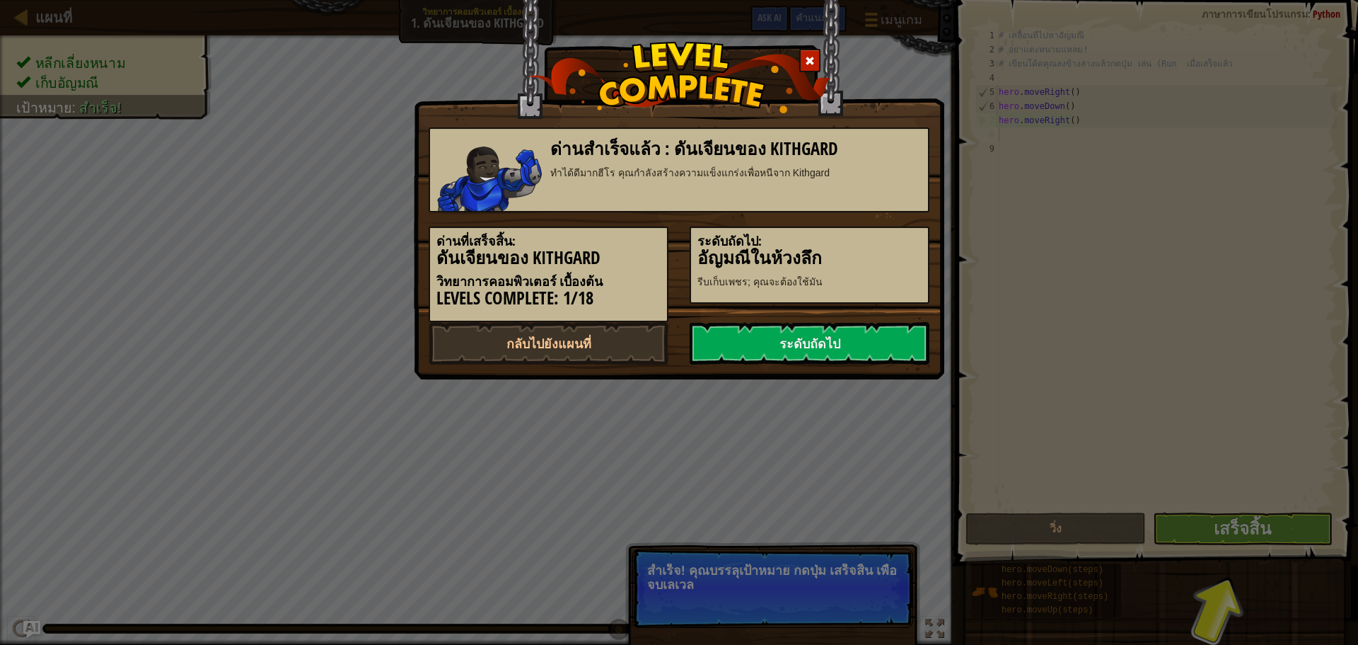
click at [913, 336] on link "ระดับถัดไป" at bounding box center [810, 343] width 240 height 42
click at [909, 336] on link "ระดับถัดไป" at bounding box center [810, 343] width 240 height 42
click at [827, 345] on link "ระดับถัดไป" at bounding box center [810, 343] width 240 height 42
click at [826, 345] on link "ระดับถัดไป" at bounding box center [810, 343] width 240 height 42
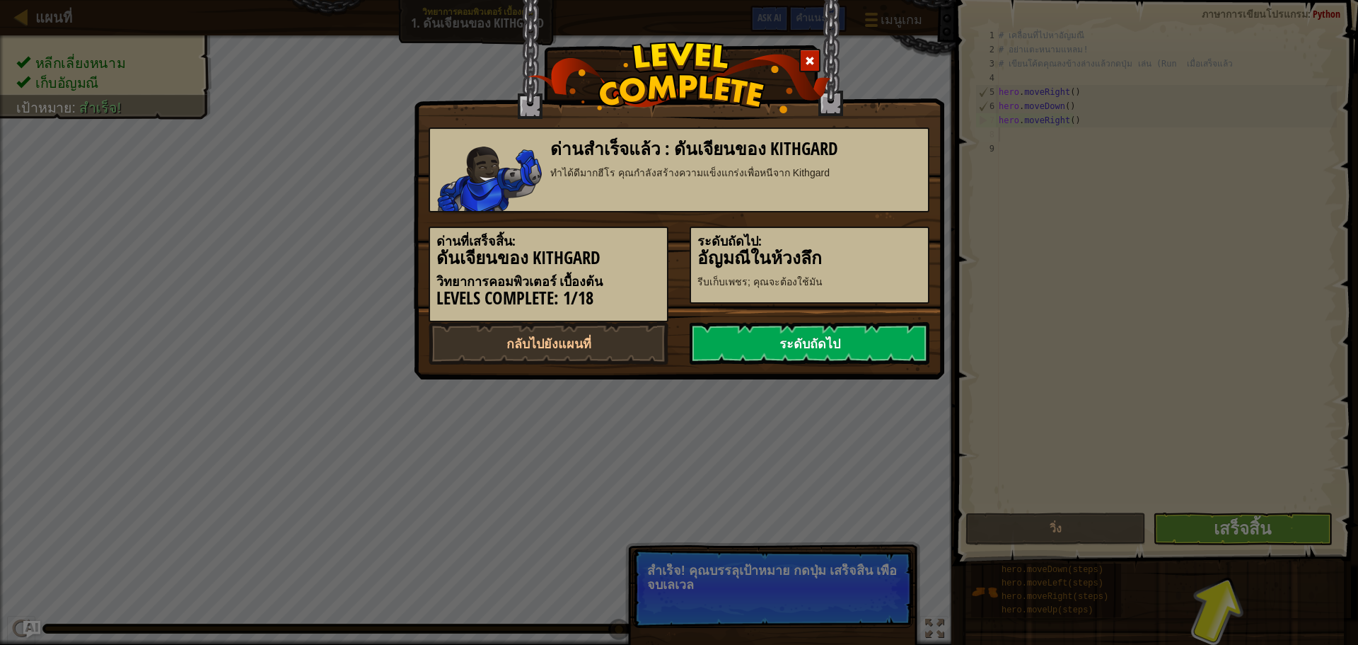
click at [826, 345] on link "ระดับถัดไป" at bounding box center [810, 343] width 240 height 42
drag, startPoint x: 826, startPoint y: 345, endPoint x: 813, endPoint y: 345, distance: 12.7
click at [824, 345] on link "ระดับถัดไป" at bounding box center [810, 343] width 240 height 42
click at [813, 345] on link "ระดับถัดไป" at bounding box center [810, 343] width 240 height 42
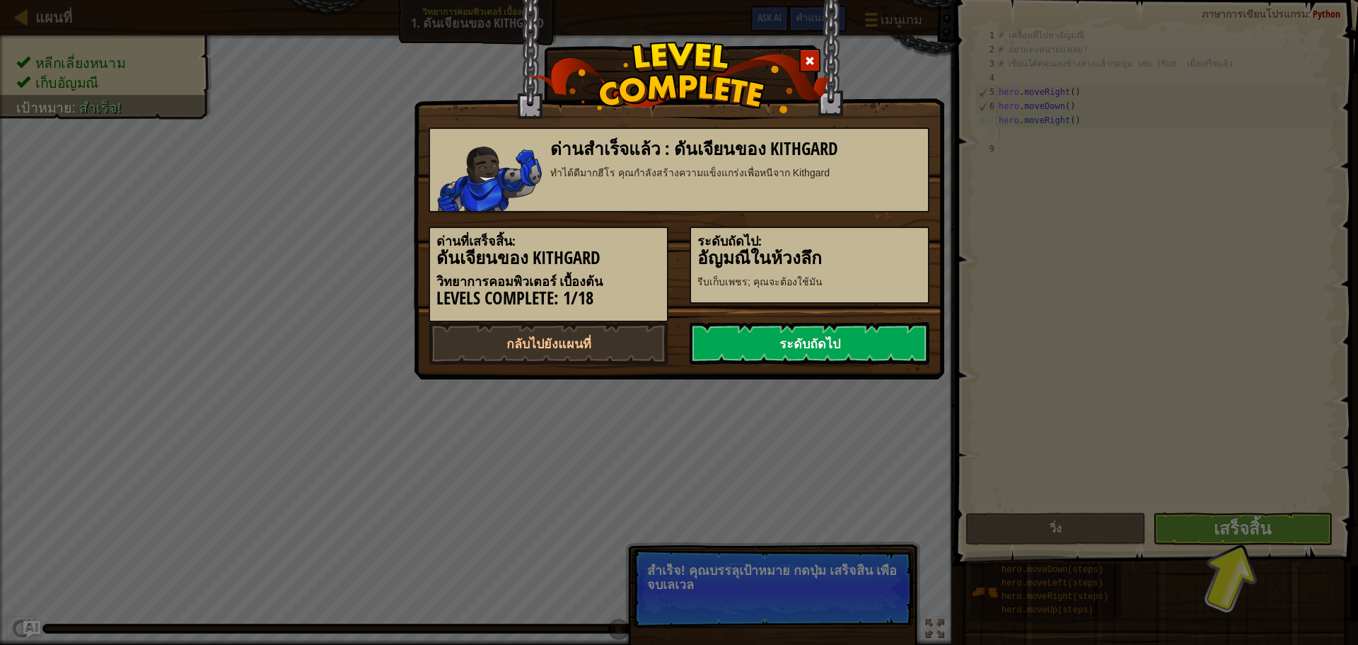
click at [813, 345] on link "ระดับถัดไป" at bounding box center [810, 343] width 240 height 42
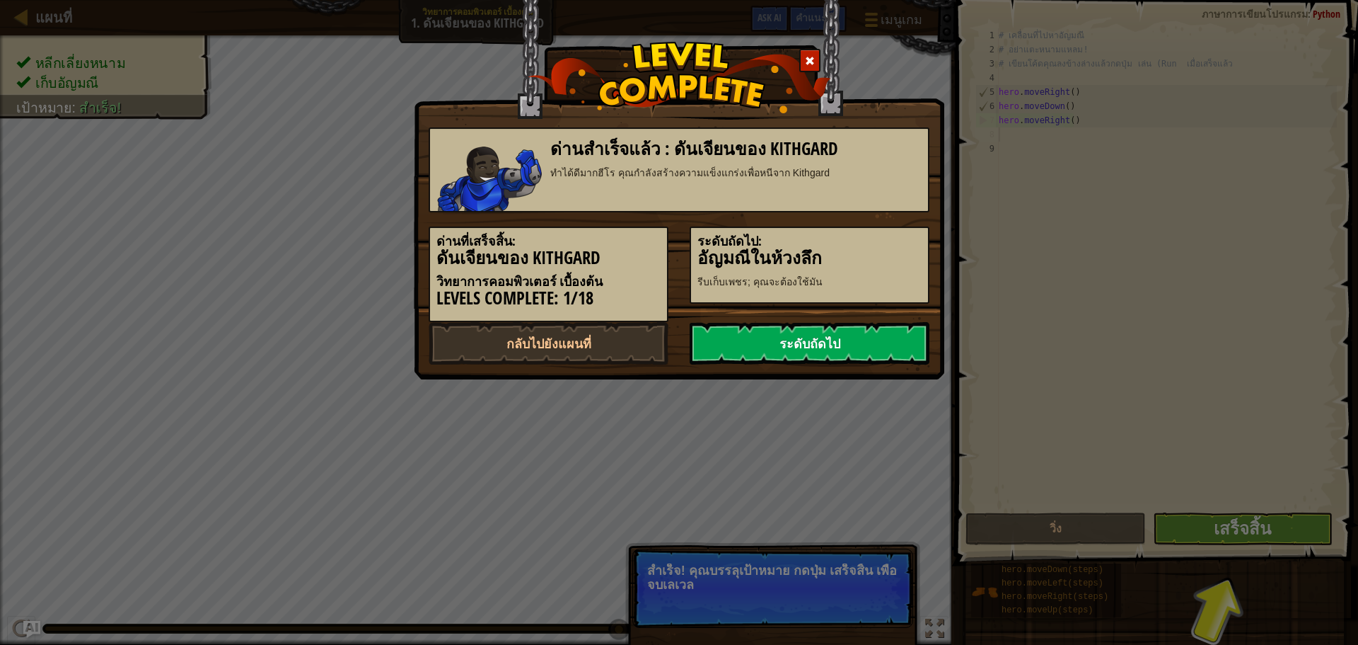
click at [813, 345] on link "ระดับถัดไป" at bounding box center [810, 343] width 240 height 42
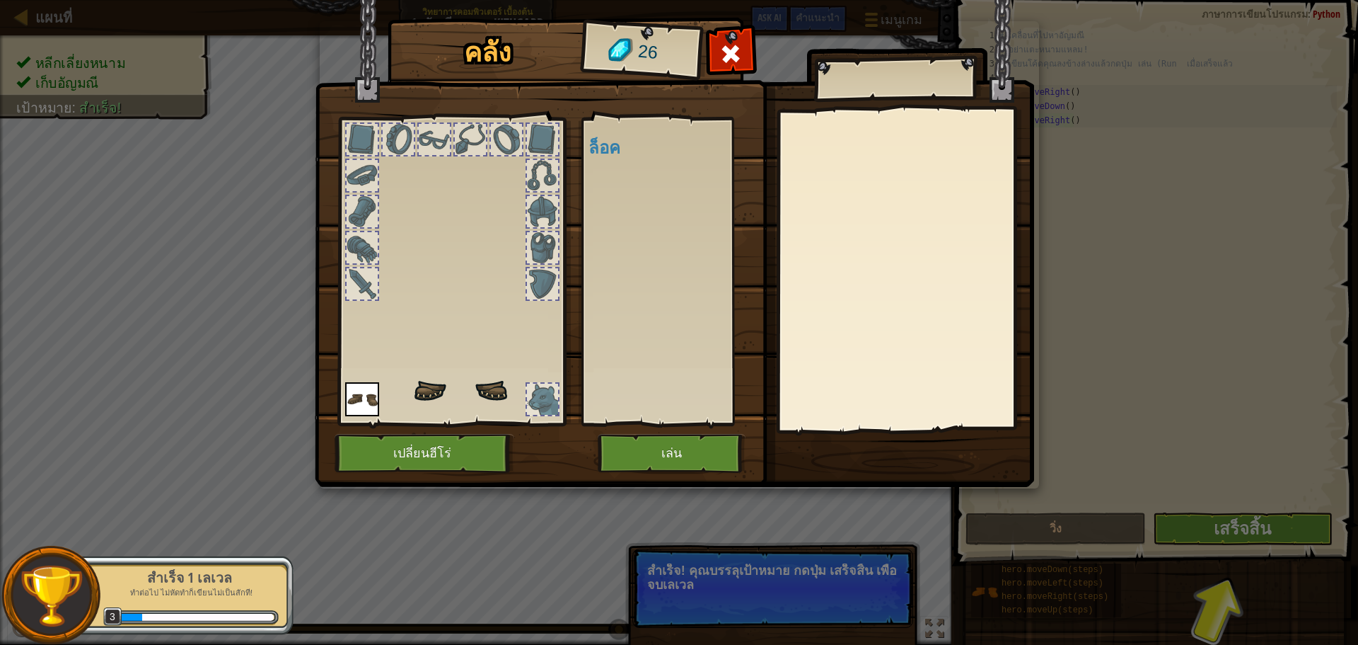
click at [814, 346] on img at bounding box center [675, 230] width 720 height 514
click at [657, 449] on button "เล่น" at bounding box center [672, 453] width 148 height 39
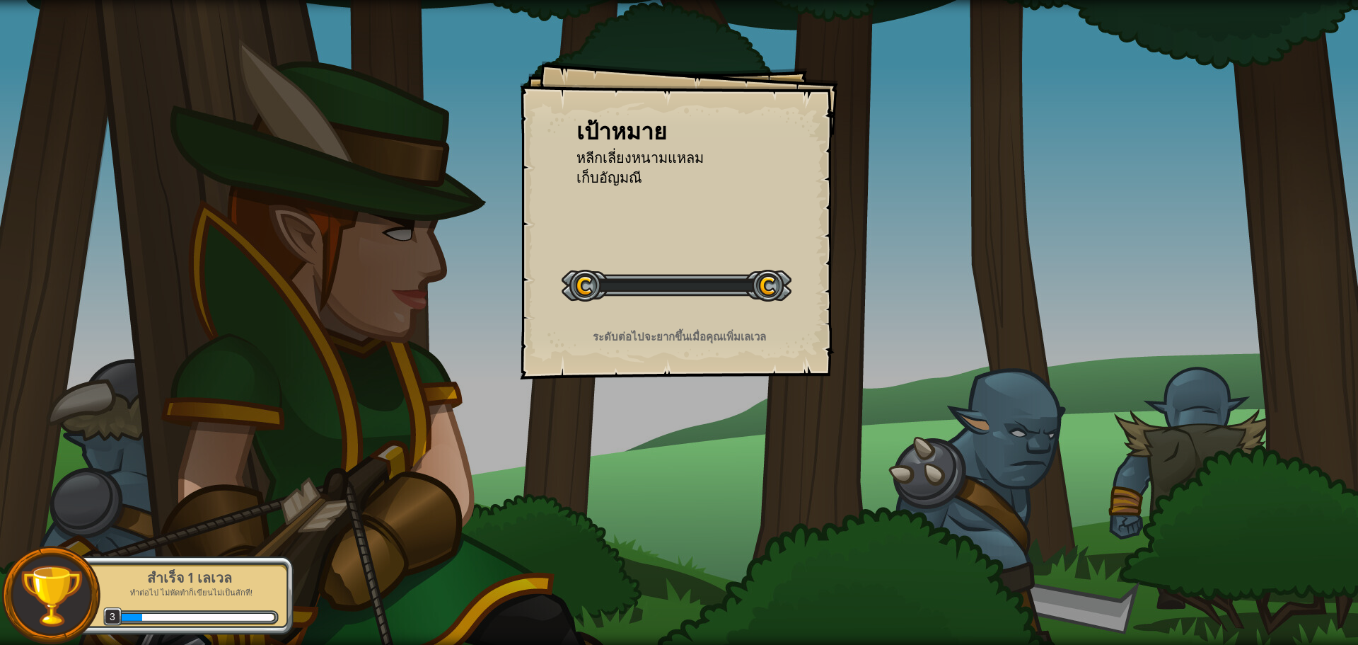
click at [656, 450] on div "เป้าหมาย หลีกเลี่ยงหนามแหลม เก็บอัญมณี เริ่มด่าน เกิดข้อผิดพลาดในการโหลดจากเซิร…" at bounding box center [679, 322] width 1358 height 645
click at [795, 284] on div "เป้าหมาย หลีกเลี่ยงหนามแหลม เก็บอัญมณี เริ่มด่าน เกิดข้อผิดพลาดในการโหลดจากเซิร…" at bounding box center [679, 220] width 318 height 318
click at [864, 345] on div "เป้าหมาย หลีกเลี่ยงหนามแหลม เก็บอัญมณี เริ่มด่าน เกิดข้อผิดพลาดในการโหลดจากเซิร…" at bounding box center [679, 322] width 1358 height 645
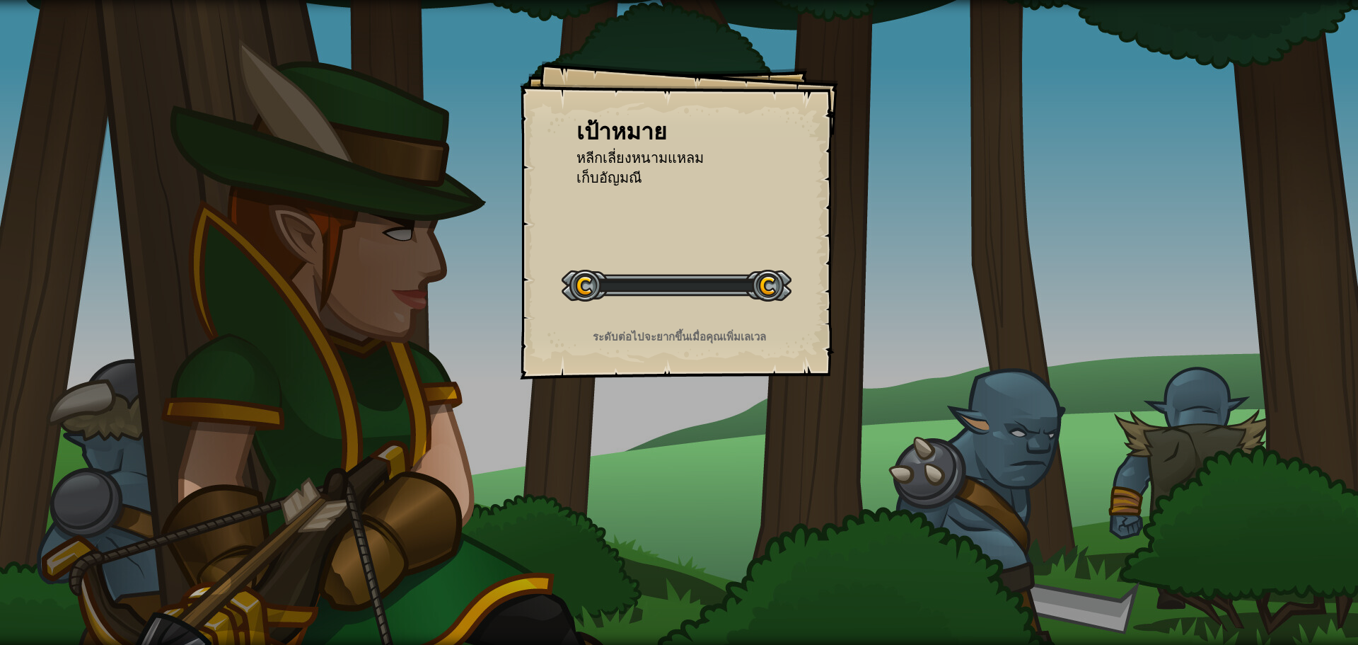
drag, startPoint x: 864, startPoint y: 344, endPoint x: 867, endPoint y: 332, distance: 12.5
click at [865, 339] on div "เป้าหมาย หลีกเลี่ยงหนามแหลม เก็บอัญมณี เริ่มด่าน เกิดข้อผิดพลาดในการโหลดจากเซิร…" at bounding box center [679, 322] width 1358 height 645
click at [867, 332] on div "เป้าหมาย หลีกเลี่ยงหนามแหลม เก็บอัญมณี เริ่มด่าน เกิดข้อผิดพลาดในการโหลดจากเซิร…" at bounding box center [679, 322] width 1358 height 645
click at [766, 288] on div at bounding box center [677, 286] width 230 height 32
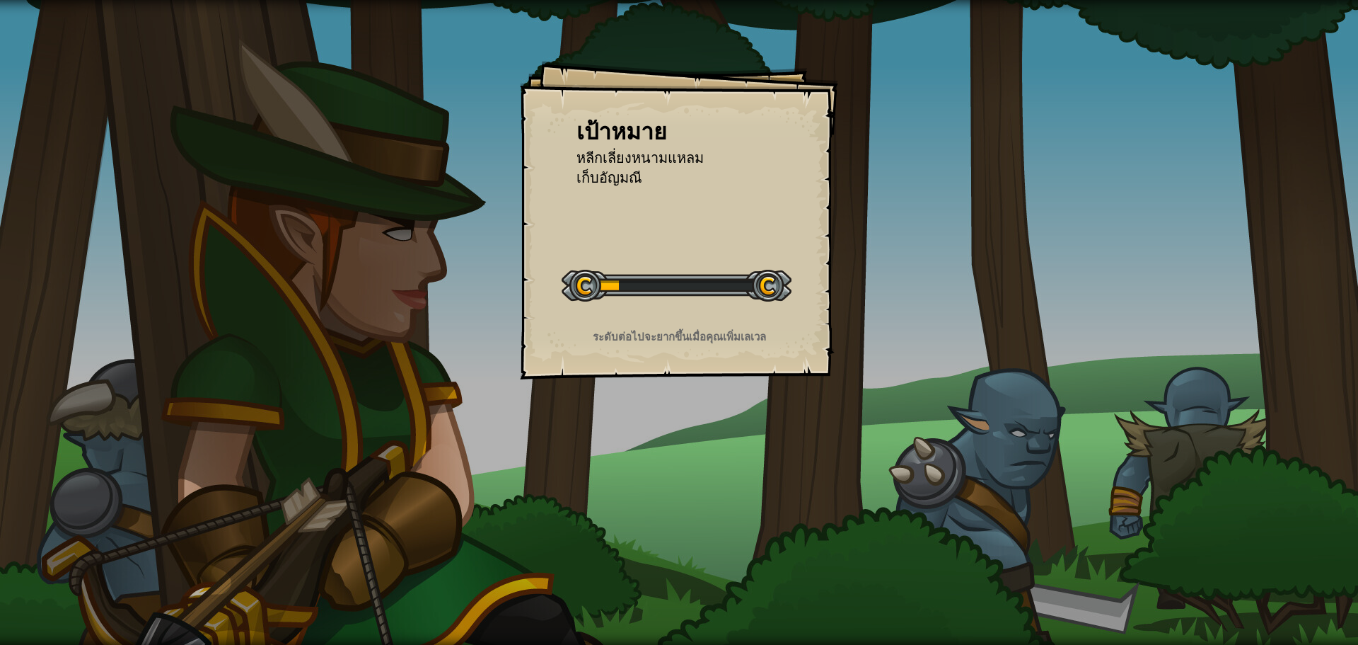
click at [1314, 391] on div "เป้าหมาย หลีกเลี่ยงหนามแหลม เก็บอัญมณี เริ่มด่าน เกิดข้อผิดพลาดในการโหลดจากเซิร…" at bounding box center [679, 322] width 1358 height 645
click at [1153, 481] on div "เป้าหมาย หลีกเลี่ยงหนามแหลม เก็บอัญมณี เริ่มด่าน เกิดข้อผิดพลาดในการโหลดจากเซิร…" at bounding box center [679, 322] width 1358 height 645
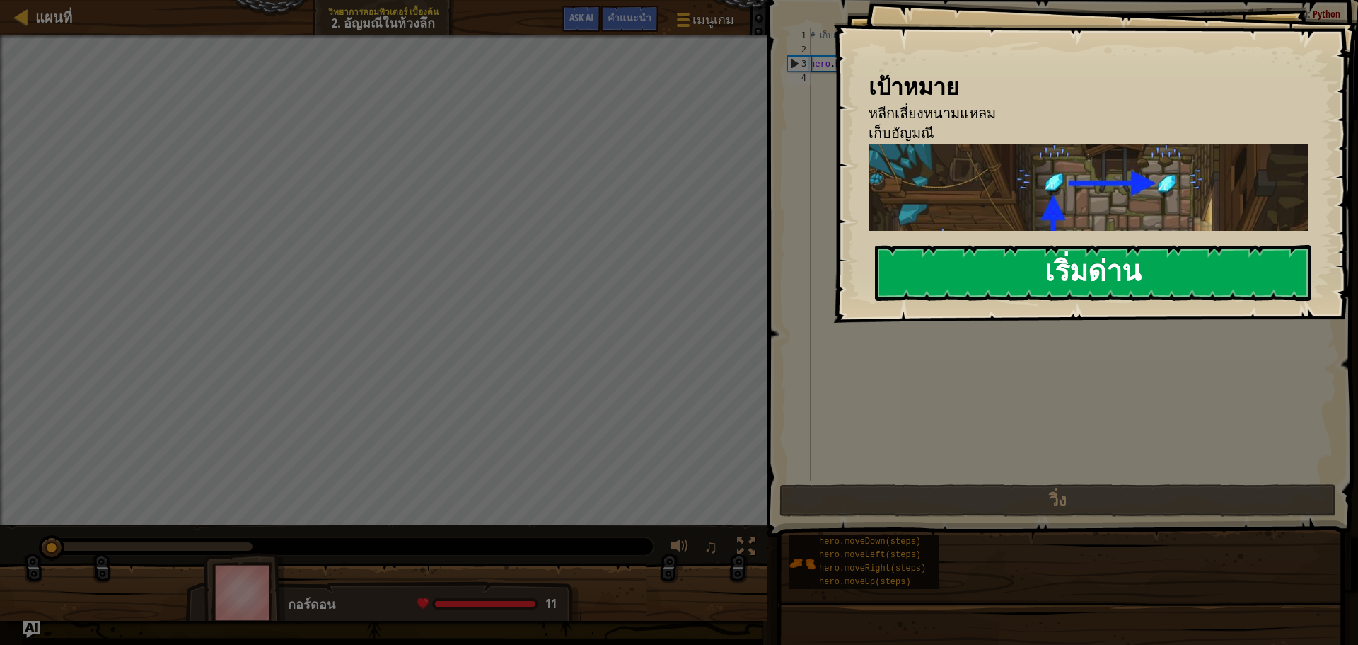
drag, startPoint x: 1147, startPoint y: 265, endPoint x: 1140, endPoint y: 279, distance: 16.5
click at [1143, 276] on button "เริ่มด่าน" at bounding box center [1093, 273] width 437 height 56
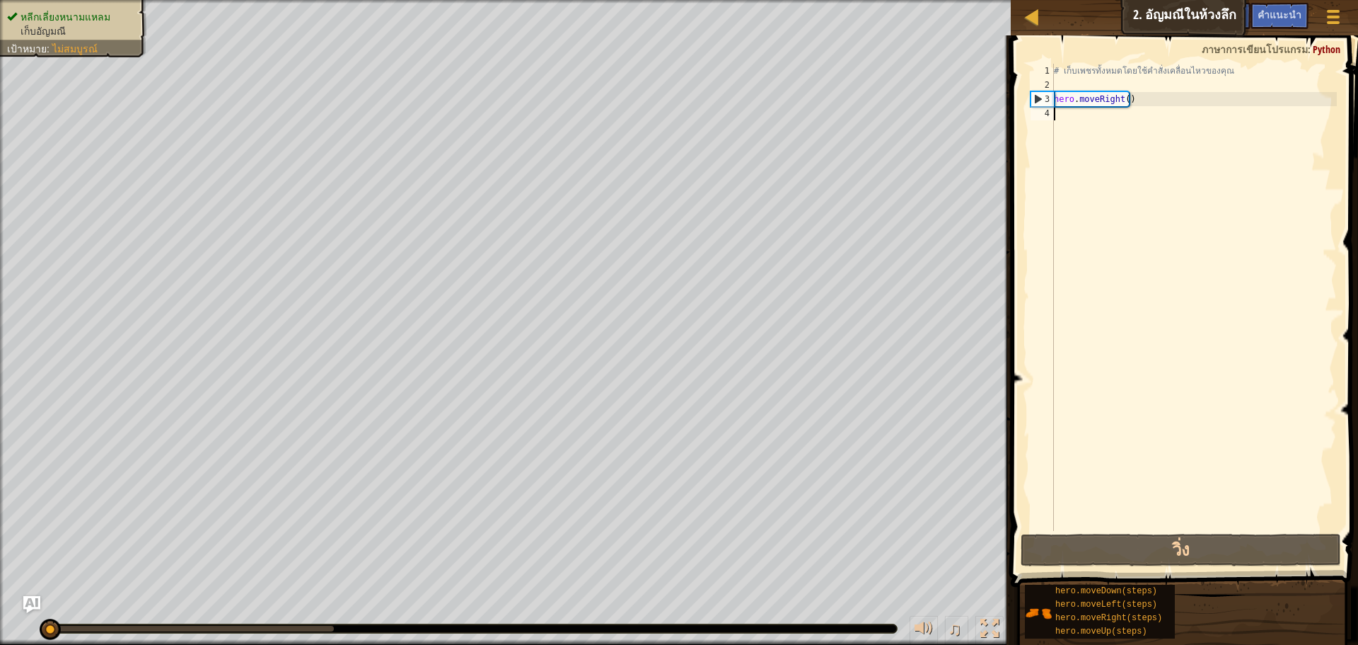
click at [1085, 117] on div "# เก็บเพชรทั้งหมดโดยใช้คำสั่งเคลื่อนไหวของคุณ hero . moveRight ( )" at bounding box center [1194, 311] width 286 height 495
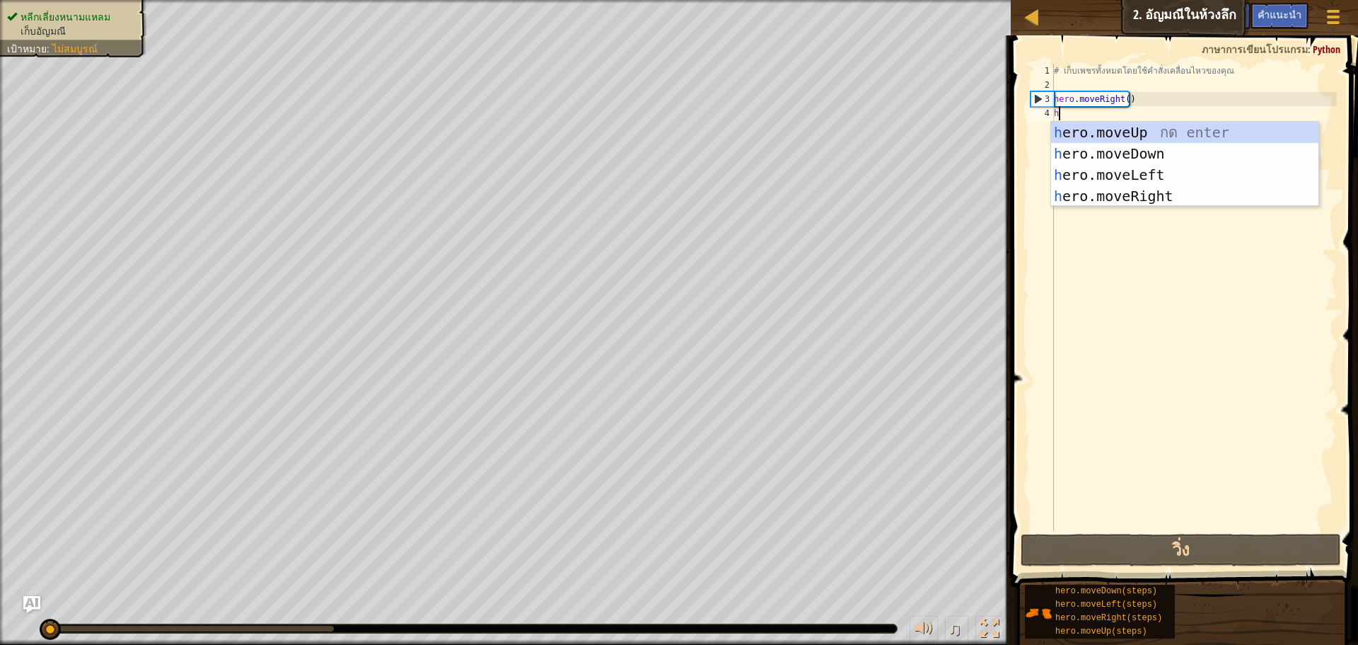
scroll to position [6, 0]
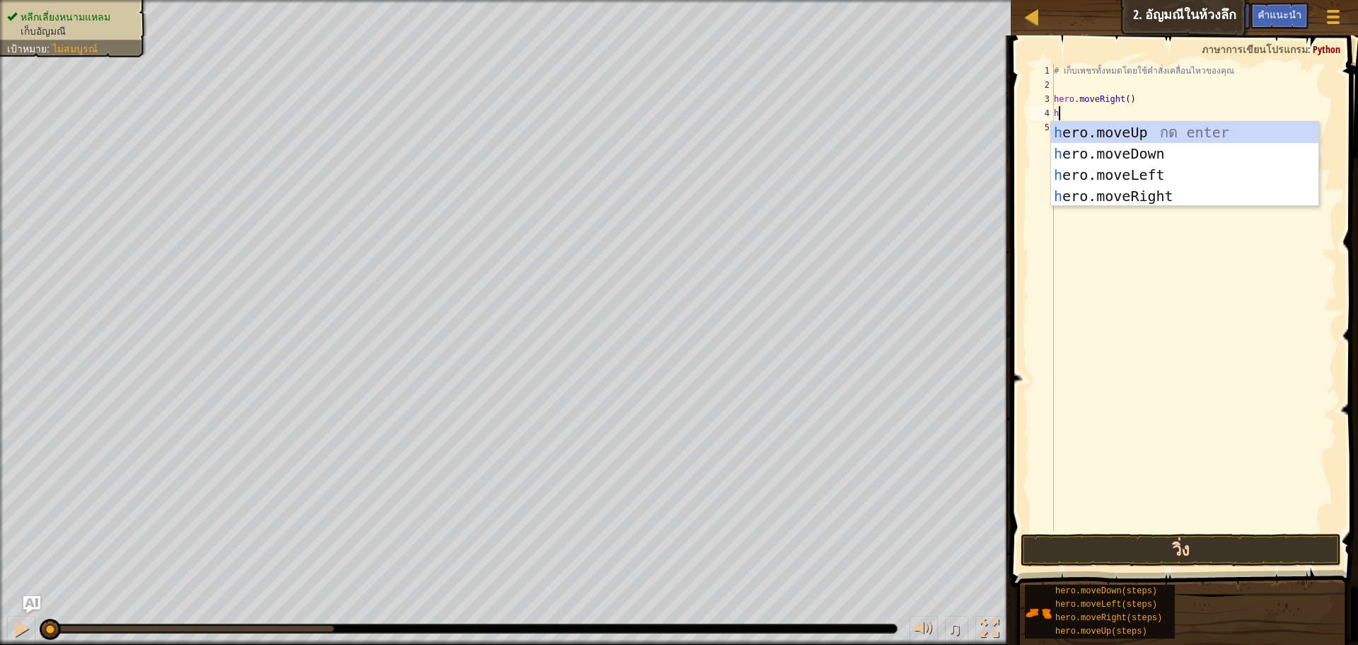
type textarea "h"
click at [1201, 559] on button "วิ่ง" at bounding box center [1181, 549] width 321 height 33
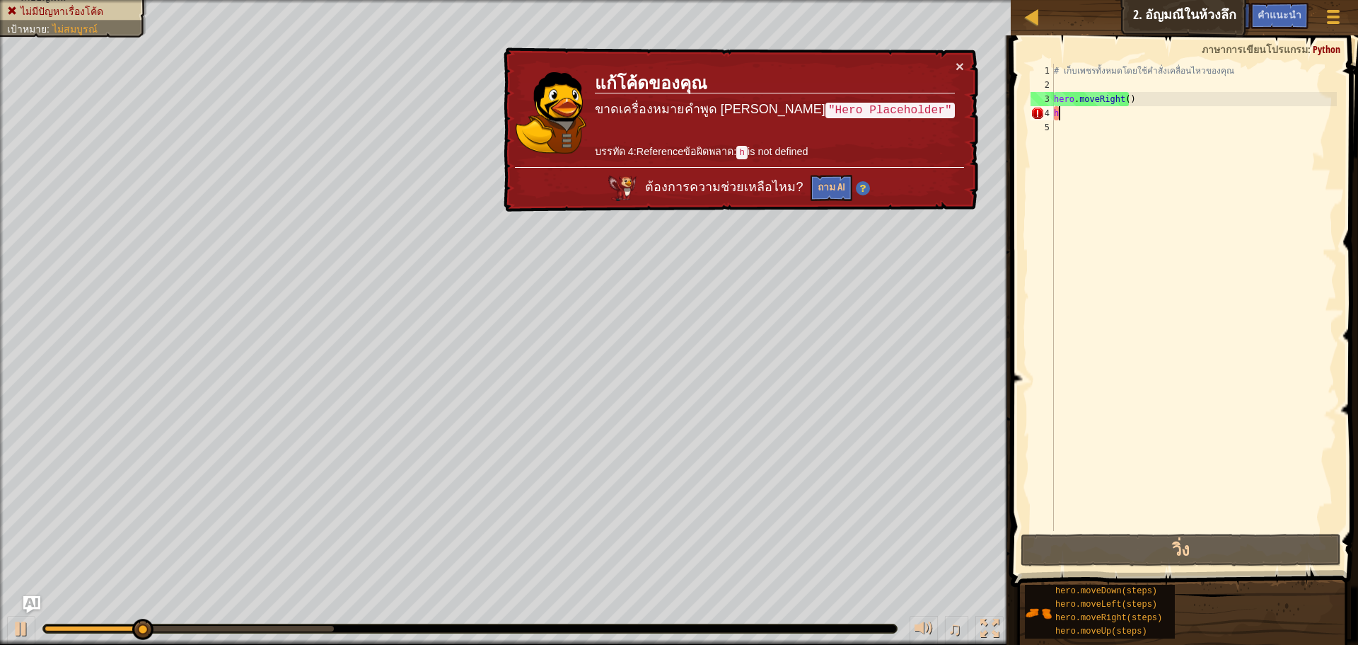
click at [1060, 115] on div "# เก็บเพชรทั้งหมดโดยใช้คำสั่งเคลื่อนไหวของคุณ hero . moveRight ( ) h" at bounding box center [1194, 311] width 286 height 495
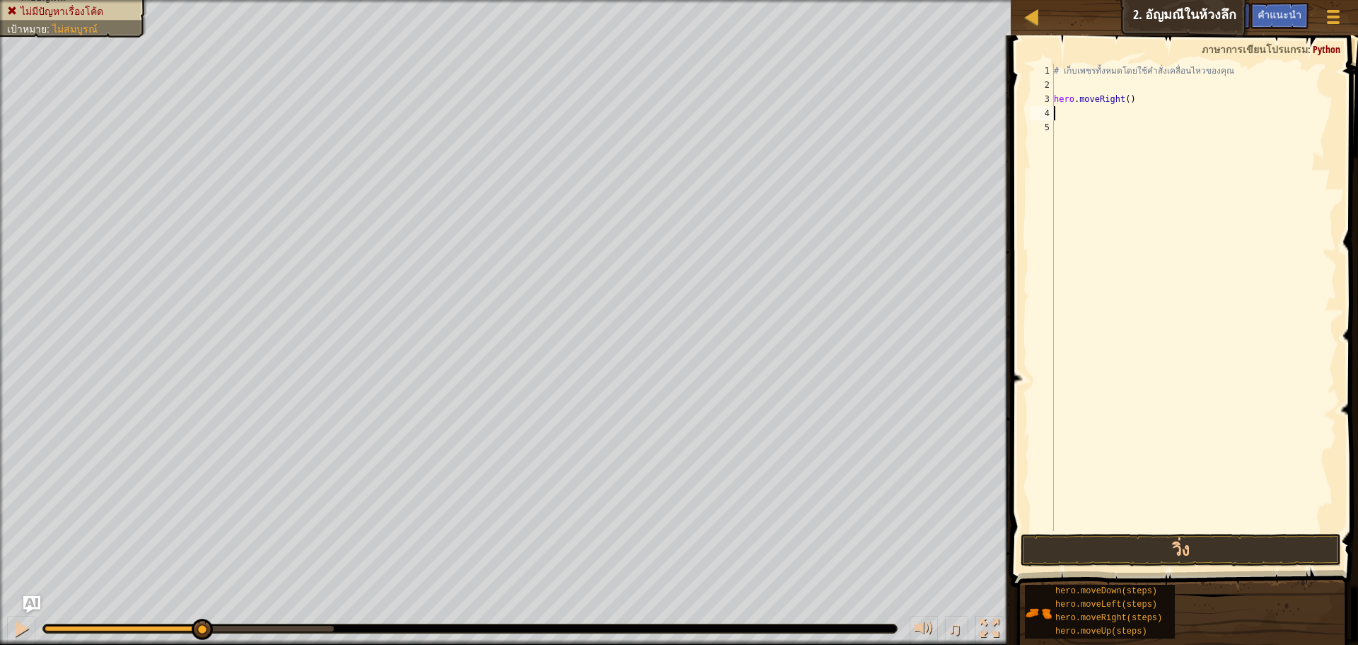
type textarea "h"
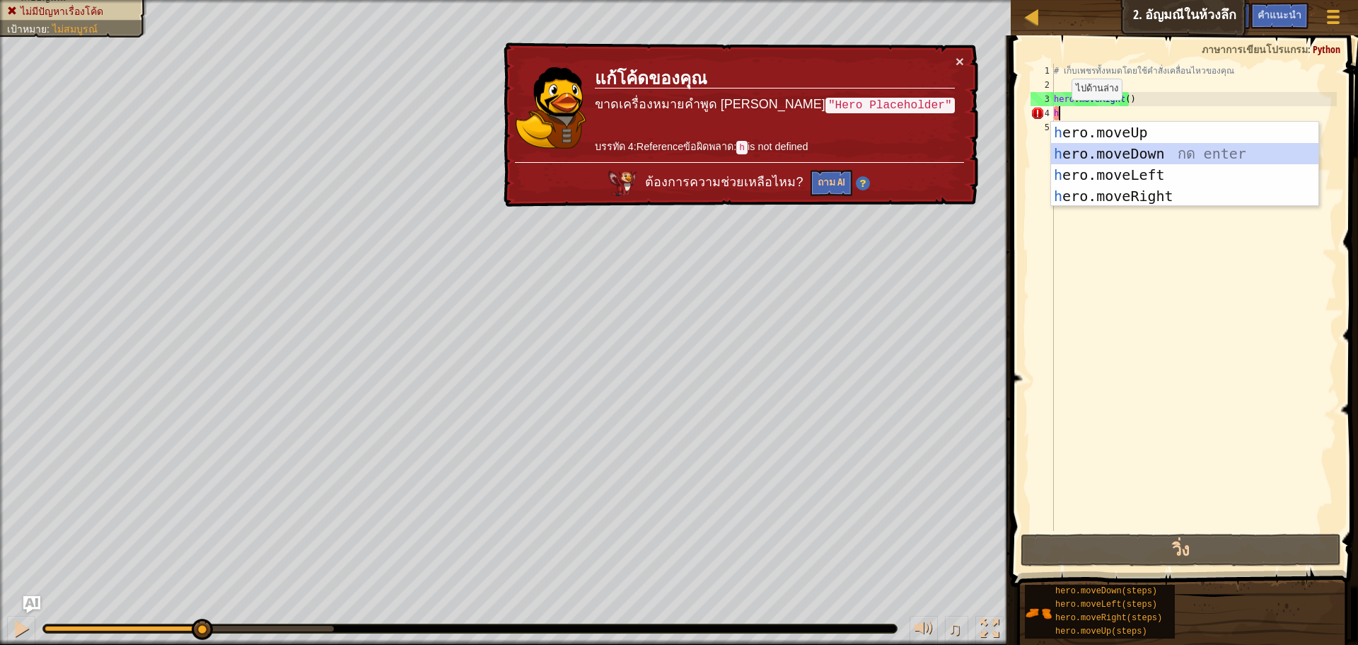
click at [1124, 148] on div "h ero.moveUp กด enter h ero.moveDown กด enter h ero.moveLeft กด enter h ero.mov…" at bounding box center [1184, 185] width 267 height 127
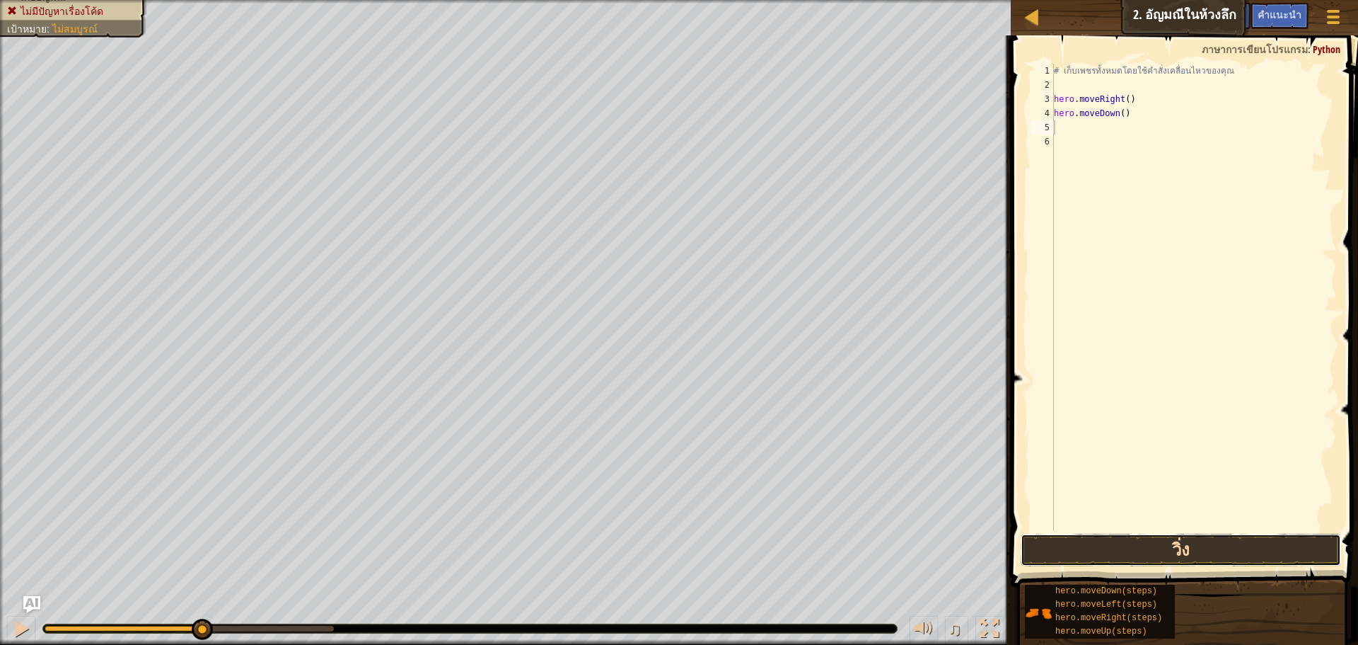
click at [1151, 550] on button "วิ่ง" at bounding box center [1181, 549] width 321 height 33
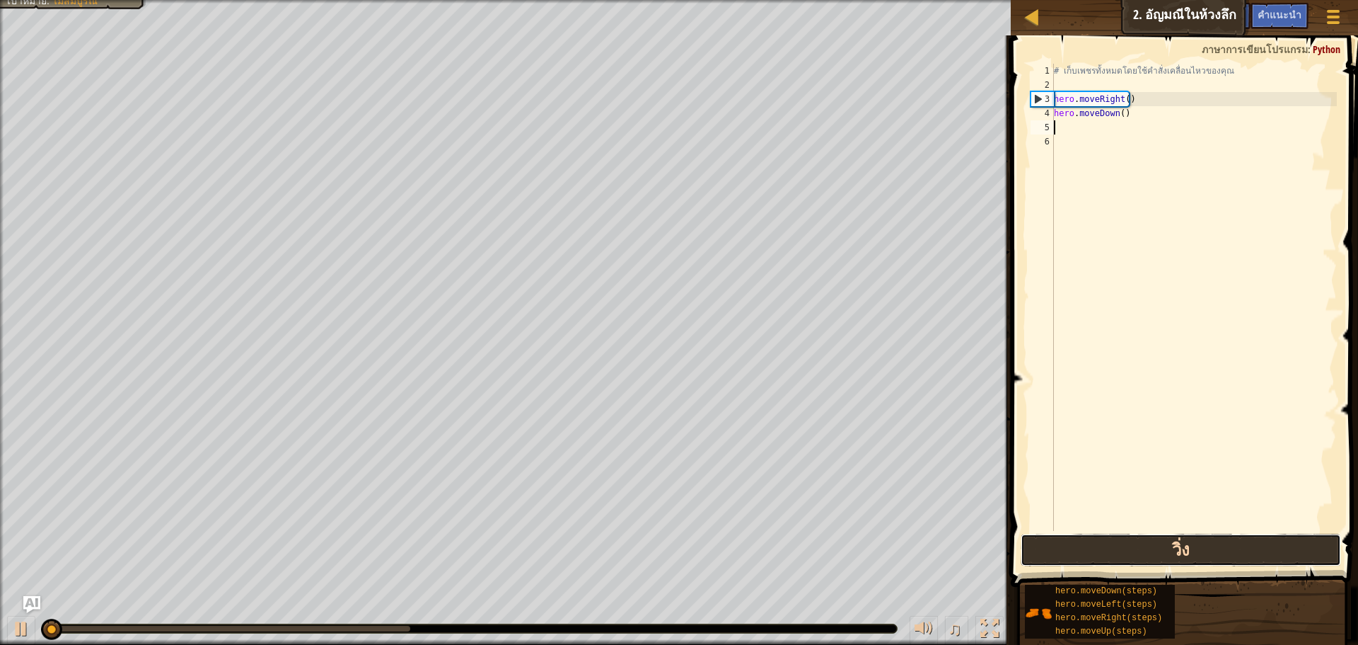
click at [1151, 550] on button "วิ่ง" at bounding box center [1181, 549] width 321 height 33
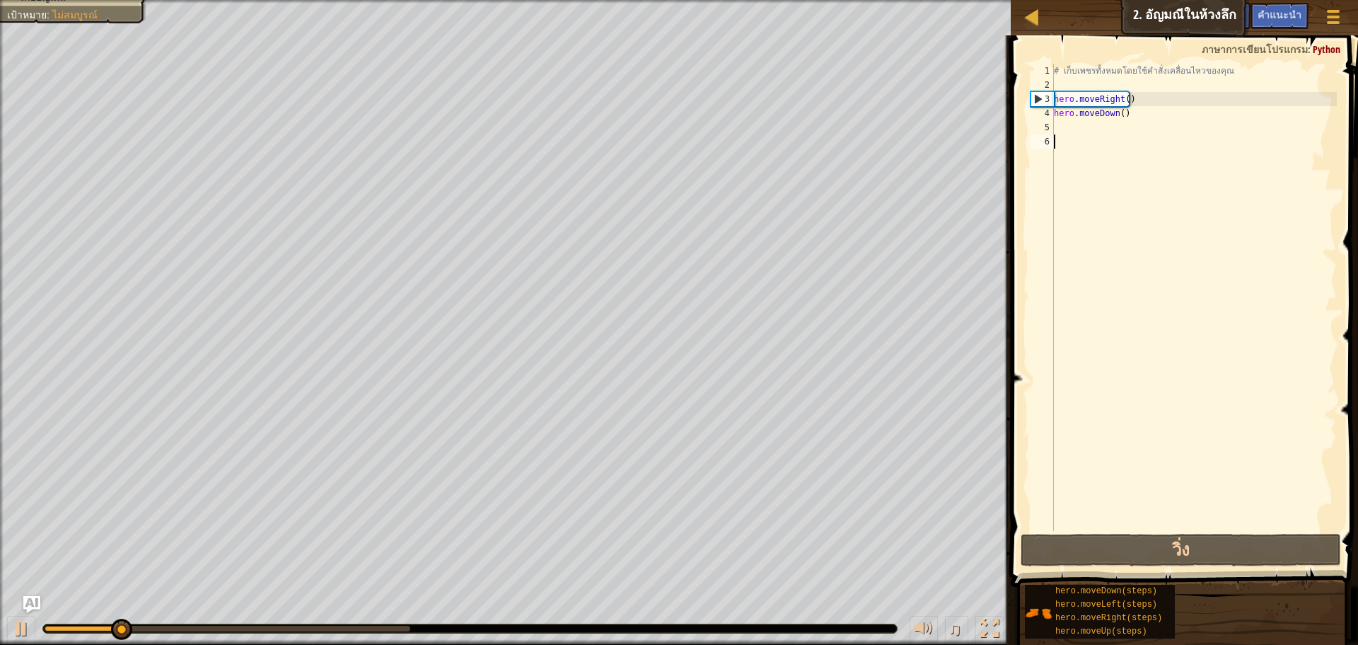
click at [1100, 137] on div "# เก็บเพชรทั้งหมดโดยใช้คำสั่งเคลื่อนไหวของคุณ hero . moveRight ( ) hero . moveD…" at bounding box center [1194, 311] width 286 height 495
click at [1100, 136] on div "# เก็บเพชรทั้งหมดโดยใช้คำสั่งเคลื่อนไหวของคุณ hero . moveRight ( ) hero . moveD…" at bounding box center [1194, 311] width 286 height 495
click at [1099, 130] on div "# เก็บเพชรทั้งหมดโดยใช้คำสั่งเคลื่อนไหวของคุณ hero . moveRight ( ) hero . moveD…" at bounding box center [1194, 311] width 286 height 495
type textarea "h"
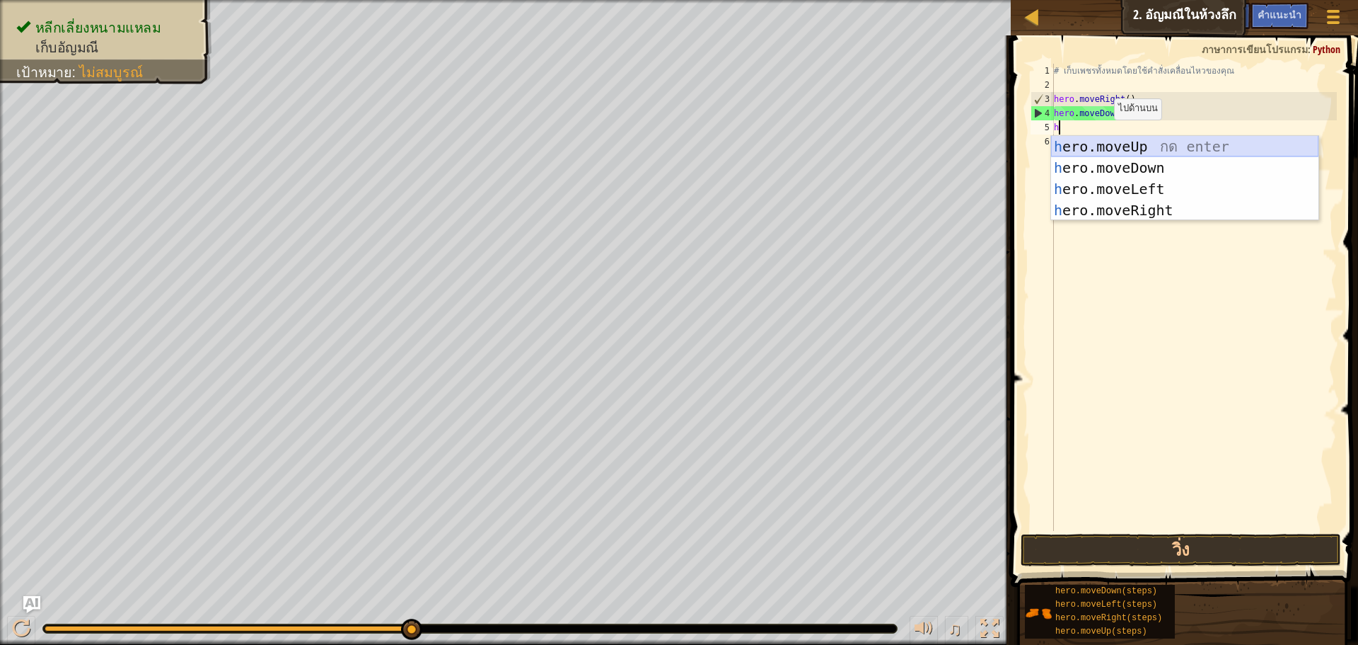
click at [1112, 140] on div "h ero.moveUp กด enter h ero.moveDown กด enter h ero.moveLeft กด enter h ero.mov…" at bounding box center [1184, 199] width 267 height 127
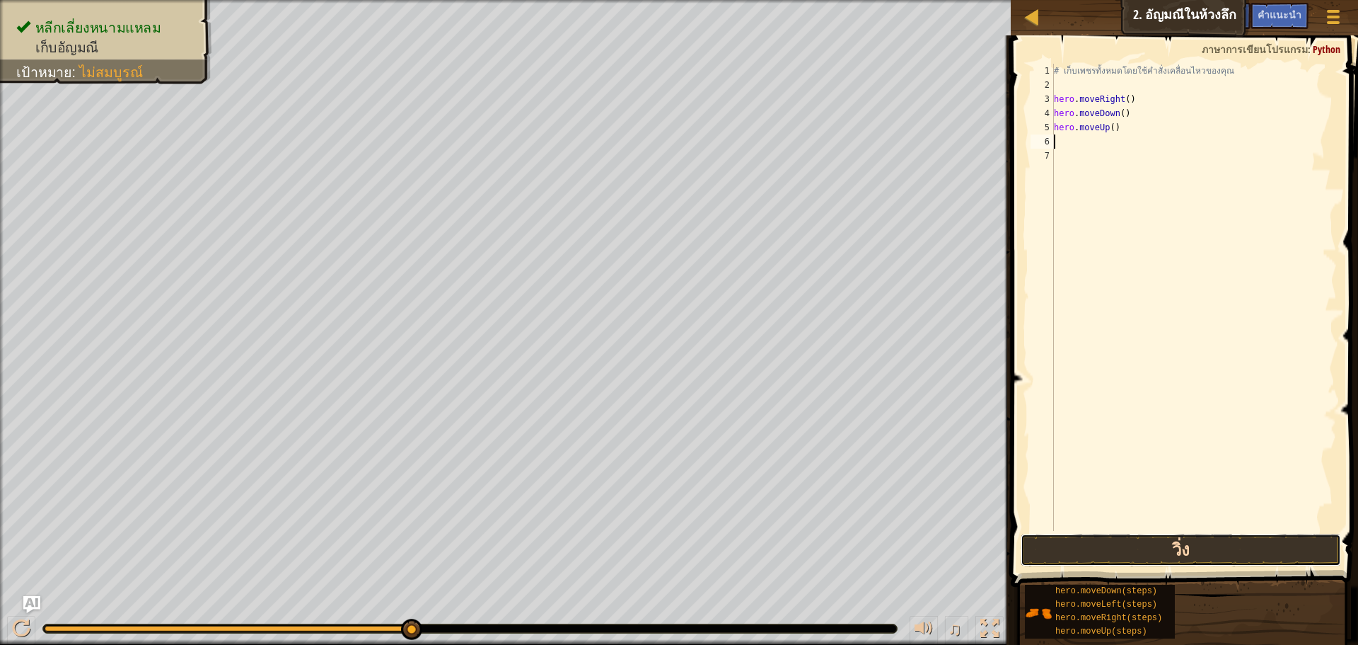
click at [1124, 539] on button "วิ่ง" at bounding box center [1181, 549] width 321 height 33
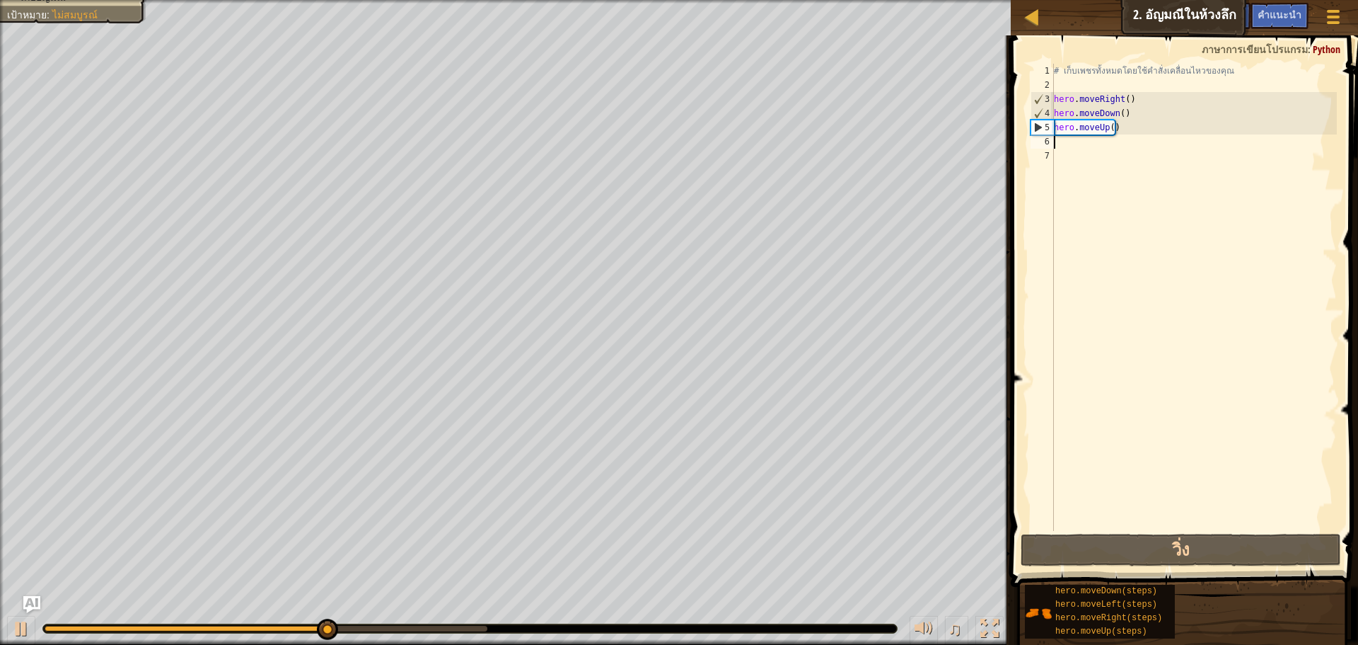
click at [1079, 146] on div "# เก็บเพชรทั้งหมดโดยใช้คำสั่งเคลื่อนไหวของคุณ hero . moveRight ( ) hero . moveD…" at bounding box center [1194, 311] width 286 height 495
click at [1095, 150] on div "# เก็บเพชรทั้งหมดโดยใช้คำสั่งเคลื่อนไหวของคุณ hero . moveRight ( ) hero . moveD…" at bounding box center [1194, 311] width 286 height 495
click at [1095, 140] on div "# เก็บเพชรทั้งหมดโดยใช้คำสั่งเคลื่อนไหวของคุณ hero . moveRight ( ) hero . moveD…" at bounding box center [1194, 311] width 286 height 495
type textarea "h"
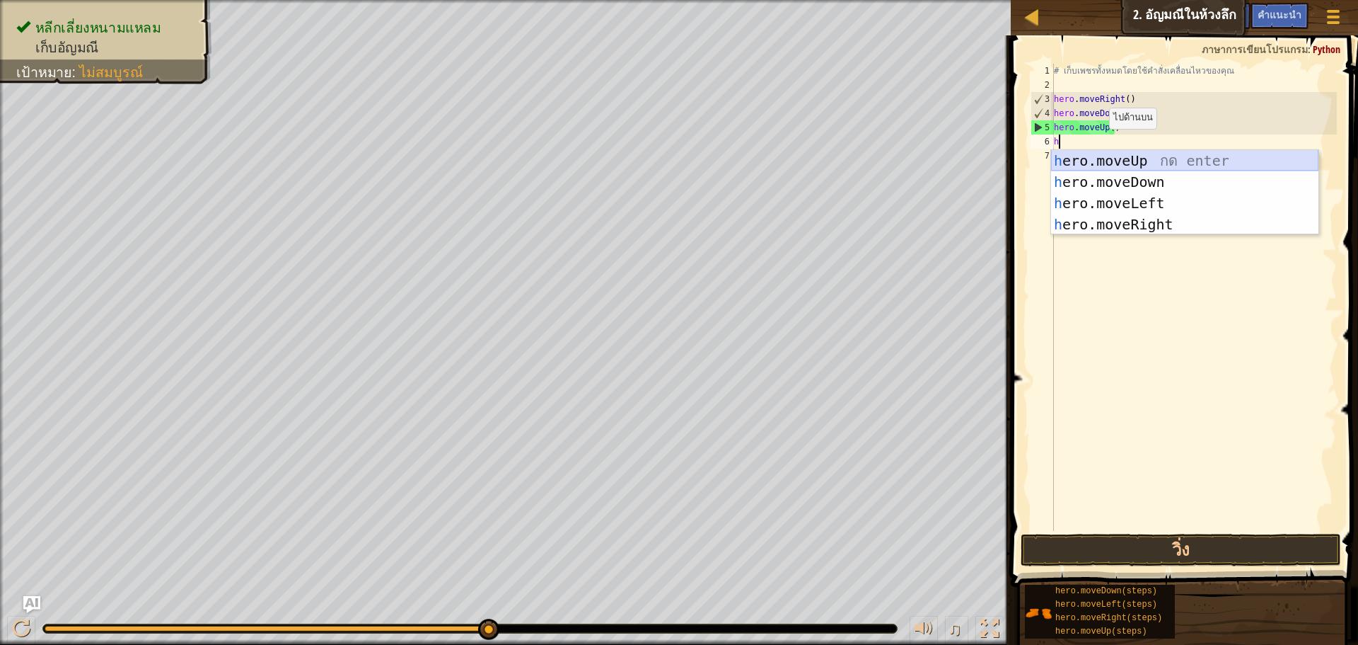
click at [1152, 156] on div "h ero.moveUp กด enter h ero.moveDown กด enter h ero.moveLeft กด enter h ero.mov…" at bounding box center [1184, 213] width 267 height 127
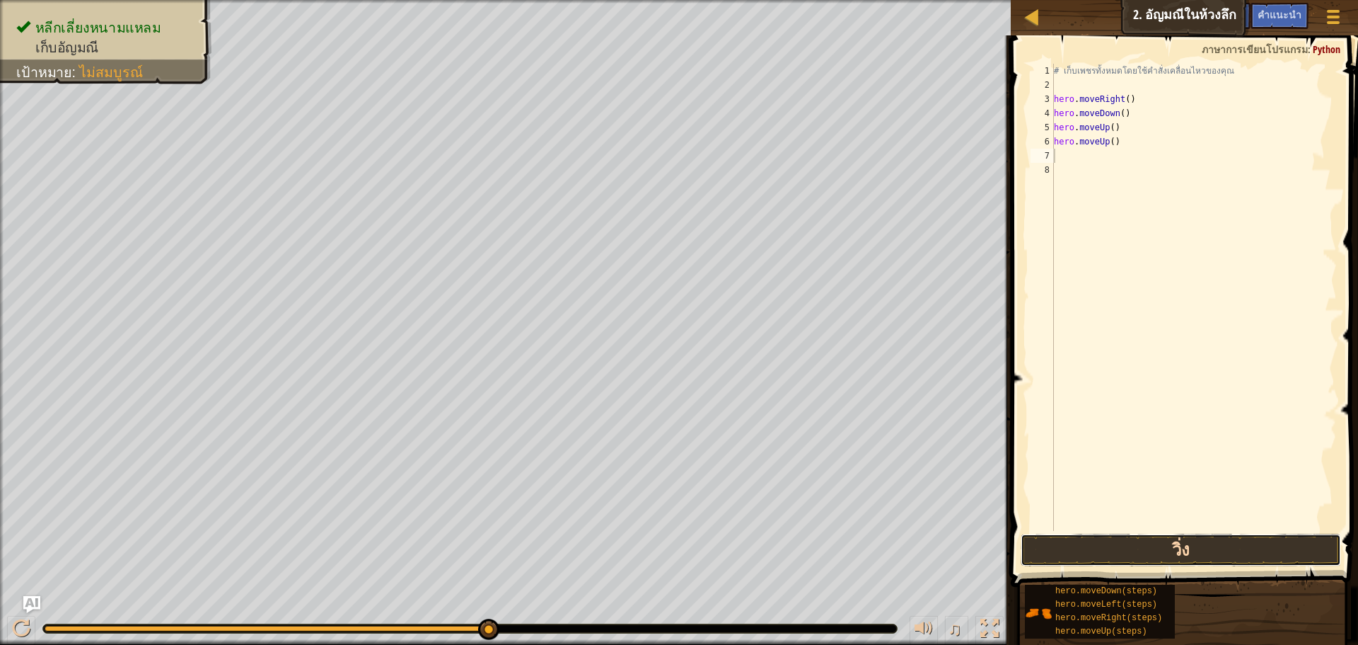
click at [1143, 543] on button "วิ่ง" at bounding box center [1181, 549] width 321 height 33
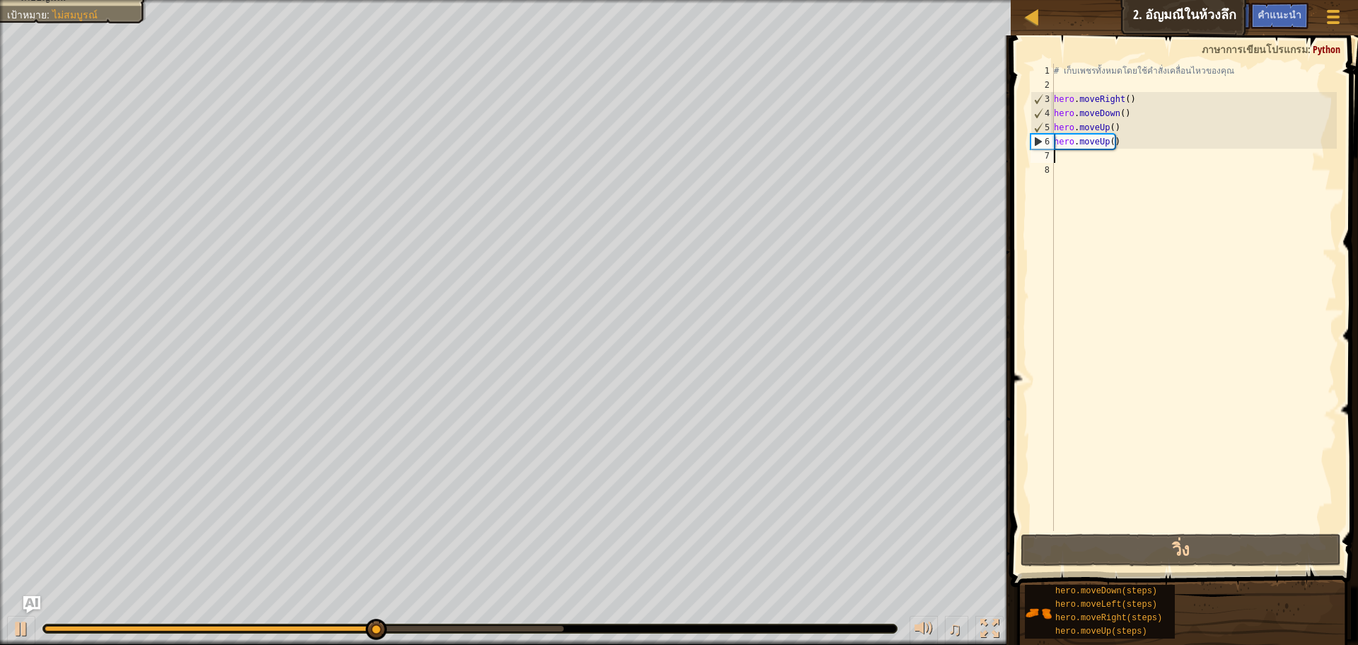
click at [1062, 168] on div "# เก็บเพชรทั้งหมดโดยใช้คำสั่งเคลื่อนไหวของคุณ hero . moveRight ( ) hero . moveD…" at bounding box center [1194, 311] width 286 height 495
click at [1064, 156] on div "# เก็บเพชรทั้งหมดโดยใช้คำสั่งเคลื่อนไหวของคุณ hero . moveRight ( ) hero . moveD…" at bounding box center [1194, 311] width 286 height 495
type textarea "h"
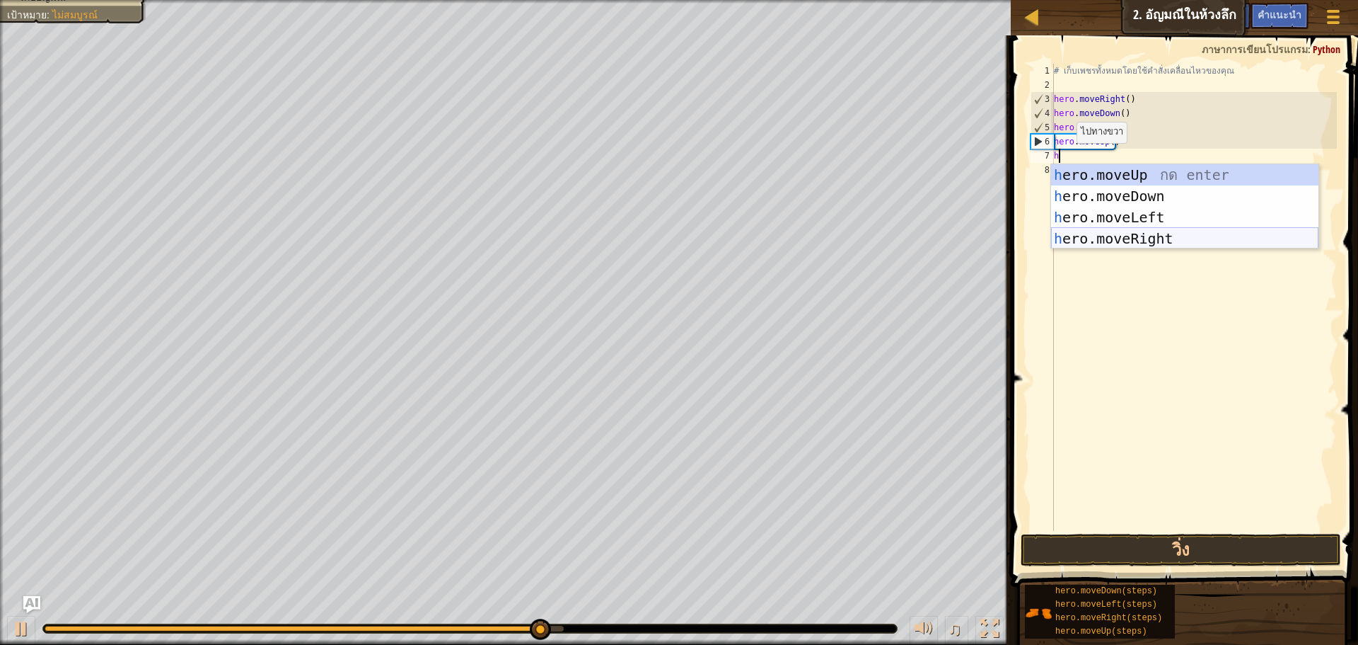
click at [1097, 238] on div "h ero.moveUp กด enter h ero.moveDown กด enter h ero.moveLeft กด enter h ero.mov…" at bounding box center [1184, 227] width 267 height 127
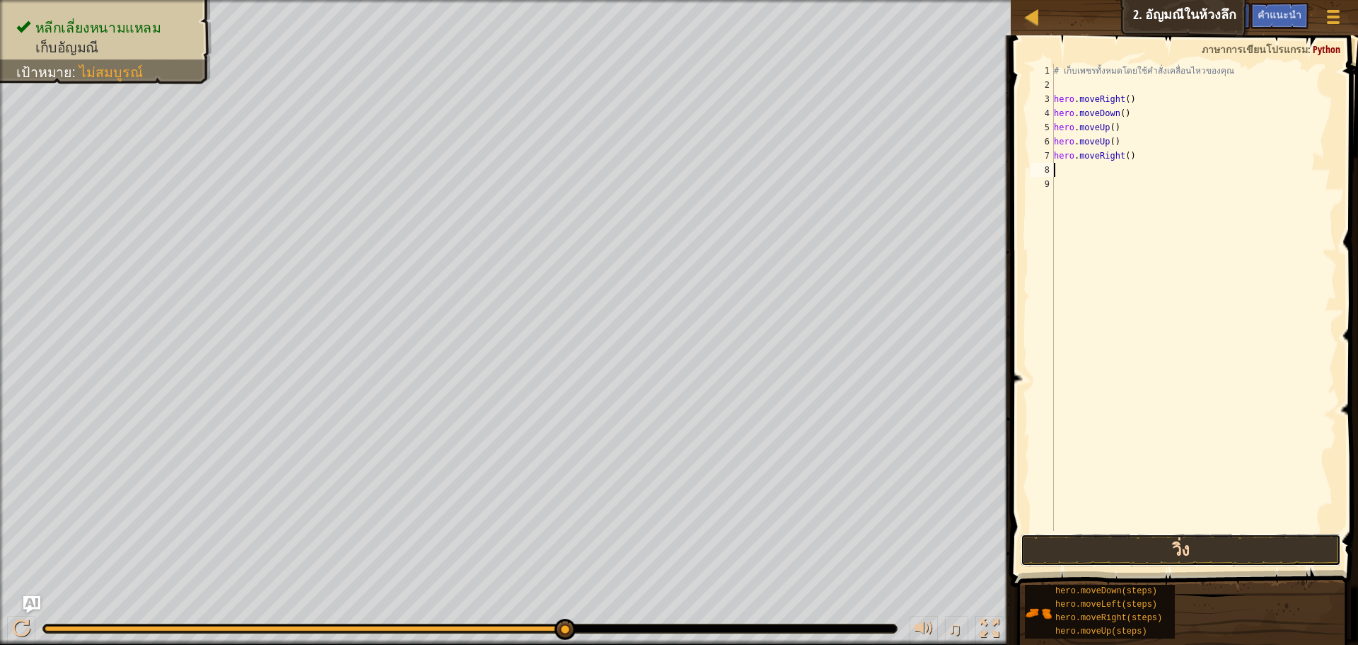
click at [1150, 554] on button "วิ่ง" at bounding box center [1181, 549] width 321 height 33
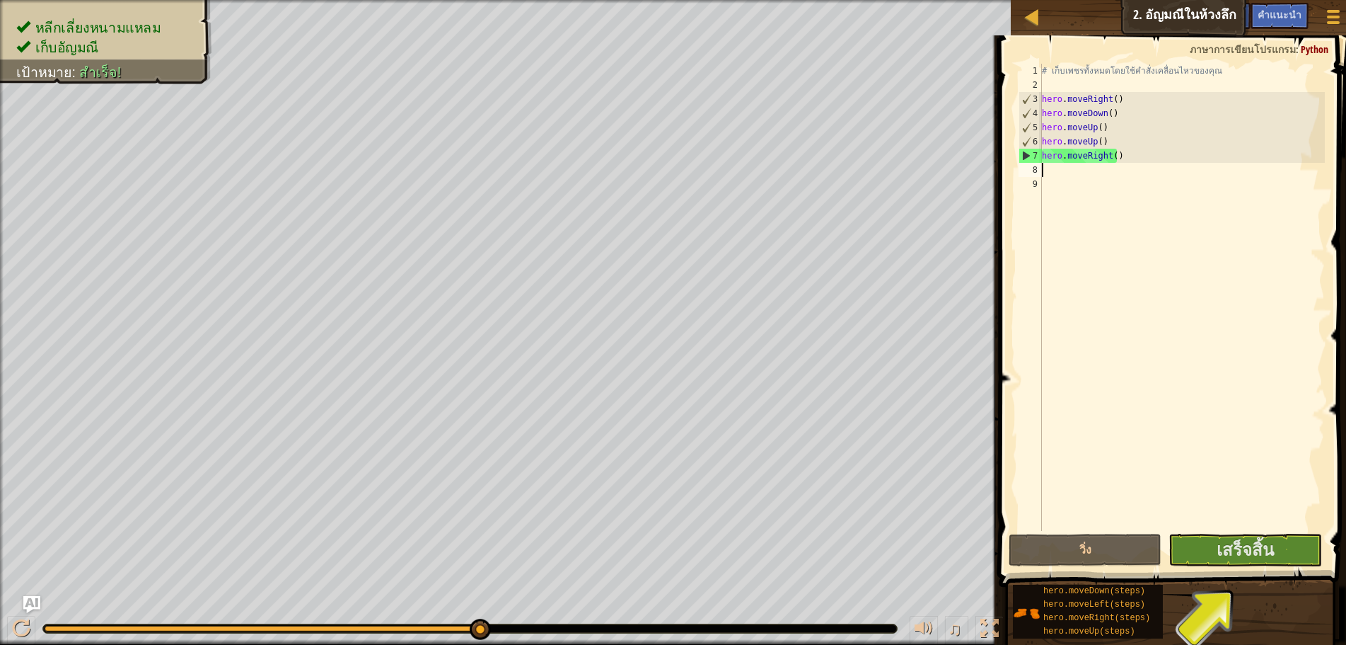
type textarea "h"
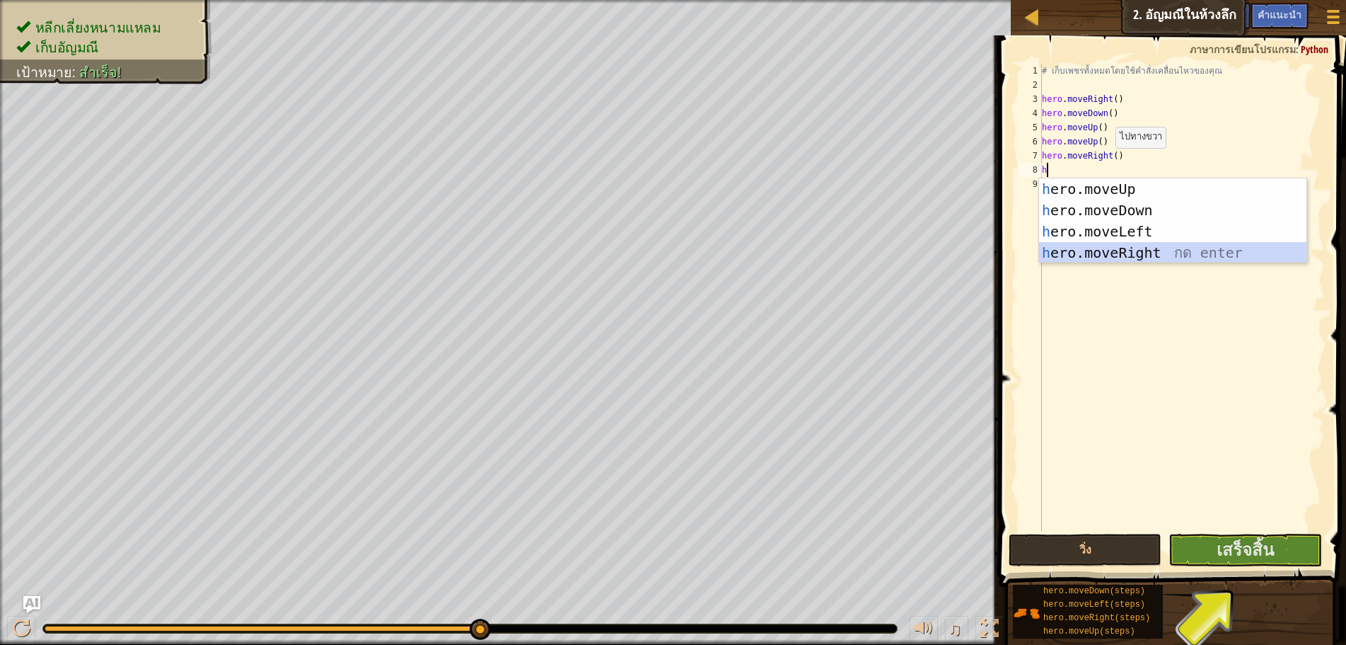
click at [1137, 251] on div "h ero.moveUp กด enter h ero.moveDown กด enter h ero.moveLeft กด enter h ero.mov…" at bounding box center [1172, 241] width 267 height 127
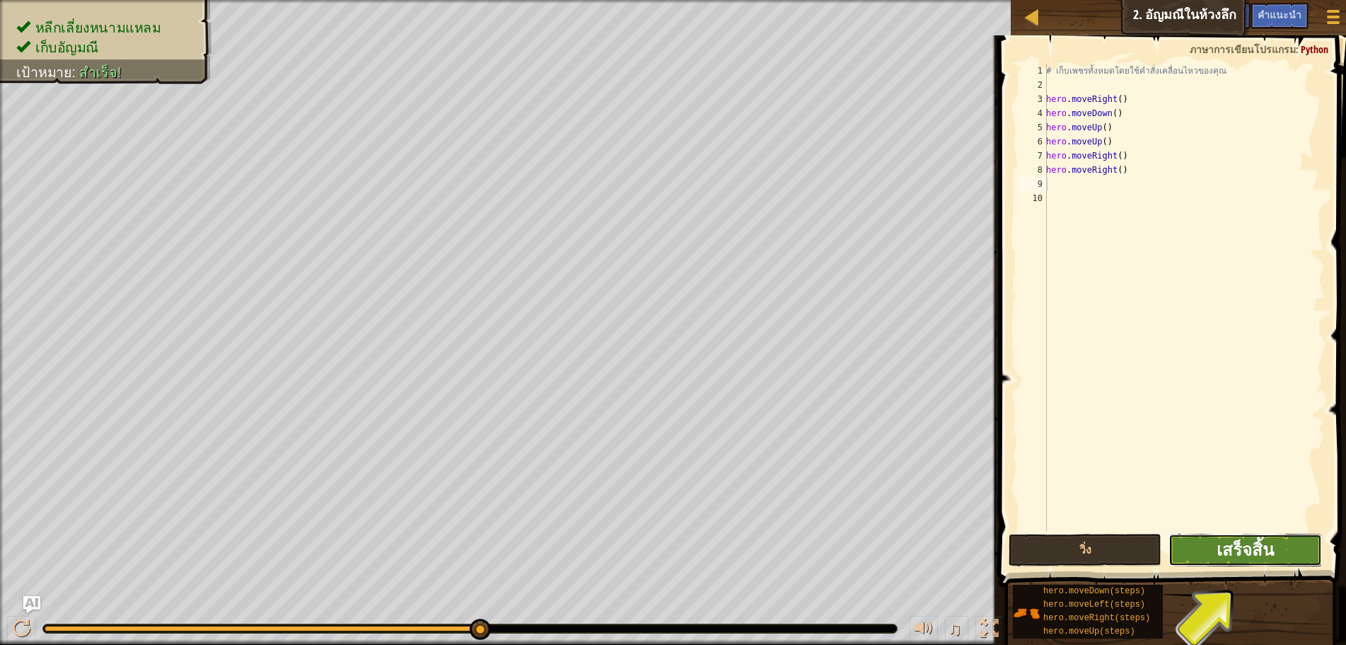
click at [1218, 556] on span "เสร็จสิ้น" at bounding box center [1245, 549] width 57 height 23
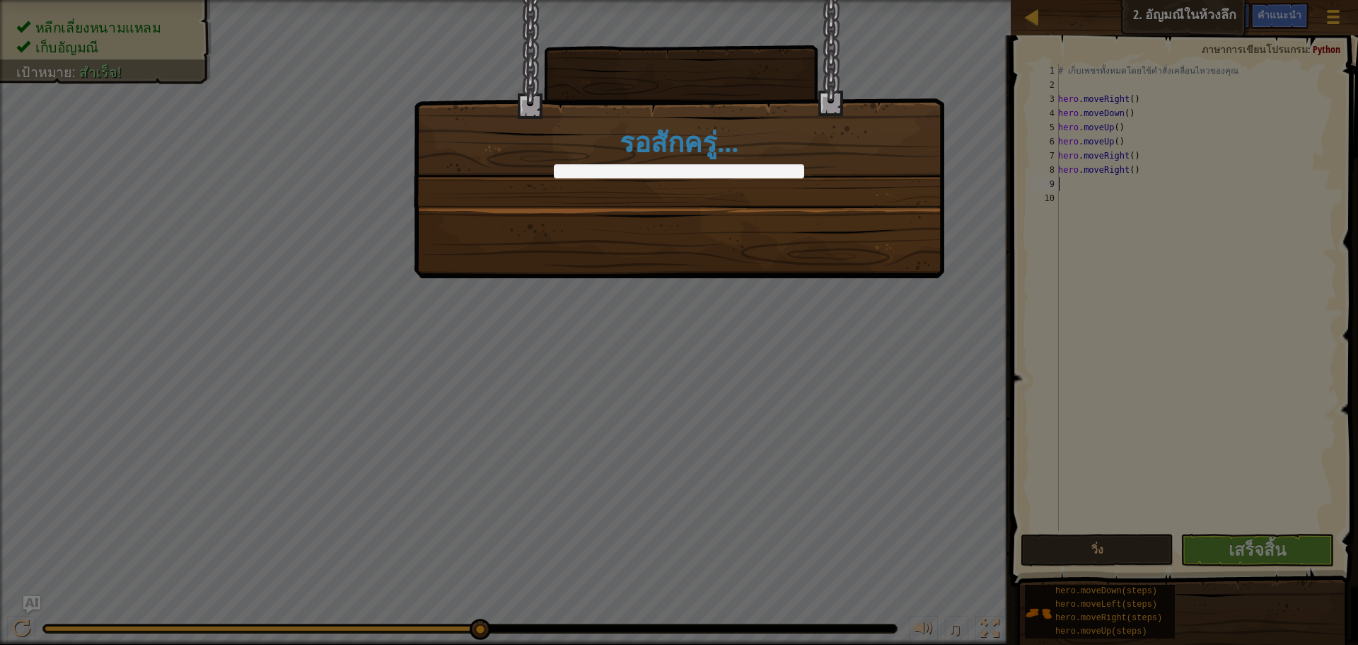
click at [785, 210] on div "รอสักครู่..." at bounding box center [679, 139] width 531 height 278
click at [792, 215] on div "รอสักครู่..." at bounding box center [679, 139] width 531 height 278
click at [797, 216] on div "รอสักครู่..." at bounding box center [679, 139] width 531 height 278
click at [804, 234] on div "รอสักครู่..." at bounding box center [679, 139] width 531 height 278
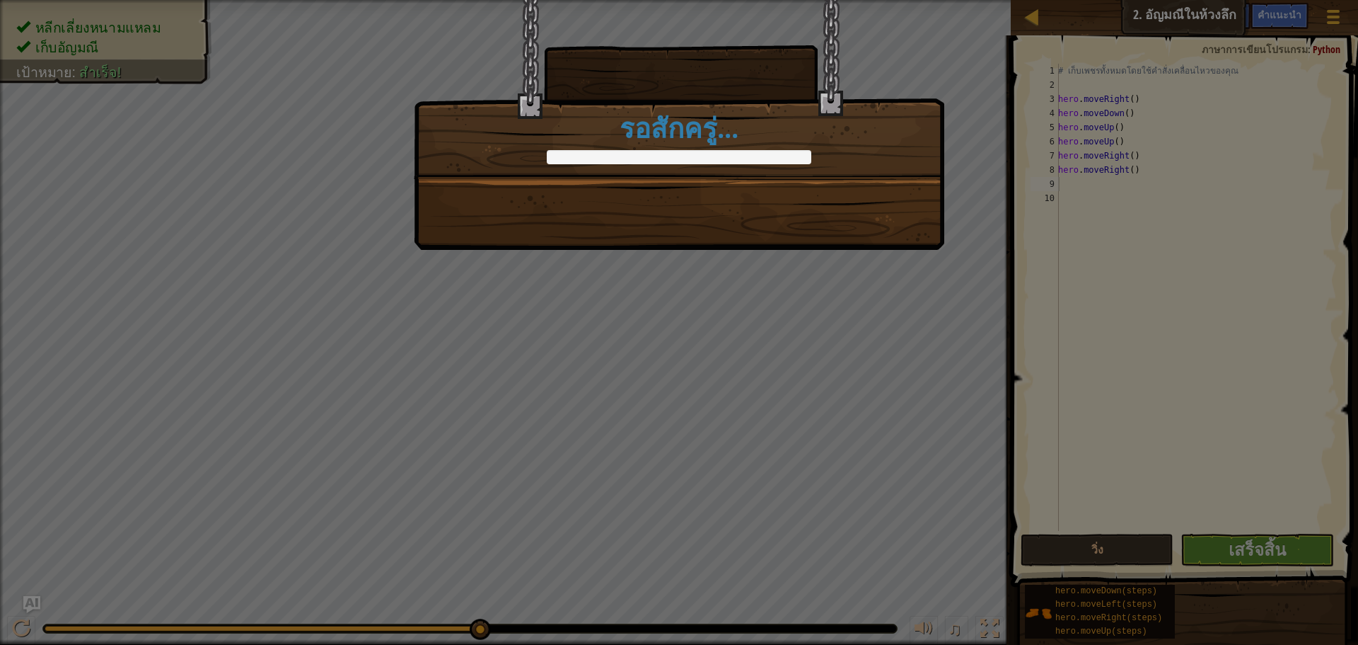
click at [808, 250] on div "คุณได้สำเร็จ เพชรในเหวลึก +11 +18 คลีนโค้ด ไม่มีข้อผิดพลาดหรือคำเตือนของโค้ด +5…" at bounding box center [679, 322] width 1358 height 645
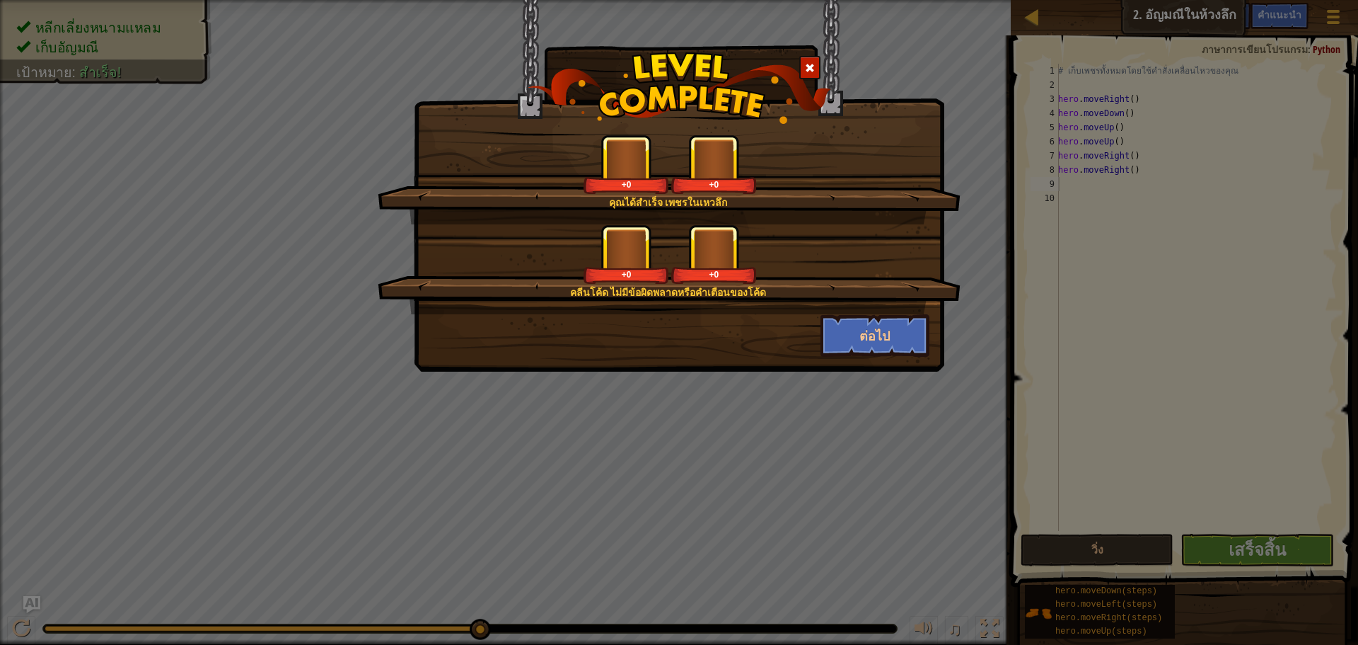
click at [728, 148] on div "+0" at bounding box center [713, 164] width 85 height 59
drag, startPoint x: 891, startPoint y: 311, endPoint x: 879, endPoint y: 319, distance: 14.3
click at [884, 315] on div "คุณได้สำเร็จ เพชรในเหวลึก +11 +18 คลีนโค้ด ไม่มีข้อผิดพลาดหรือคำเตือนของโค้ด +5…" at bounding box center [679, 245] width 501 height 222
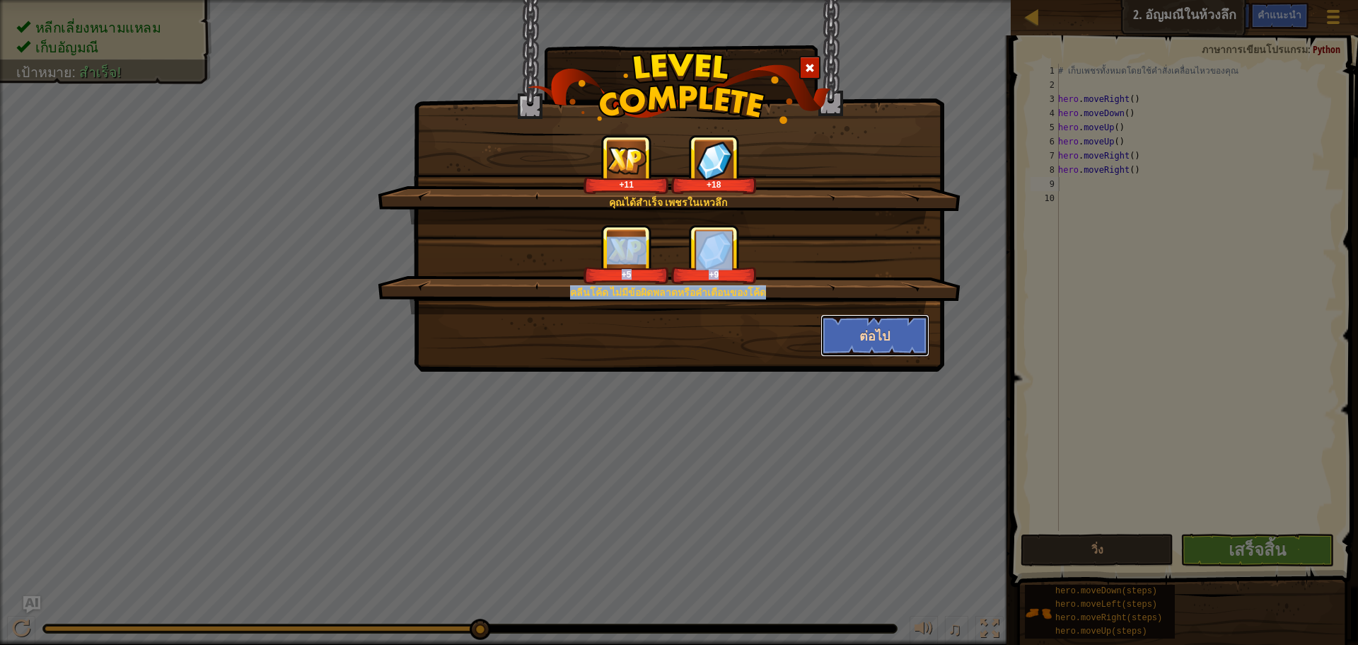
click at [879, 320] on button "ต่อไป" at bounding box center [876, 335] width 110 height 42
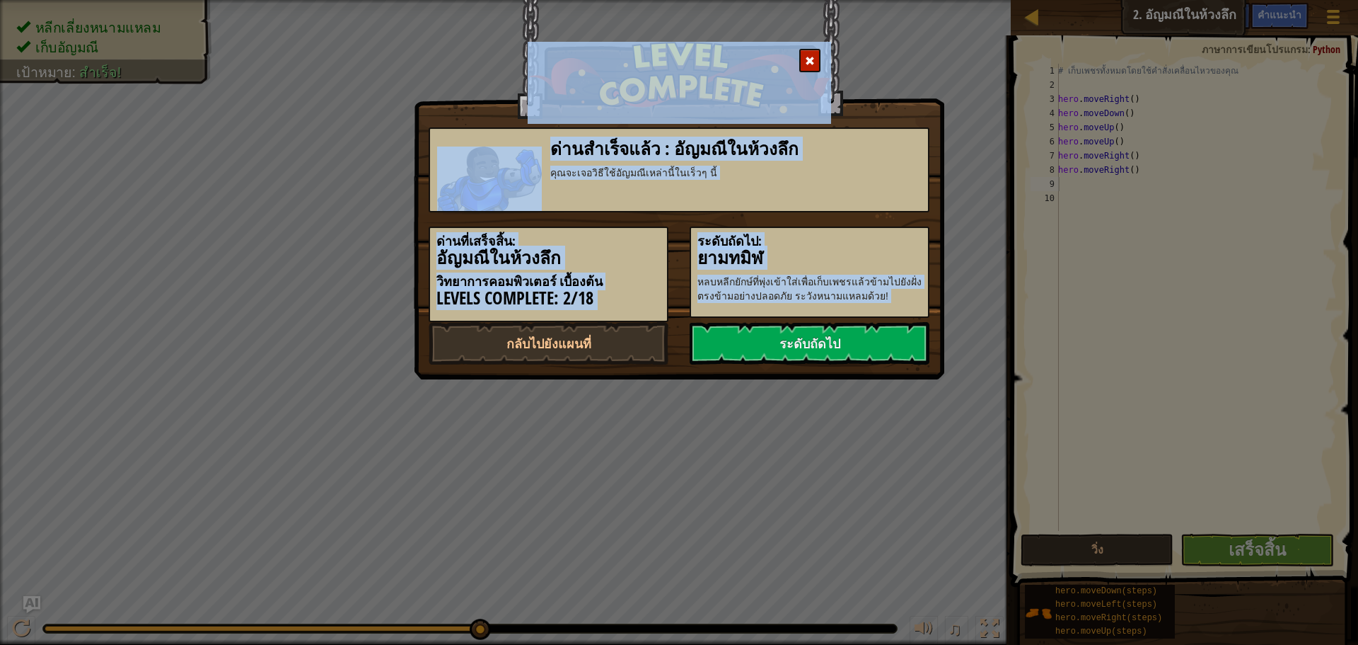
click at [884, 324] on link "ระดับถัดไป" at bounding box center [810, 343] width 240 height 42
click at [901, 324] on link "ระดับถัดไป" at bounding box center [810, 343] width 240 height 42
click at [847, 153] on h3 "ด่านสำเร็จแล้ว : อัญมณีในห้วงลึก" at bounding box center [735, 148] width 371 height 19
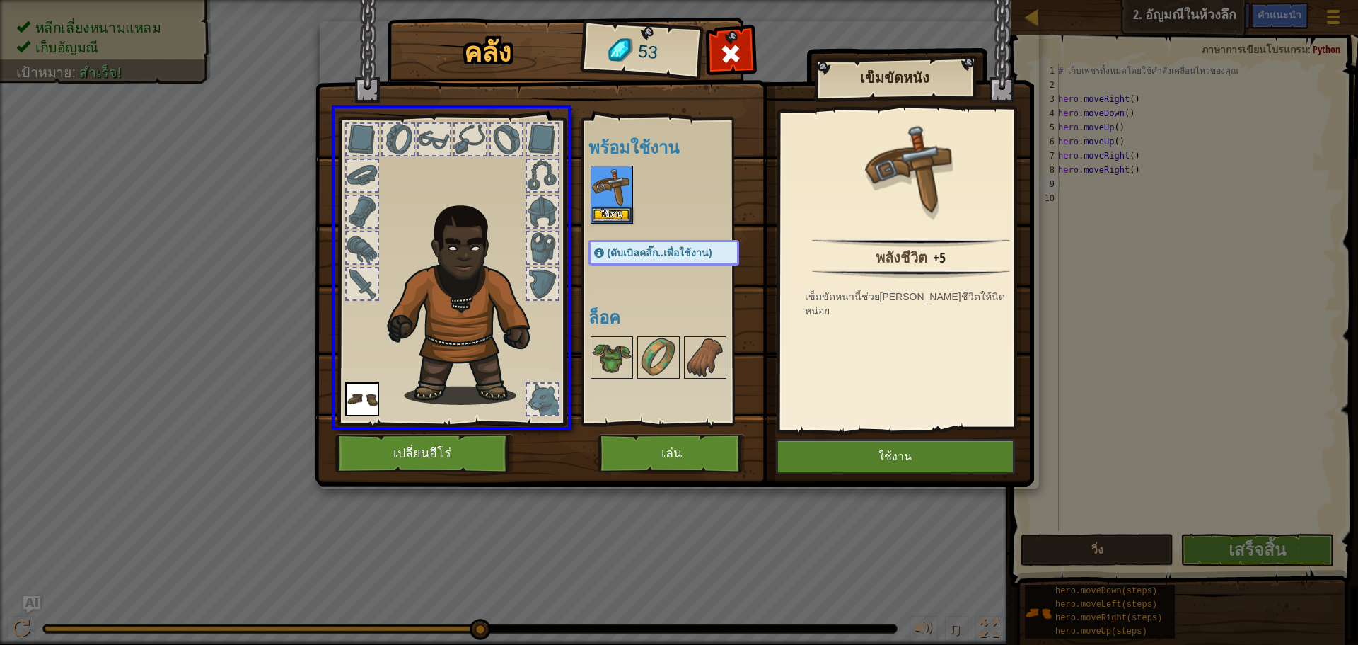
drag, startPoint x: 617, startPoint y: 201, endPoint x: 570, endPoint y: 255, distance: 71.8
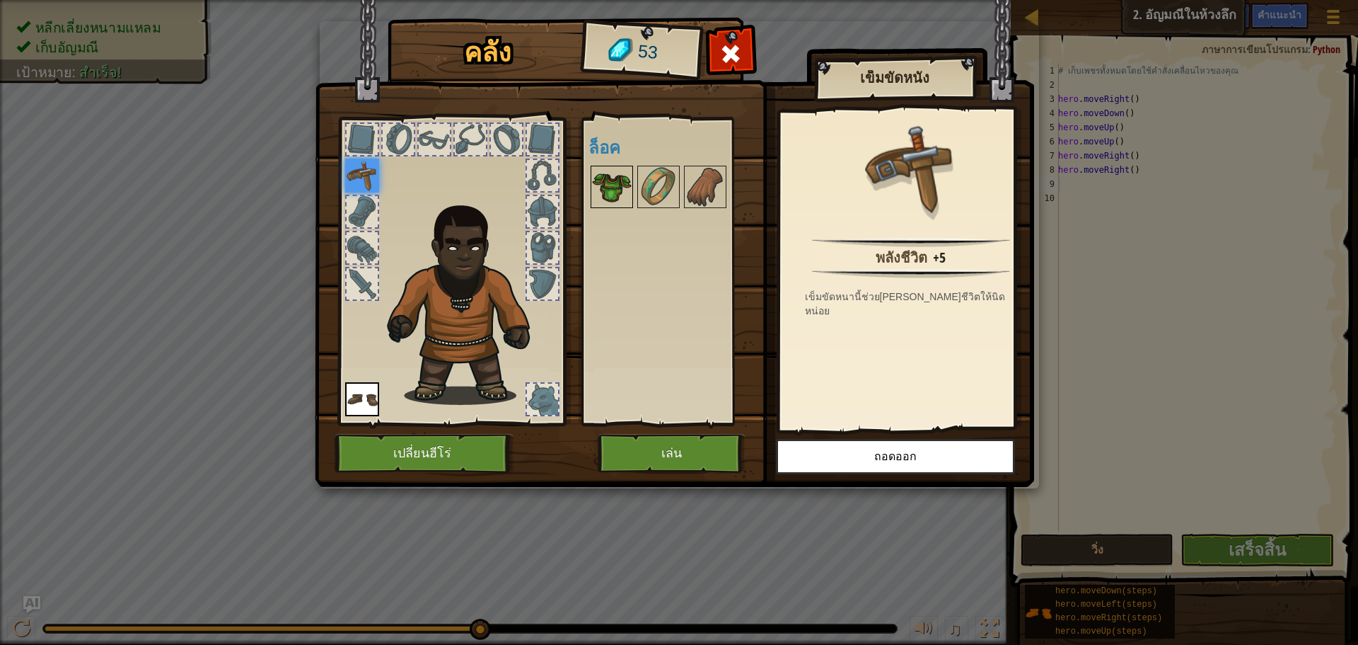
click at [621, 195] on img at bounding box center [612, 187] width 40 height 40
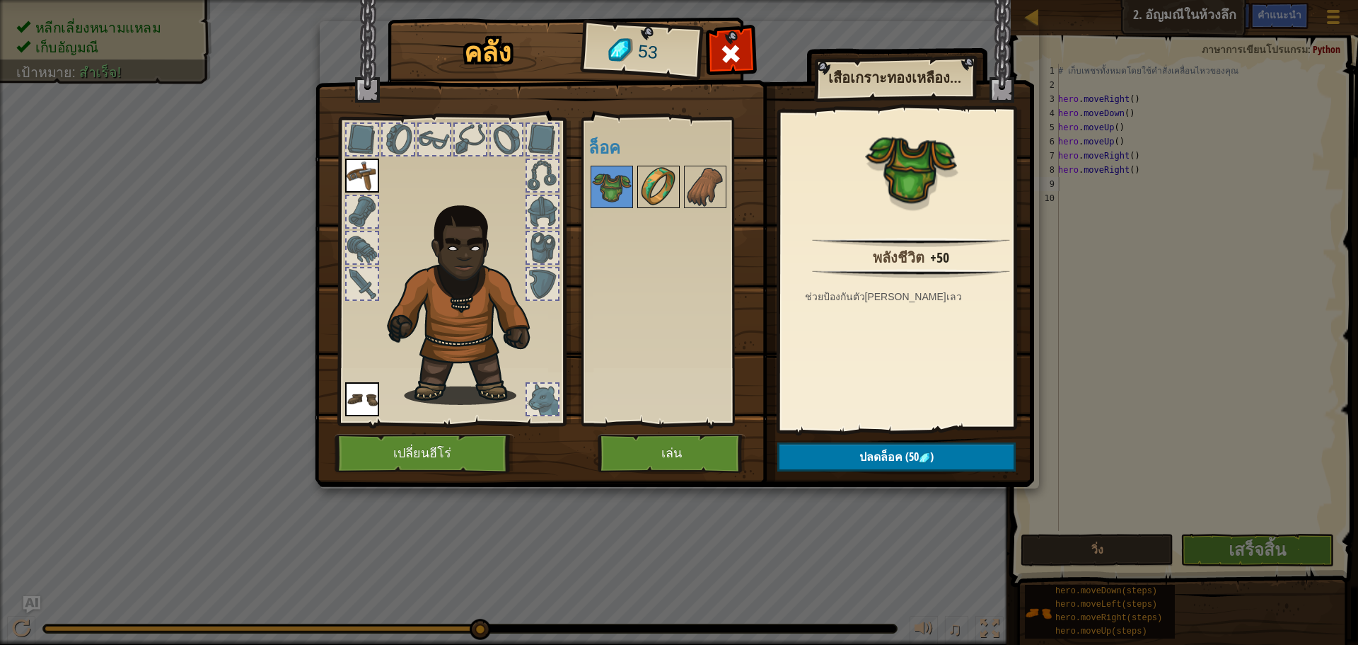
click at [669, 186] on img at bounding box center [659, 187] width 40 height 40
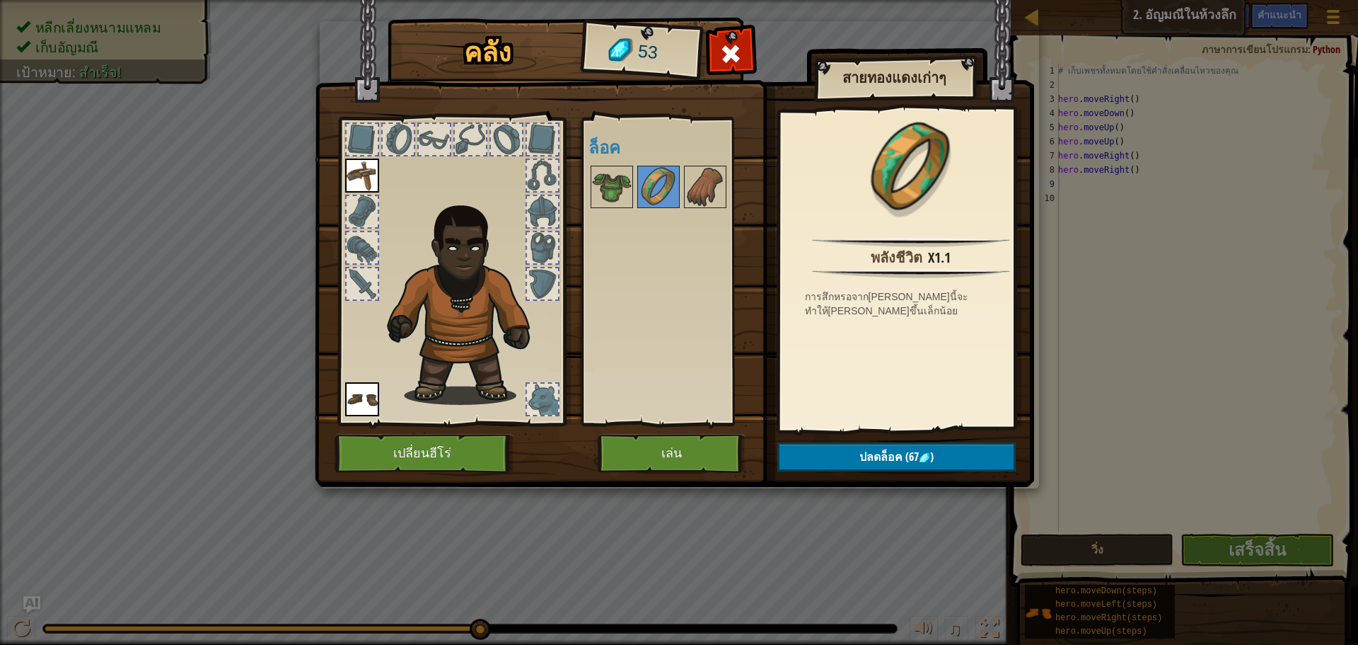
click at [729, 170] on div at bounding box center [678, 186] width 179 height 47
click at [725, 183] on div at bounding box center [705, 187] width 42 height 42
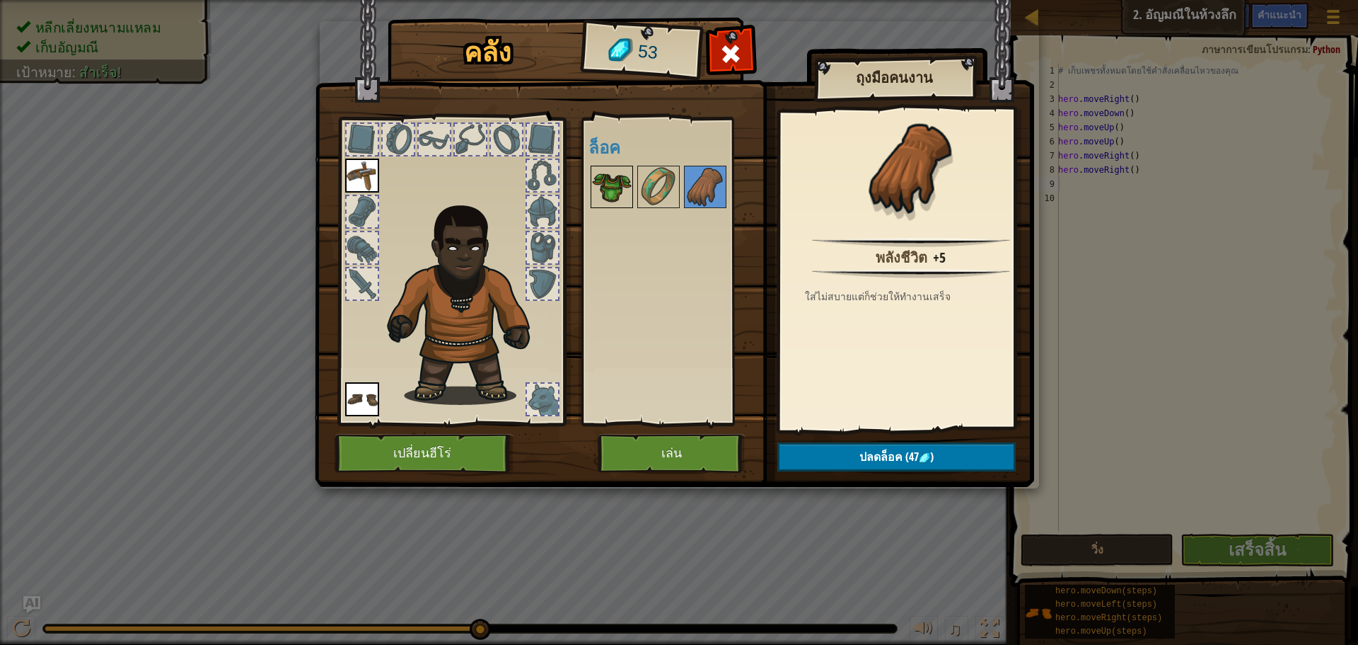
click at [604, 185] on img at bounding box center [612, 187] width 40 height 40
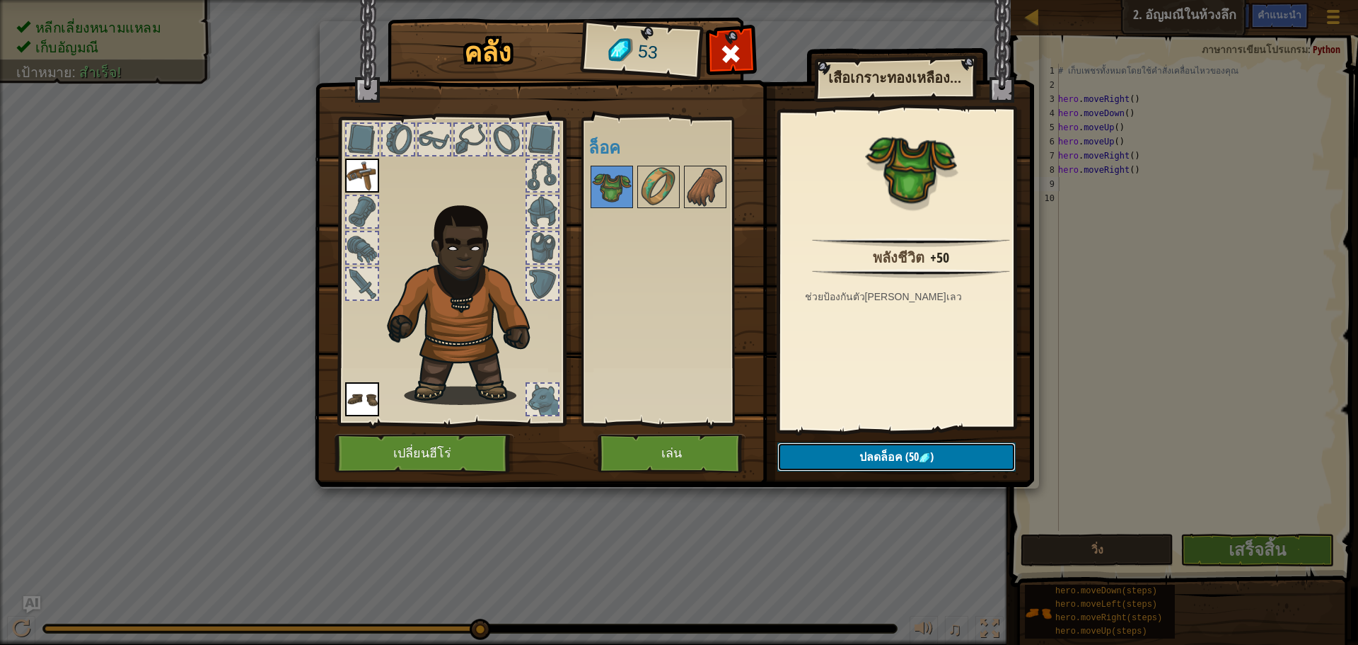
click at [942, 463] on button "ปลดล็อค (50 )" at bounding box center [897, 456] width 238 height 29
click at [933, 456] on button "ยืนยัน" at bounding box center [897, 456] width 238 height 29
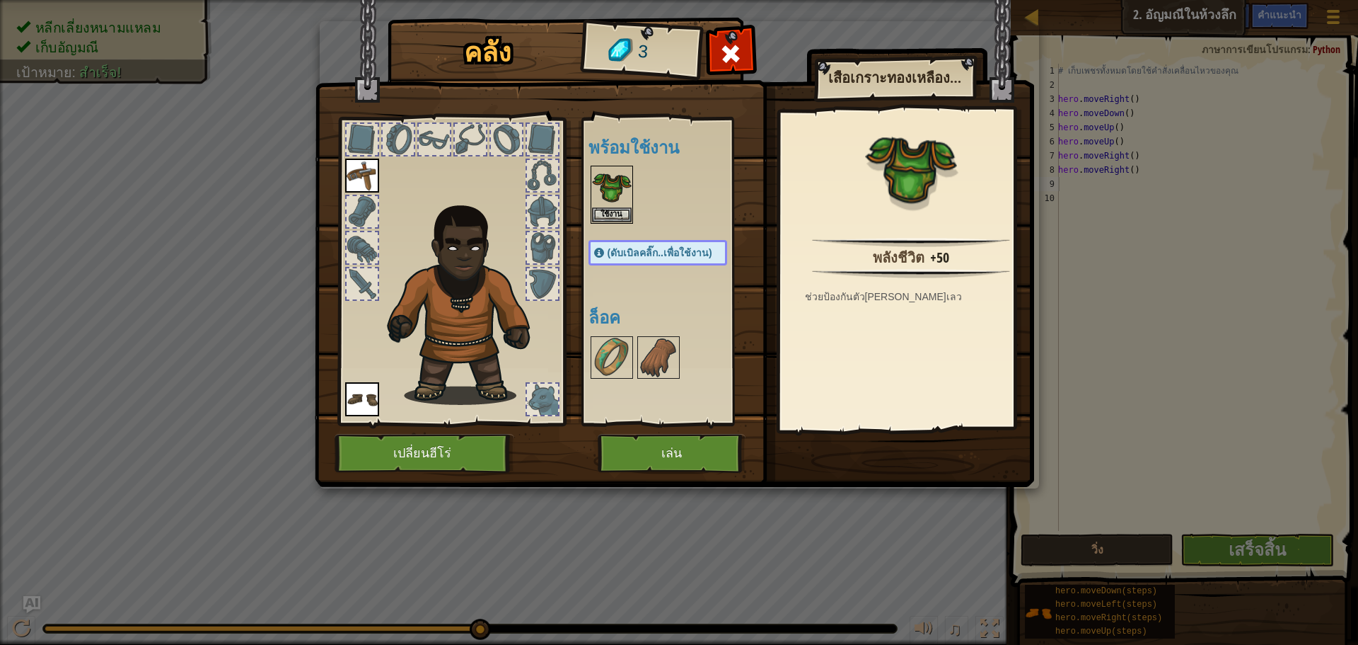
click at [584, 183] on div "คลัง 3 พร้อมใช้งาน ใช้งาน ใช้งาน ใช้งาน (ดับเบิลคลิ๊ก..เพื่อใช้งาน) ล็อค เสื้อเ…" at bounding box center [679, 322] width 1358 height 645
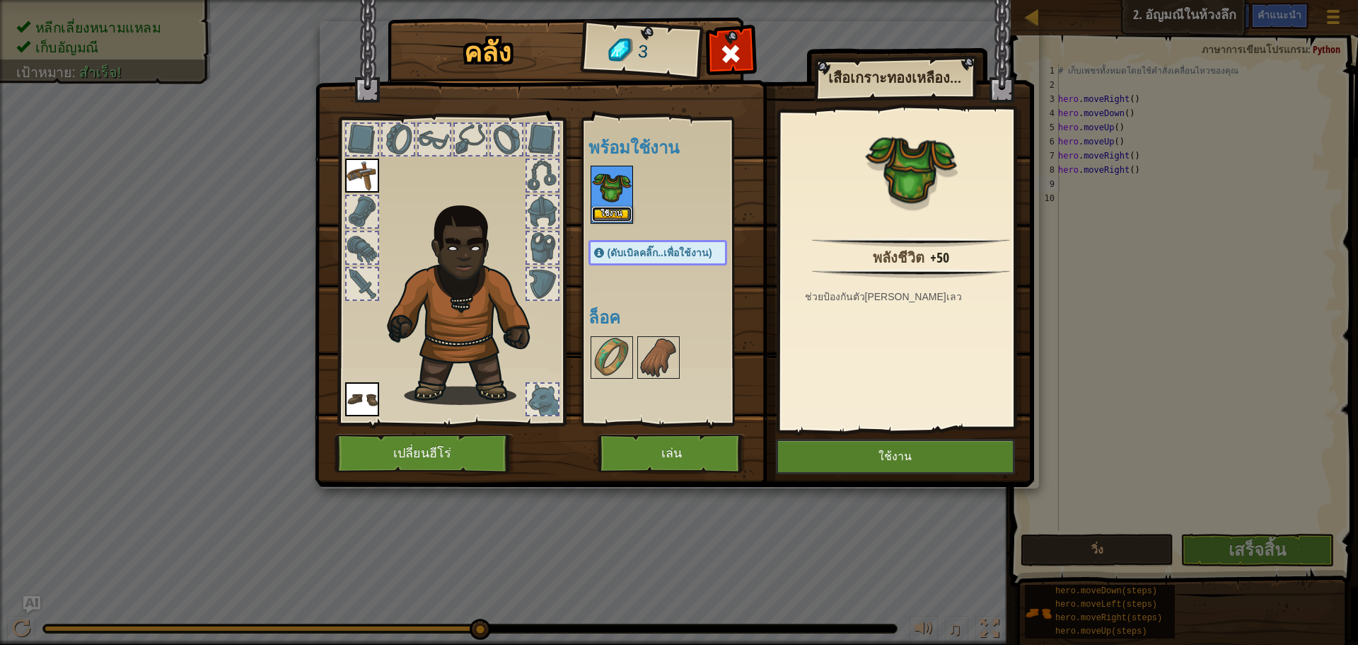
click at [606, 208] on button "ใช้งาน" at bounding box center [612, 214] width 40 height 15
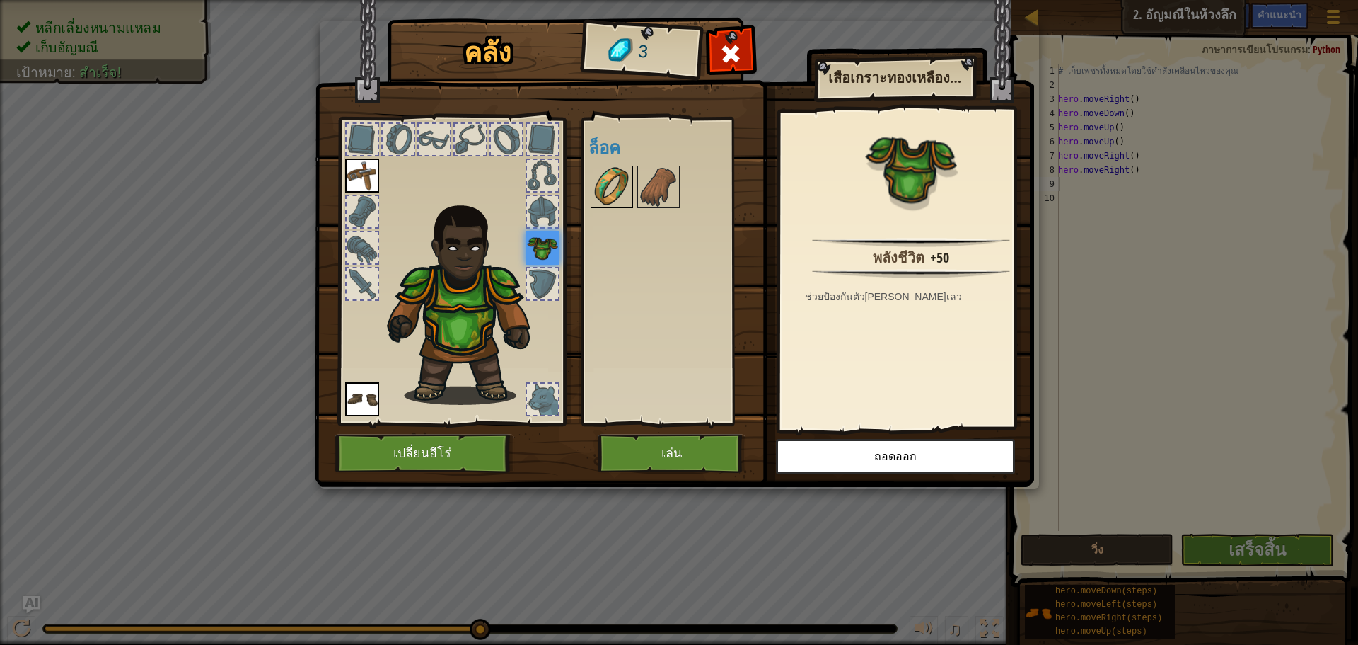
click at [632, 196] on div at bounding box center [612, 187] width 42 height 42
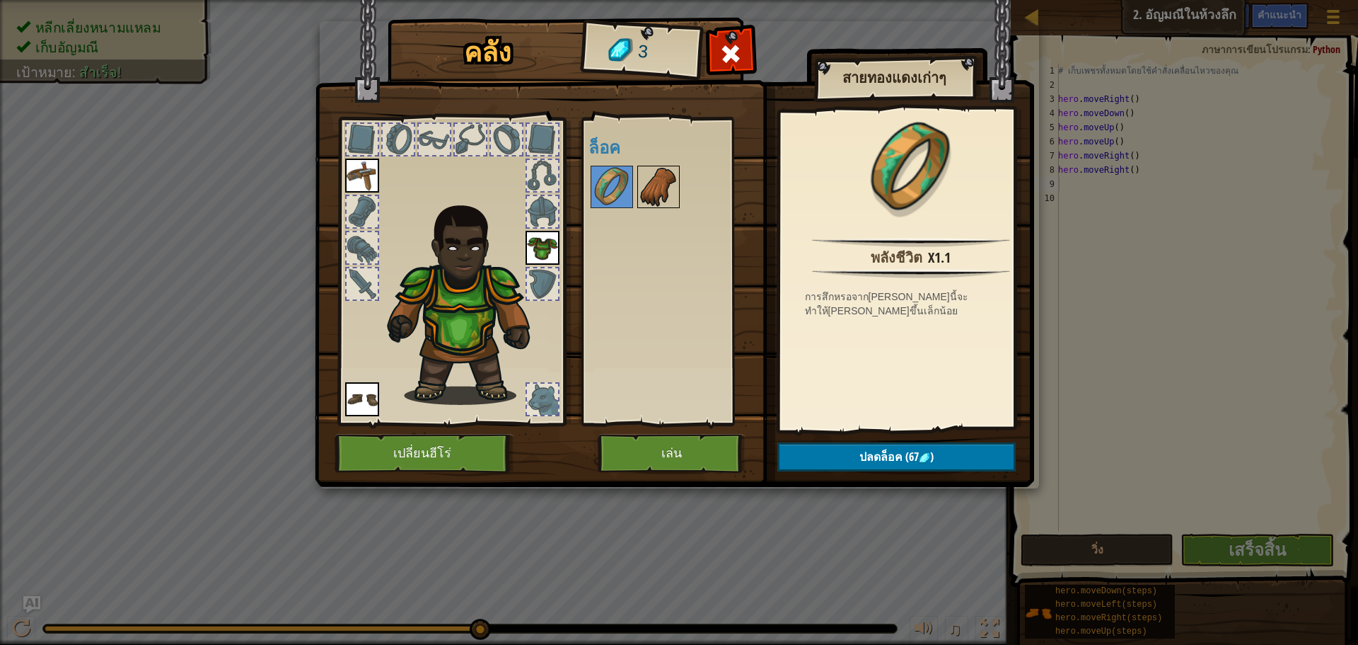
click at [645, 196] on img at bounding box center [659, 187] width 40 height 40
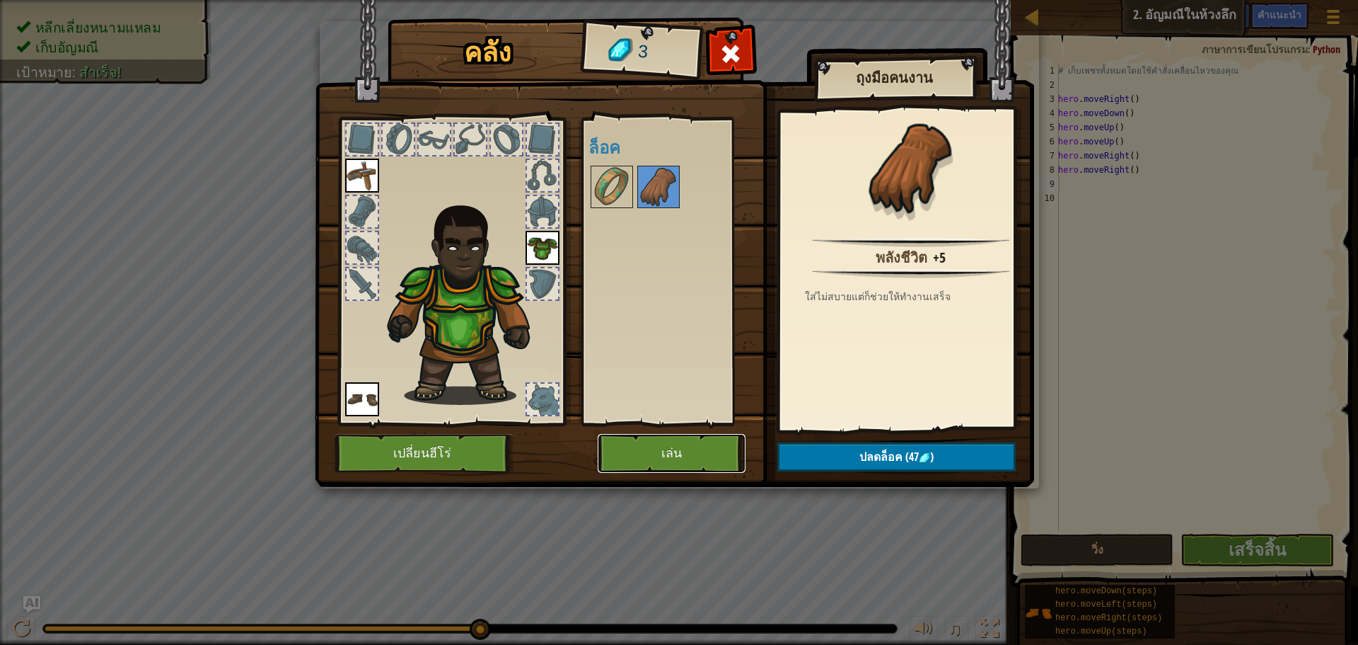
click at [659, 441] on button "เล่น" at bounding box center [672, 453] width 148 height 39
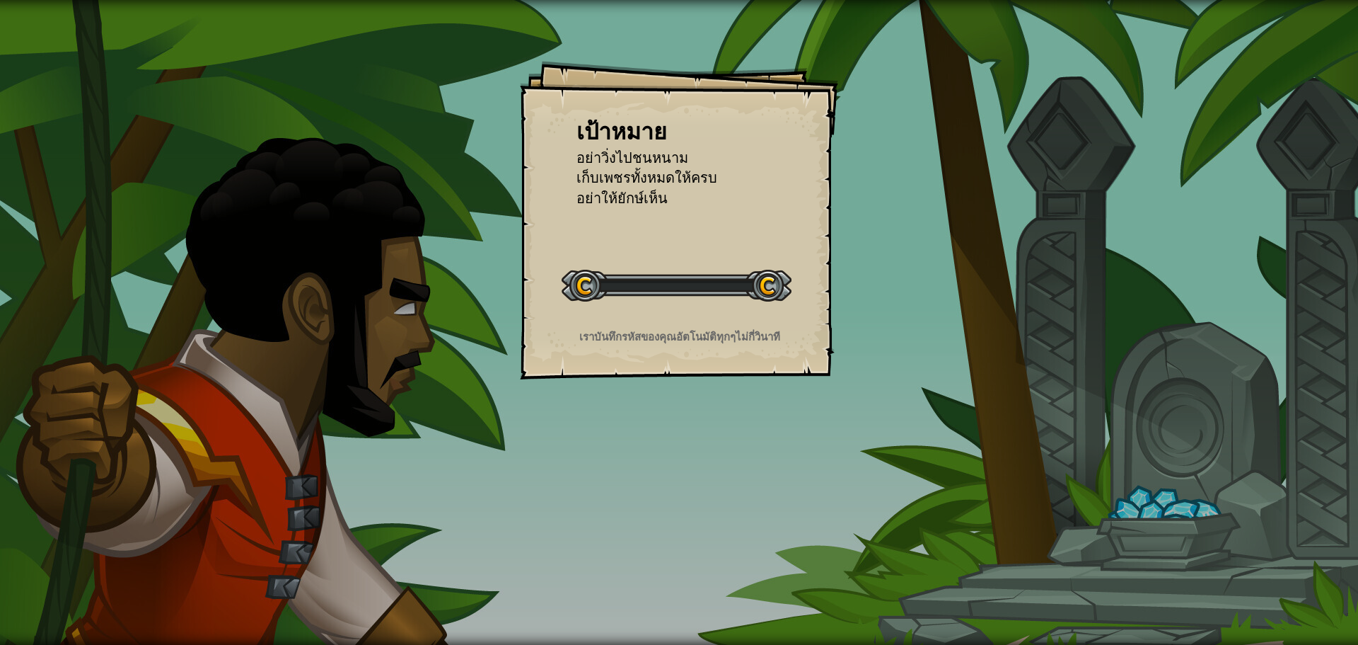
click at [889, 320] on div "เป้าหมาย อย่าวิ่งไปชนหนาม เก็บเพชรทั้งหมดให้ครบ อย่าให้ยักษ์เห็น เริ่มด่าน เกิด…" at bounding box center [679, 322] width 1358 height 645
click at [912, 316] on div "เป้าหมาย อย่าวิ่งไปชนหนาม เก็บเพชรทั้งหมดให้ครบ อย่าให้ยักษ์เห็น เริ่มด่าน เกิด…" at bounding box center [679, 322] width 1358 height 645
click at [914, 316] on div "เป้าหมาย อย่าวิ่งไปชนหนาม เก็บเพชรทั้งหมดให้ครบ อย่าให้ยักษ์เห็น เริ่มด่าน เกิด…" at bounding box center [679, 322] width 1358 height 645
click at [937, 352] on div "เป้าหมาย อย่าวิ่งไปชนหนาม เก็บเพชรทั้งหมดให้ครบ อย่าให้ยักษ์เห็น เริ่มด่าน เกิด…" at bounding box center [679, 322] width 1358 height 645
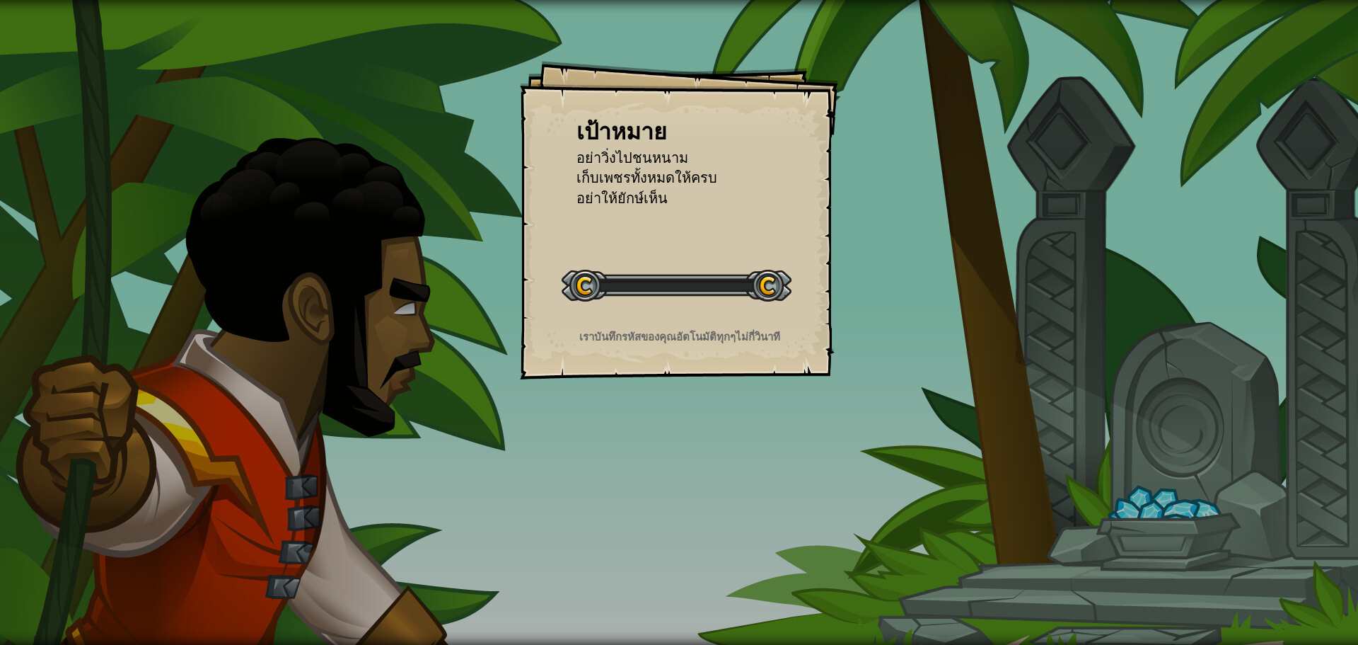
click at [937, 351] on div "เป้าหมาย อย่าวิ่งไปชนหนาม เก็บเพชรทั้งหมดให้ครบ อย่าให้ยักษ์เห็น เริ่มด่าน เกิด…" at bounding box center [679, 322] width 1358 height 645
click at [937, 350] on div "เป้าหมาย อย่าวิ่งไปชนหนาม เก็บเพชรทั้งหมดให้ครบ อย่าให้ยักษ์เห็น เริ่มด่าน เกิด…" at bounding box center [679, 322] width 1358 height 645
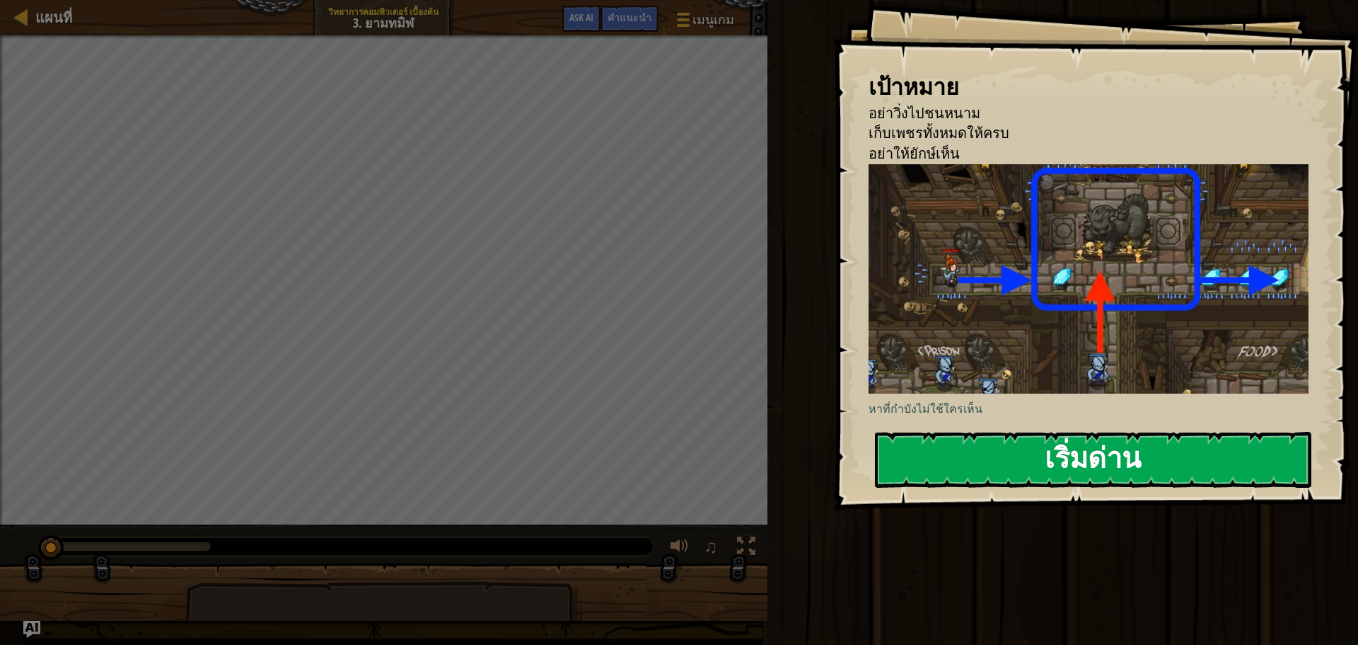
click at [986, 454] on button "เริ่มด่าน" at bounding box center [1093, 460] width 437 height 56
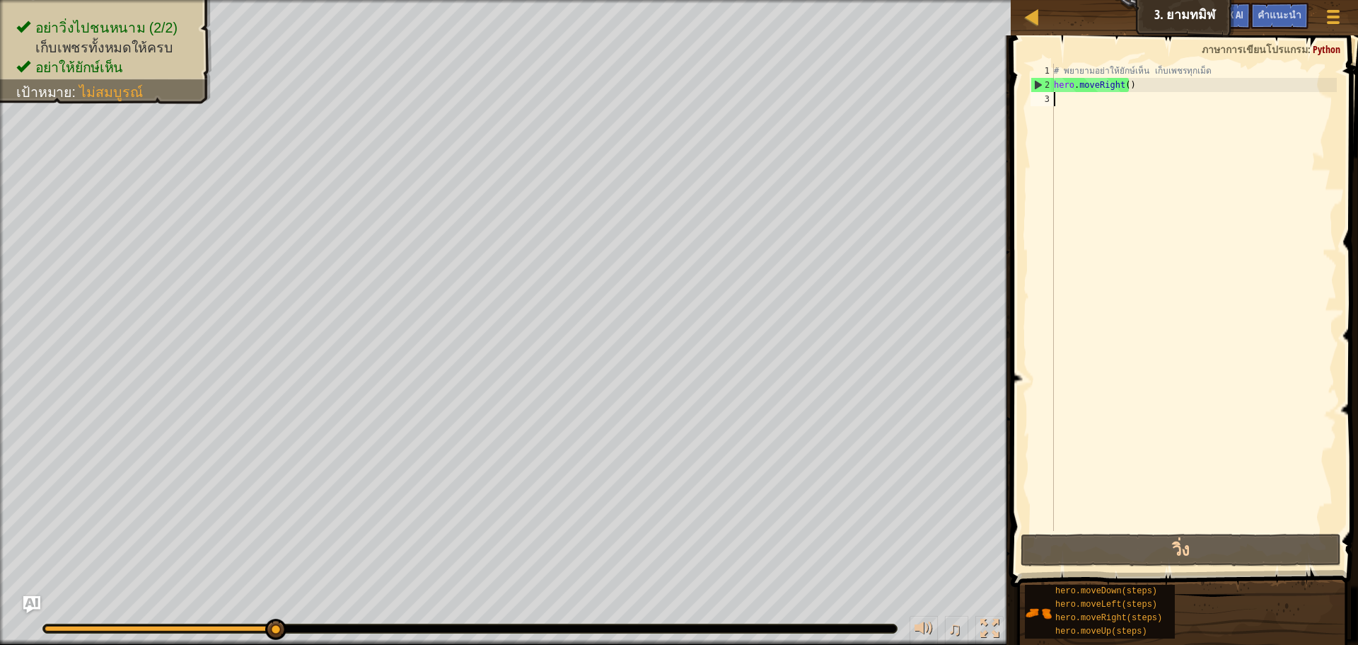
drag, startPoint x: 1097, startPoint y: 265, endPoint x: 1040, endPoint y: 281, distance: 59.6
click at [1041, 281] on div "1 2 3 # พยายามอย่าให้ยักษ์เห็น เก็บเพชรทุกเม็ด hero . moveRight ( ) ההההההההההה…" at bounding box center [1182, 297] width 309 height 467
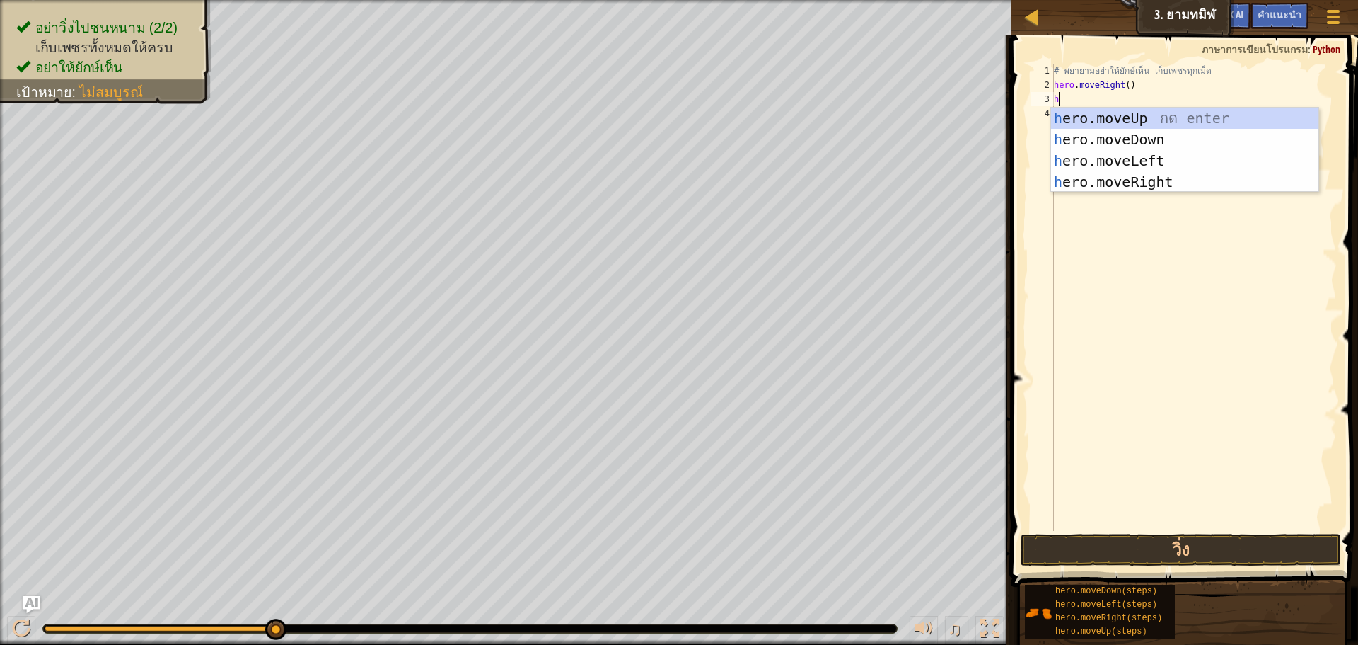
type textarea "h"
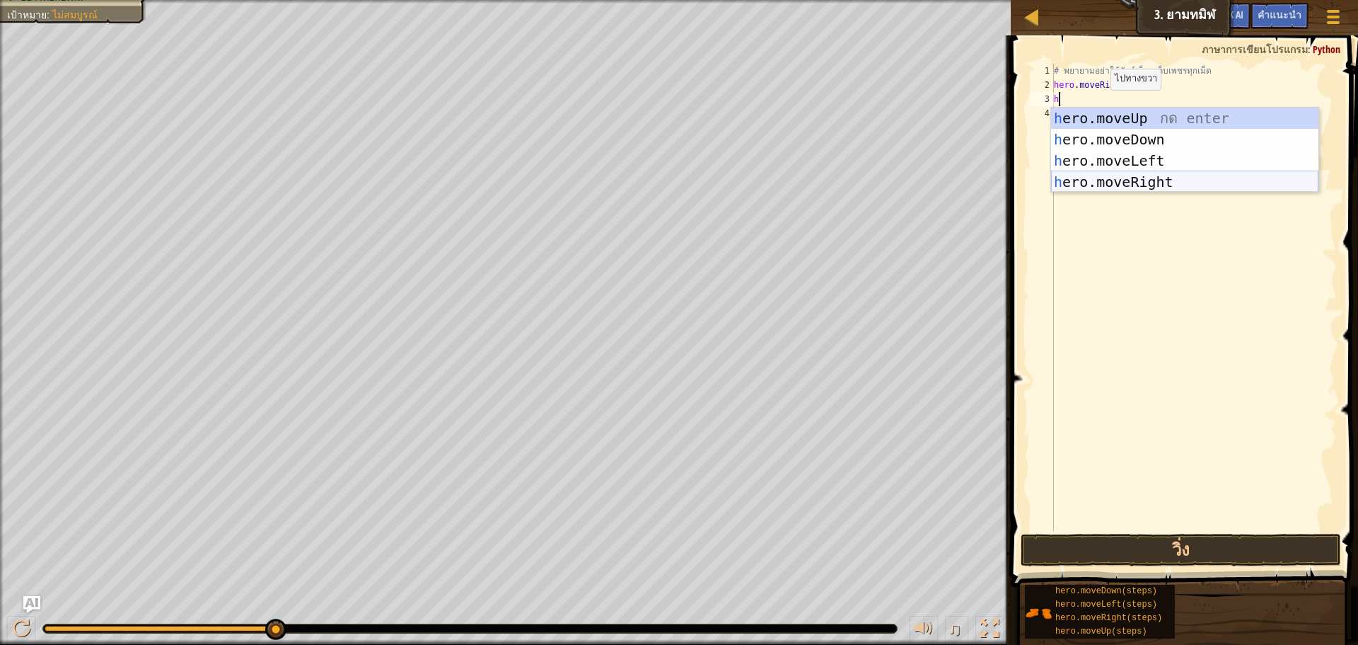
click at [1123, 178] on div "h ero.moveUp กด enter h ero.moveDown กด enter h ero.moveLeft กด enter h ero.mov…" at bounding box center [1184, 171] width 267 height 127
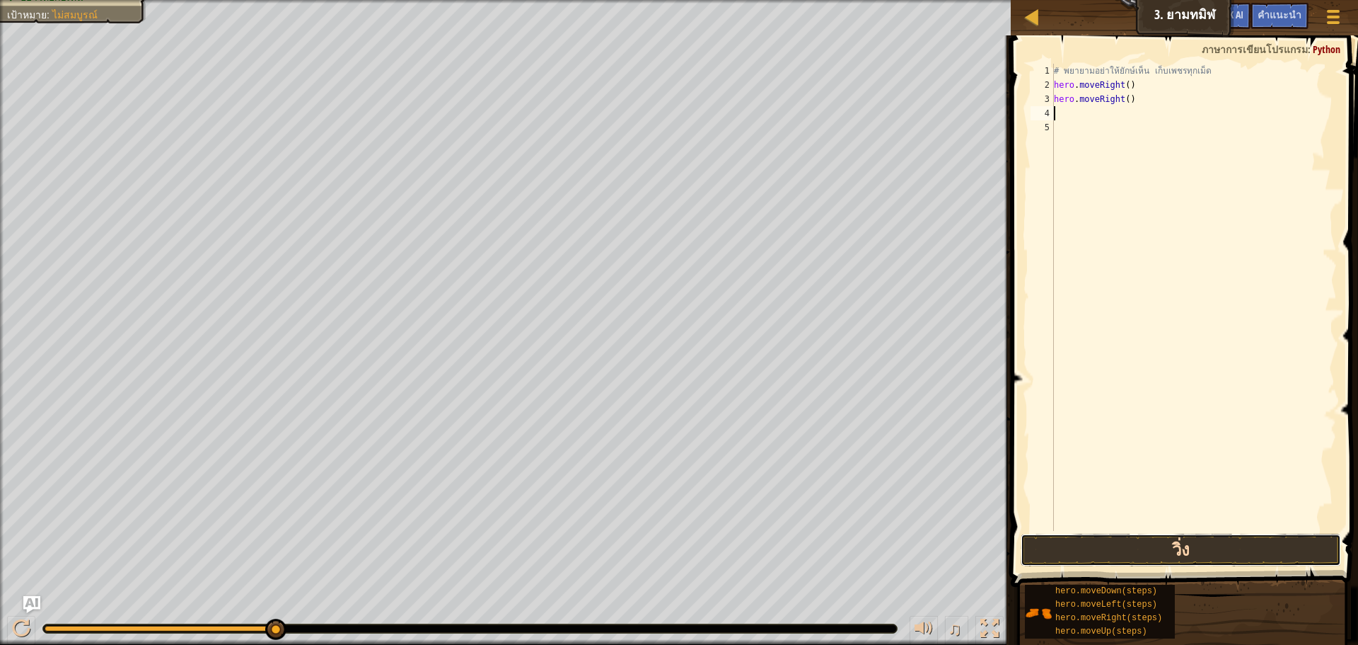
click at [1150, 550] on button "วิ่ง" at bounding box center [1181, 549] width 321 height 33
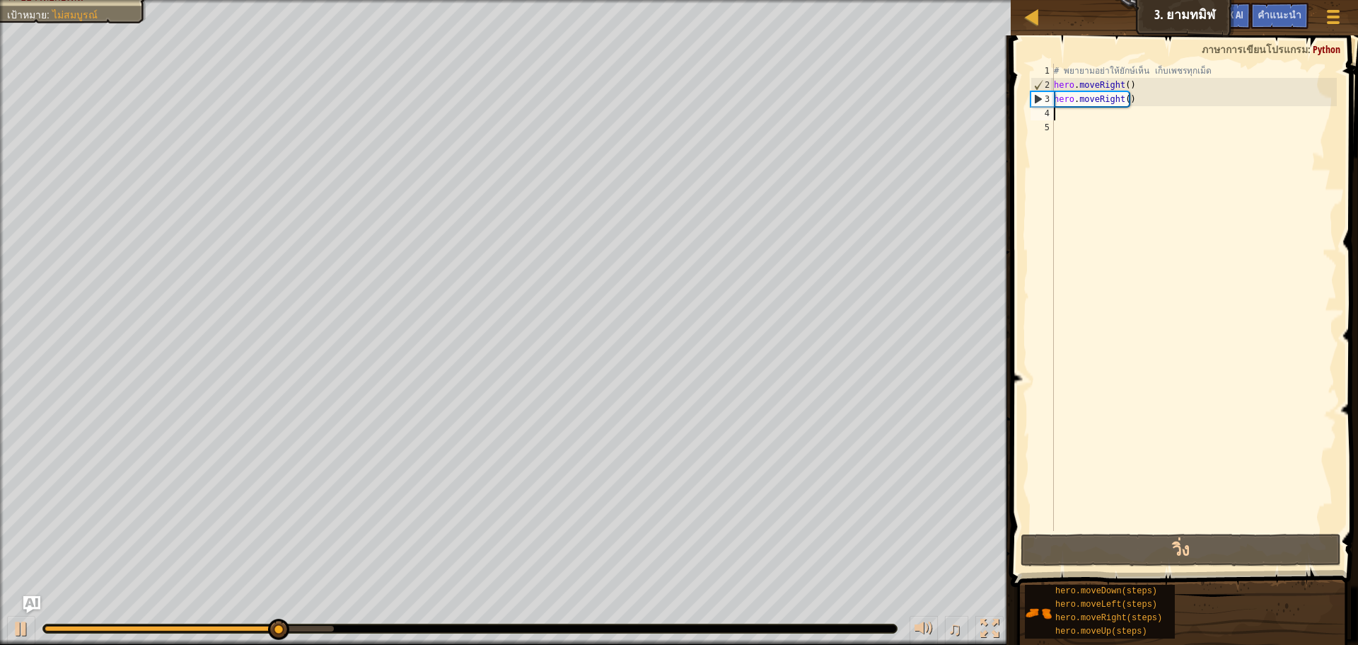
type textarea "h"
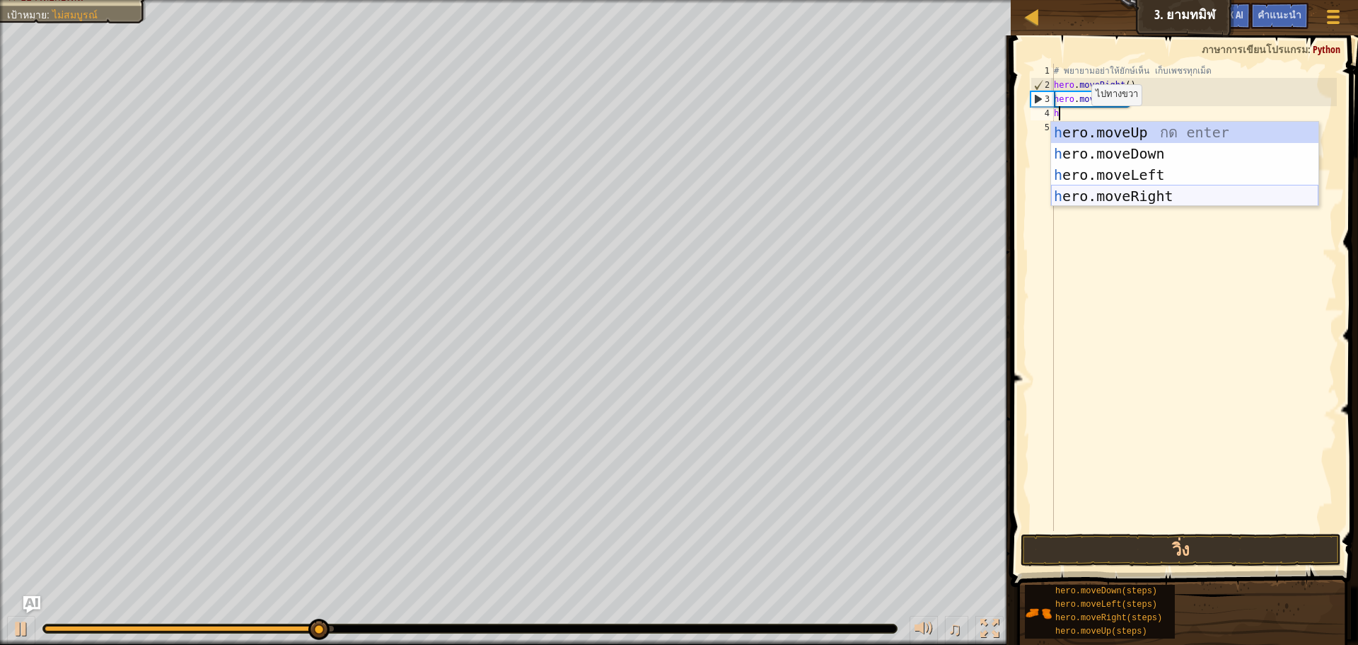
click at [1108, 191] on div "h ero.moveUp กด enter h ero.moveDown กด enter h ero.moveLeft กด enter h ero.mov…" at bounding box center [1184, 185] width 267 height 127
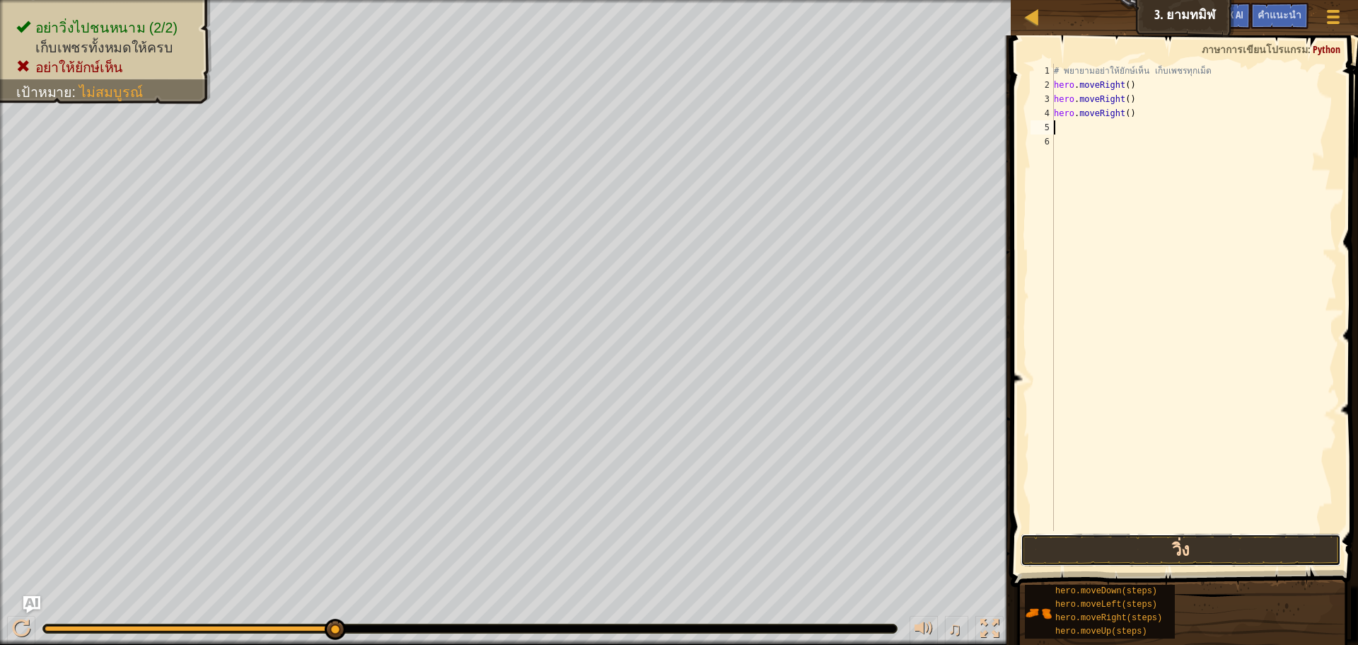
click at [1167, 543] on button "วิ่ง" at bounding box center [1181, 549] width 321 height 33
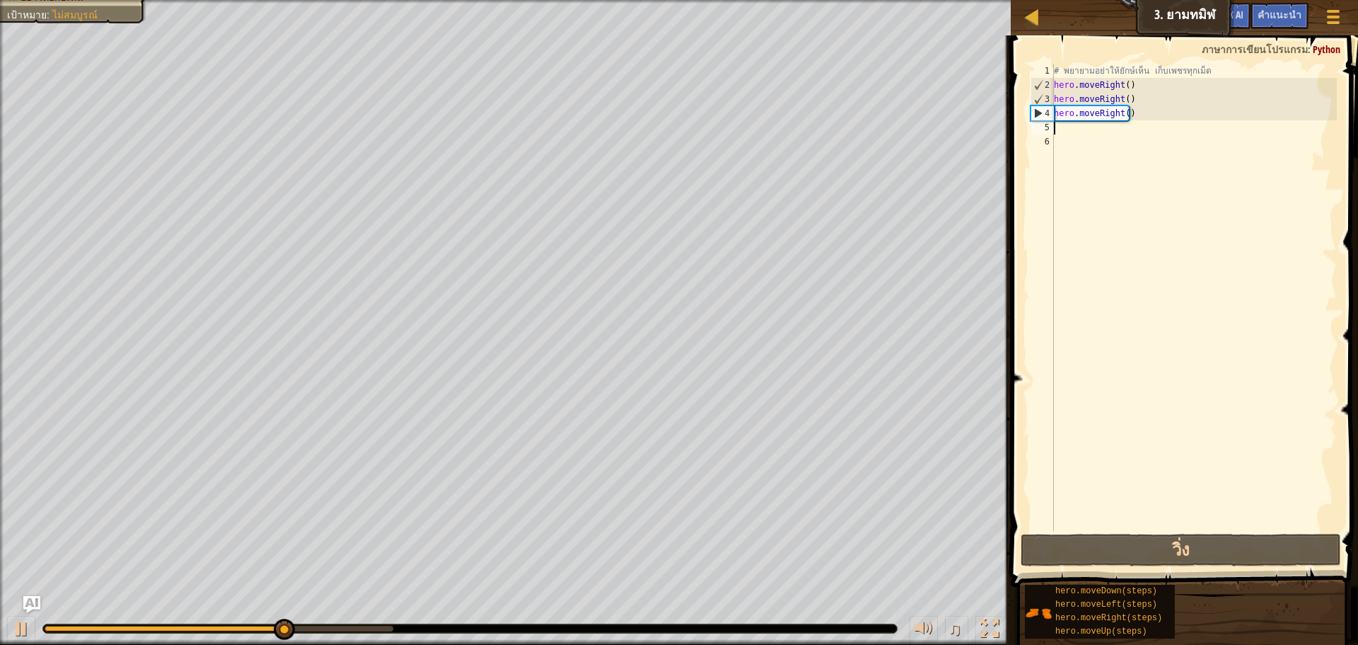
type textarea "h"
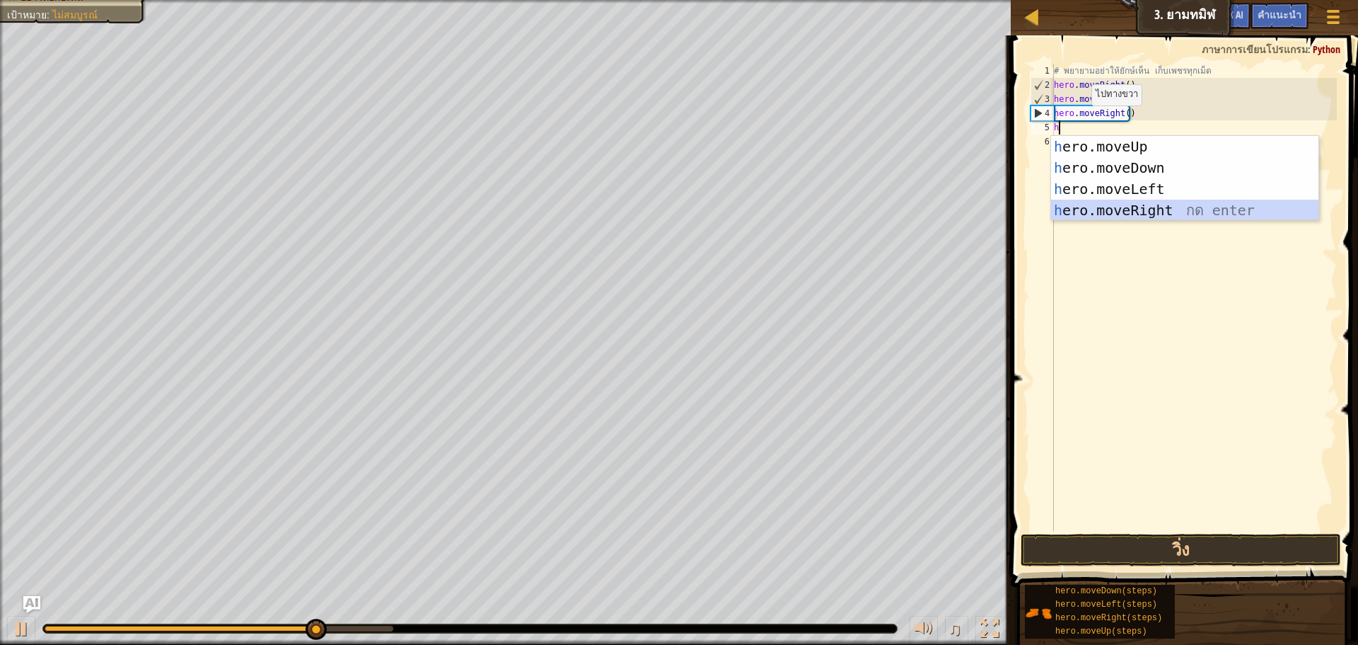
click at [1105, 204] on div "h ero.moveUp กด enter h ero.moveDown กด enter h ero.moveLeft กด enter h ero.mov…" at bounding box center [1184, 199] width 267 height 127
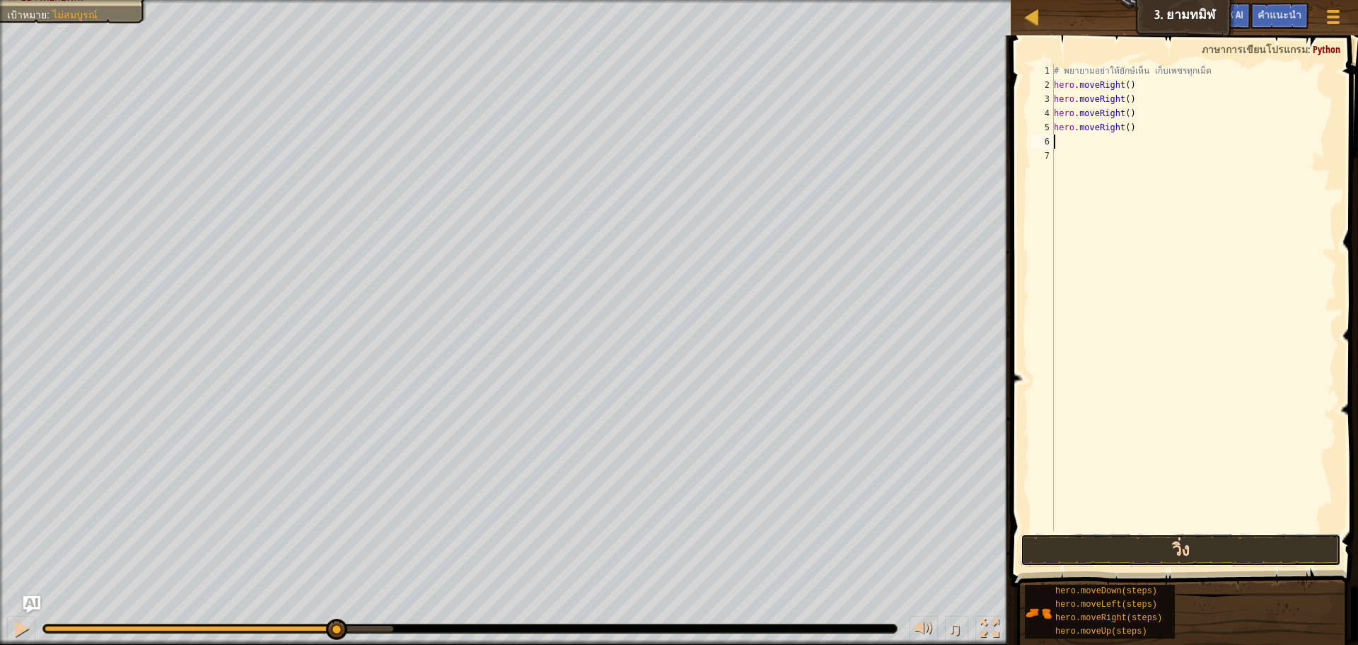
click at [1128, 536] on button "วิ่ง" at bounding box center [1181, 549] width 321 height 33
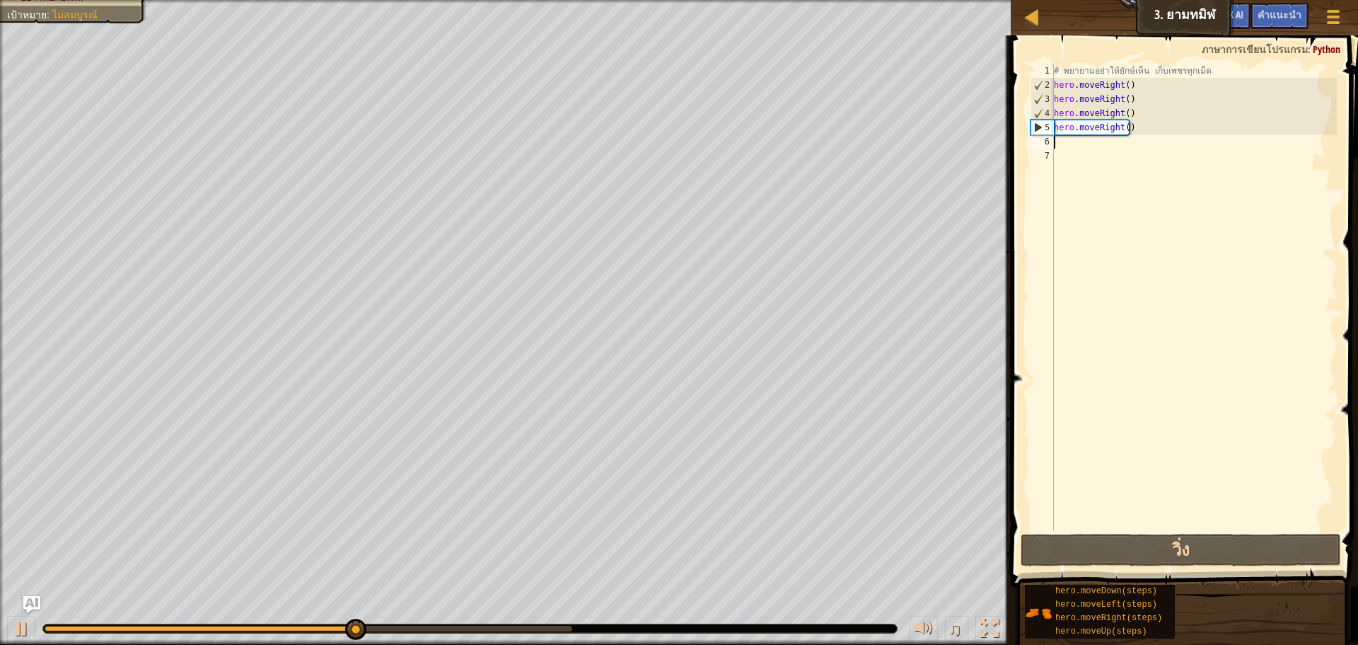
click at [1089, 143] on div "# พยายามอย่าให้ยักษ์เห็น เก็บเพชรทุกเม็ด hero . moveRight ( ) hero . moveRight …" at bounding box center [1194, 311] width 286 height 495
type textarea "h"
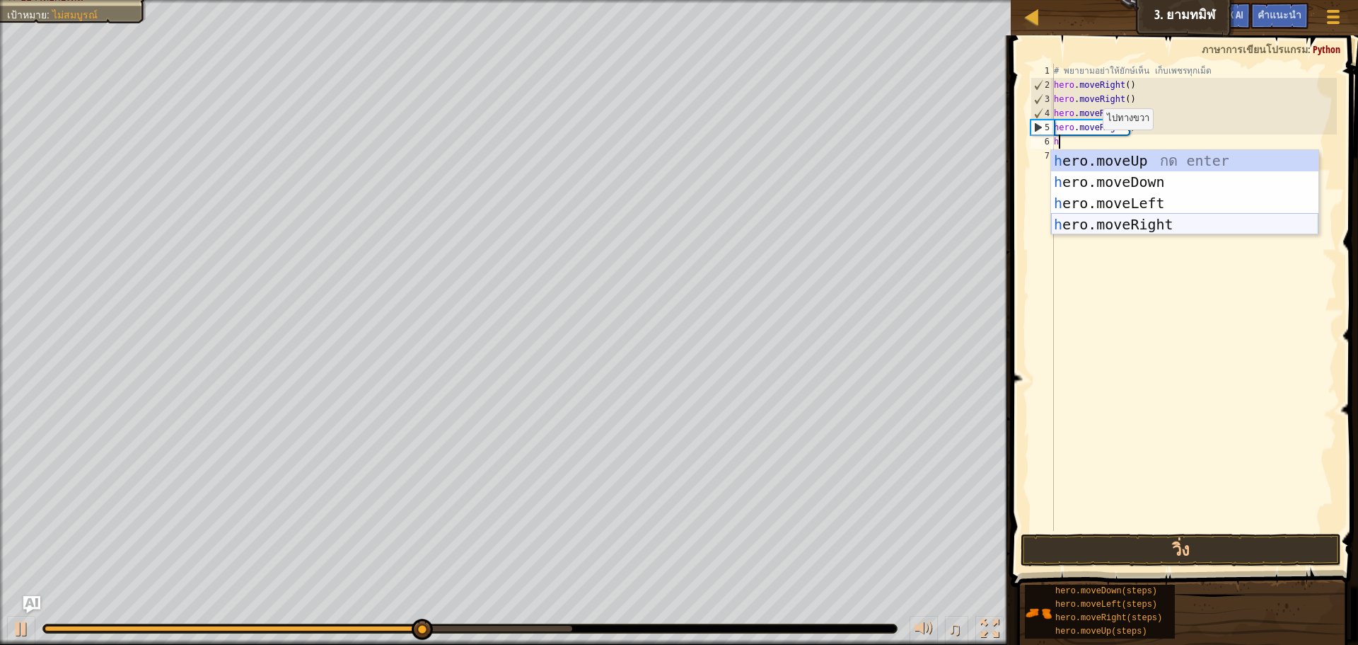
click at [1109, 222] on div "h ero.moveUp กด enter h ero.moveDown กด enter h ero.moveLeft กด enter h ero.mov…" at bounding box center [1184, 213] width 267 height 127
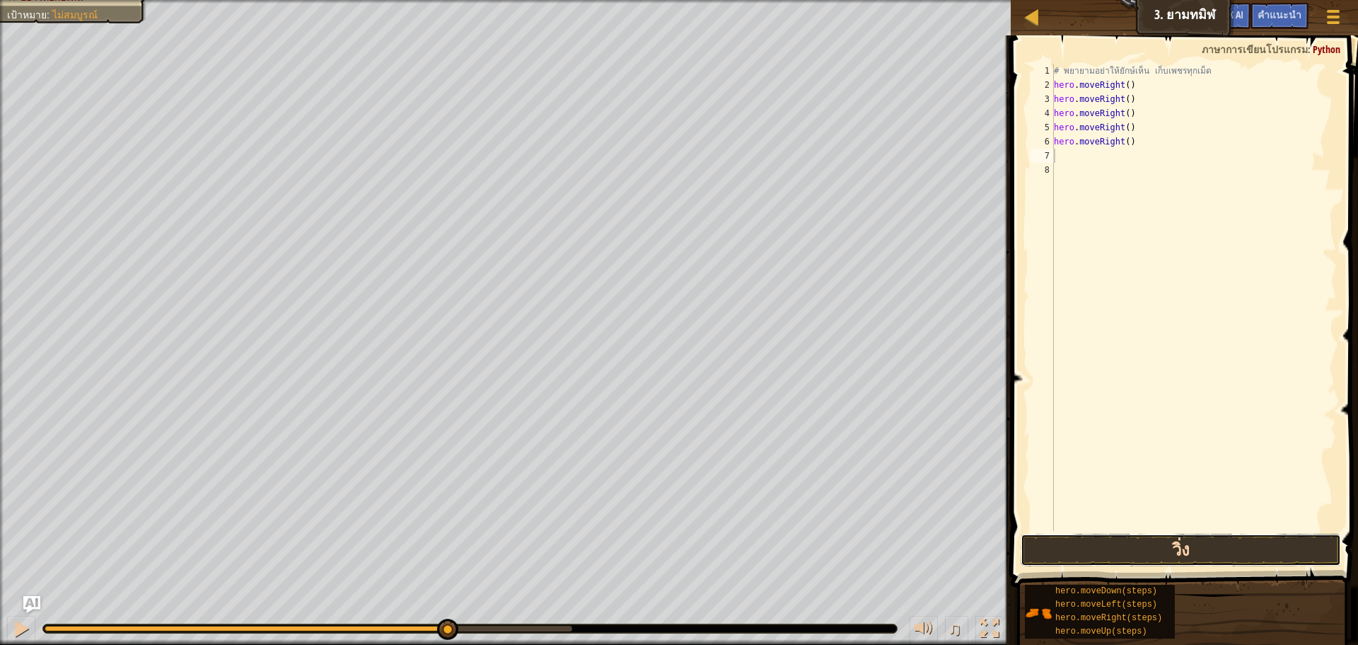
click at [1102, 546] on button "วิ่ง" at bounding box center [1181, 549] width 321 height 33
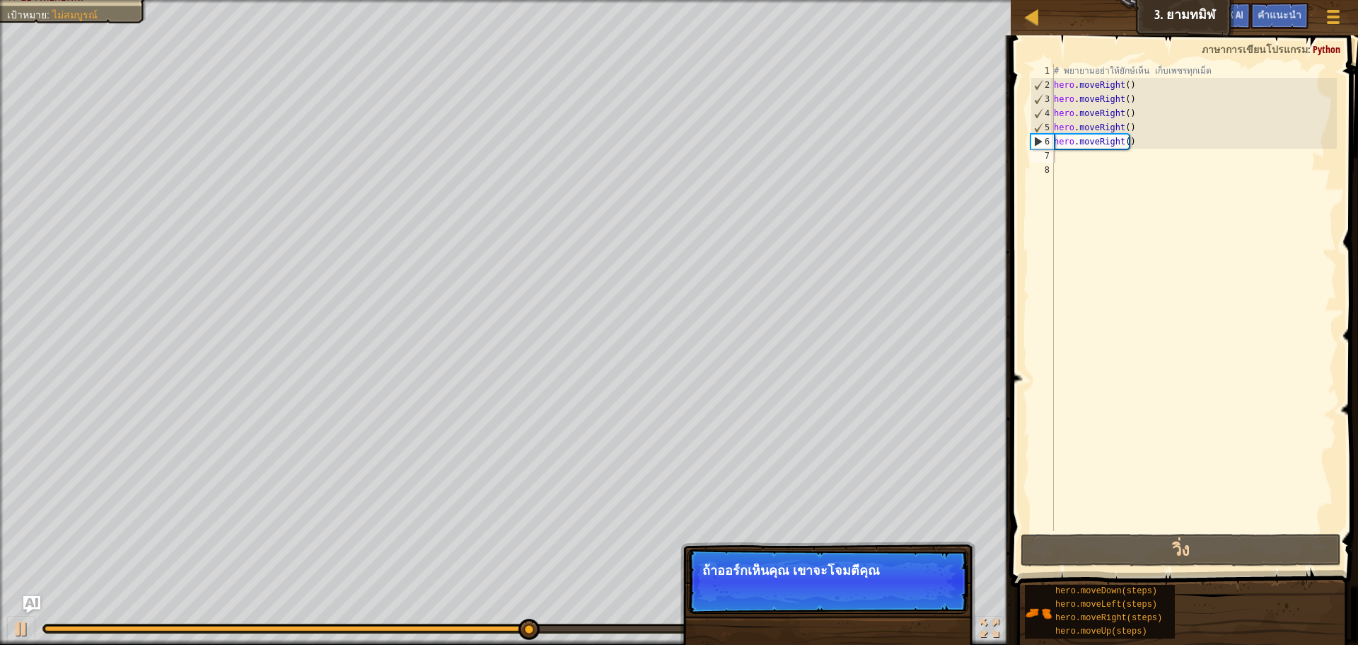
drag, startPoint x: 831, startPoint y: 563, endPoint x: 832, endPoint y: 571, distance: 7.9
click at [831, 568] on p "ถ้าออร์กเห็นคุณ เขาจะโจมตีคุณ" at bounding box center [828, 570] width 251 height 14
click at [869, 557] on p "ข้าม (esc) ต่อไป ถ้าออร์กเห็นคุณ เขาจะโจมตีคุณ" at bounding box center [828, 580] width 281 height 65
click at [936, 594] on button "ต่อไป" at bounding box center [936, 589] width 42 height 18
click at [936, 591] on div "อย่าวิ่งไปชนหนาม (1/2) เก็บเพชรทั้งหมดให้ครบ อย่าให้ยักษ์เห็น เป้าหมาย : ไม่สมบ…" at bounding box center [679, 322] width 1358 height 645
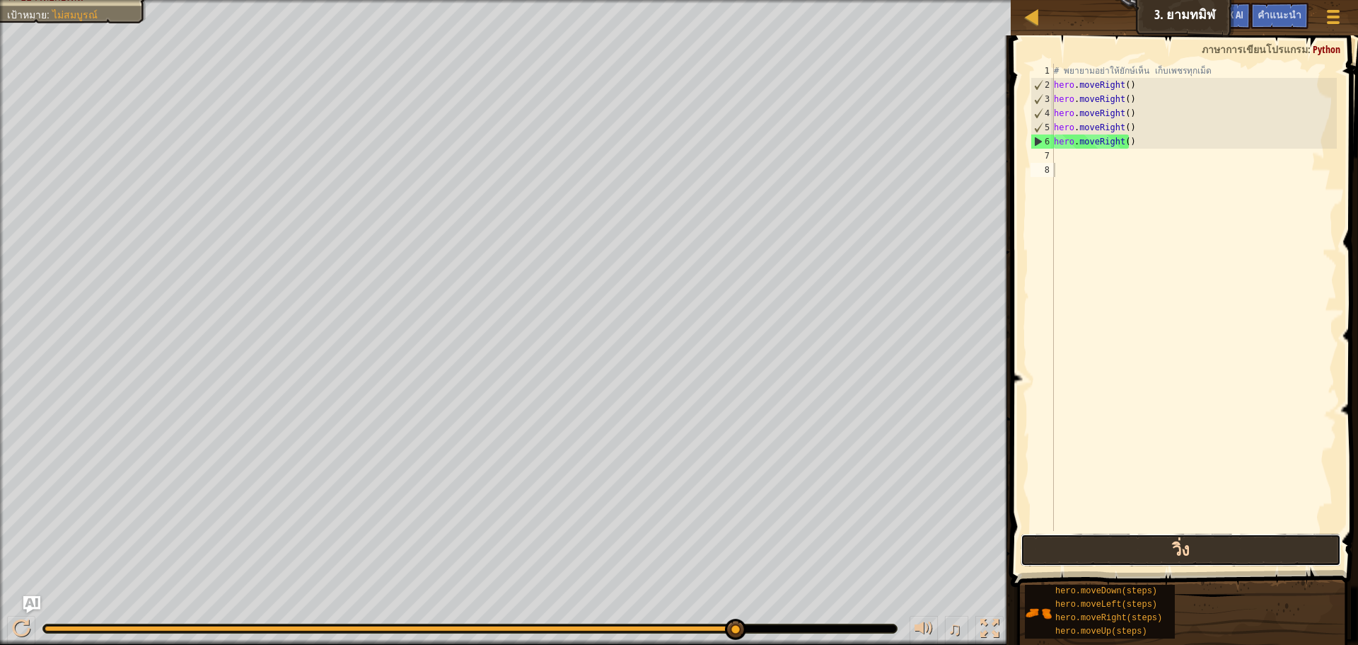
click at [1097, 553] on button "วิ่ง" at bounding box center [1181, 549] width 321 height 33
